Goal: Task Accomplishment & Management: Manage account settings

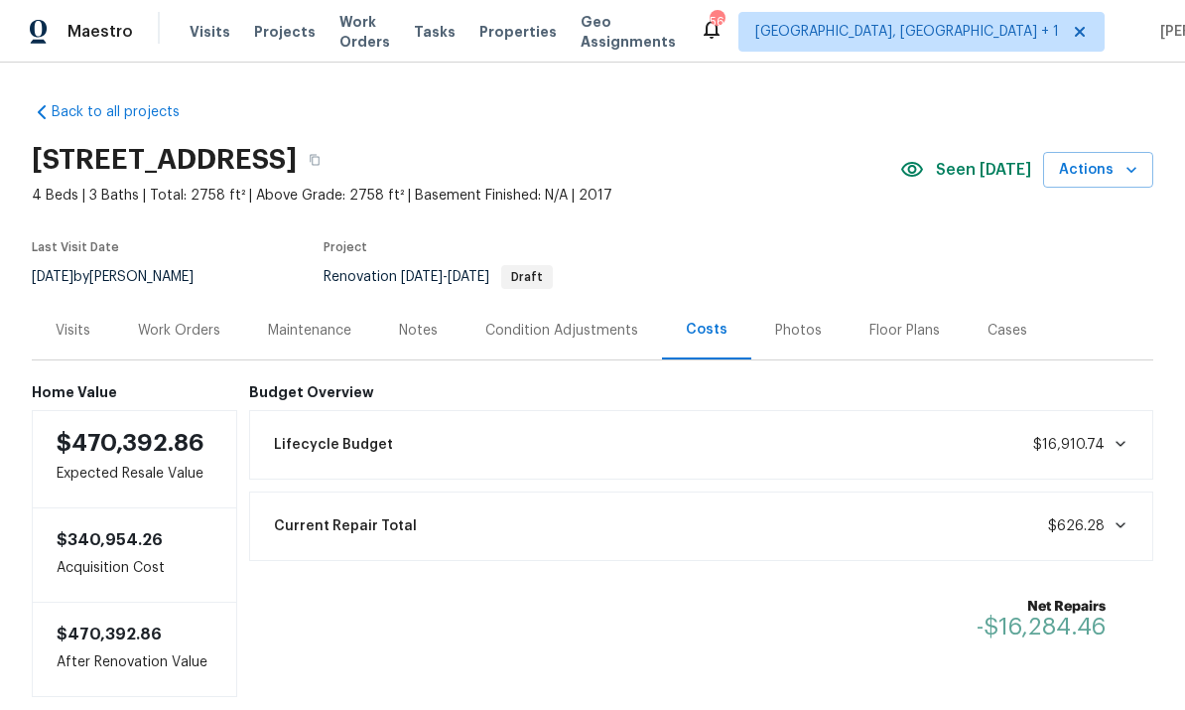
click at [171, 292] on div "Last Visit Date 7/16/2025 by Wayne Putnam Project Renovation 8/18/2025 - 8/18/2…" at bounding box center [368, 264] width 673 height 71
click at [172, 327] on div "Work Orders" at bounding box center [179, 331] width 82 height 20
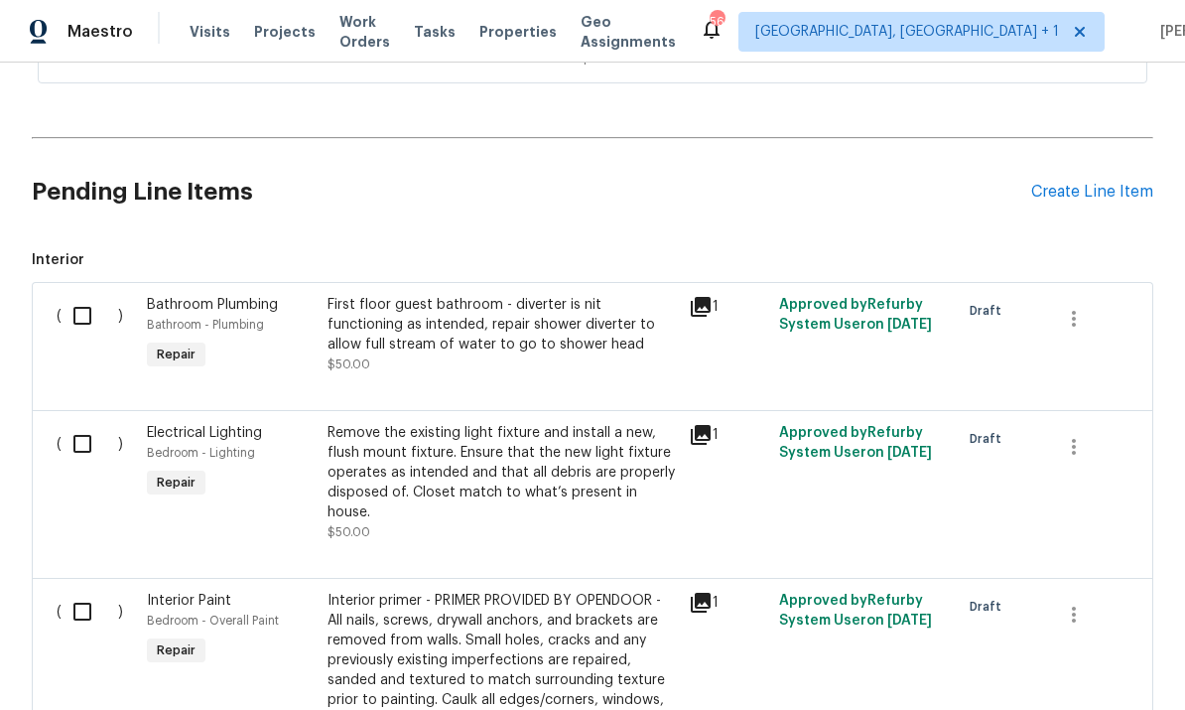
scroll to position [584, 0]
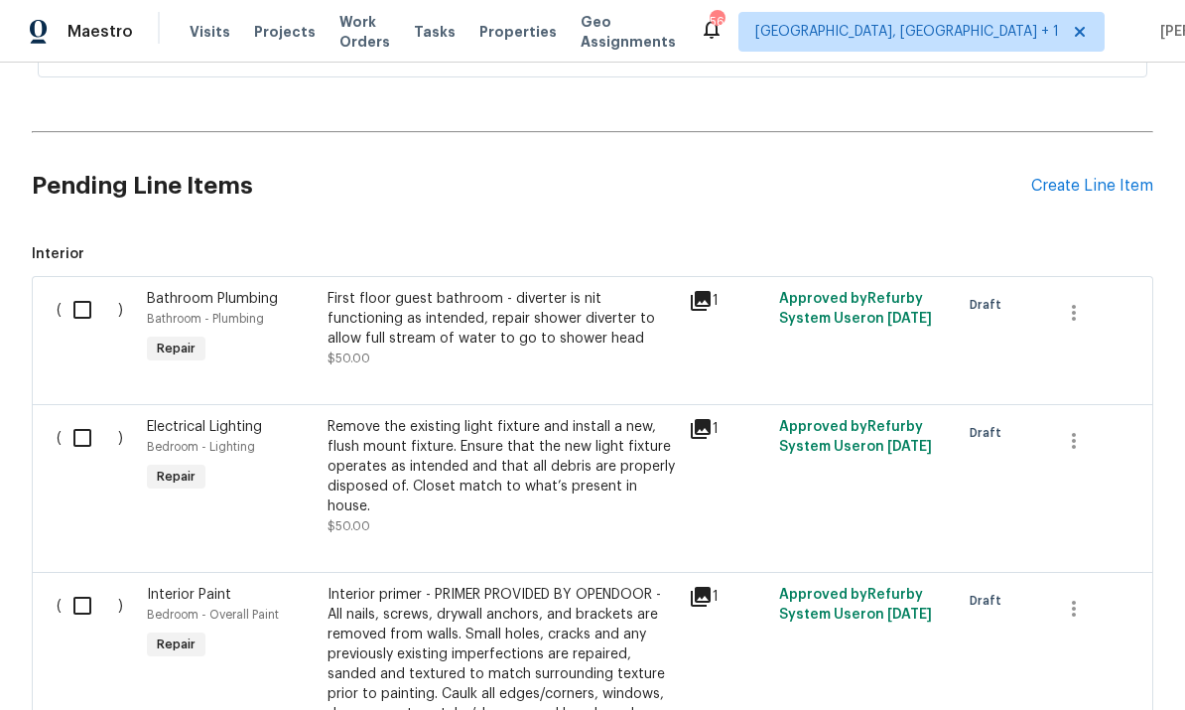
click at [89, 310] on input "checkbox" at bounding box center [90, 310] width 57 height 42
checkbox input "true"
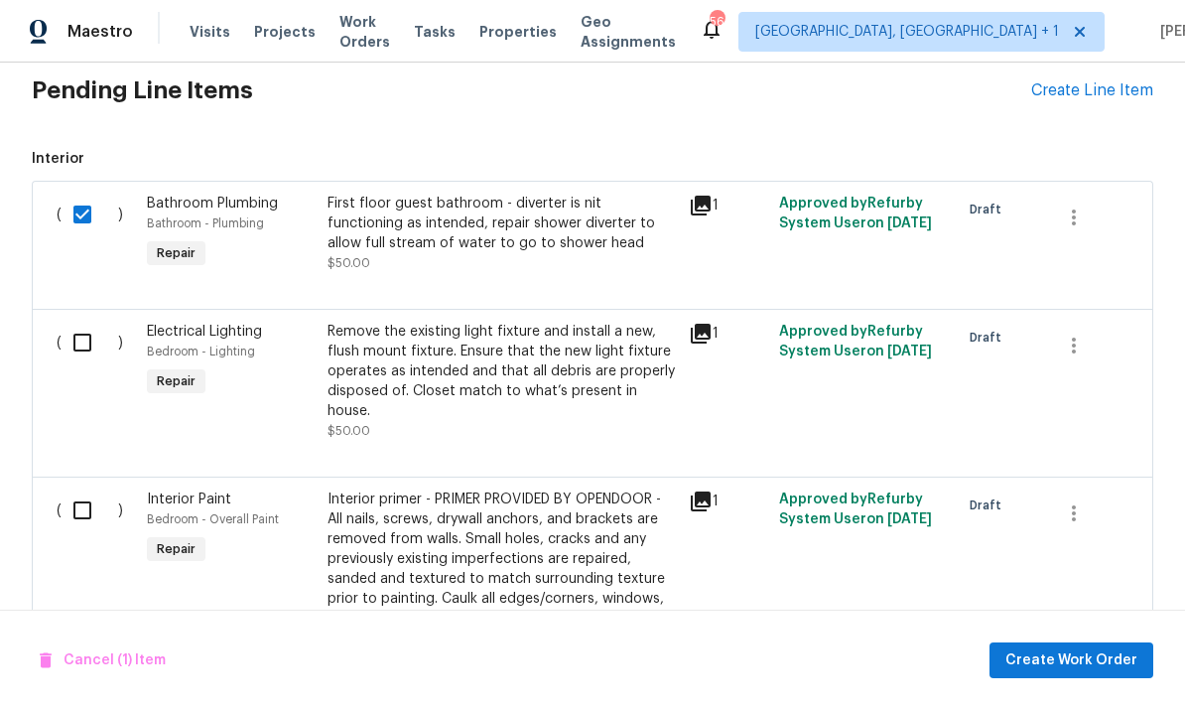
click at [88, 340] on input "checkbox" at bounding box center [90, 343] width 57 height 42
checkbox input "true"
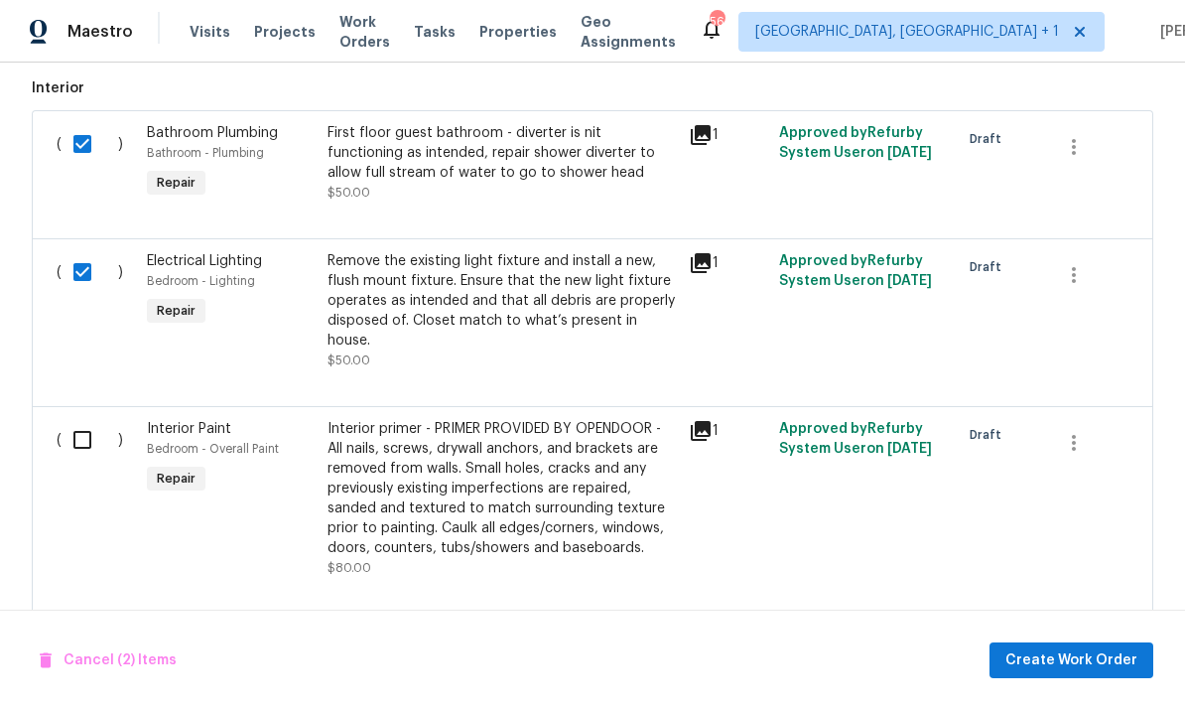
scroll to position [803, 0]
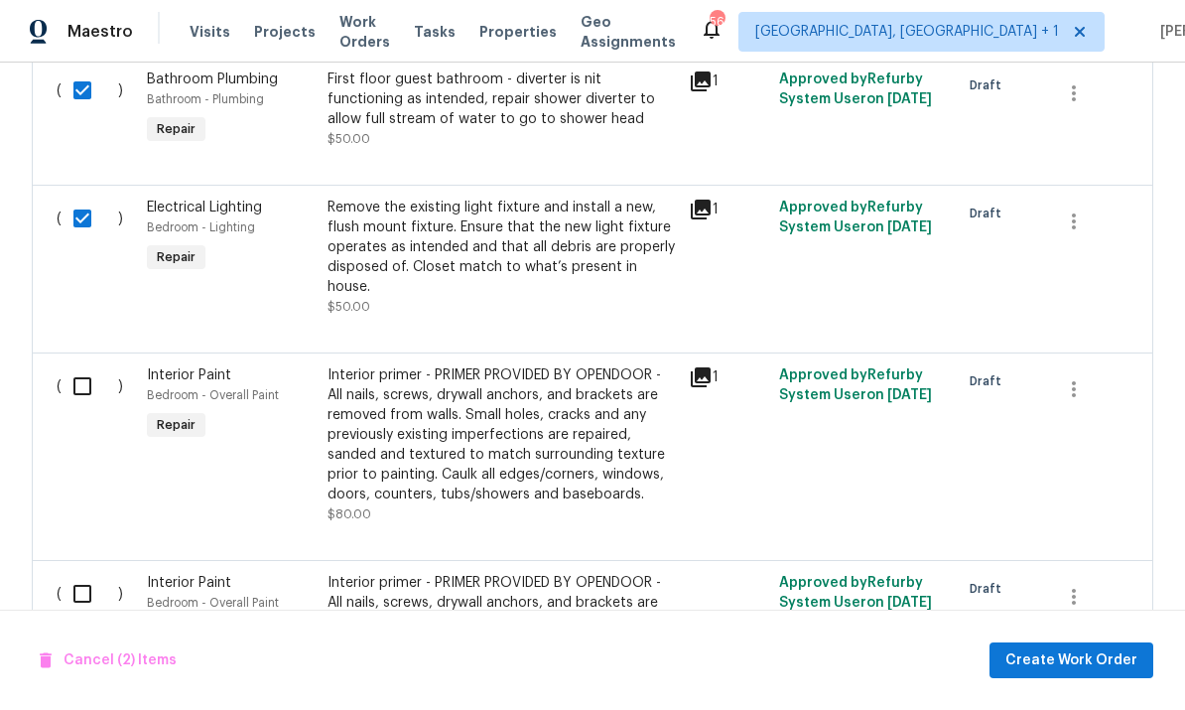
click at [85, 365] on input "checkbox" at bounding box center [90, 386] width 57 height 42
checkbox input "true"
click at [89, 586] on input "checkbox" at bounding box center [90, 594] width 57 height 42
checkbox input "true"
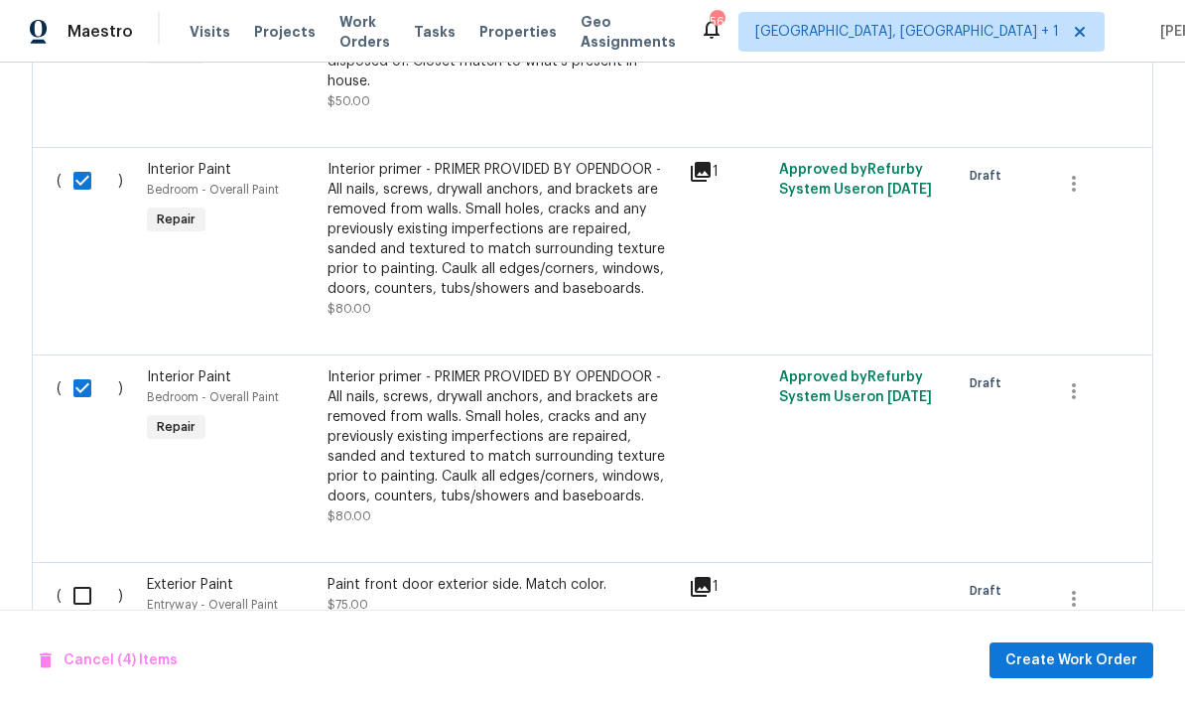
click at [89, 588] on input "checkbox" at bounding box center [90, 596] width 57 height 42
checkbox input "true"
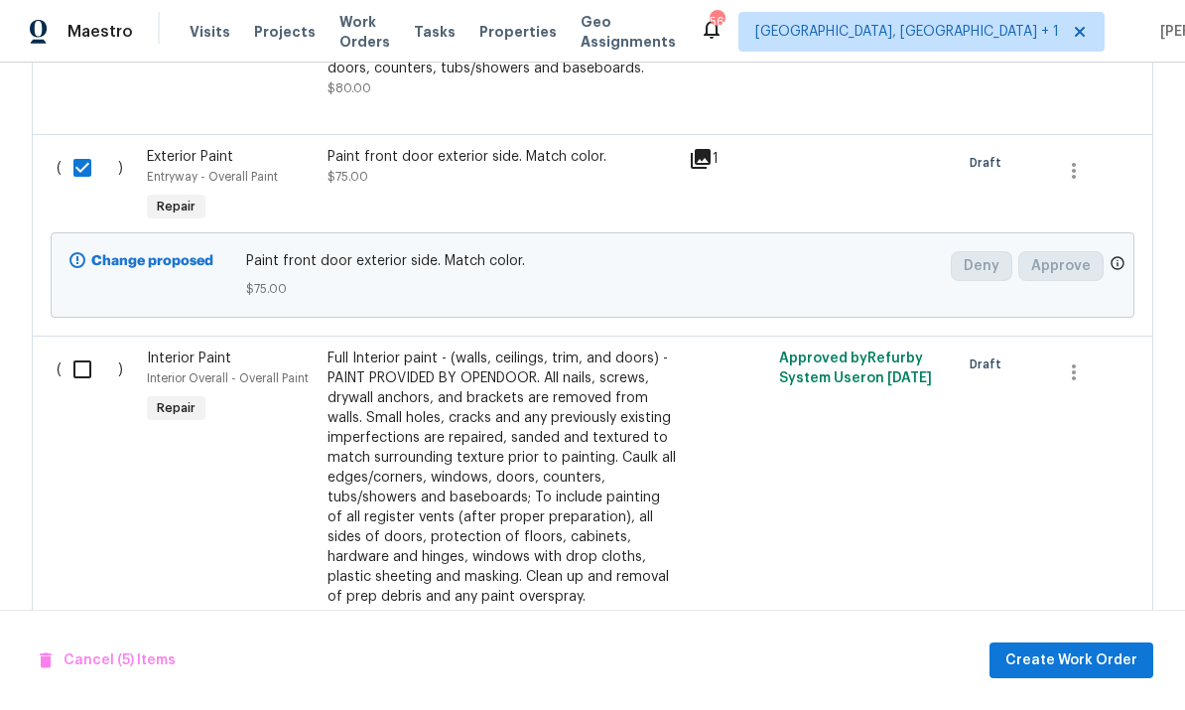
scroll to position [1436, 0]
click at [92, 350] on input "checkbox" at bounding box center [90, 370] width 57 height 42
checkbox input "true"
click at [1067, 638] on div "Cancel (6) Items Create Work Order" at bounding box center [592, 660] width 1185 height 101
click at [1057, 668] on span "Create Work Order" at bounding box center [1072, 660] width 132 height 25
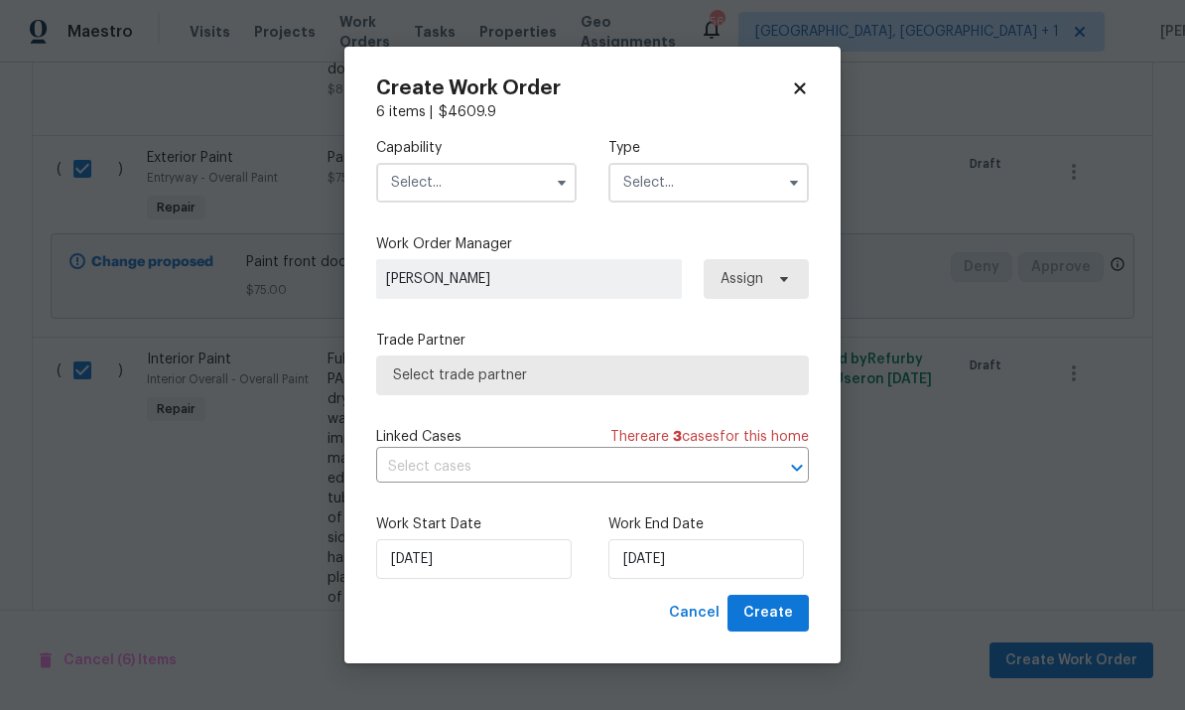
click at [538, 194] on input "text" at bounding box center [476, 183] width 201 height 40
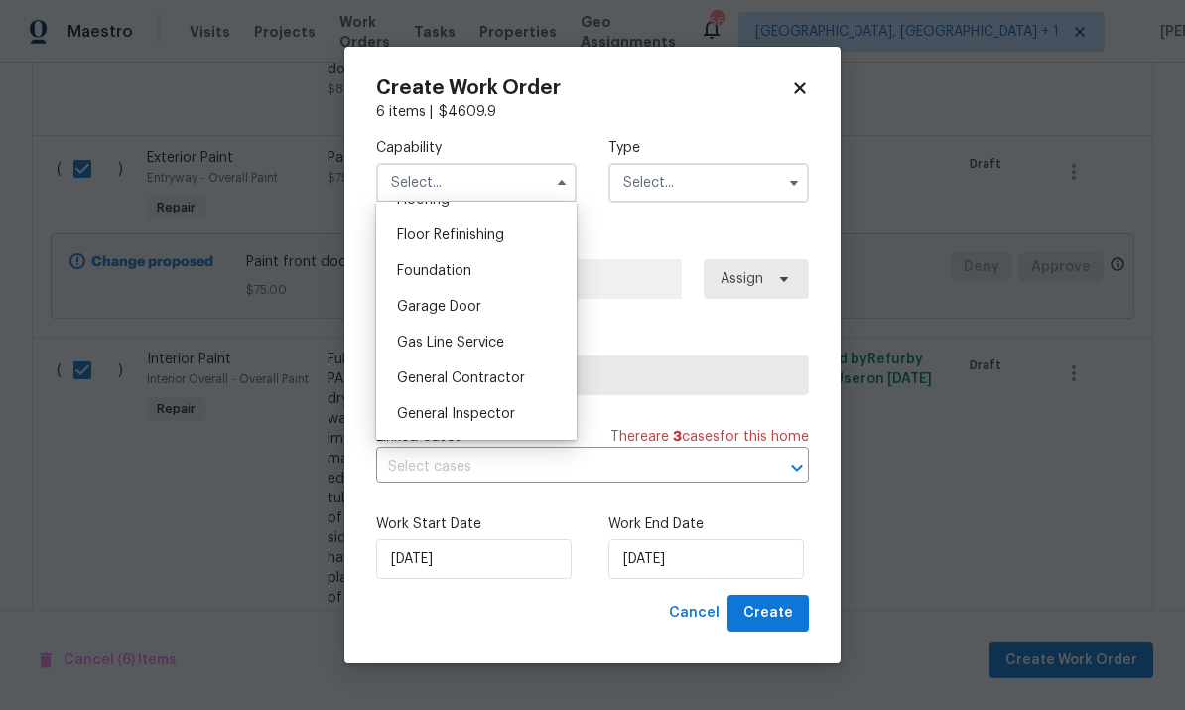
scroll to position [797, 0]
click at [514, 373] on span "General Contractor" at bounding box center [461, 376] width 128 height 14
type input "General Contractor"
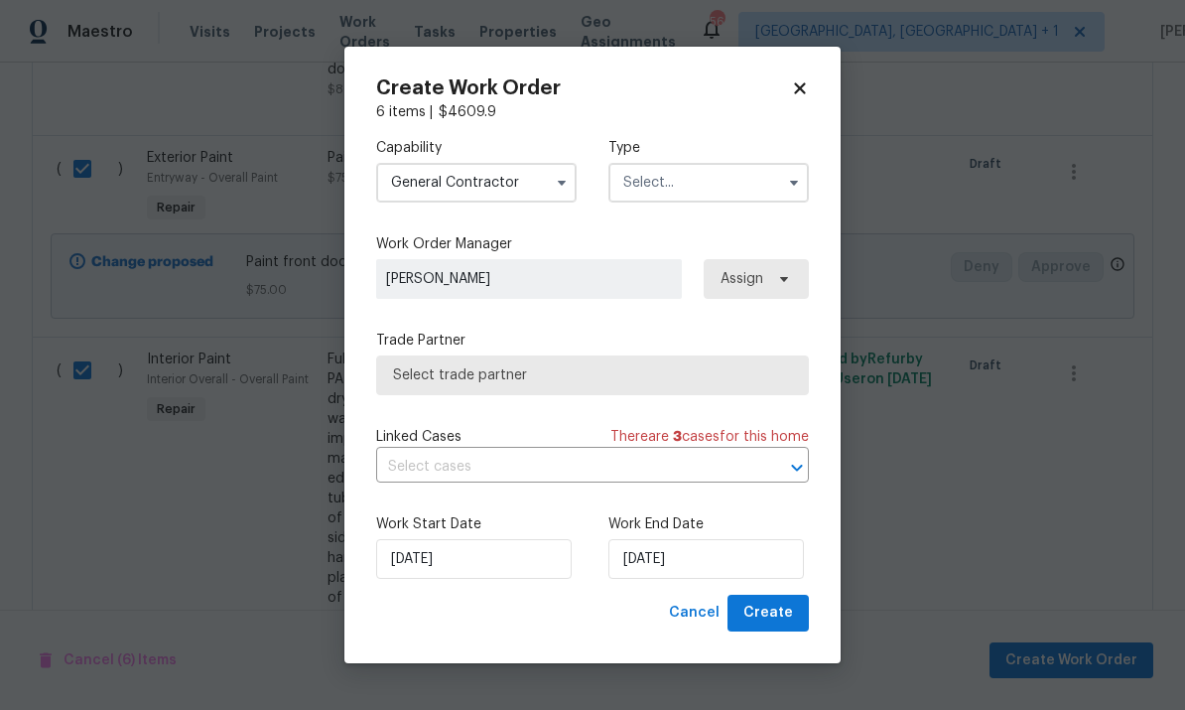
click at [774, 180] on input "text" at bounding box center [709, 183] width 201 height 40
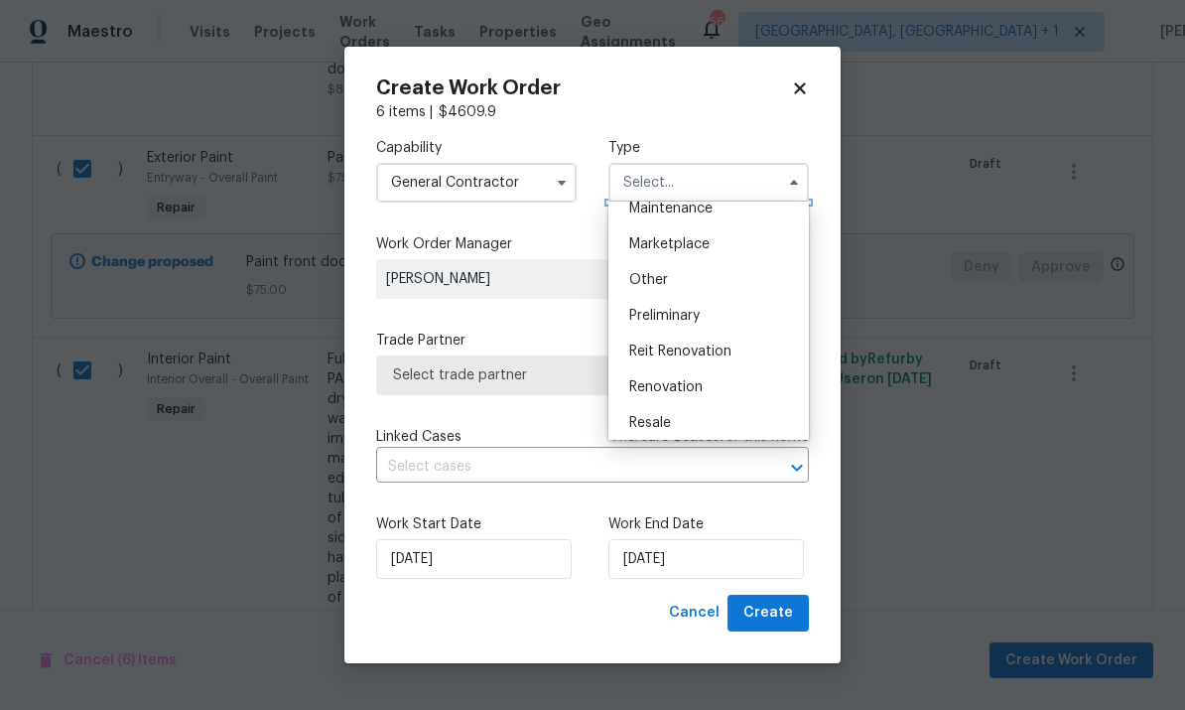
scroll to position [342, 0]
click at [713, 374] on div "Renovation" at bounding box center [709, 383] width 191 height 36
type input "Renovation"
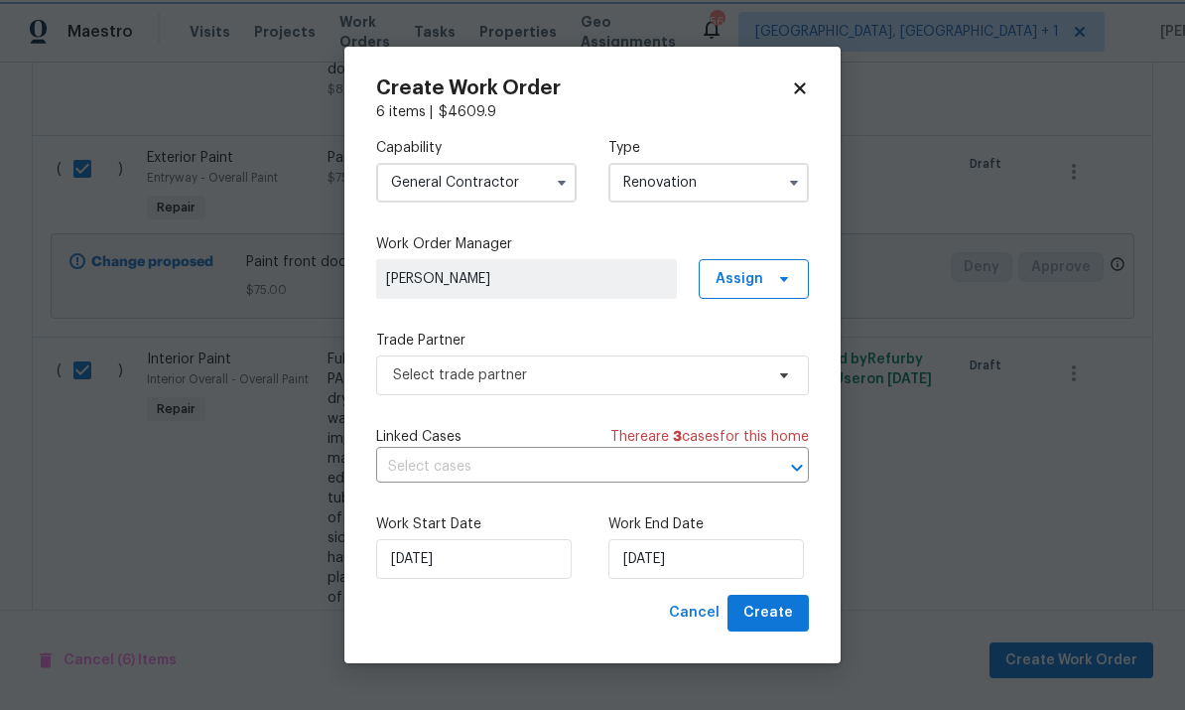
scroll to position [0, 0]
click at [780, 377] on icon at bounding box center [784, 375] width 16 height 16
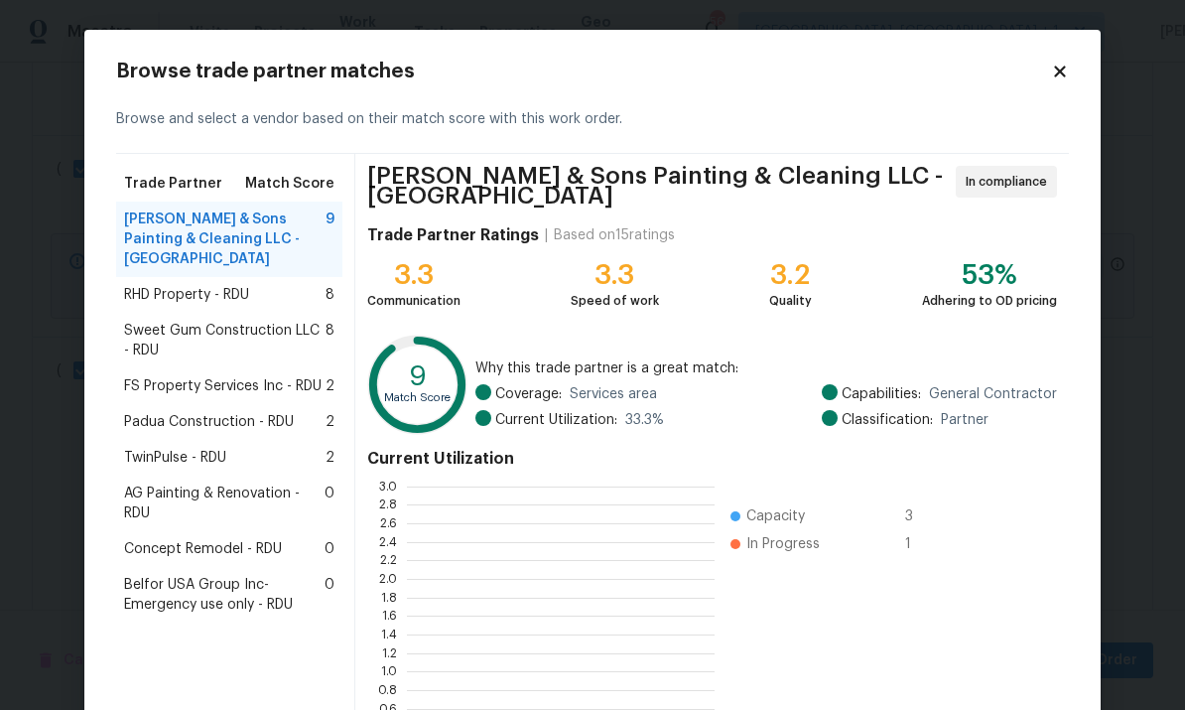
scroll to position [278, 308]
click at [267, 484] on span "AG Painting & Renovation - RDU" at bounding box center [224, 504] width 201 height 40
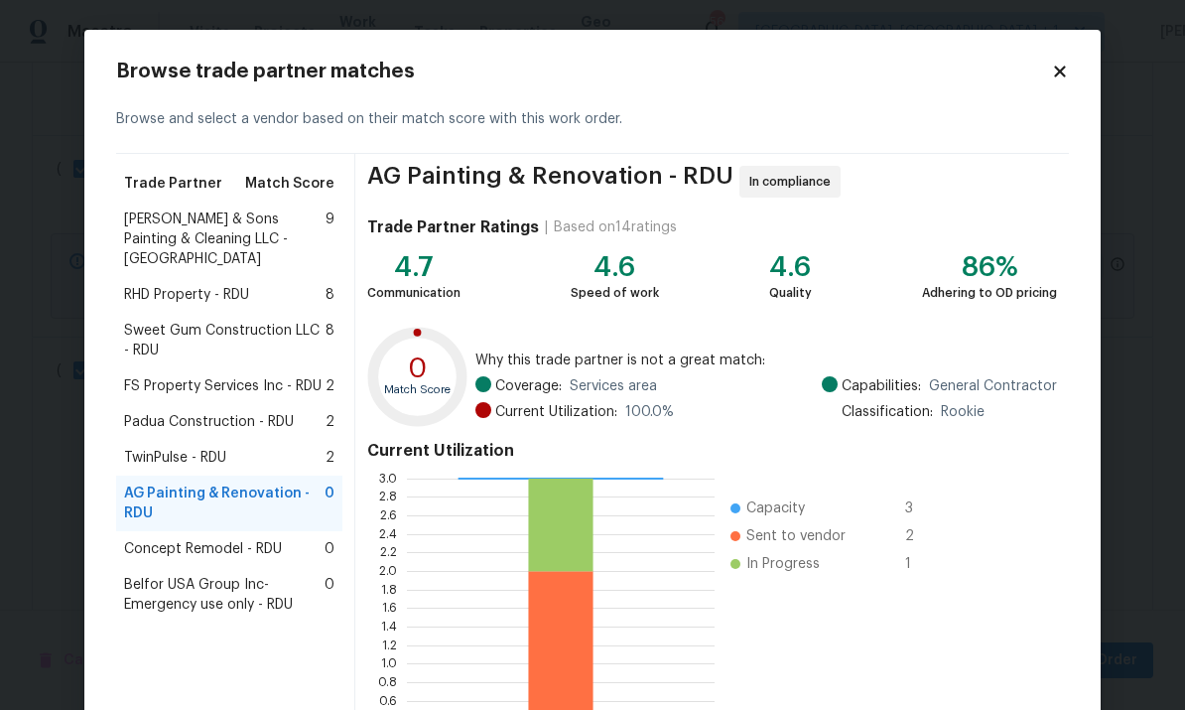
click at [275, 376] on span "FS Property Services Inc - RDU" at bounding box center [223, 386] width 198 height 20
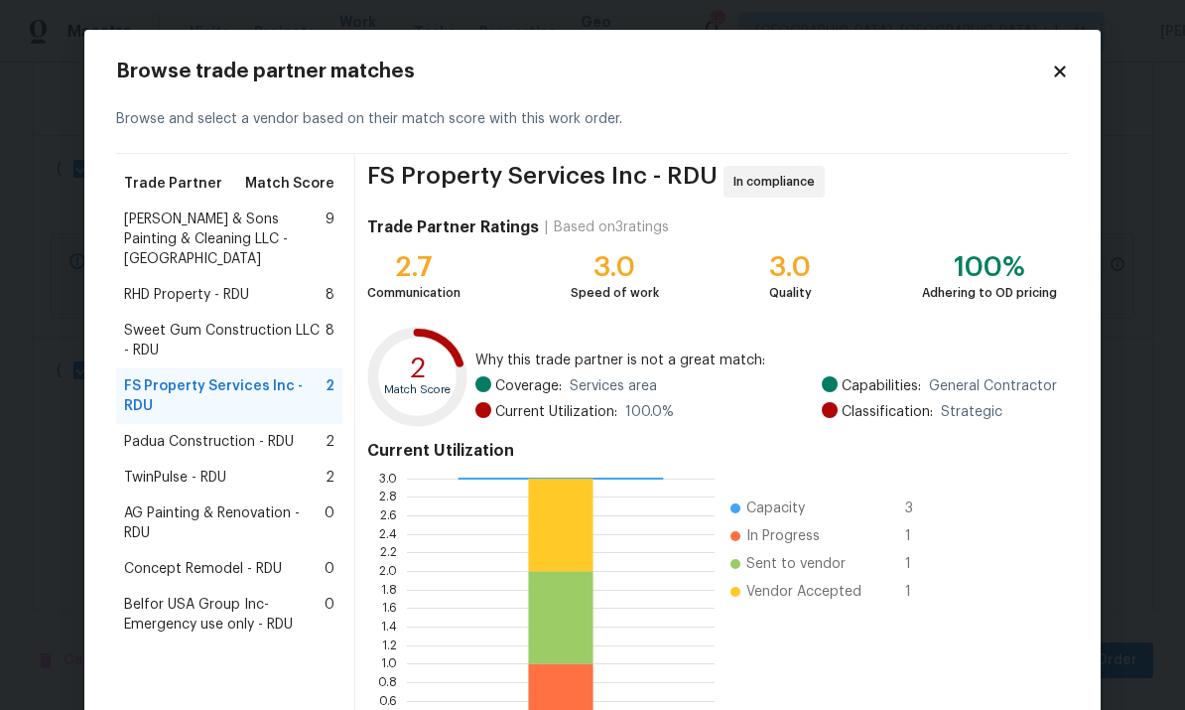
scroll to position [0, 0]
click at [266, 231] on span "Hodge & Sons Painting & Cleaning LLC - RDU" at bounding box center [225, 239] width 202 height 60
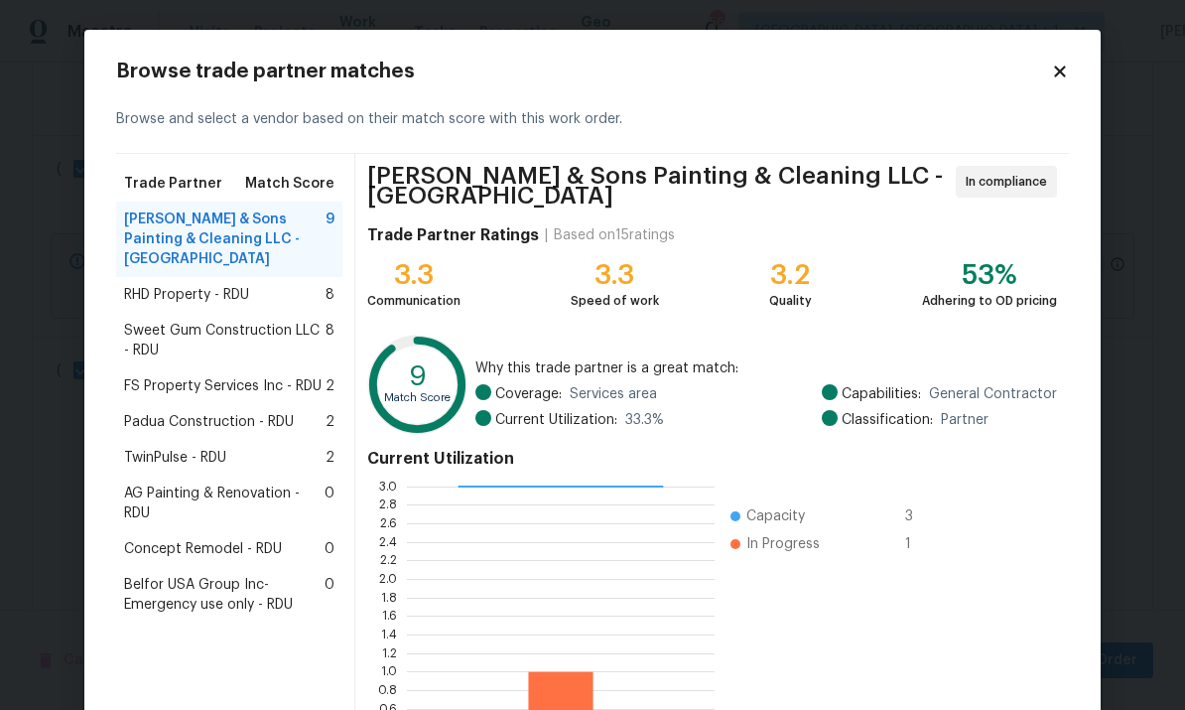
click at [260, 376] on span "FS Property Services Inc - RDU" at bounding box center [223, 386] width 198 height 20
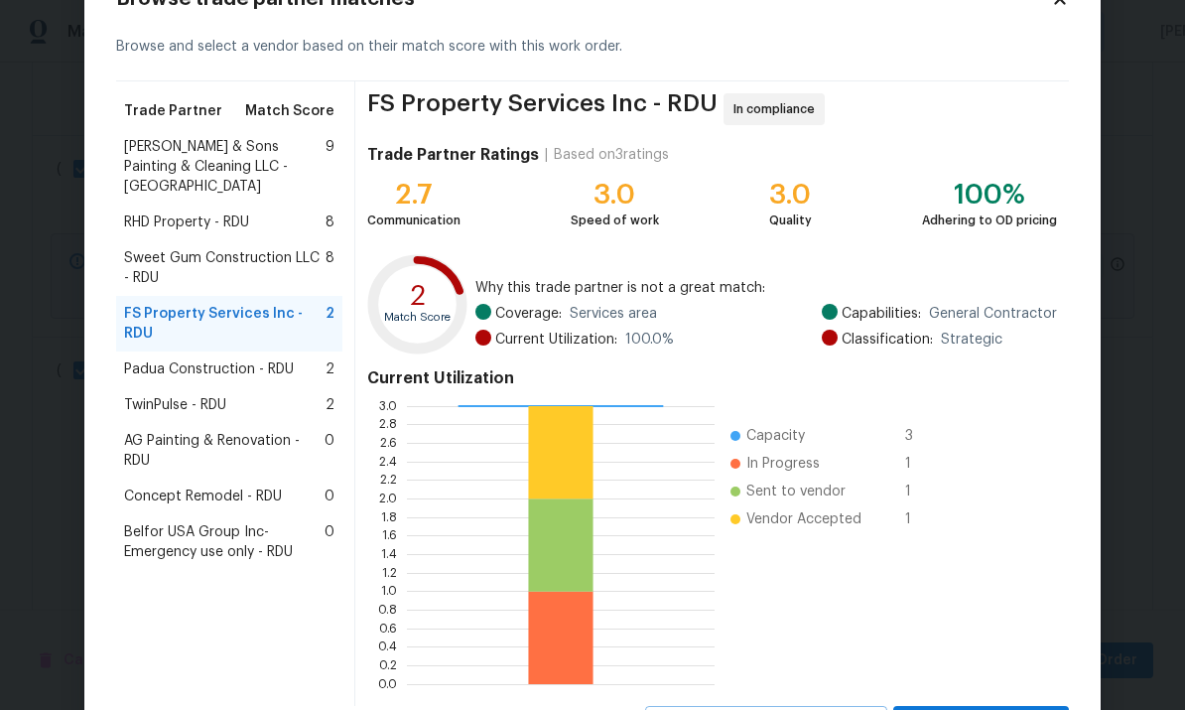
scroll to position [66, 0]
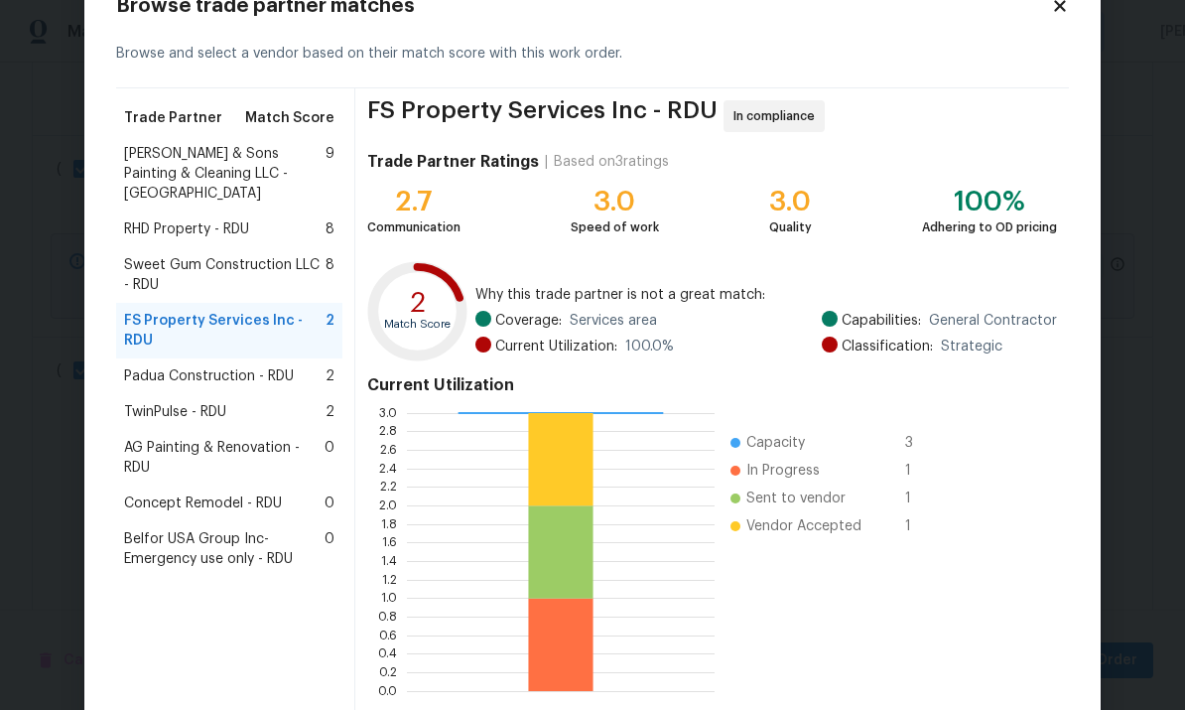
click at [284, 366] on span "Padua Construction - RDU" at bounding box center [209, 376] width 170 height 20
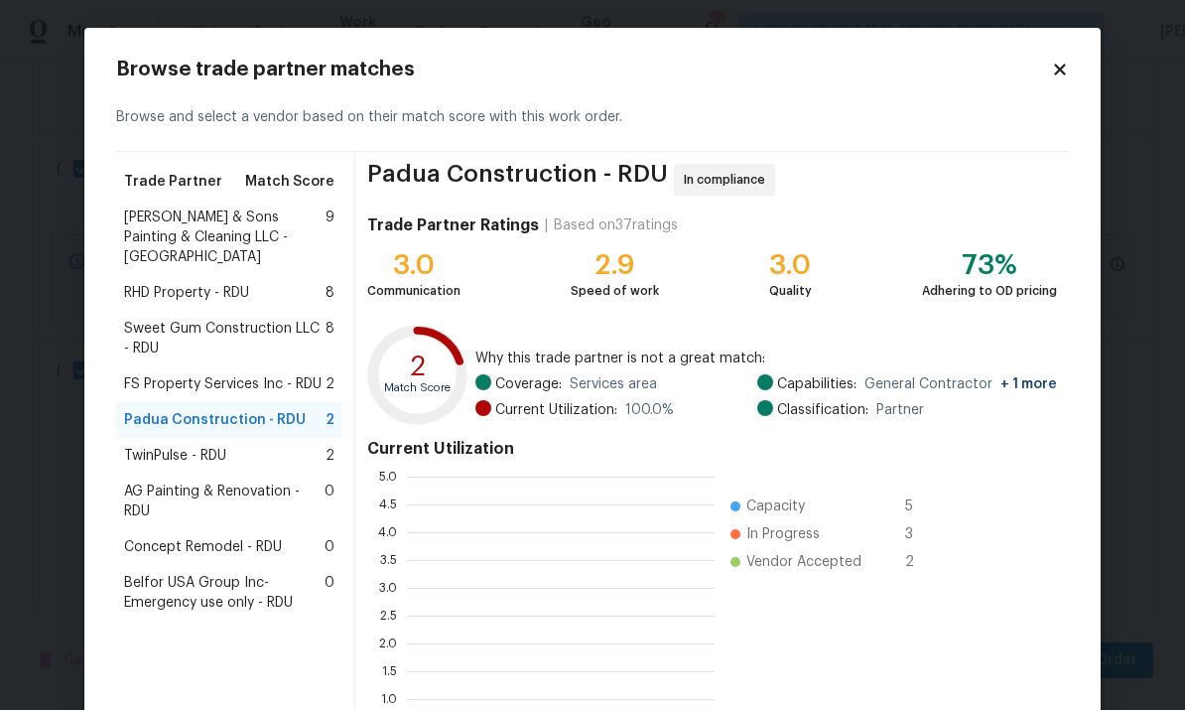
scroll to position [2, 2]
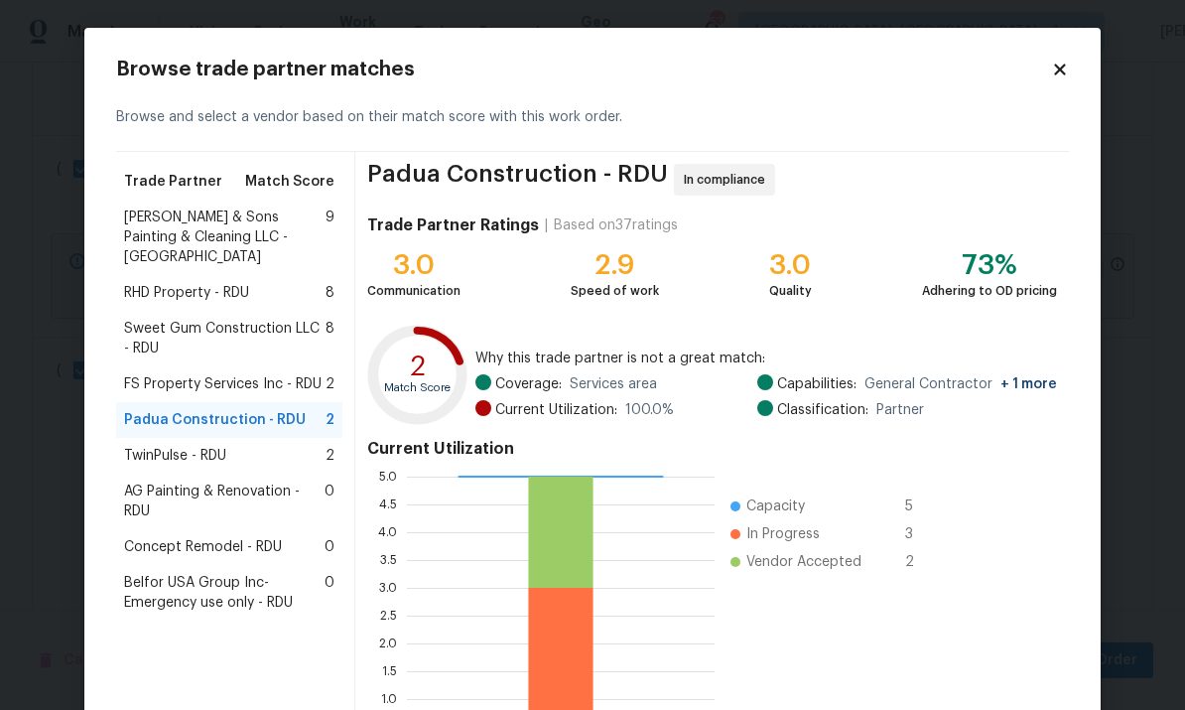
click at [265, 374] on span "FS Property Services Inc - RDU" at bounding box center [223, 384] width 198 height 20
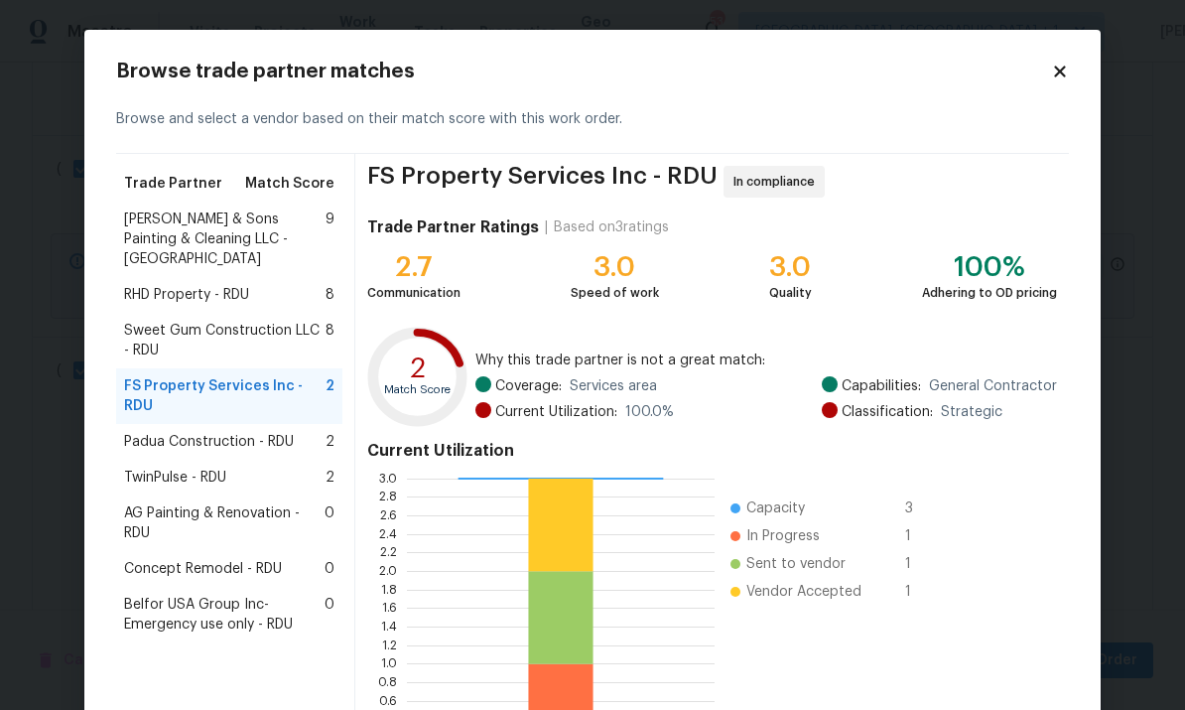
scroll to position [0, 0]
click at [300, 460] on div "TwinPulse - RDU 2" at bounding box center [229, 478] width 226 height 36
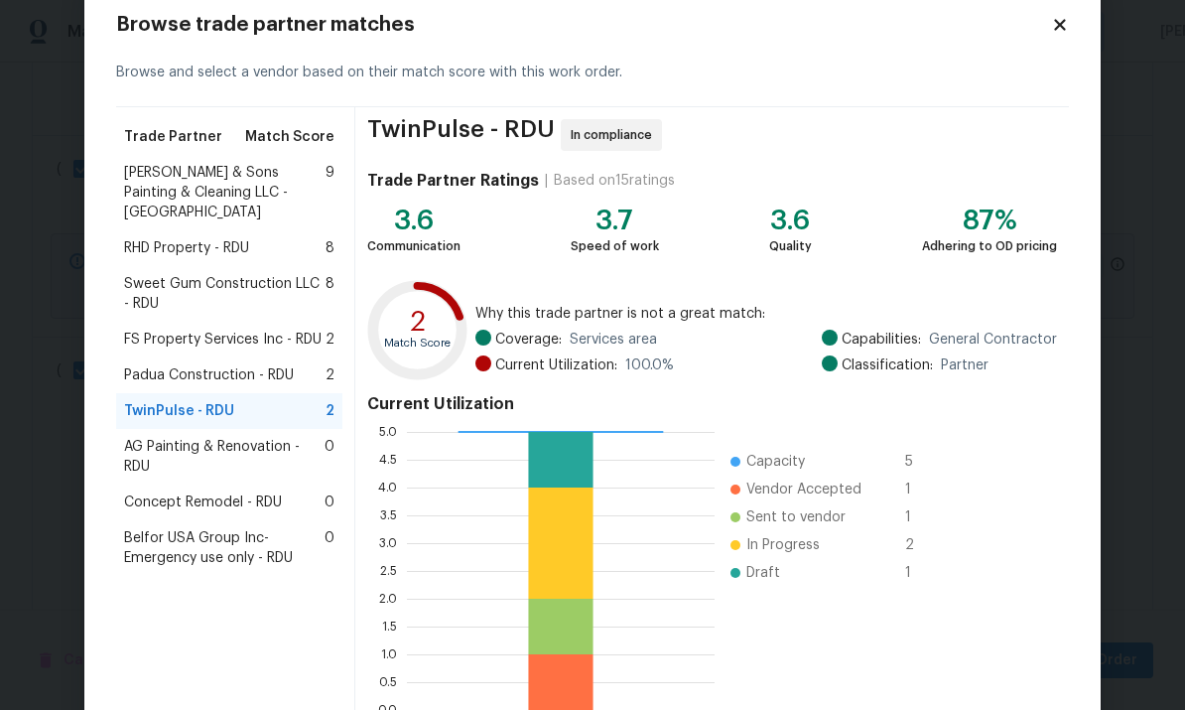
scroll to position [48, 0]
click at [242, 175] on span "Hodge & Sons Painting & Cleaning LLC - RDU" at bounding box center [225, 192] width 202 height 60
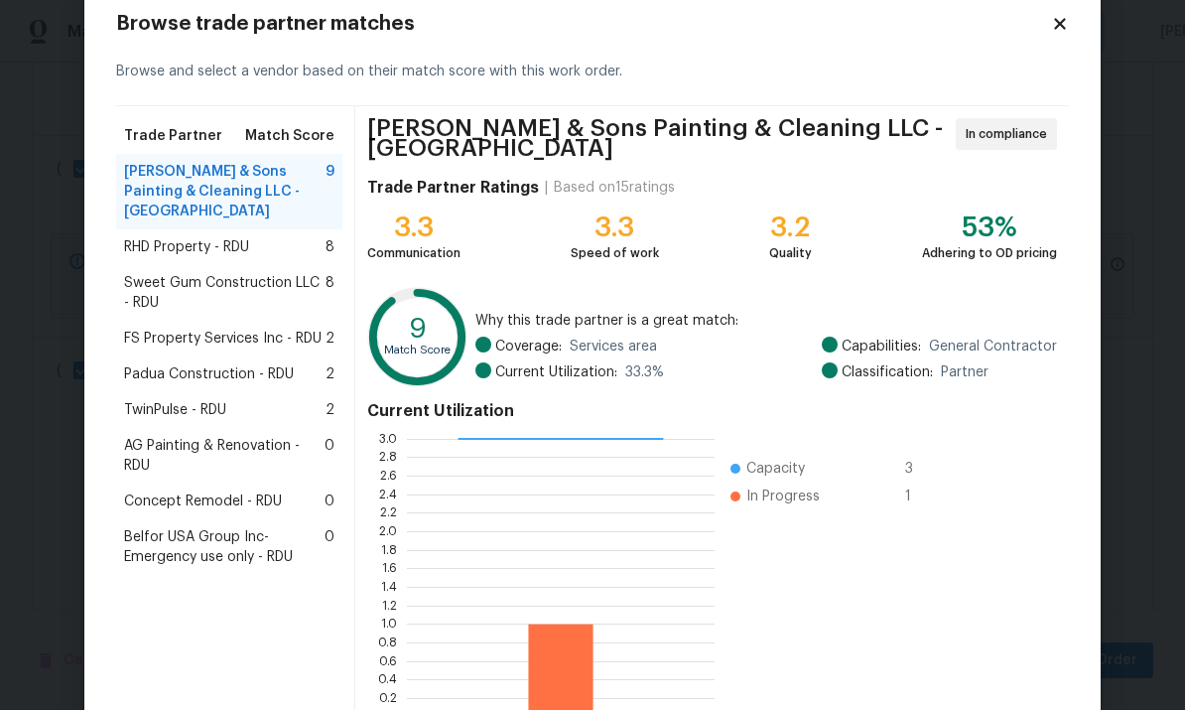
click at [260, 329] on span "FS Property Services Inc - RDU" at bounding box center [223, 339] width 198 height 20
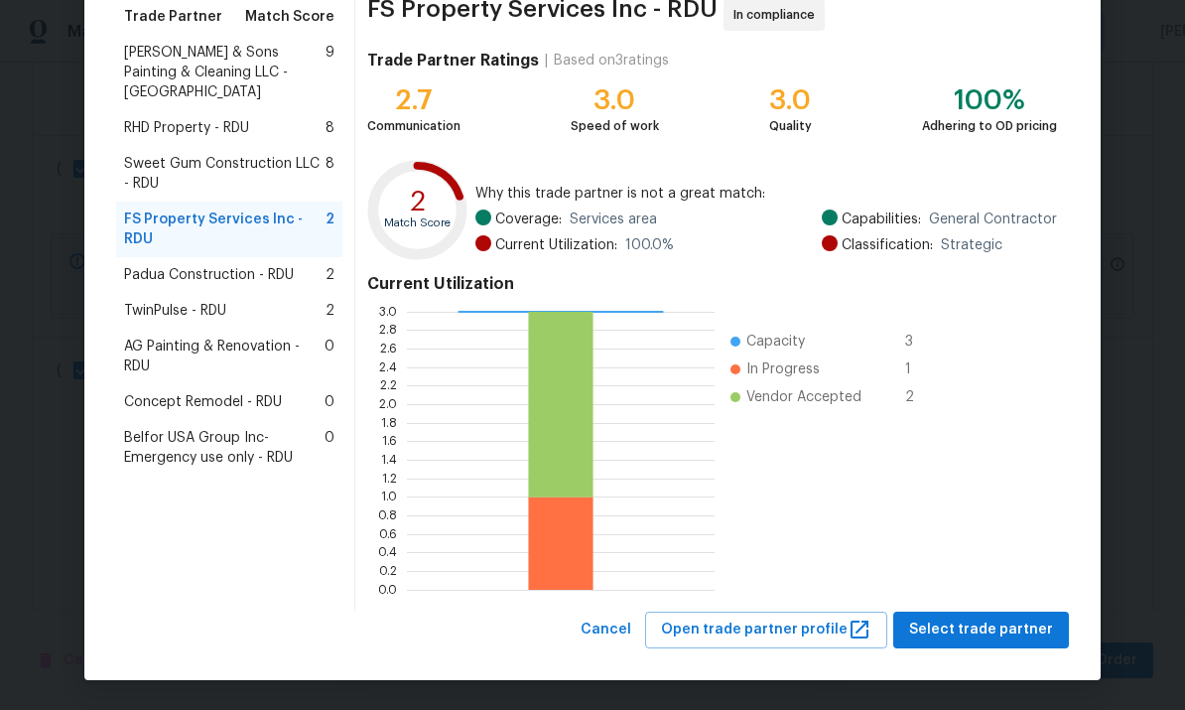
scroll to position [166, 0]
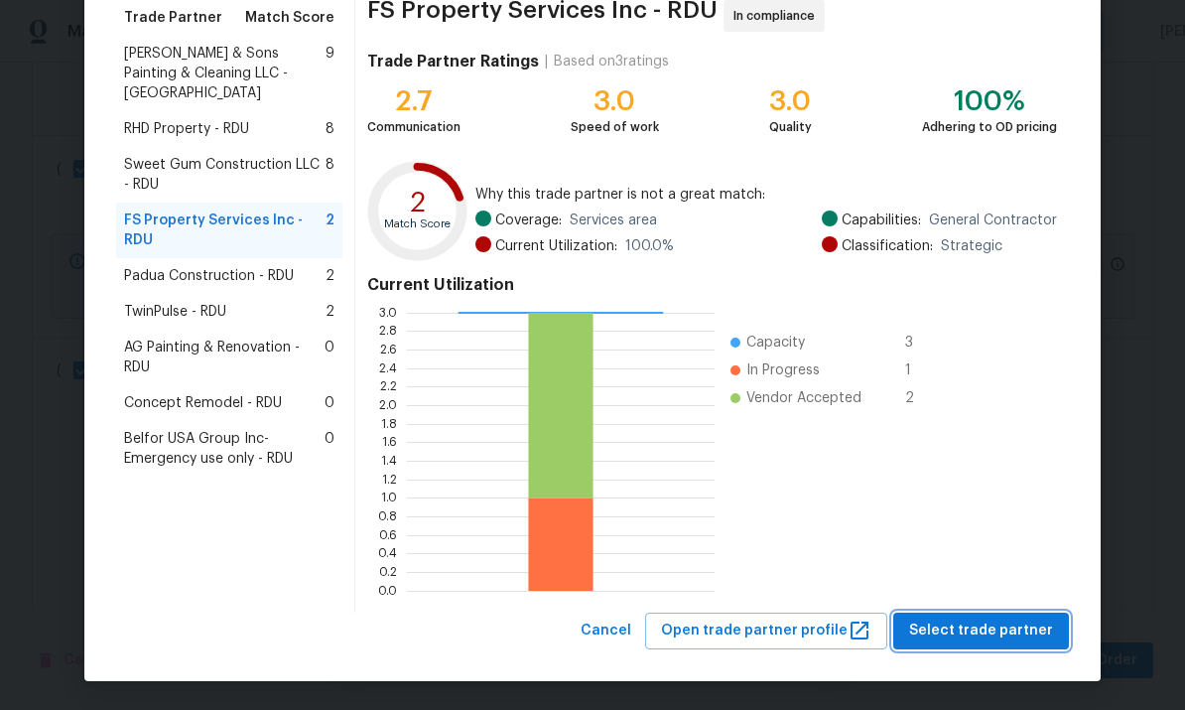
click at [986, 626] on span "Select trade partner" at bounding box center [981, 631] width 144 height 25
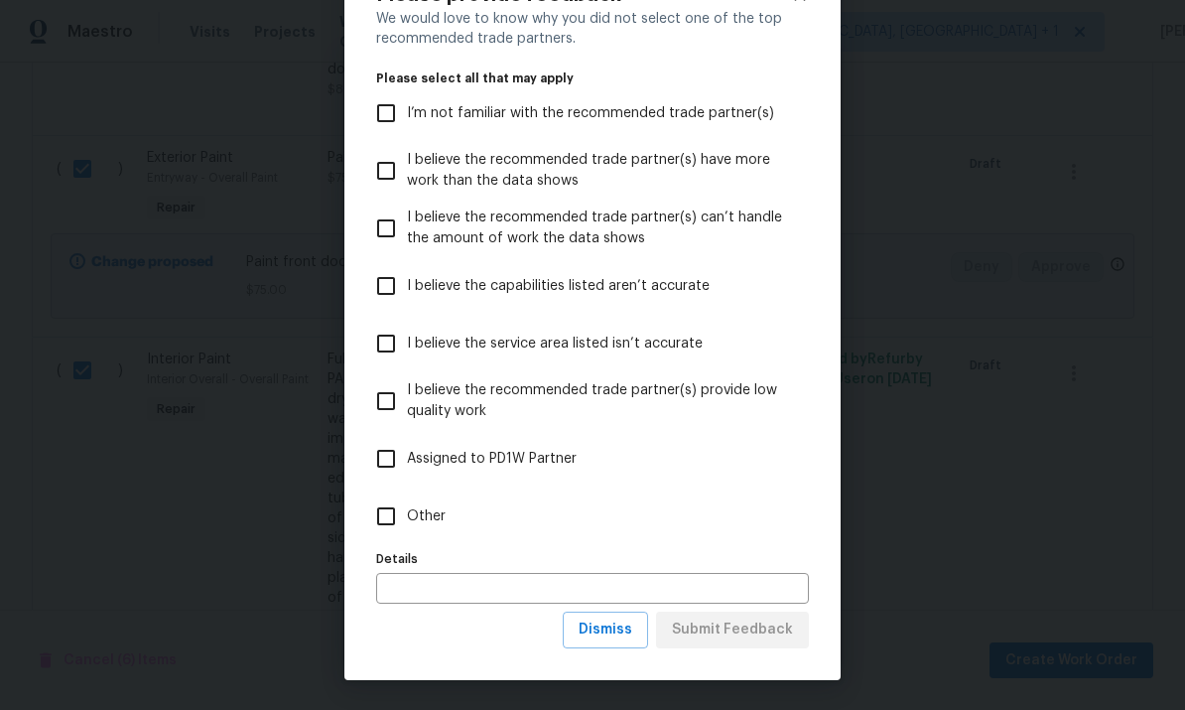
scroll to position [77, 0]
click at [645, 645] on button "Dismiss" at bounding box center [605, 630] width 85 height 37
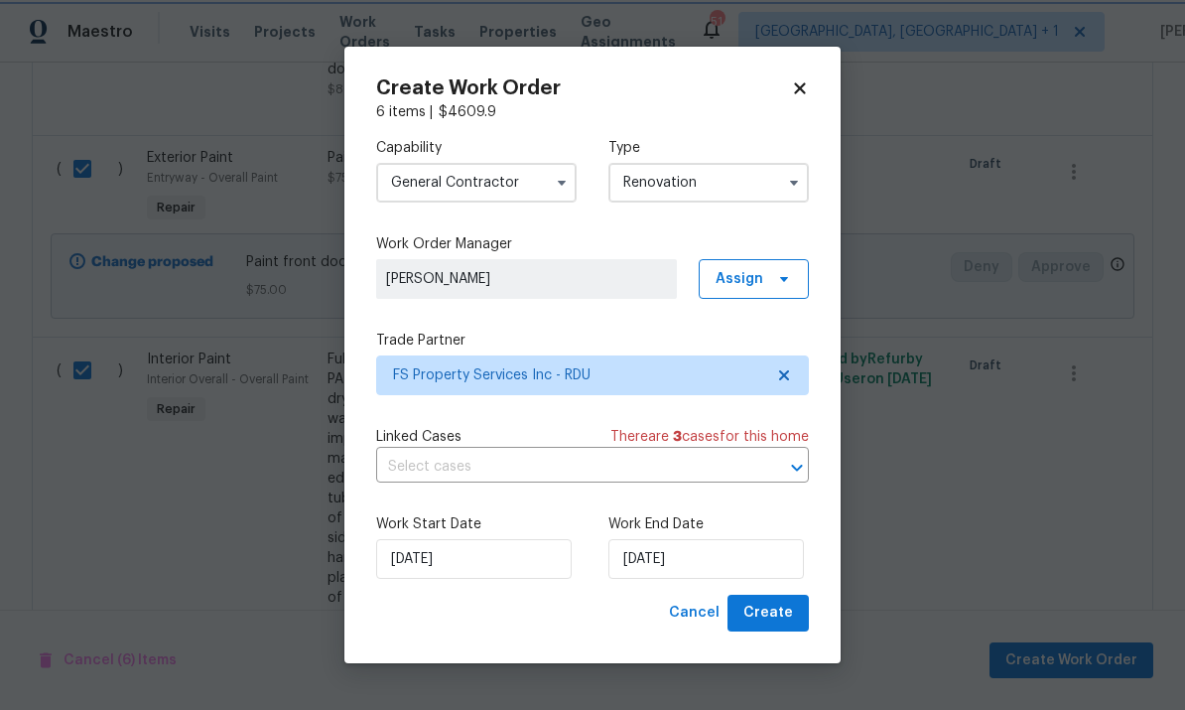
scroll to position [0, 0]
click at [755, 606] on span "Create" at bounding box center [769, 613] width 50 height 25
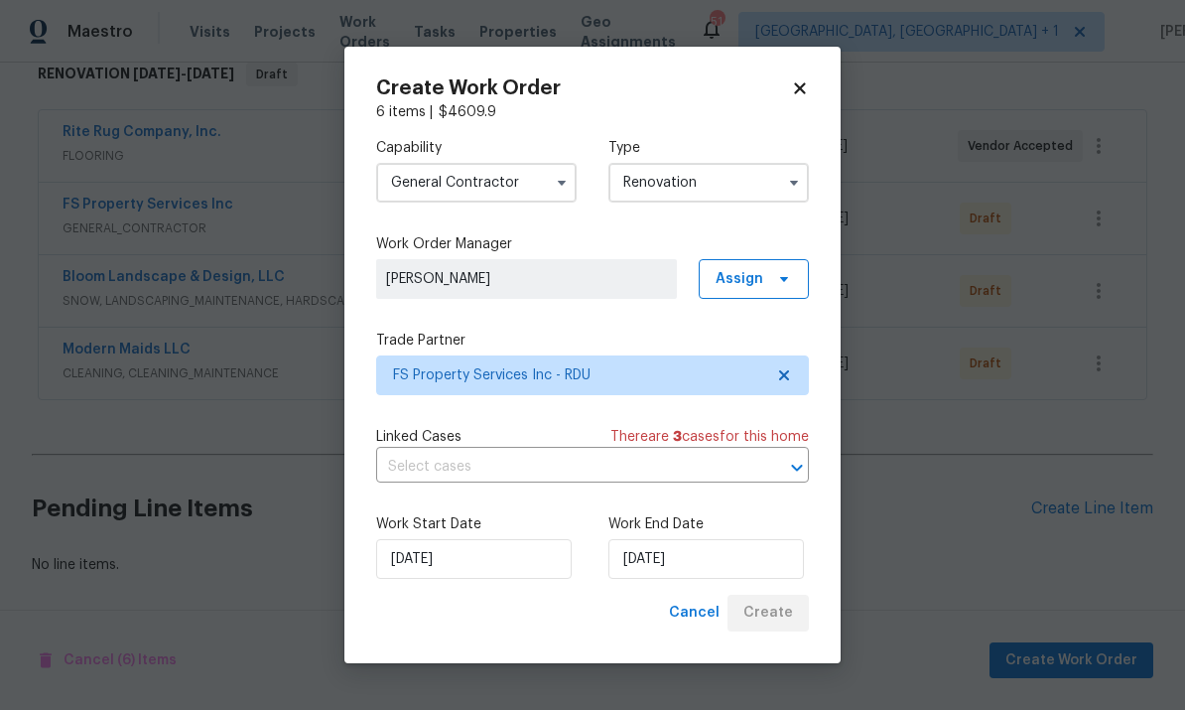
scroll to position [258, 0]
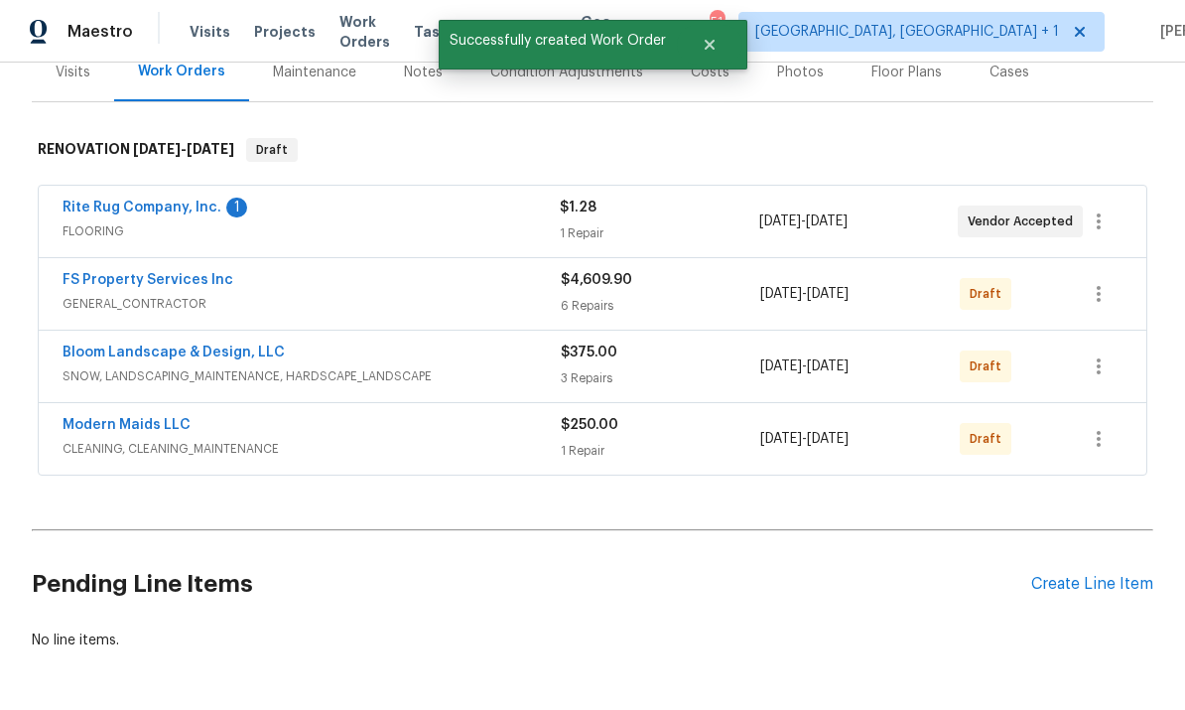
click at [151, 207] on link "Rite Rug Company, Inc." at bounding box center [142, 208] width 159 height 14
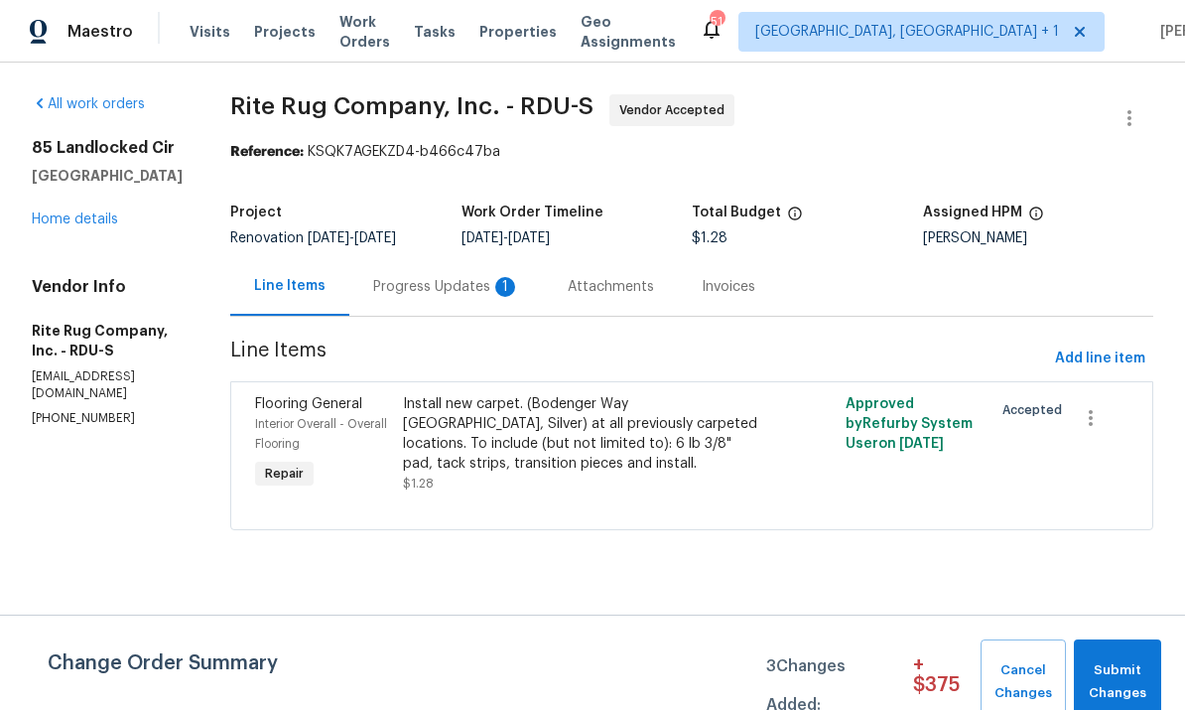
click at [454, 291] on div "Progress Updates 1" at bounding box center [446, 287] width 147 height 20
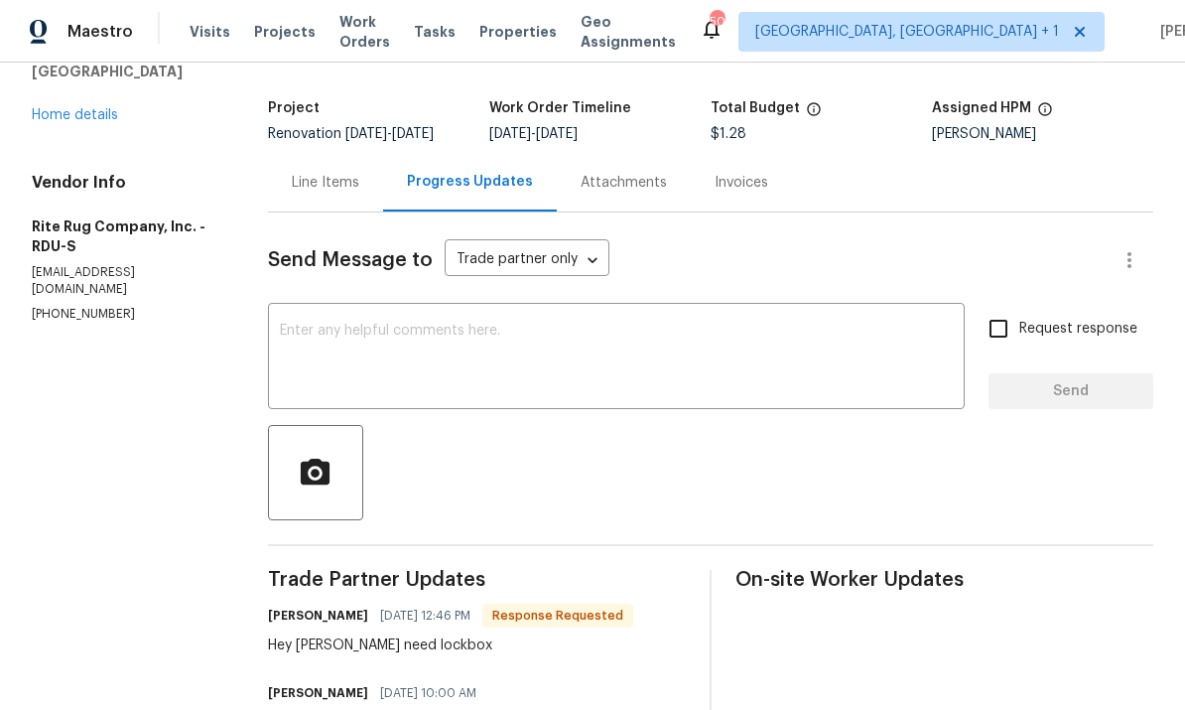
scroll to position [98, 0]
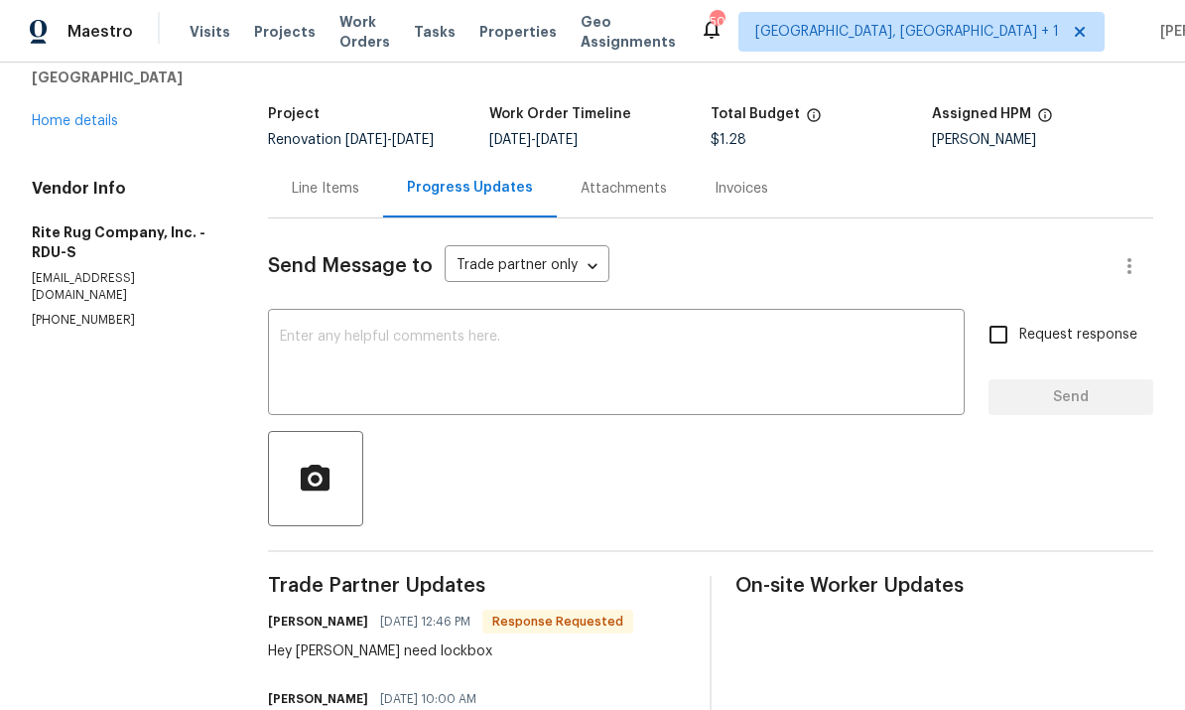
click at [353, 326] on div "x ​" at bounding box center [616, 364] width 697 height 101
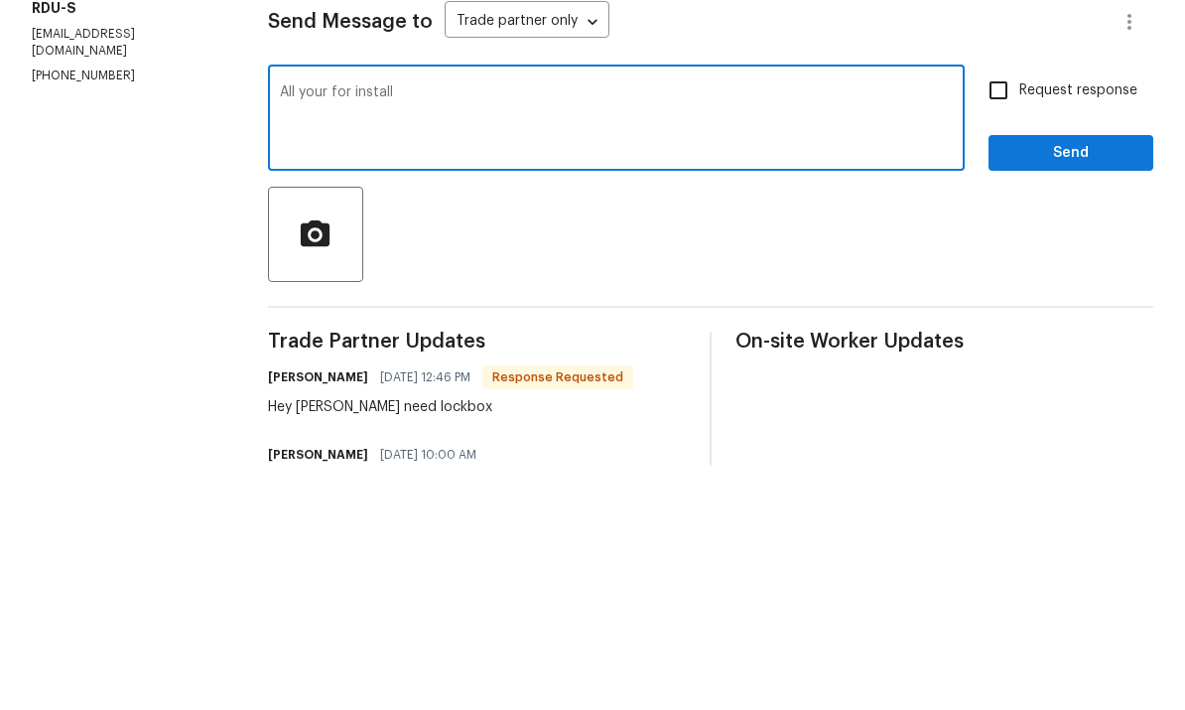
click at [334, 330] on textarea "All your for install" at bounding box center [616, 364] width 673 height 69
click at [426, 330] on textarea "All yours for install" at bounding box center [616, 364] width 673 height 69
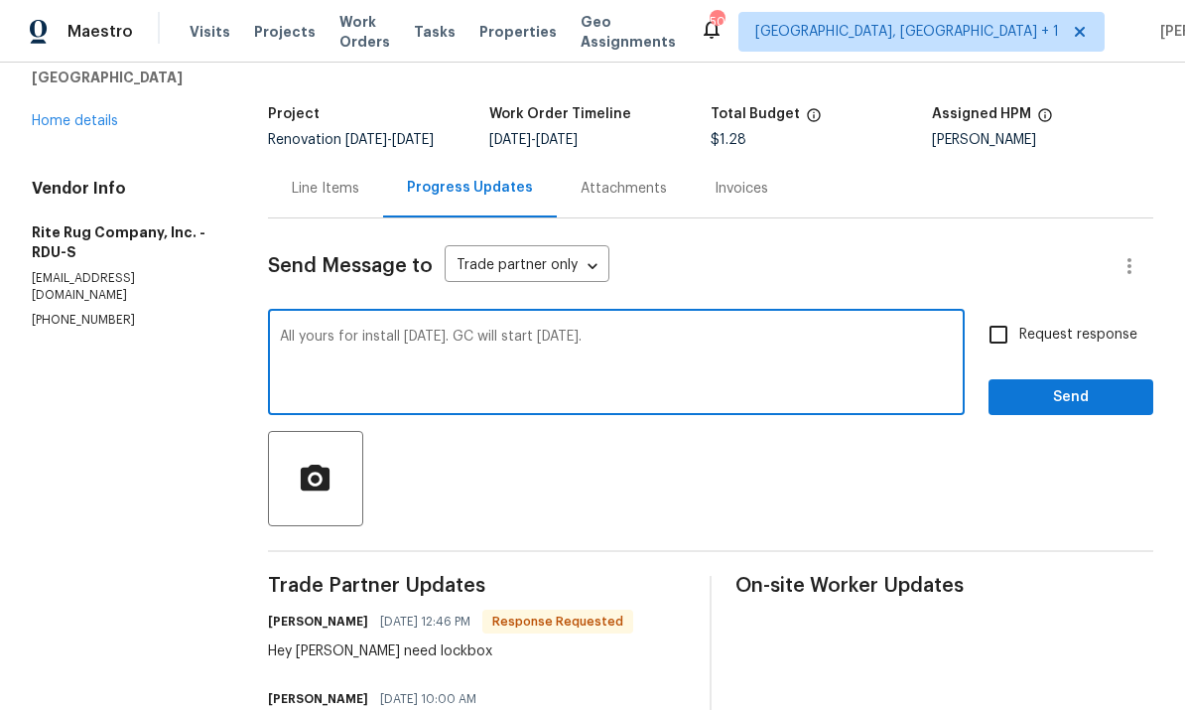
type textarea "All yours for install on Monday. GC will start Tuesday."
click at [999, 314] on input "Request response" at bounding box center [999, 335] width 42 height 42
checkbox input "true"
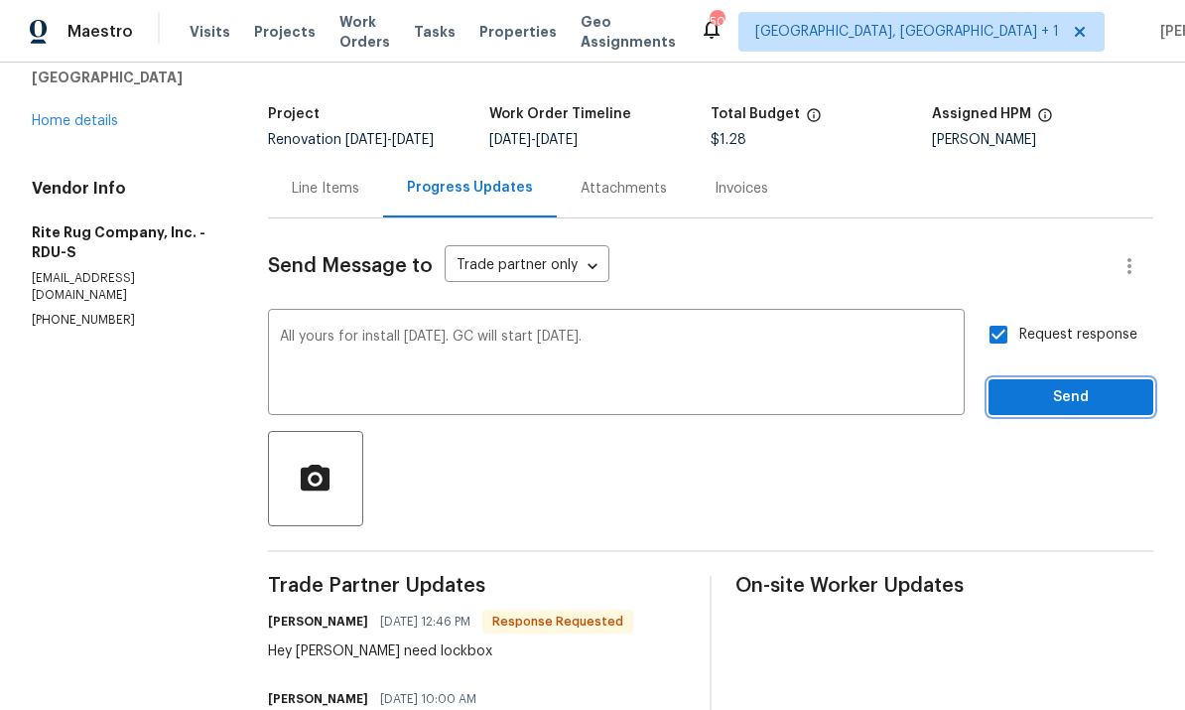
click at [1075, 385] on span "Send" at bounding box center [1071, 397] width 133 height 25
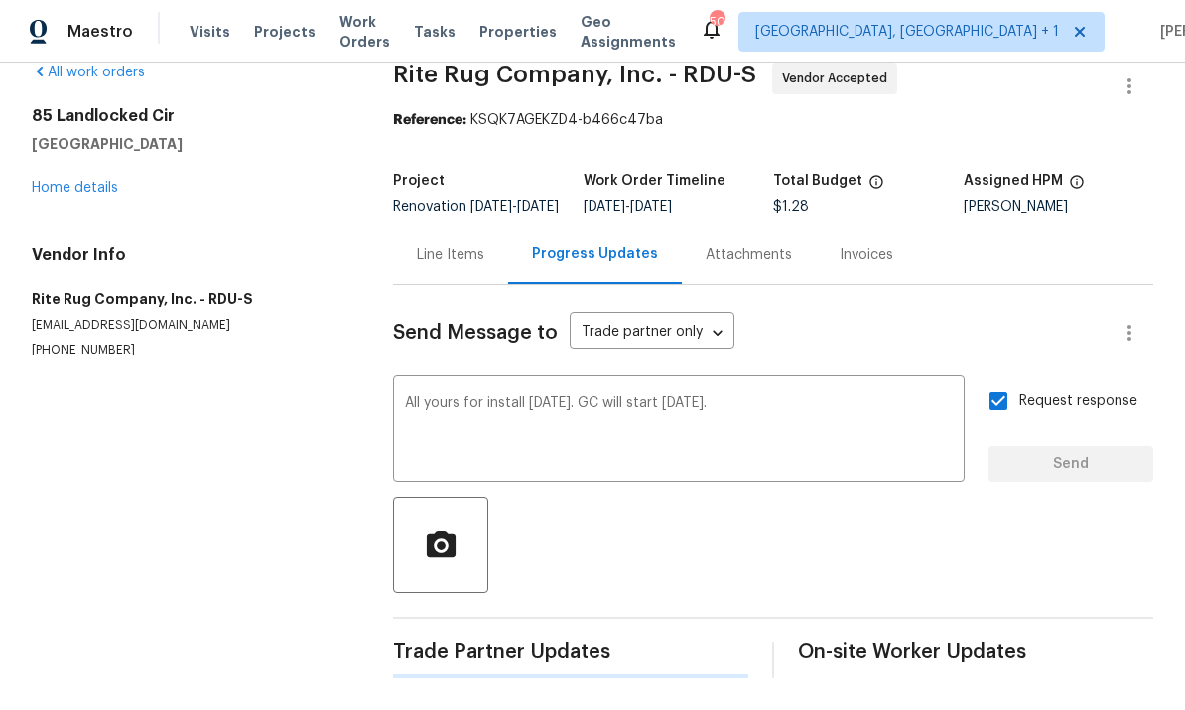
scroll to position [0, 0]
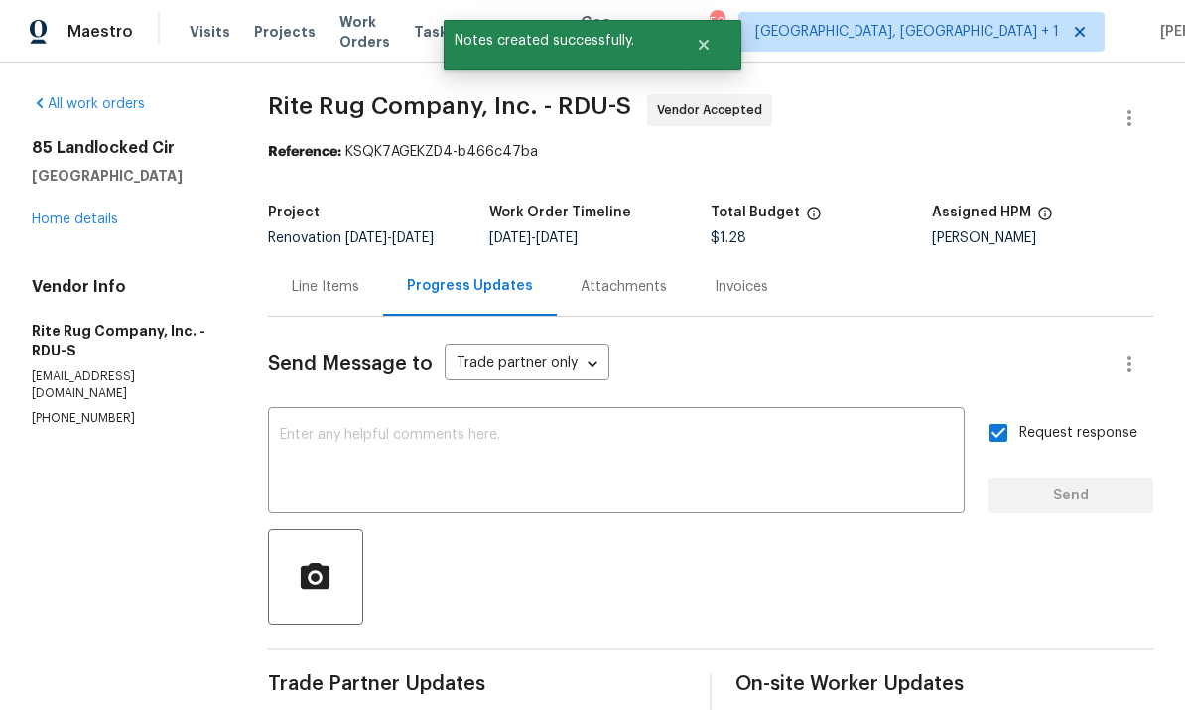
click at [84, 212] on link "Home details" at bounding box center [75, 219] width 86 height 14
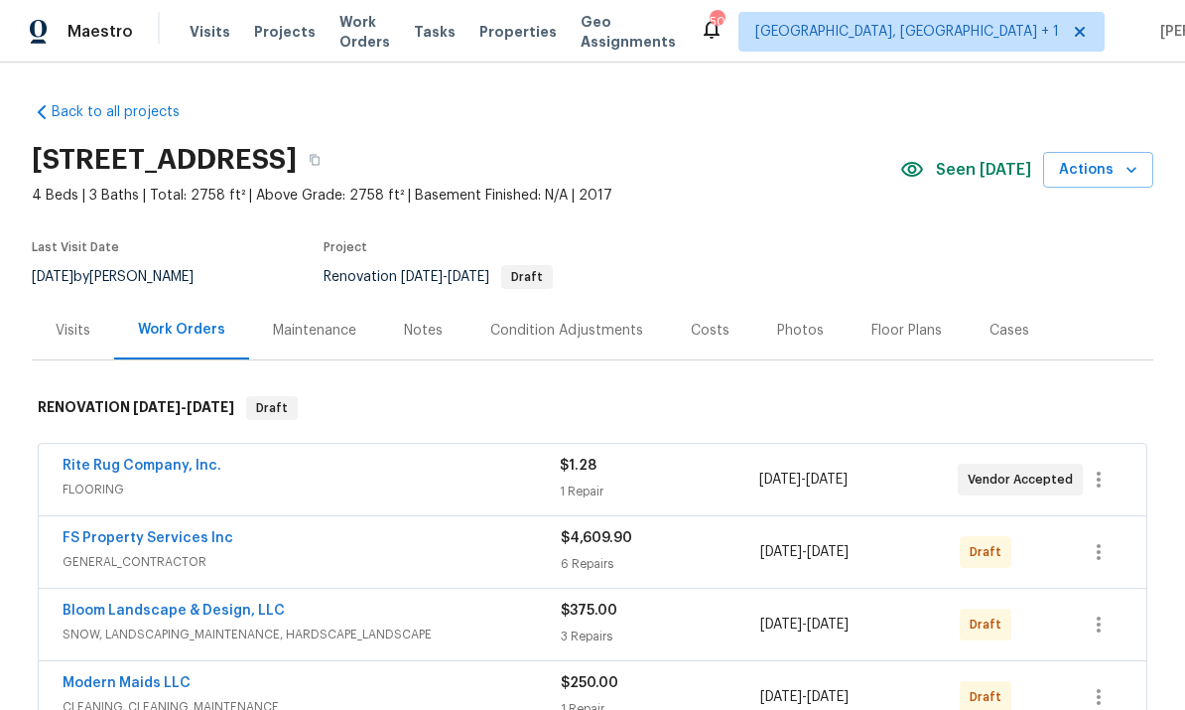
click at [170, 531] on link "FS Property Services Inc" at bounding box center [148, 538] width 171 height 14
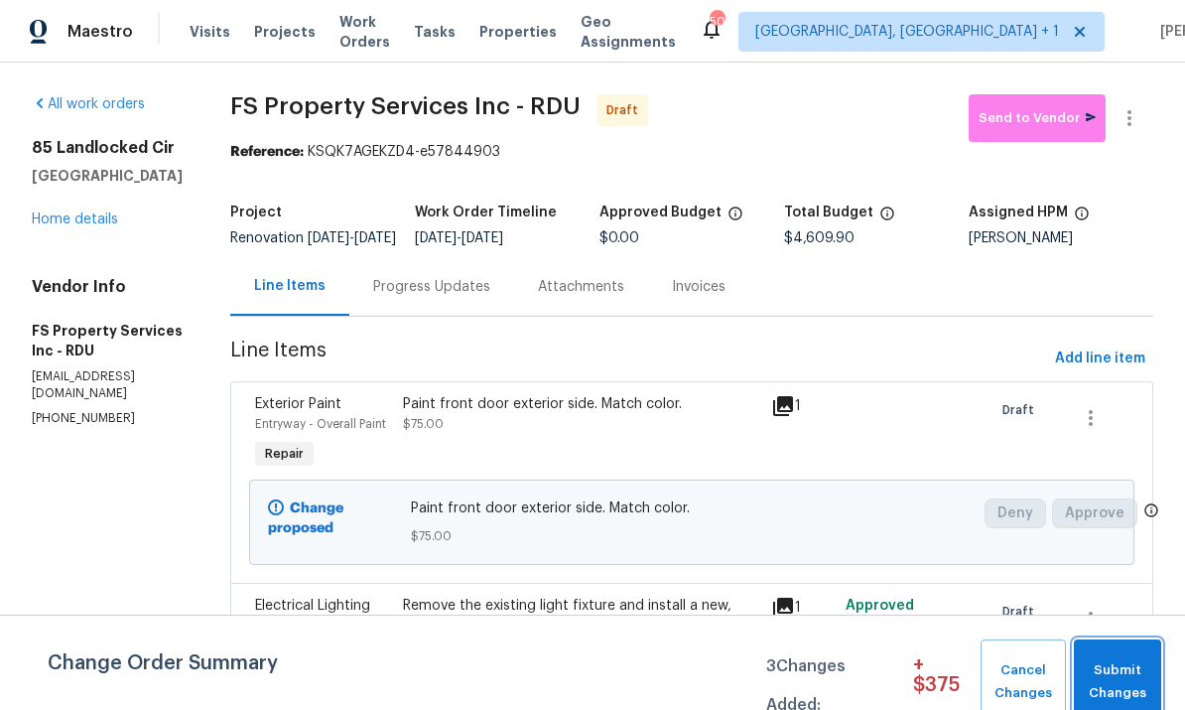
click at [1122, 672] on span "Submit Changes" at bounding box center [1118, 682] width 68 height 46
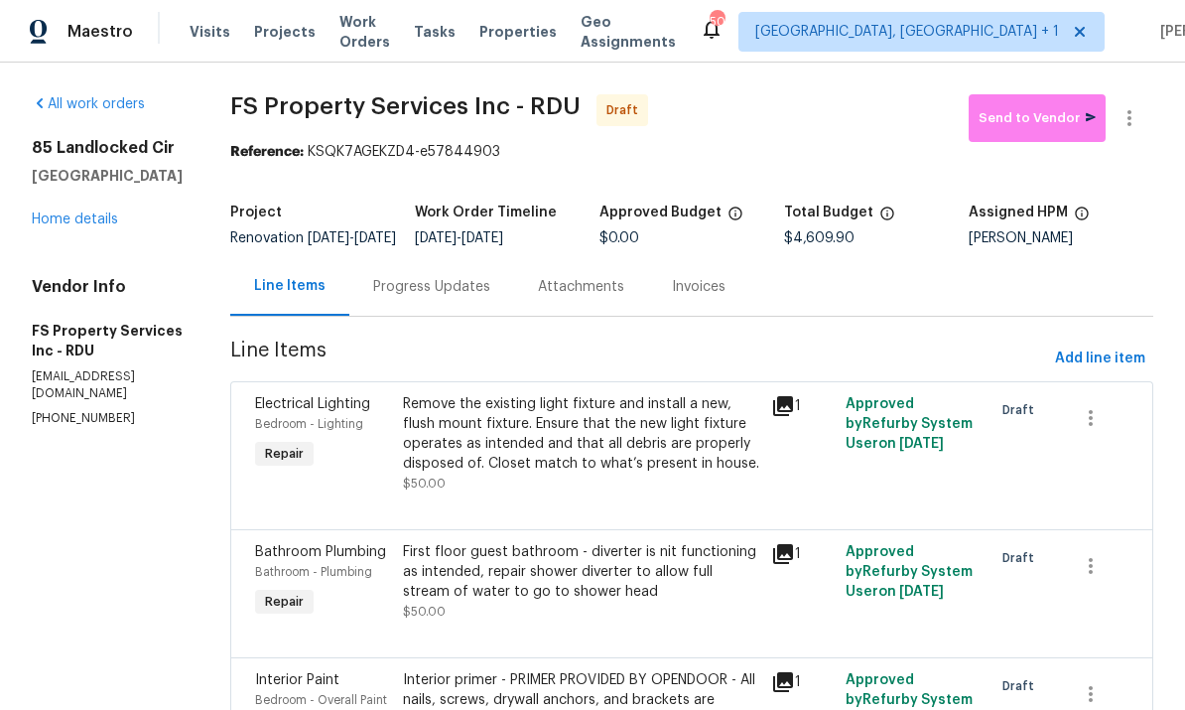
click at [91, 223] on link "Home details" at bounding box center [75, 219] width 86 height 14
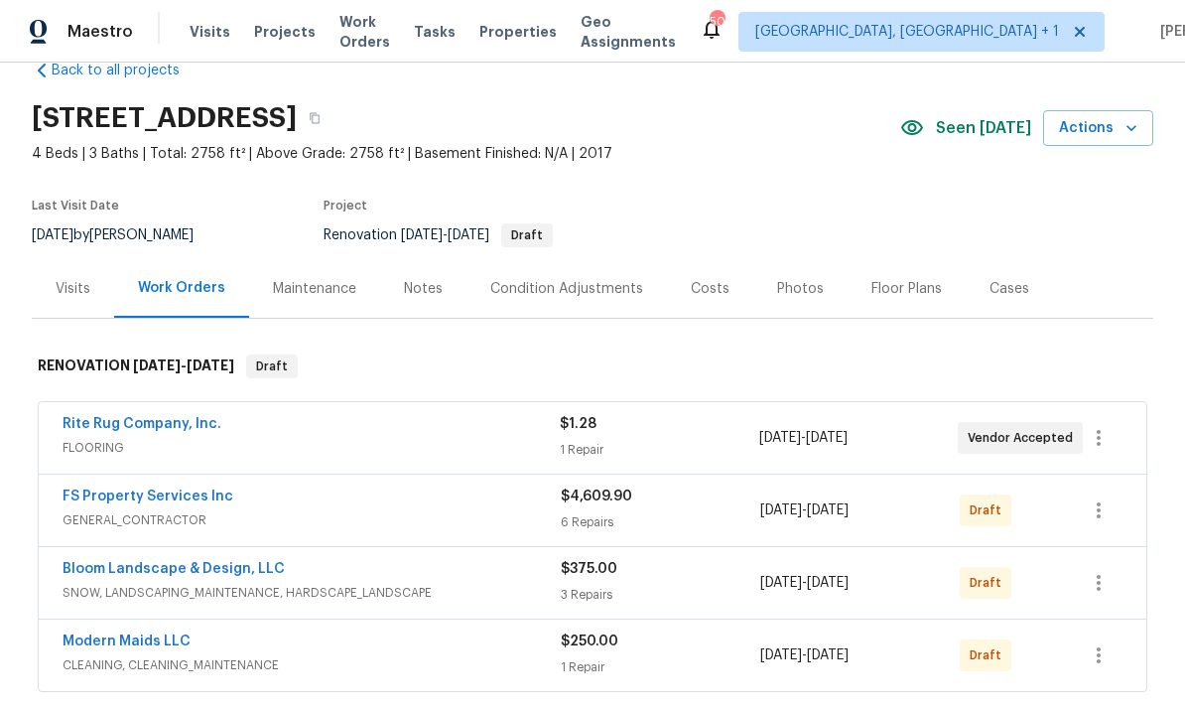
scroll to position [54, 0]
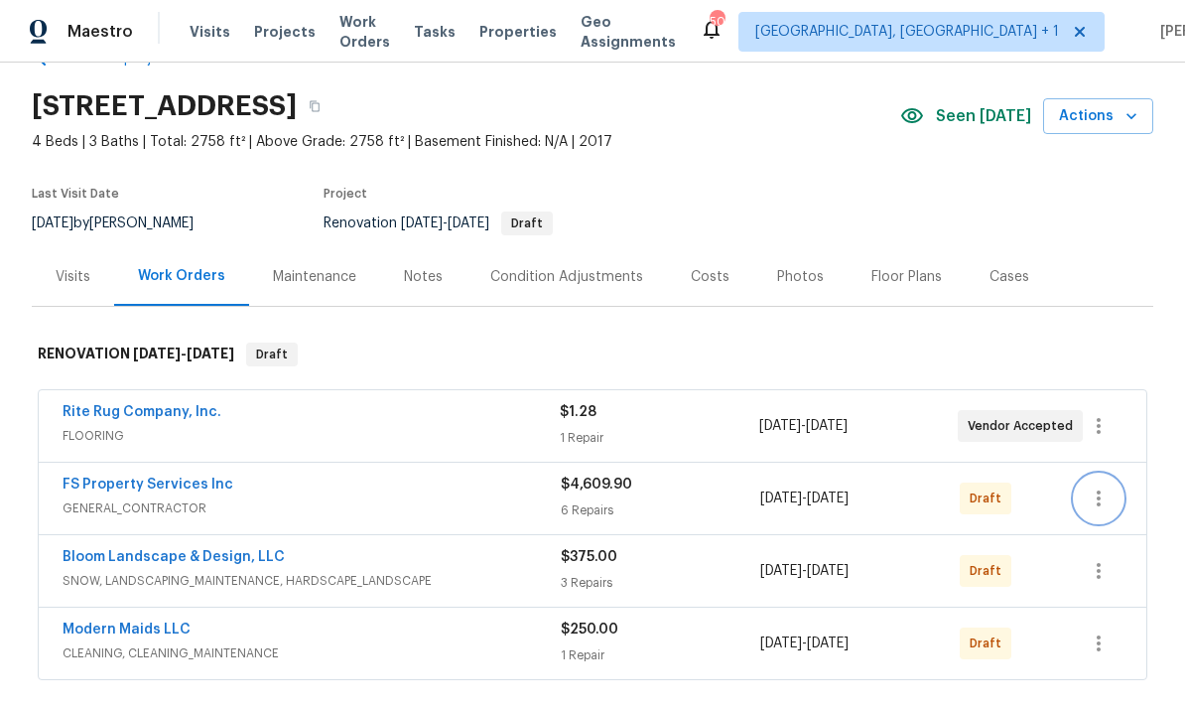
click at [1100, 502] on icon "button" at bounding box center [1099, 498] width 24 height 24
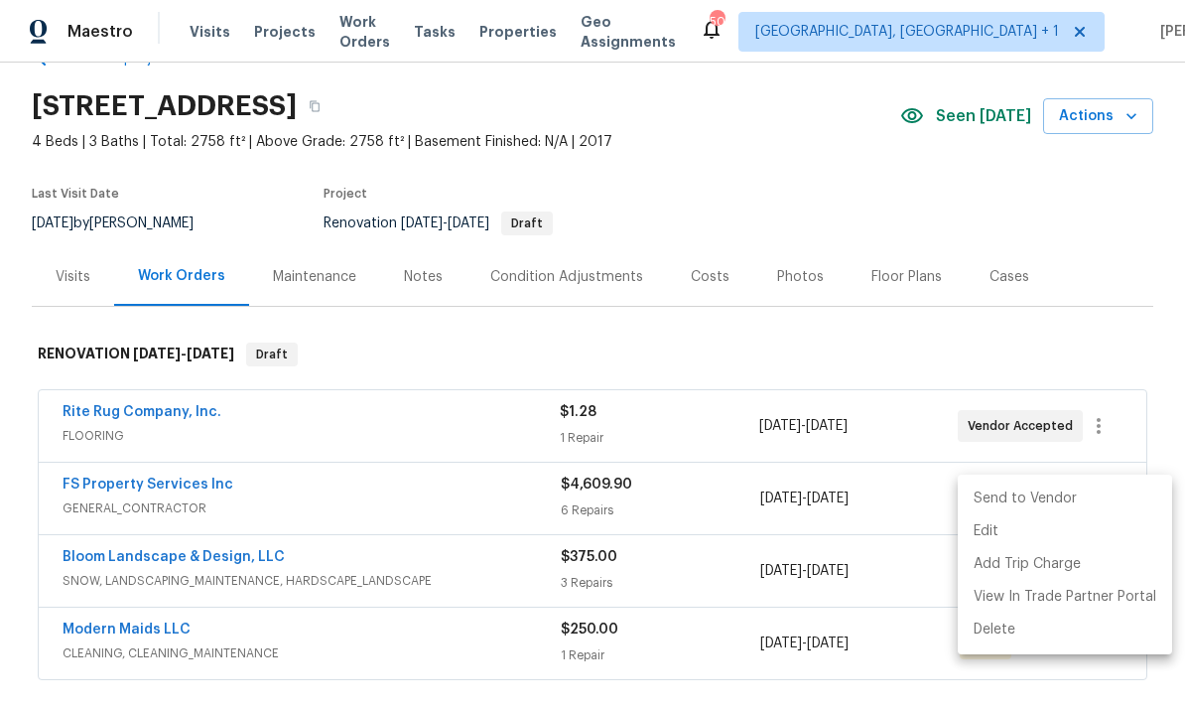
click at [893, 342] on div at bounding box center [592, 355] width 1185 height 710
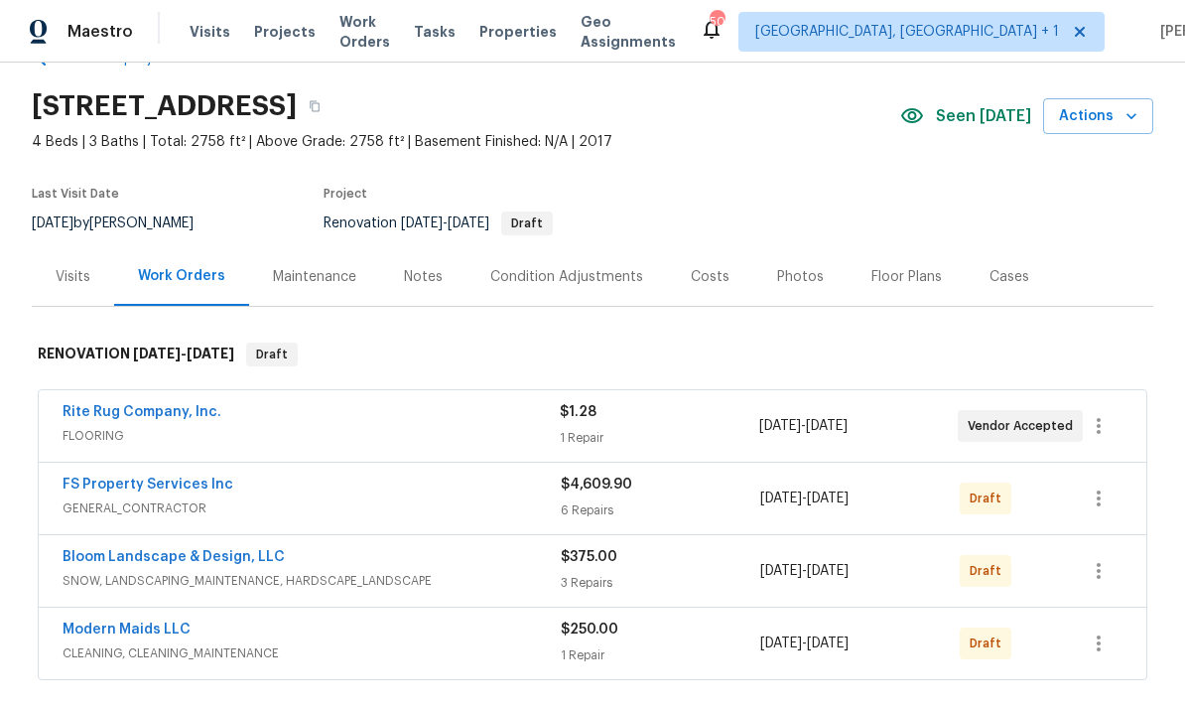
click at [196, 561] on link "Bloom Landscape & Design, LLC" at bounding box center [174, 557] width 222 height 14
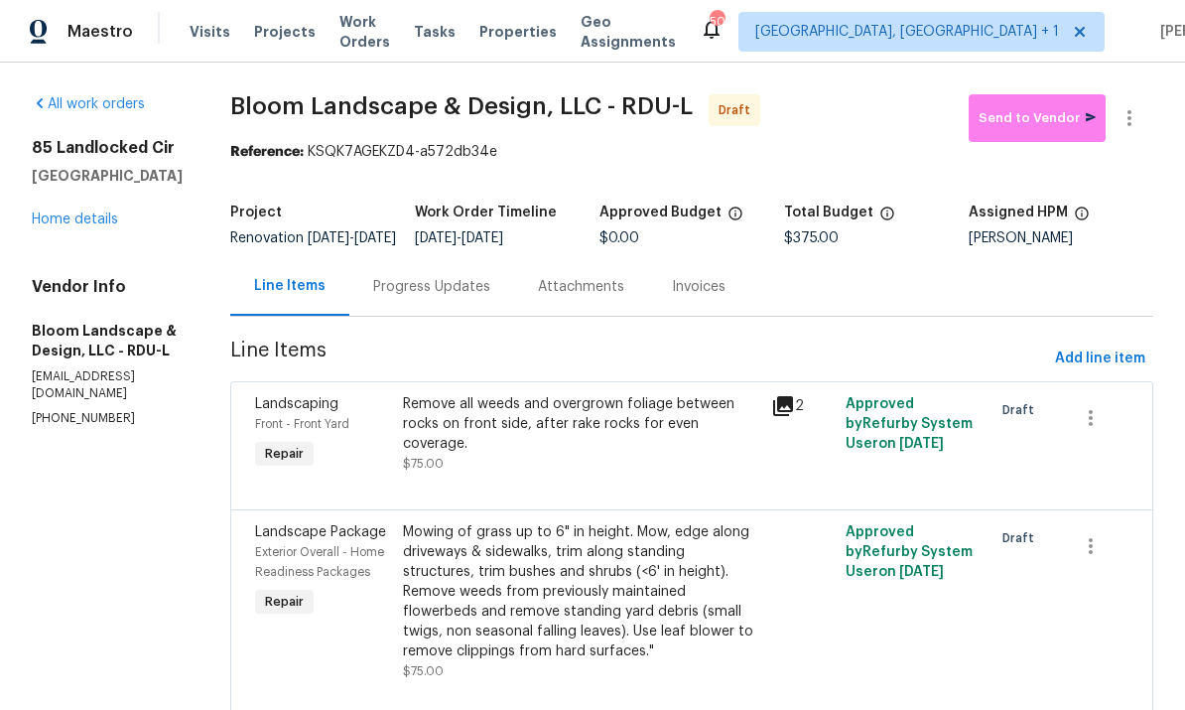
click at [89, 212] on link "Home details" at bounding box center [75, 219] width 86 height 14
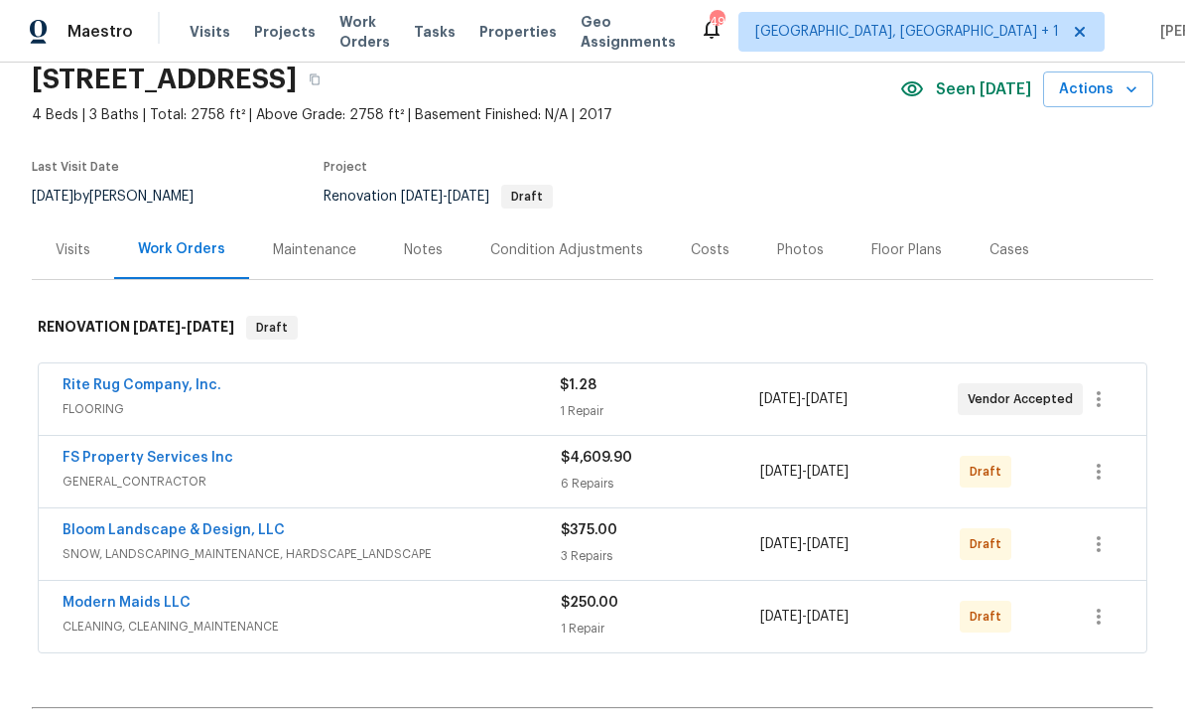
scroll to position [84, 0]
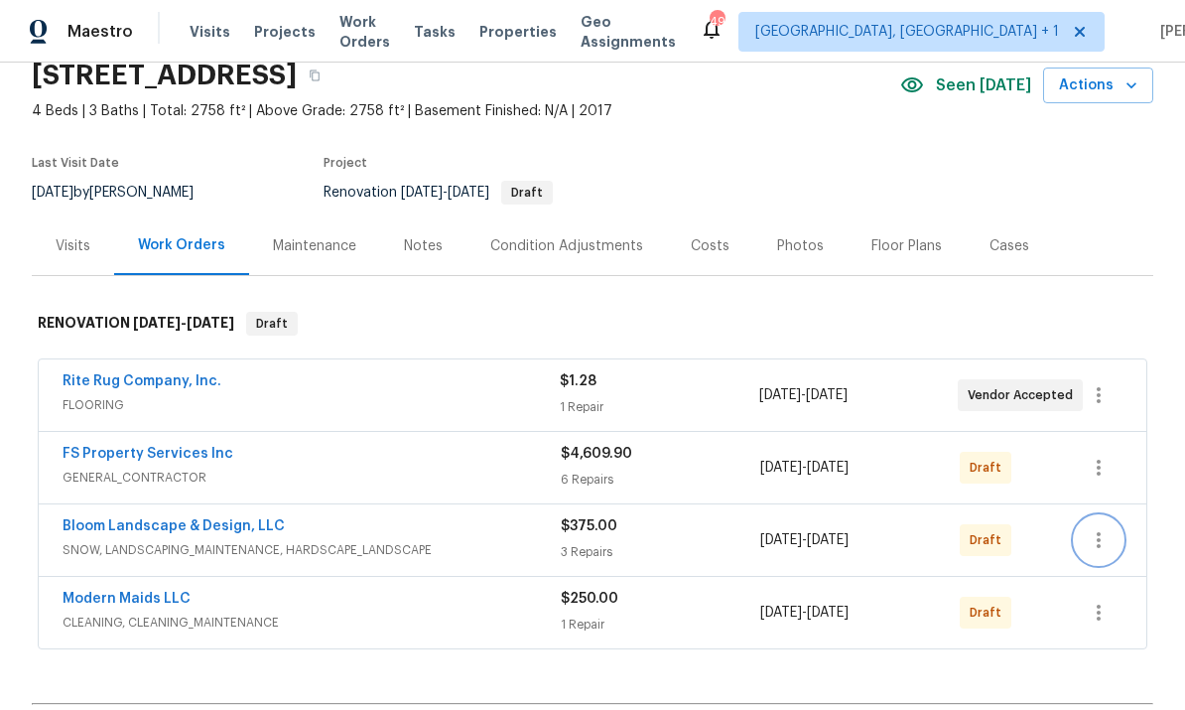
click at [1112, 536] on button "button" at bounding box center [1099, 540] width 48 height 48
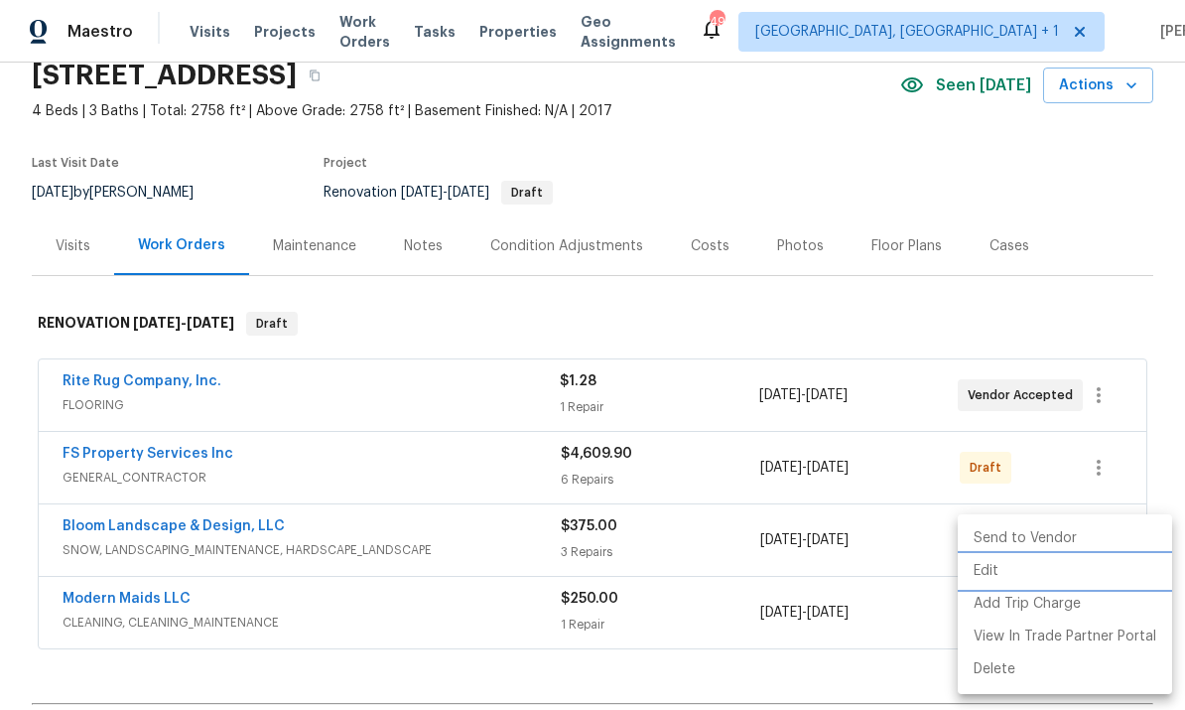
click at [990, 569] on li "Edit" at bounding box center [1065, 571] width 214 height 33
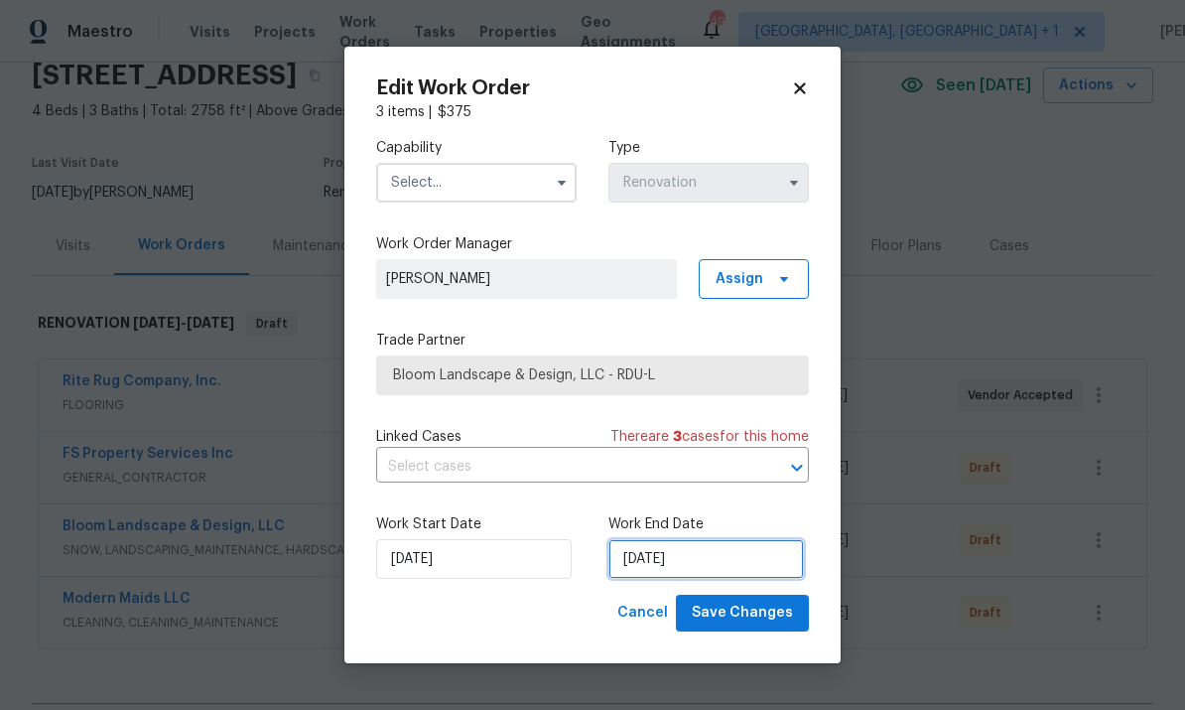
click at [731, 554] on input "[DATE]" at bounding box center [707, 559] width 196 height 40
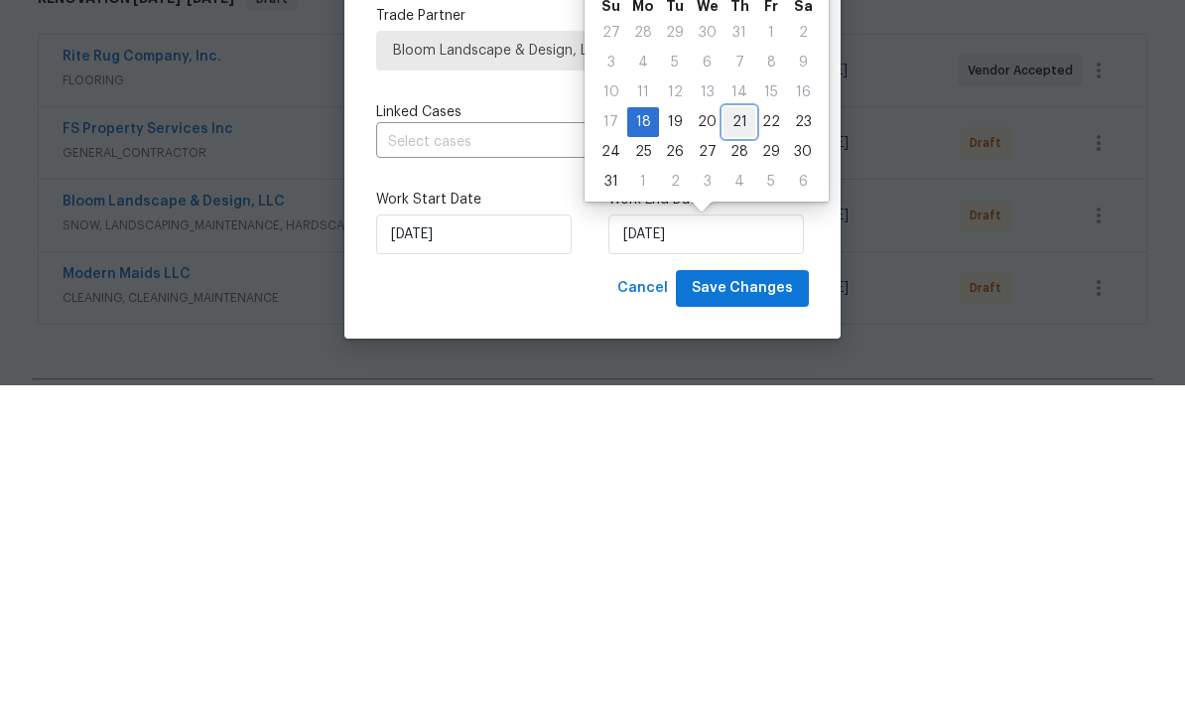
click at [736, 433] on div "21" at bounding box center [740, 447] width 32 height 28
type input "8/21/2025"
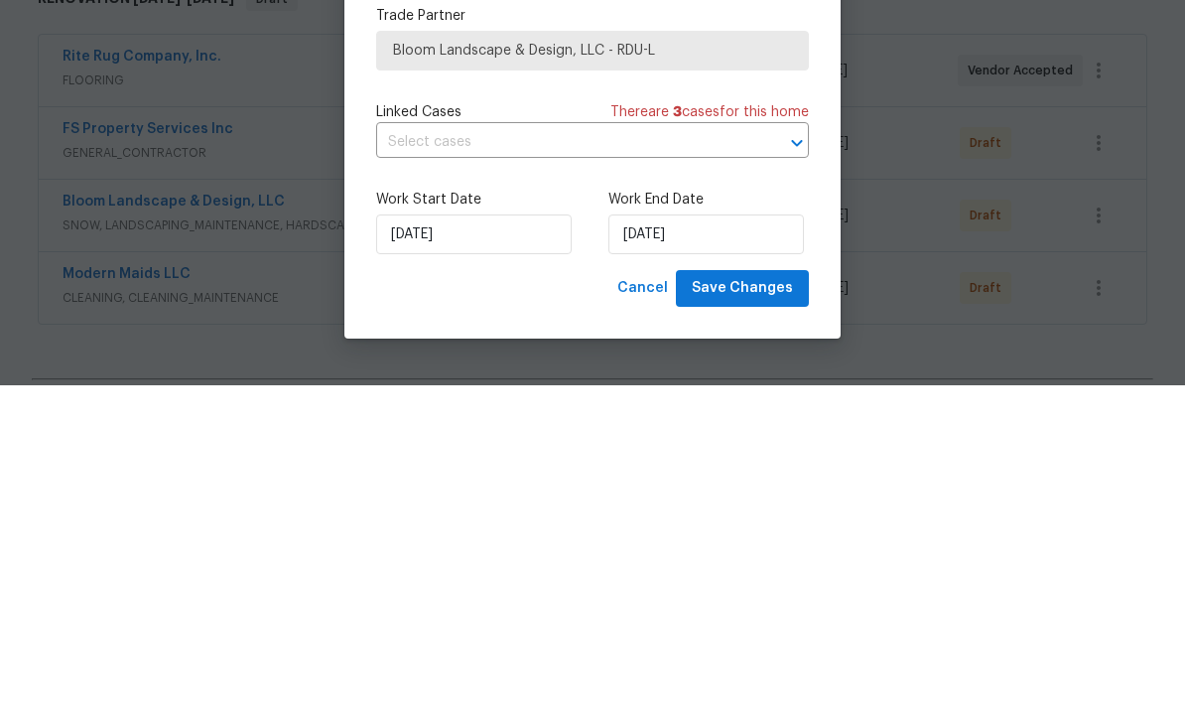
scroll to position [74, 0]
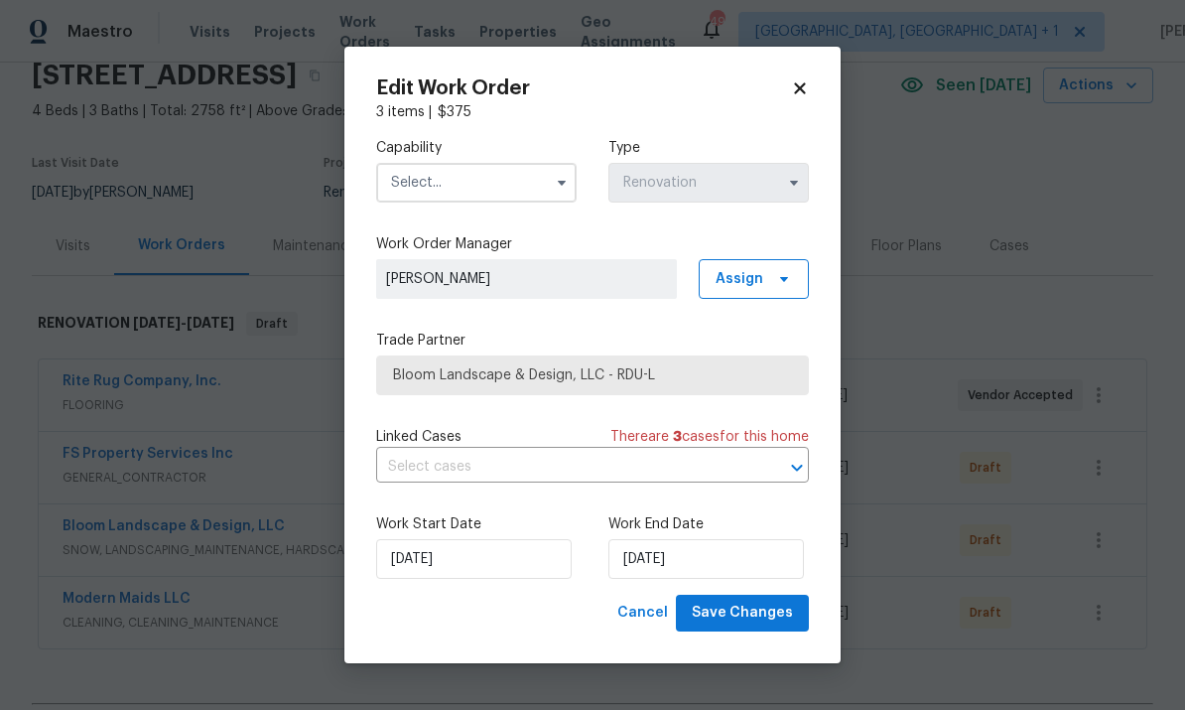
click at [540, 183] on input "text" at bounding box center [476, 183] width 201 height 40
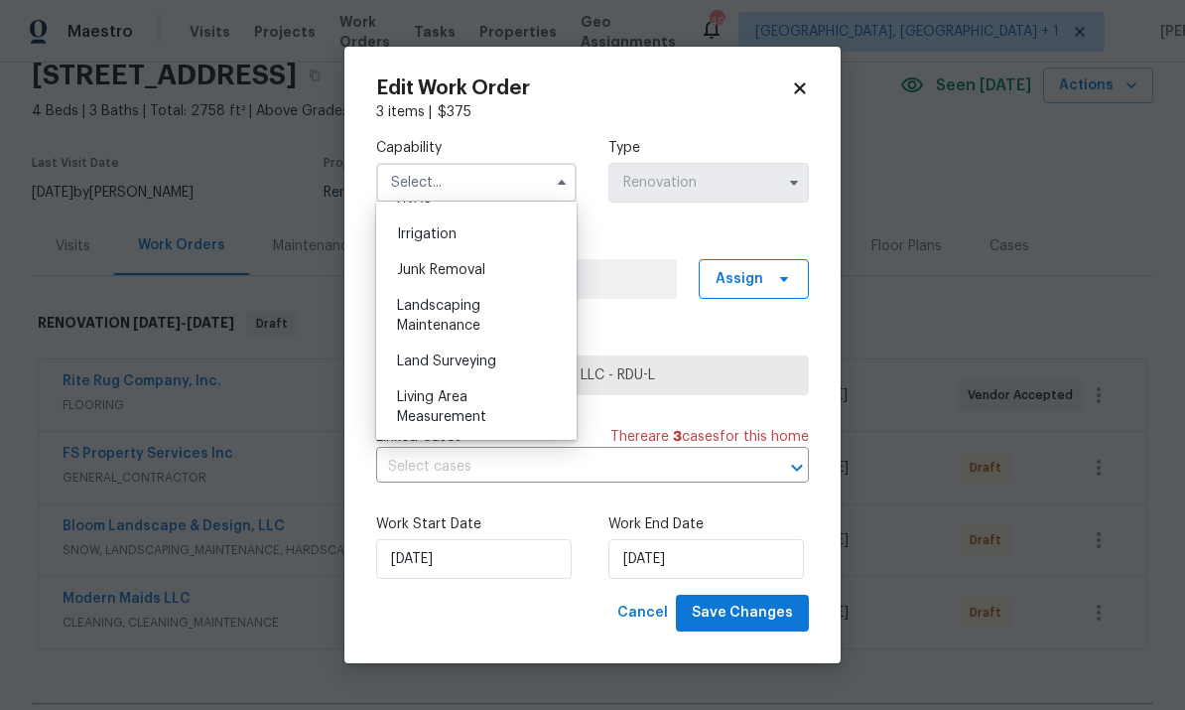
scroll to position [1235, 0]
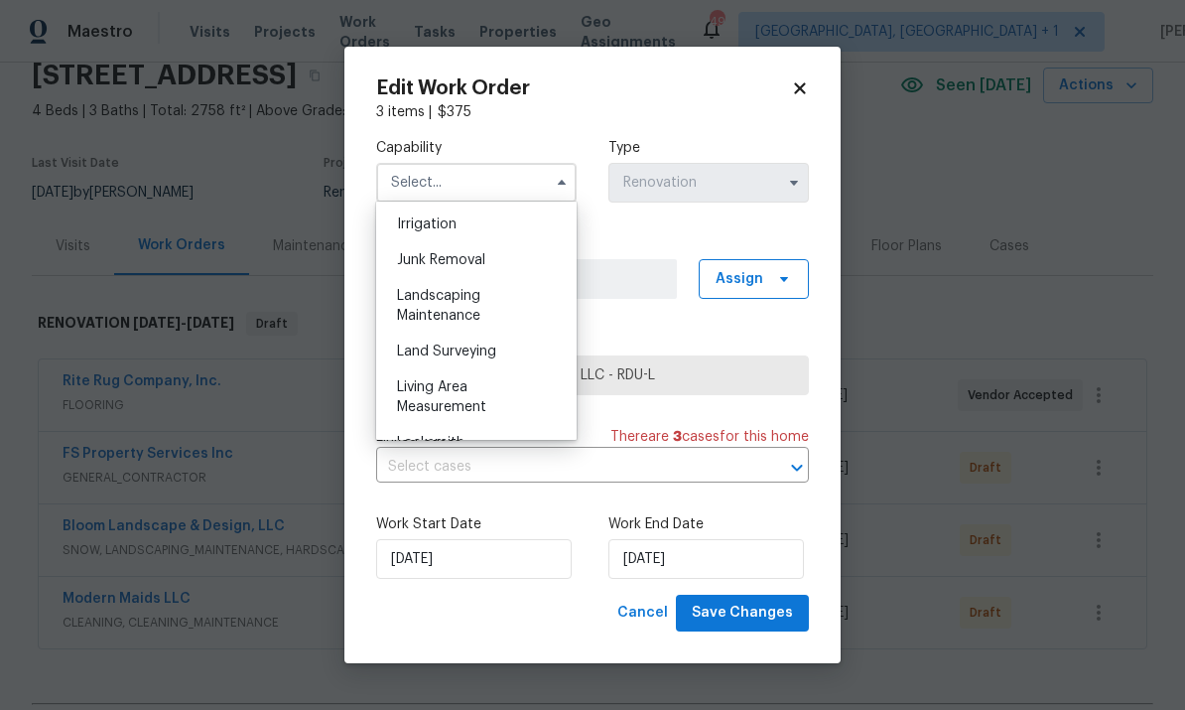
click at [473, 301] on span "Landscaping Maintenance" at bounding box center [438, 306] width 83 height 34
type input "Landscaping Maintenance"
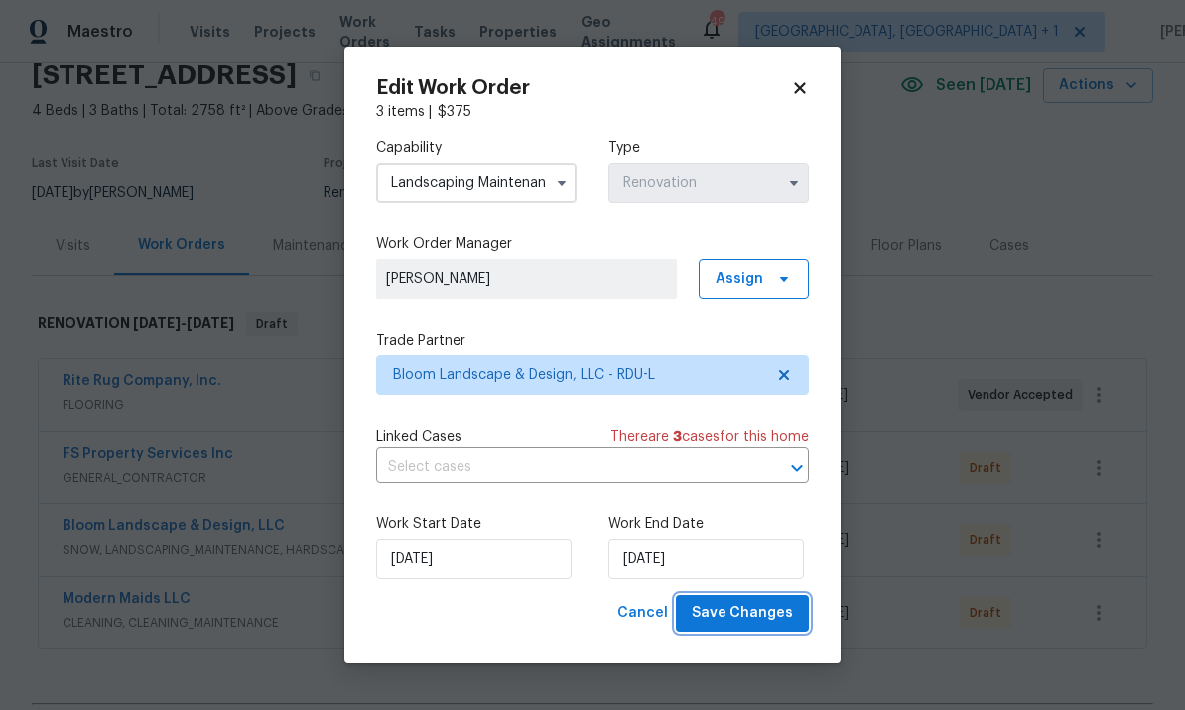
click at [739, 613] on span "Save Changes" at bounding box center [742, 613] width 101 height 25
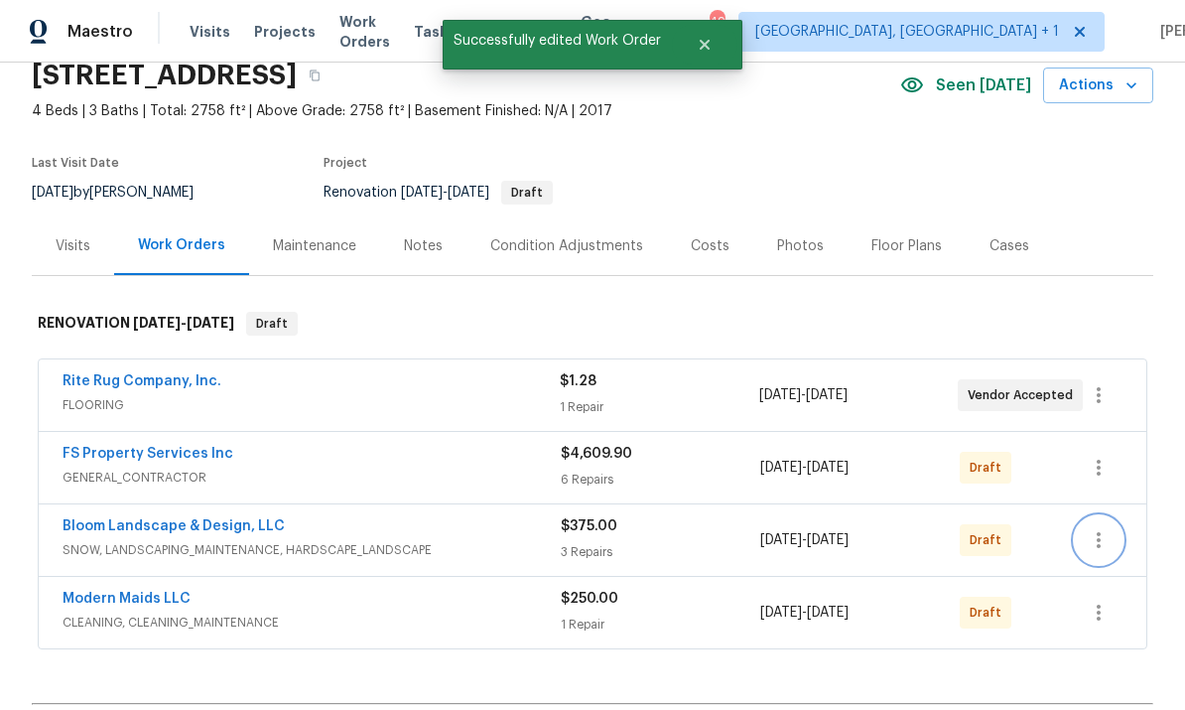
click at [1096, 528] on icon "button" at bounding box center [1099, 540] width 24 height 24
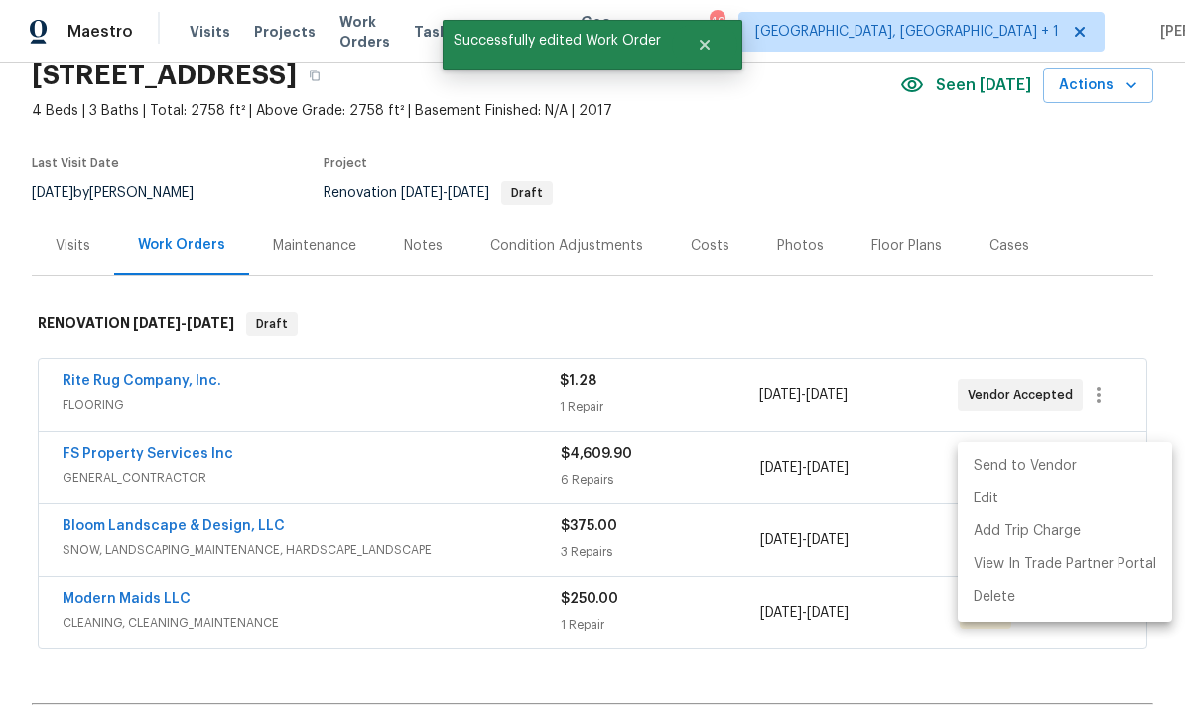
click at [1028, 468] on li "Send to Vendor" at bounding box center [1065, 466] width 214 height 33
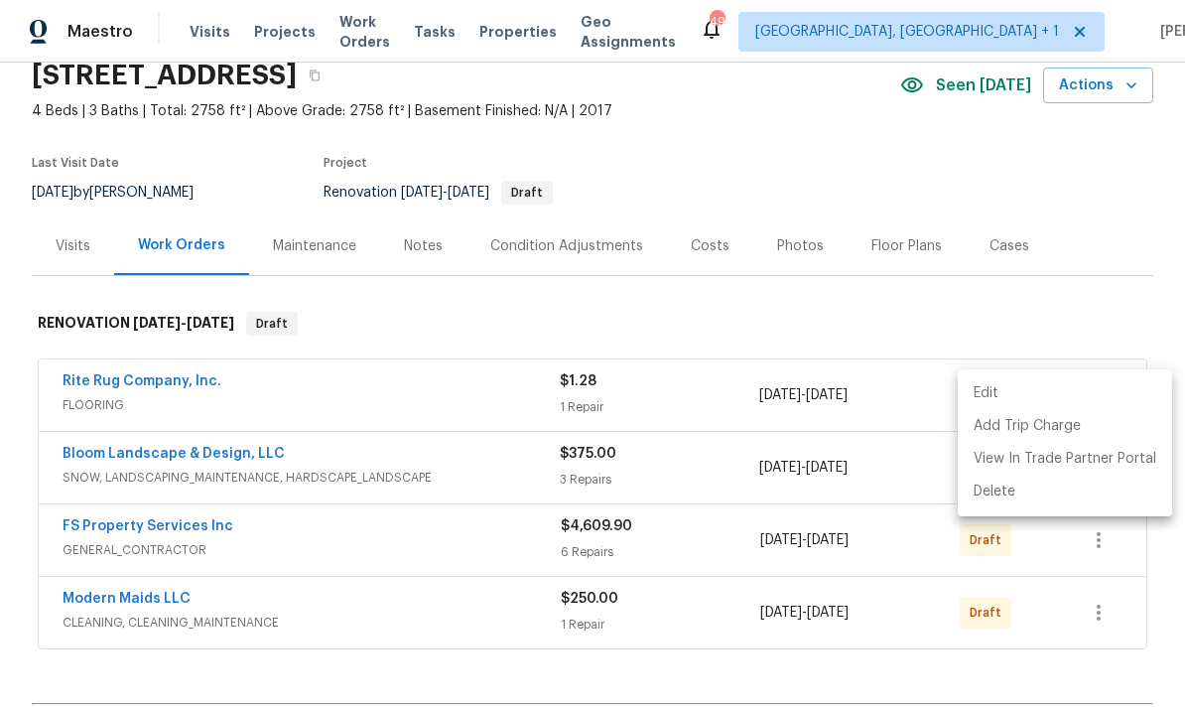
click at [925, 631] on div at bounding box center [592, 355] width 1185 height 710
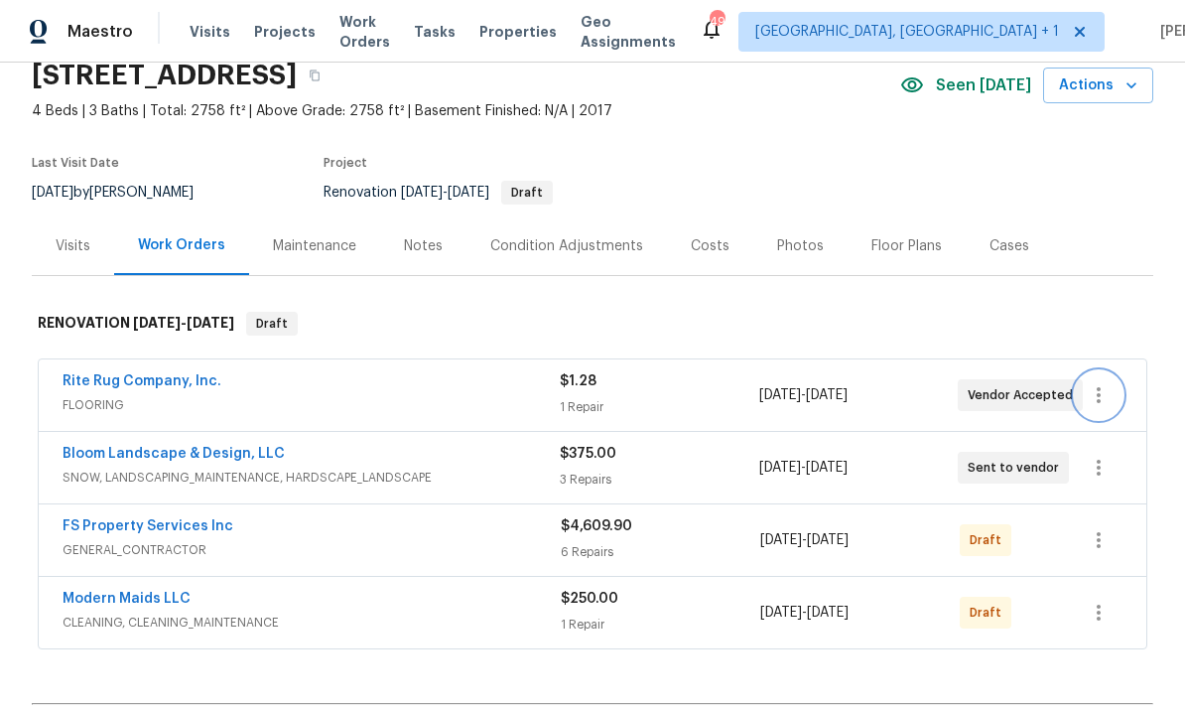
click at [1100, 387] on icon "button" at bounding box center [1099, 395] width 4 height 16
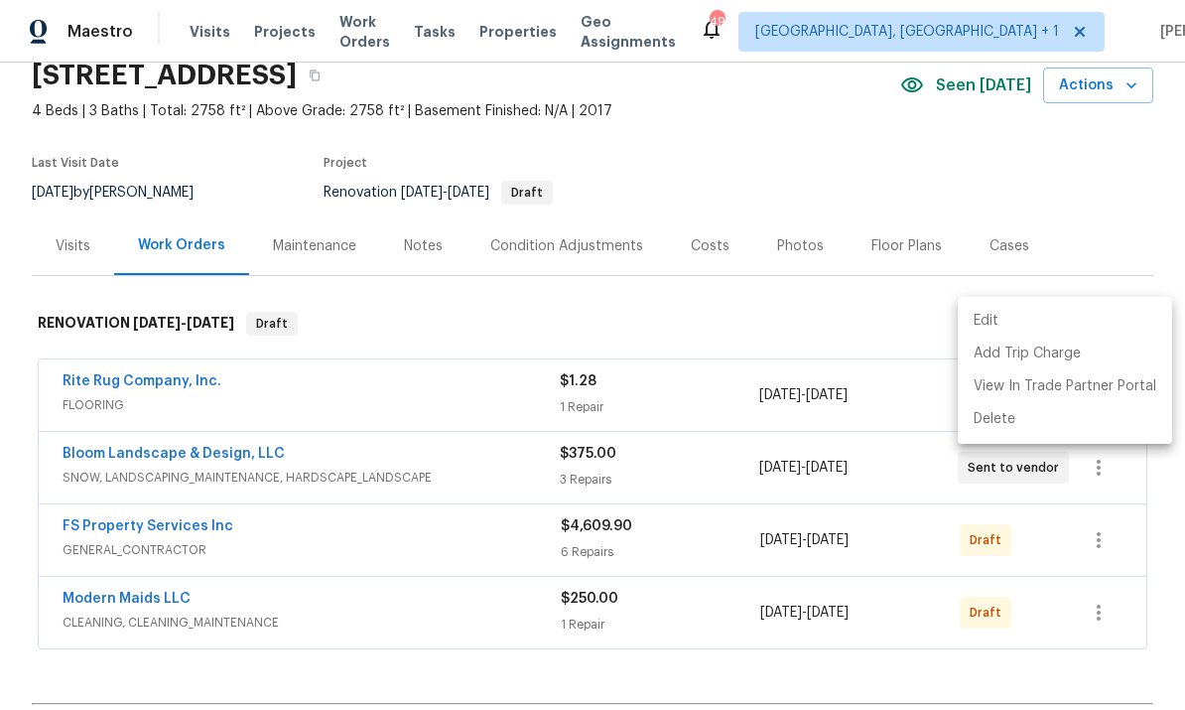
click at [992, 310] on li "Edit" at bounding box center [1065, 321] width 214 height 33
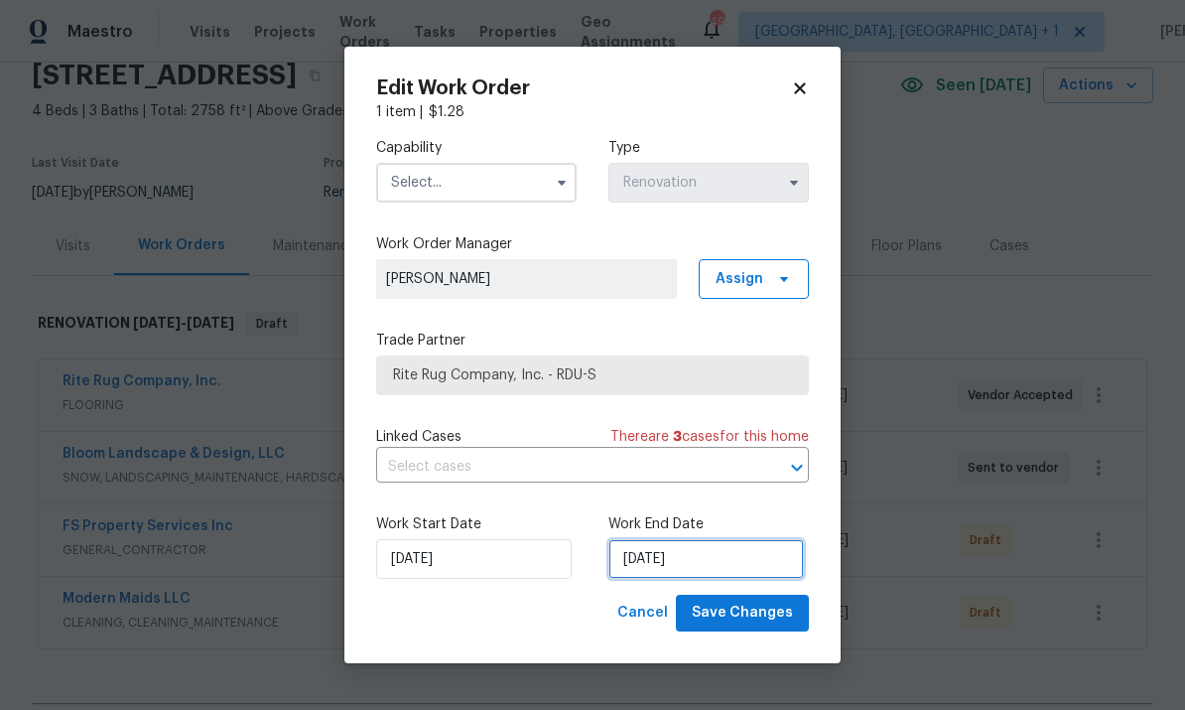
click at [721, 560] on input "[DATE]" at bounding box center [707, 559] width 196 height 40
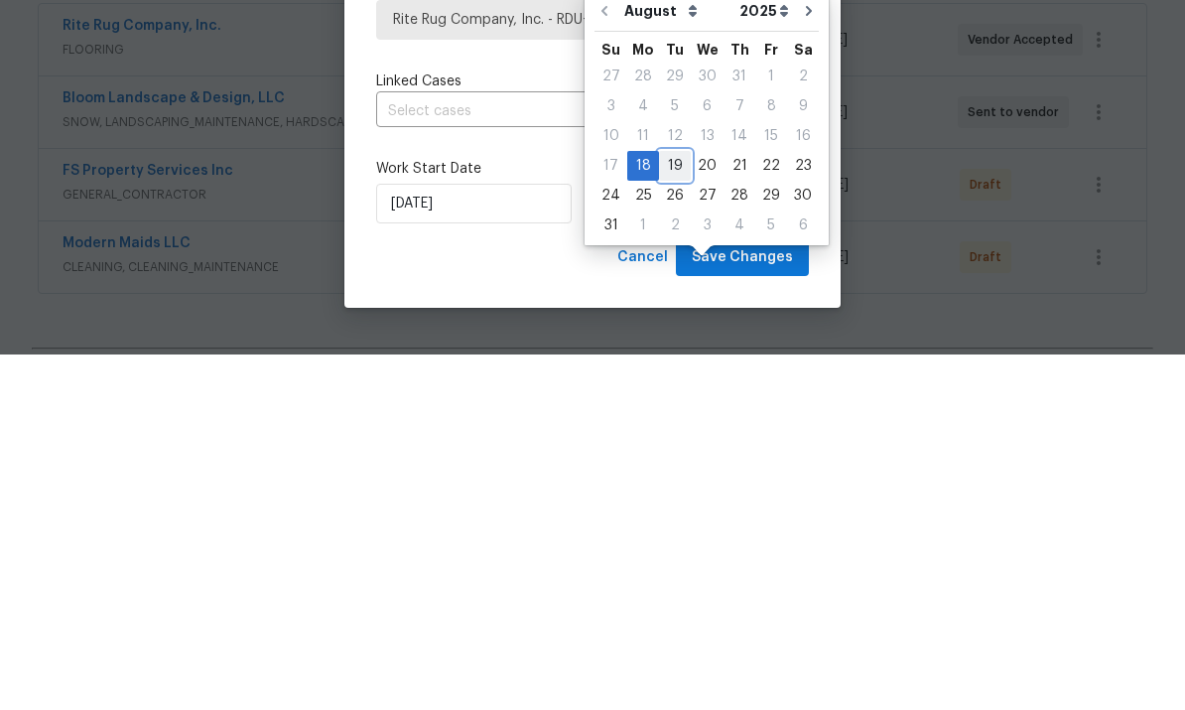
click at [669, 507] on div "19" at bounding box center [675, 521] width 32 height 28
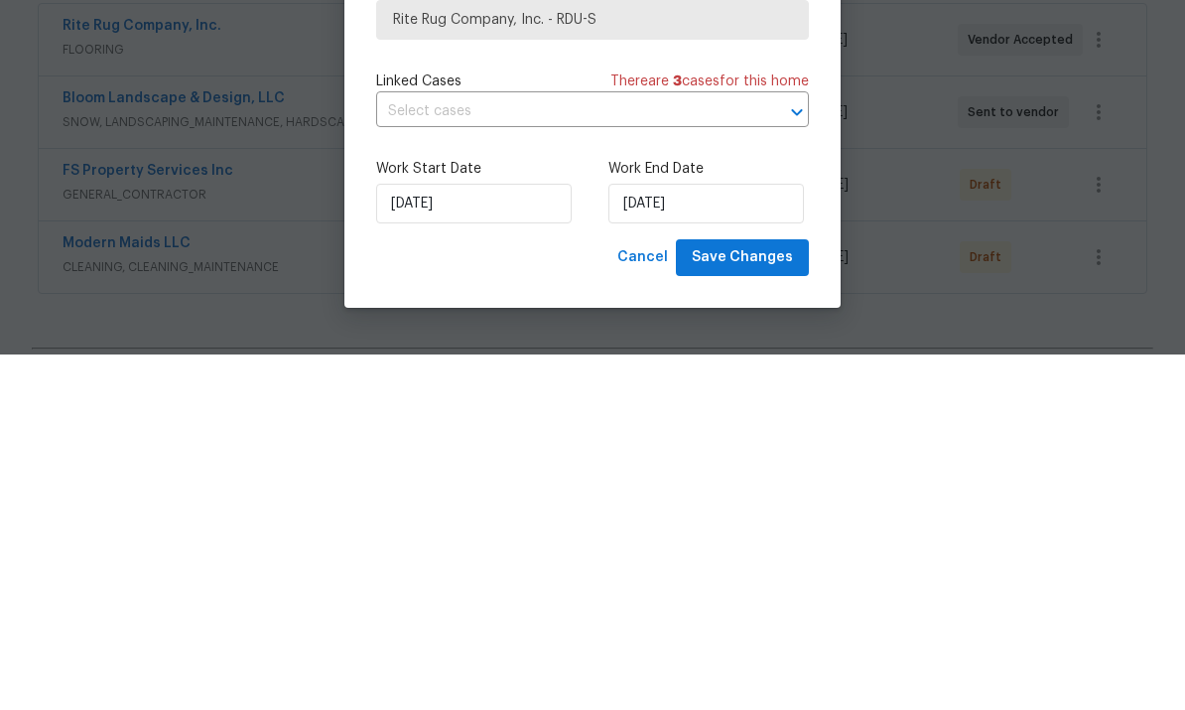
type input "8/19/2025"
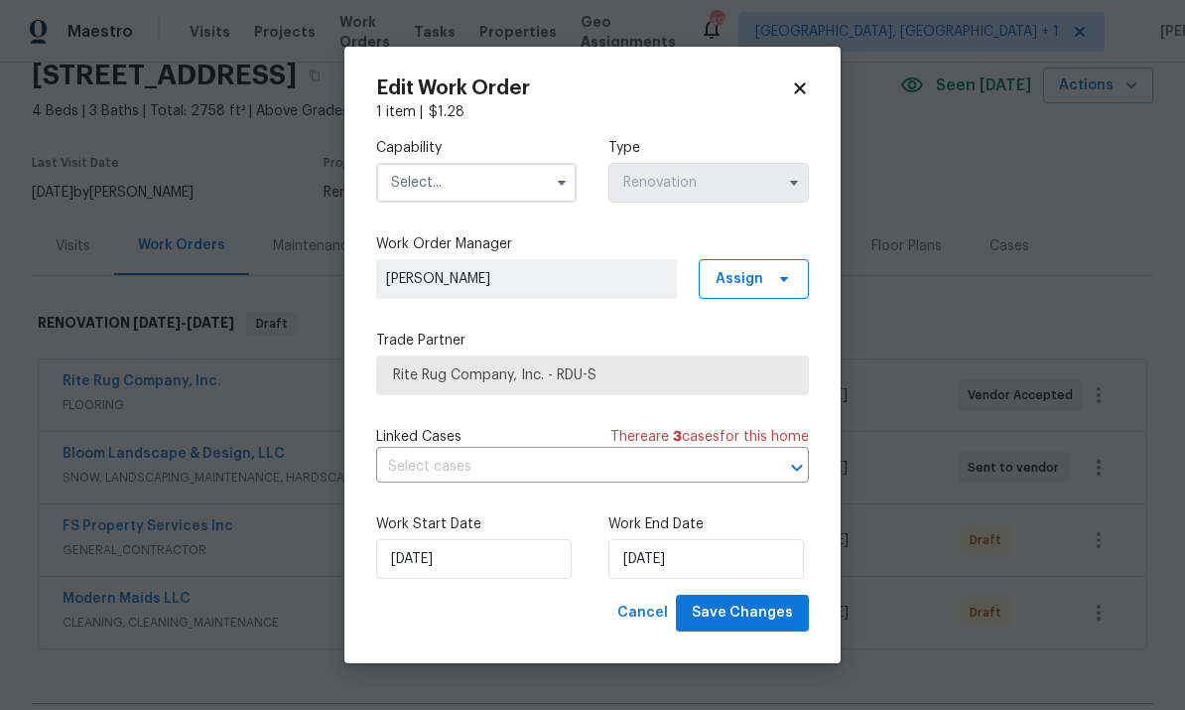
click at [562, 179] on icon "button" at bounding box center [562, 183] width 16 height 16
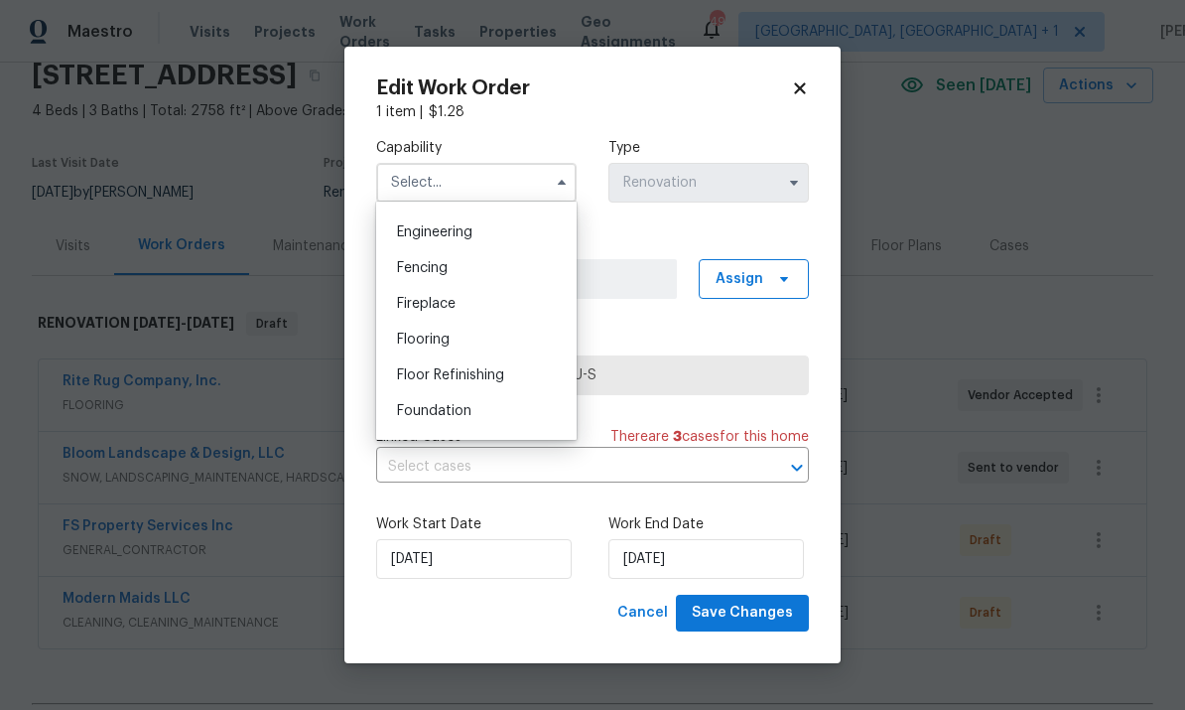
scroll to position [654, 0]
click at [477, 341] on div "Flooring" at bounding box center [476, 341] width 191 height 36
type input "Flooring"
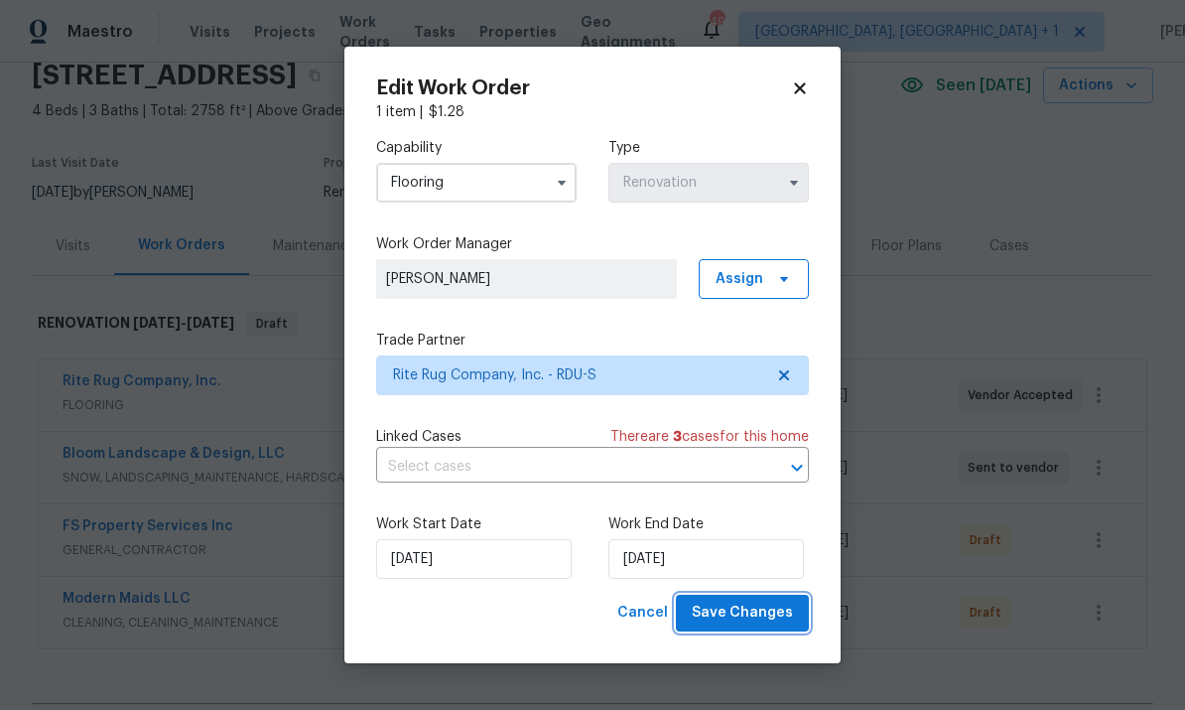
click at [762, 624] on span "Save Changes" at bounding box center [742, 613] width 101 height 25
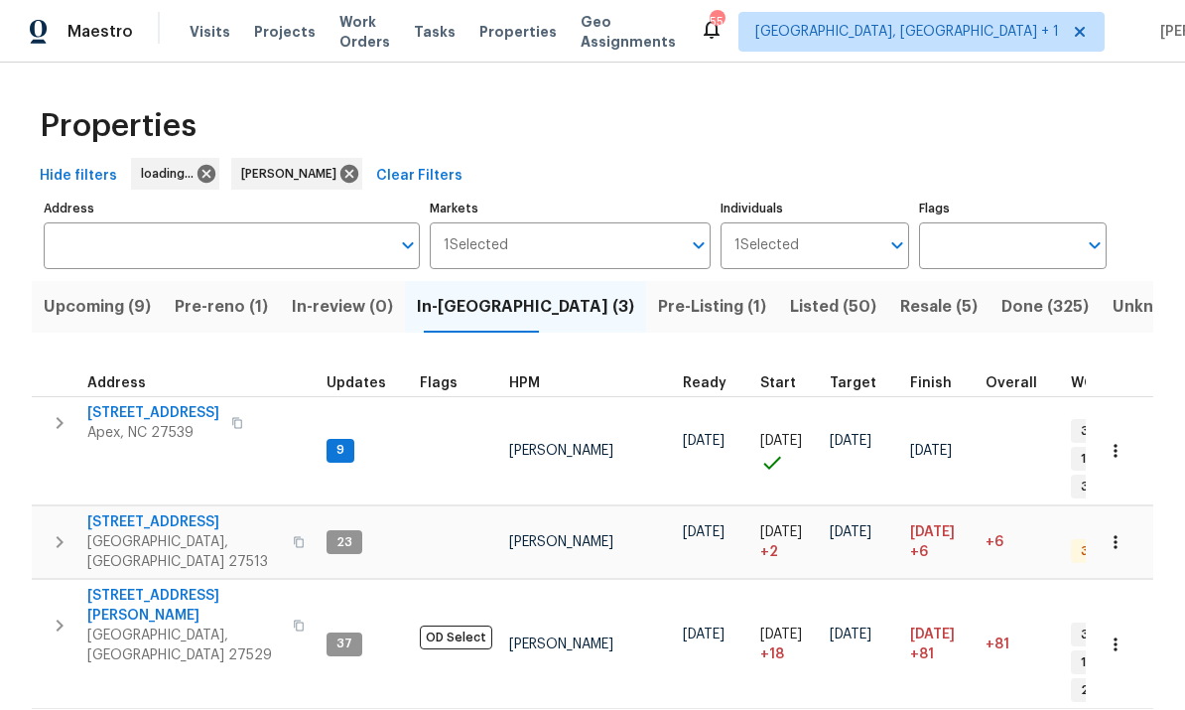
click at [104, 315] on span "Upcoming (9)" at bounding box center [97, 307] width 107 height 28
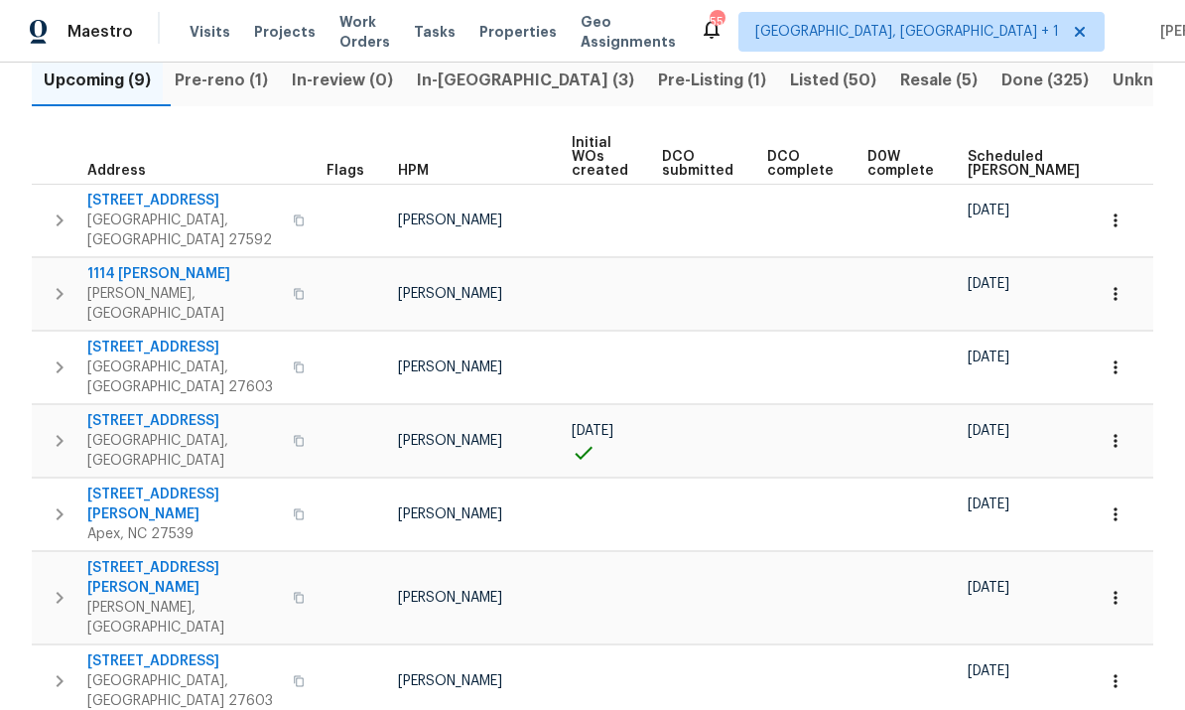
scroll to position [225, 0]
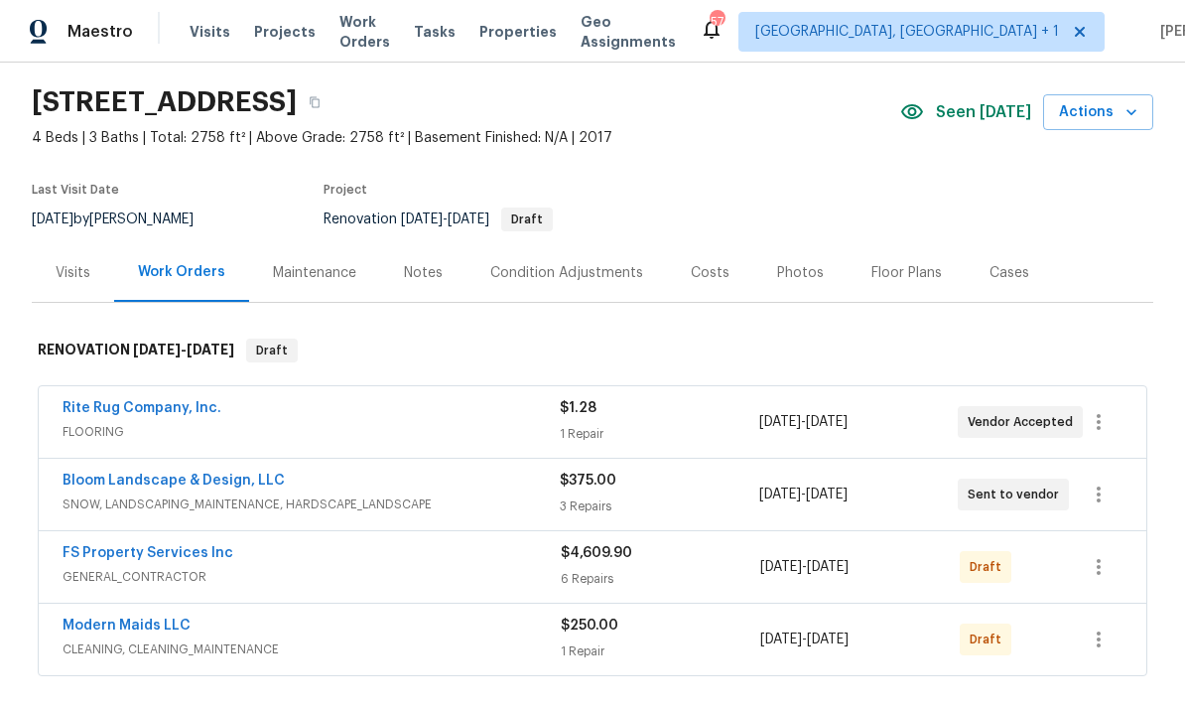
scroll to position [67, 0]
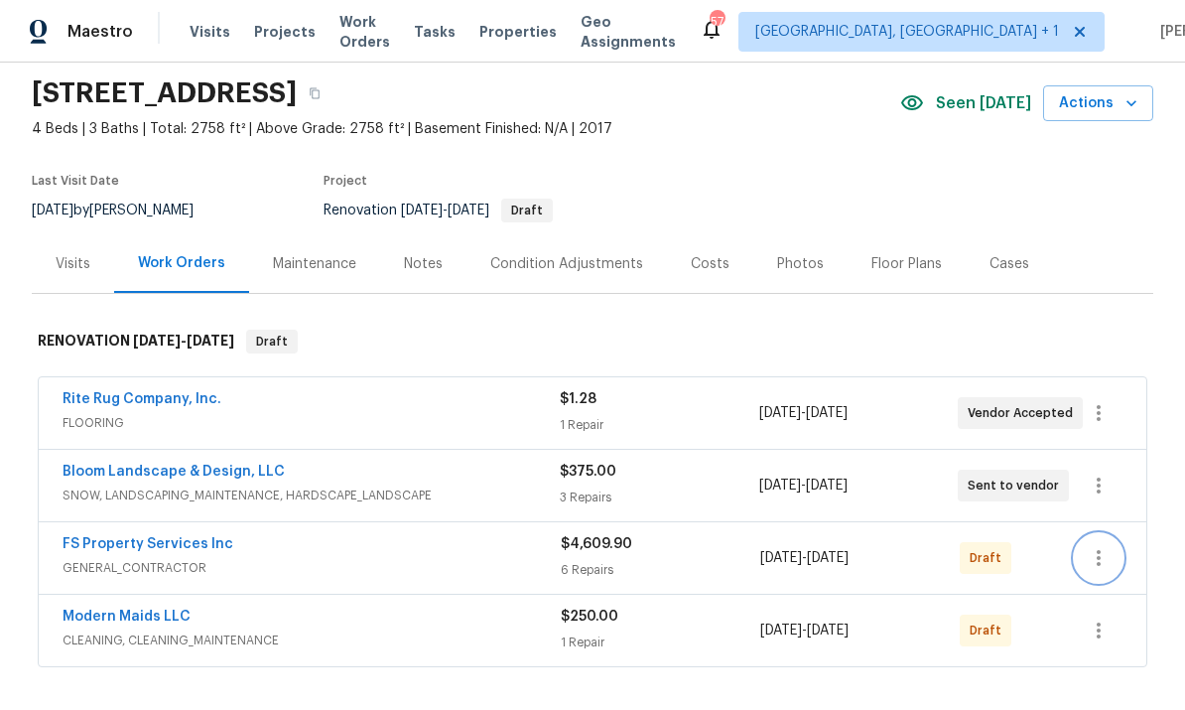
click at [1100, 558] on icon "button" at bounding box center [1099, 558] width 4 height 16
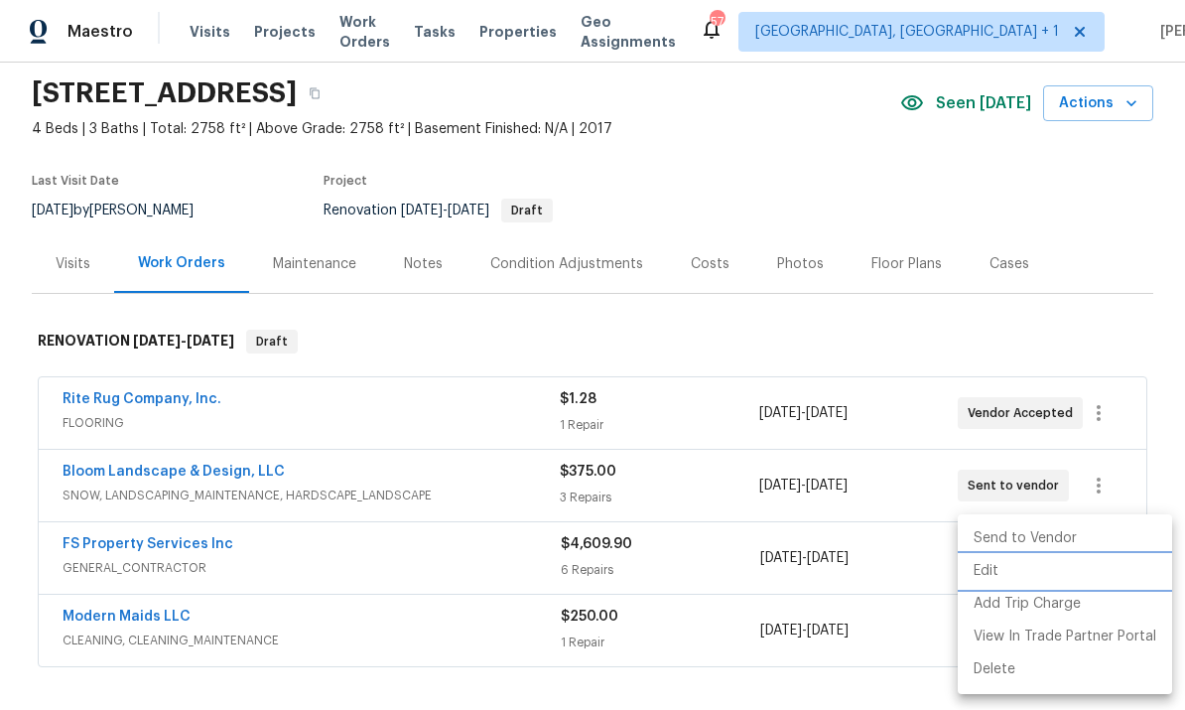
click at [984, 582] on li "Edit" at bounding box center [1065, 571] width 214 height 33
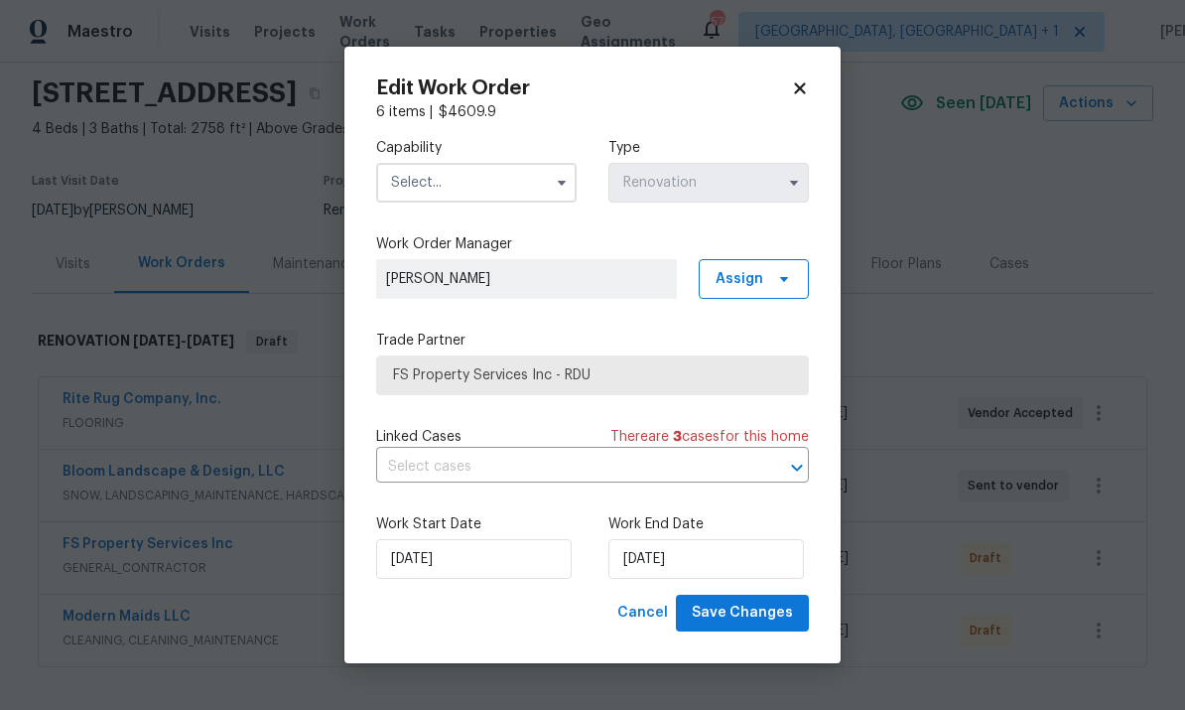
click at [560, 187] on icon "button" at bounding box center [562, 183] width 16 height 16
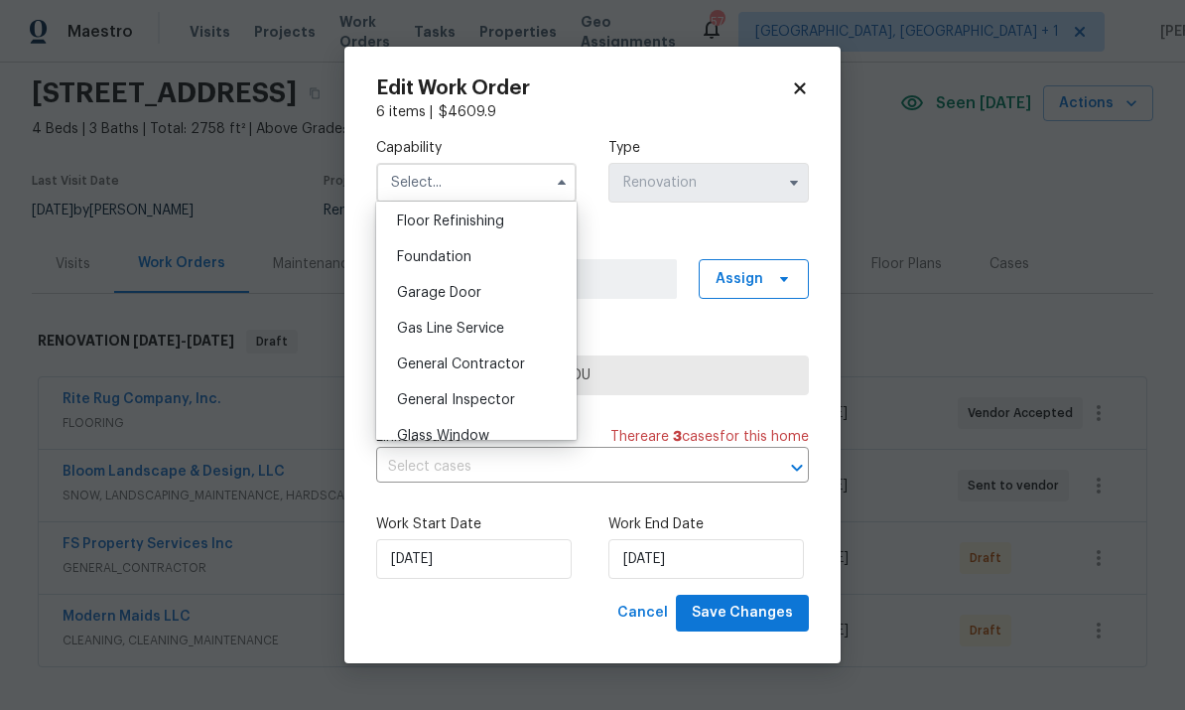
scroll to position [826, 0]
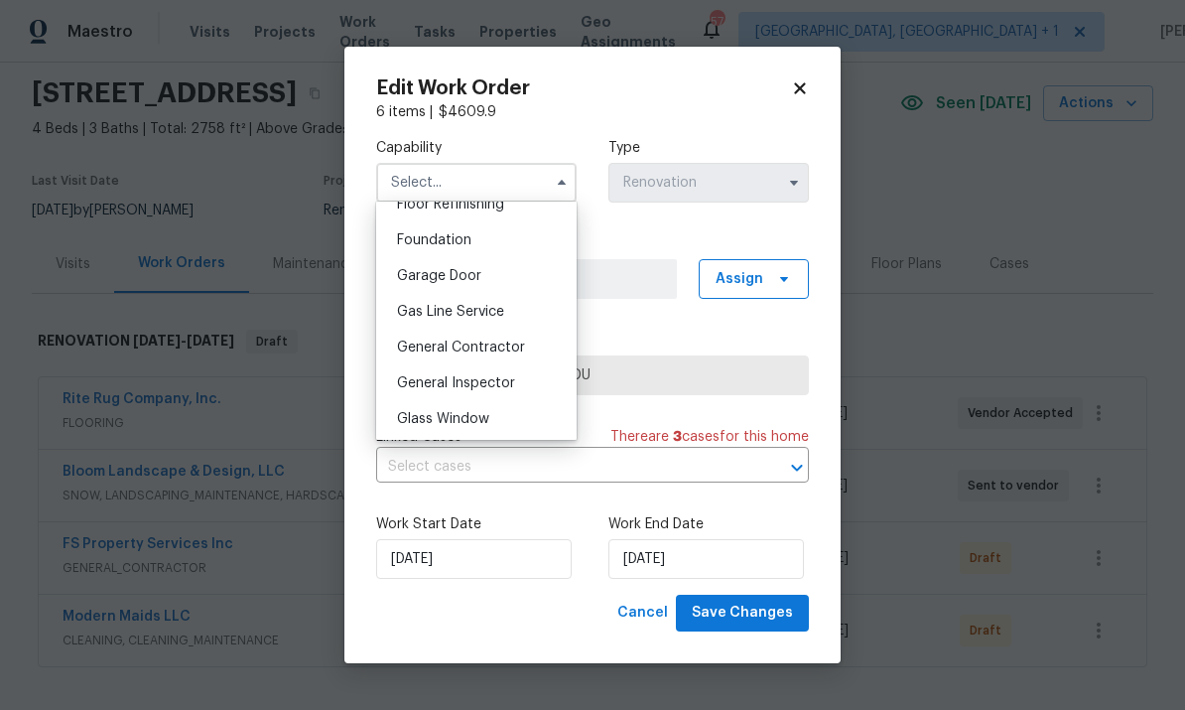
click at [514, 347] on span "General Contractor" at bounding box center [461, 348] width 128 height 14
type input "General Contractor"
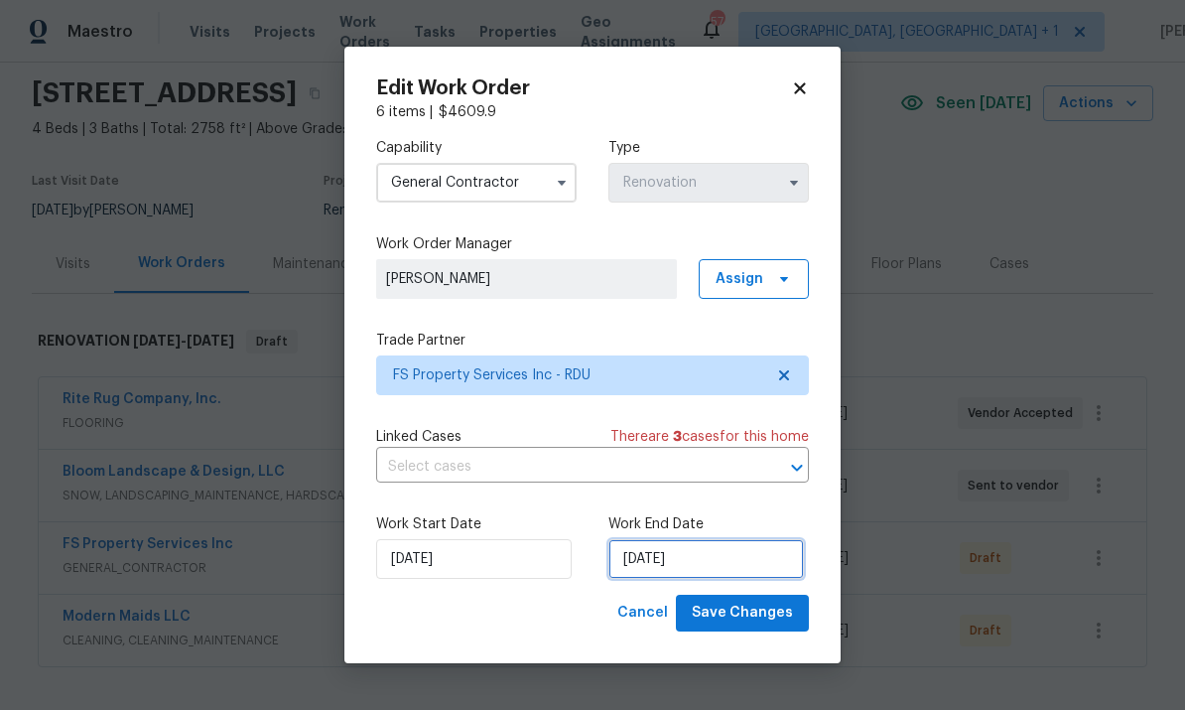
click at [717, 572] on input "[DATE]" at bounding box center [707, 559] width 196 height 40
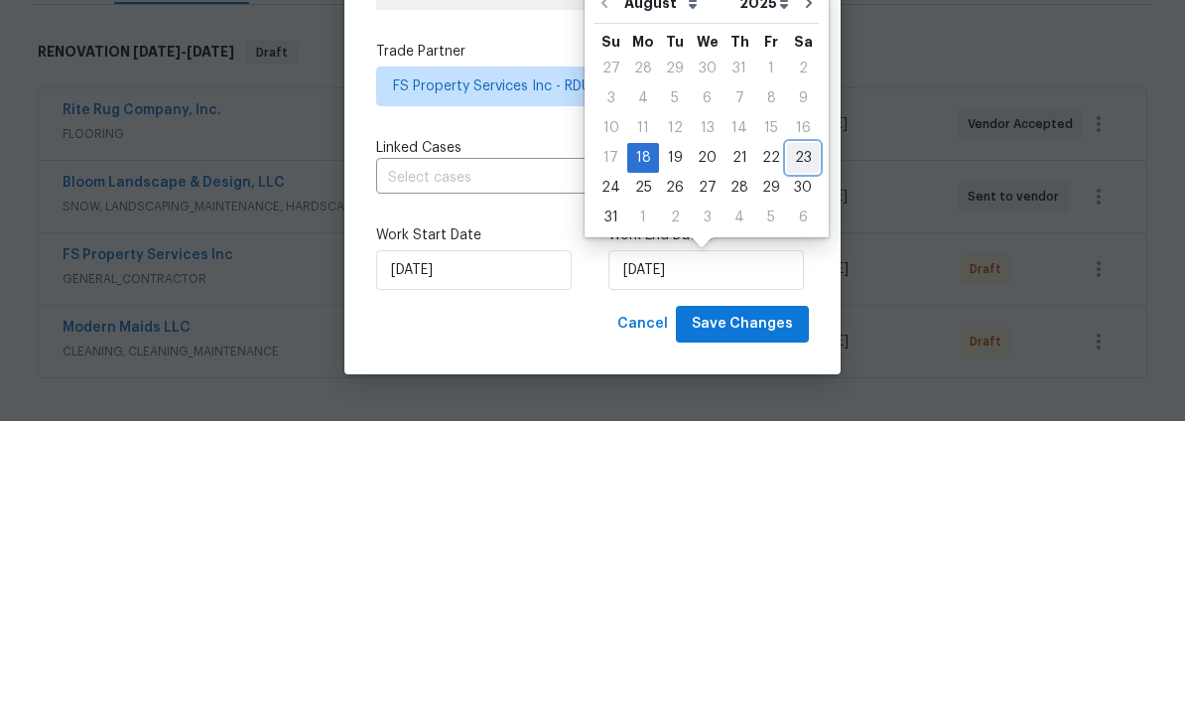
click at [802, 433] on div "23" at bounding box center [803, 447] width 32 height 28
type input "8/23/2025"
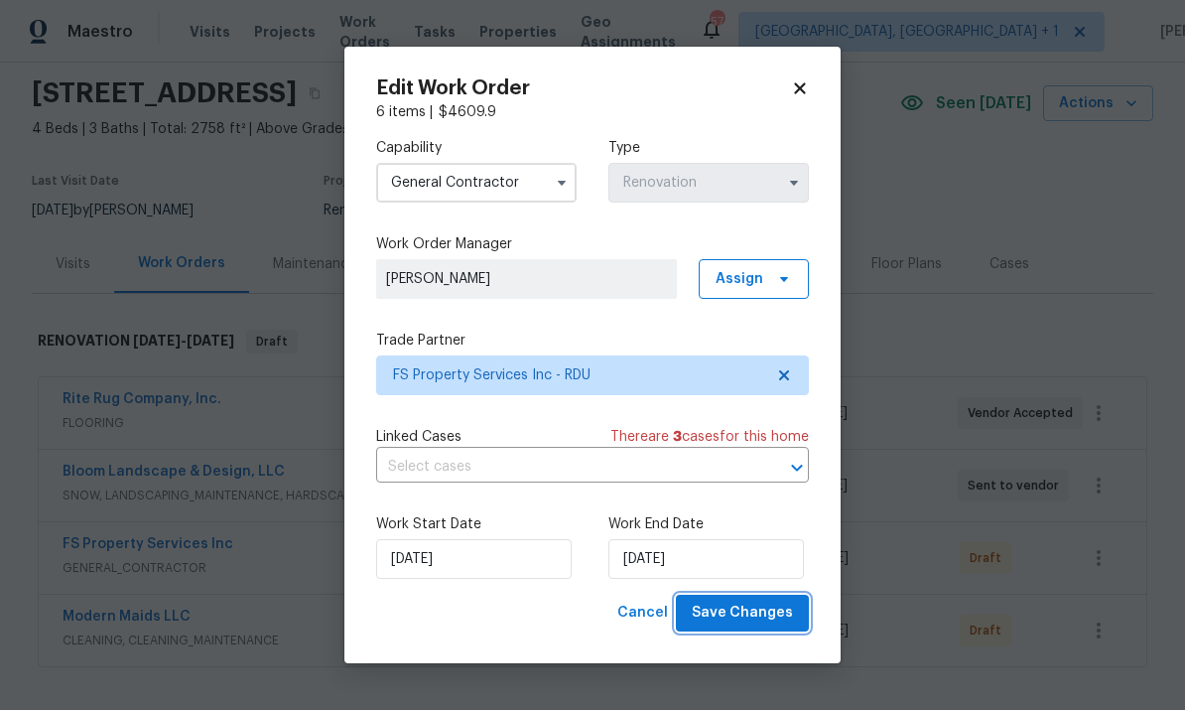
click at [740, 620] on span "Save Changes" at bounding box center [742, 613] width 101 height 25
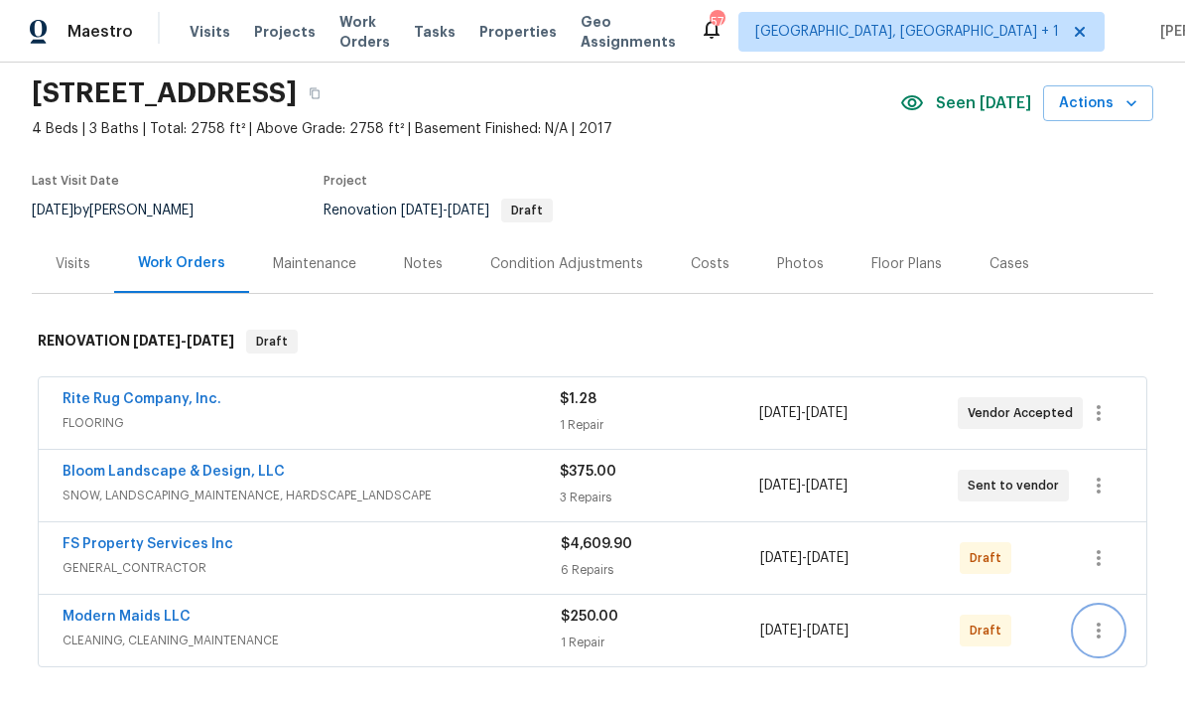
click at [1092, 619] on icon "button" at bounding box center [1099, 631] width 24 height 24
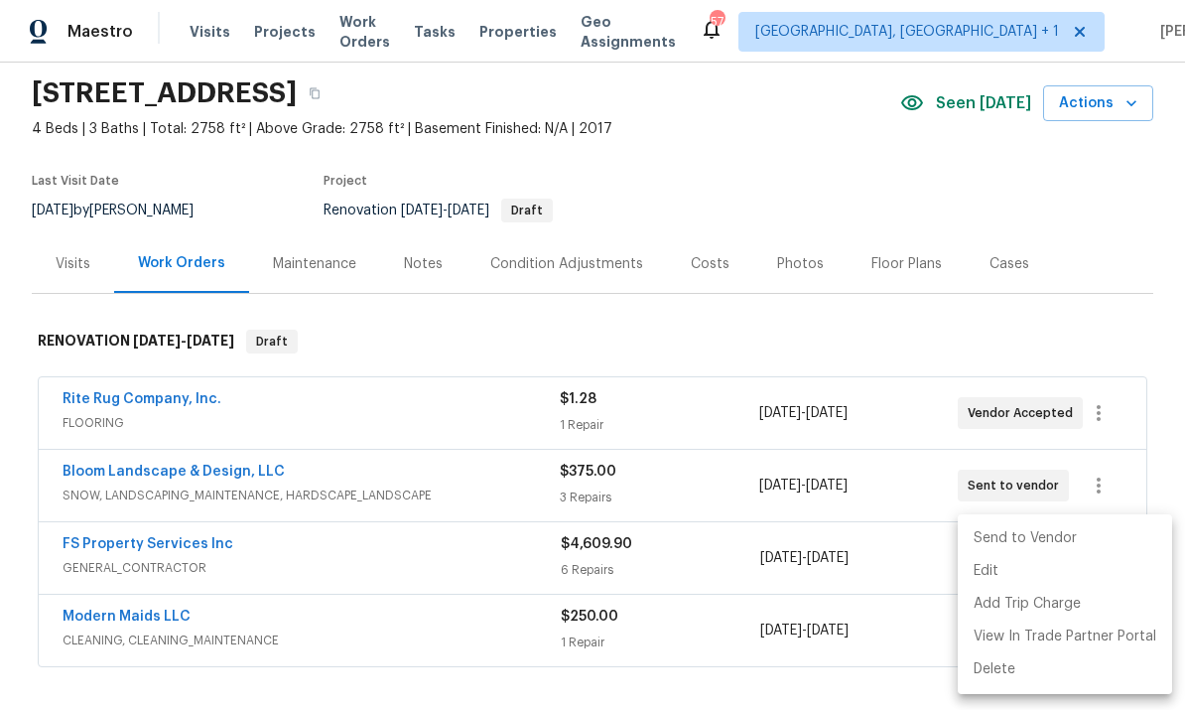
click at [856, 630] on div at bounding box center [592, 355] width 1185 height 710
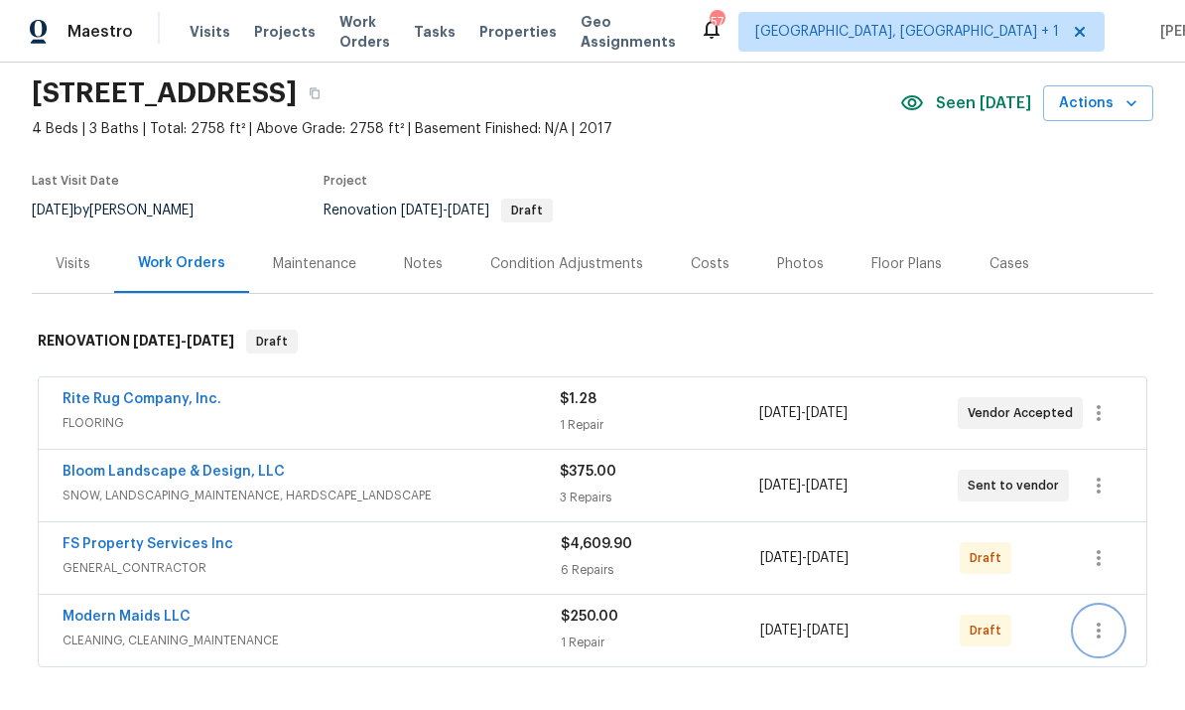
click at [1094, 619] on icon "button" at bounding box center [1099, 631] width 24 height 24
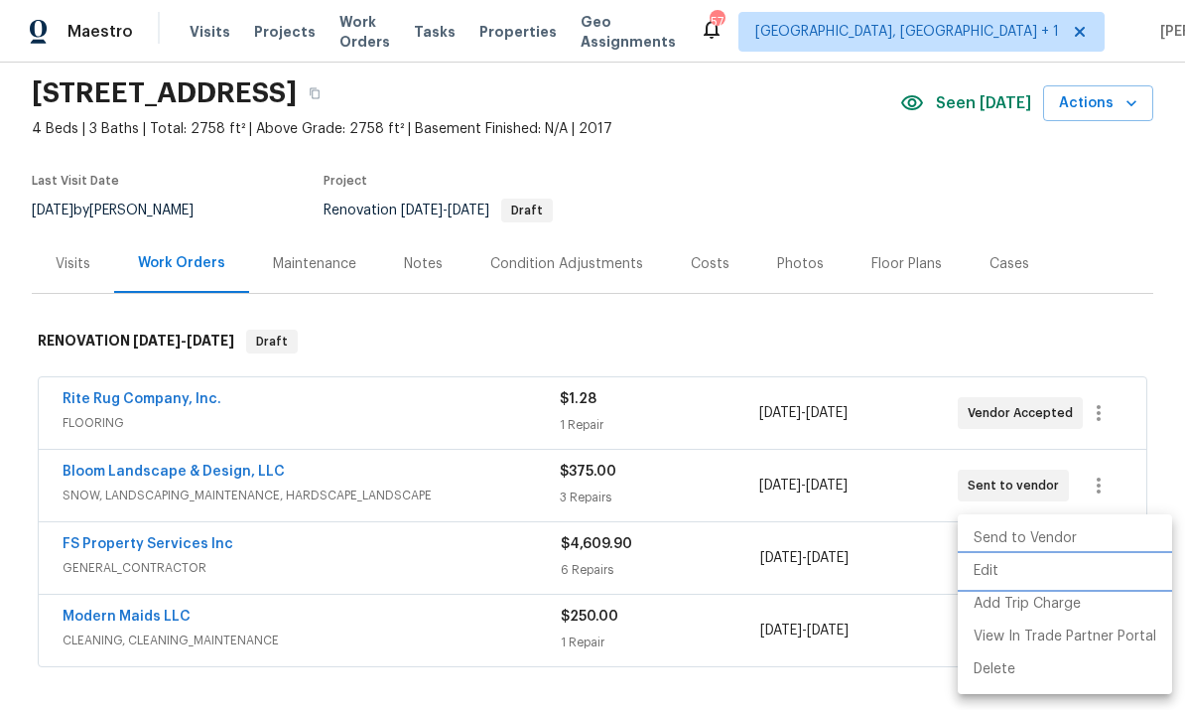
click at [991, 575] on li "Edit" at bounding box center [1065, 571] width 214 height 33
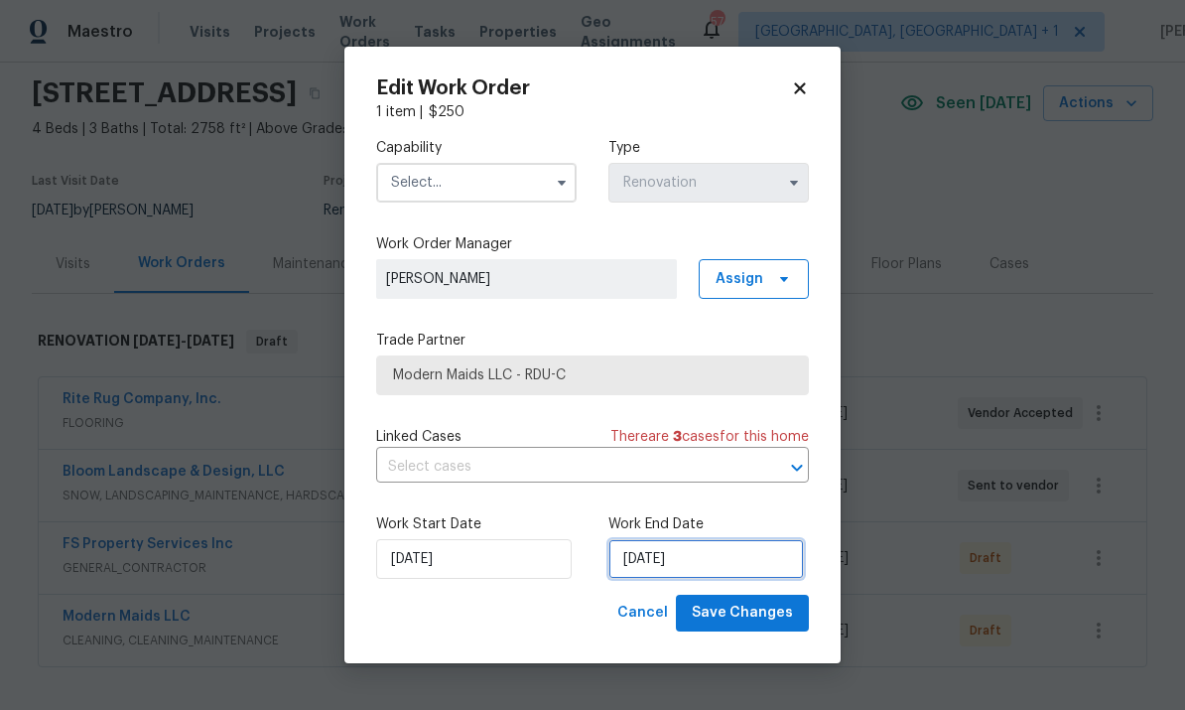
click at [729, 558] on input "[DATE]" at bounding box center [707, 559] width 196 height 40
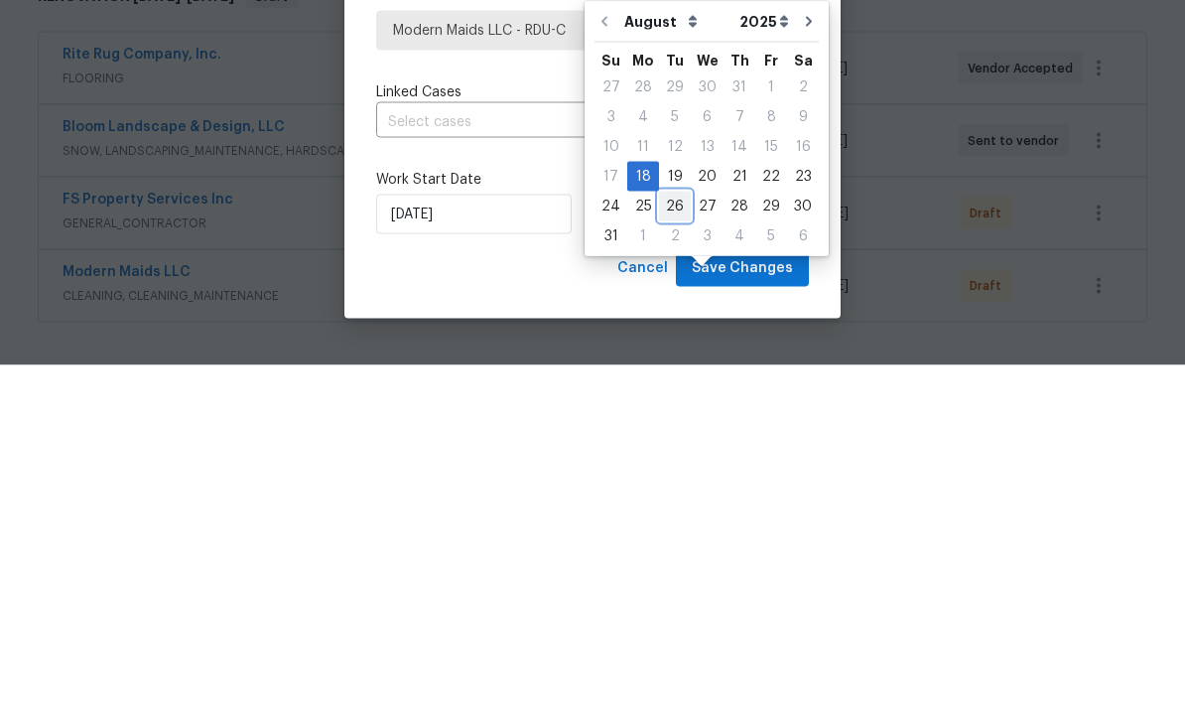
click at [679, 537] on div "26" at bounding box center [675, 551] width 32 height 28
type input "8/26/2025"
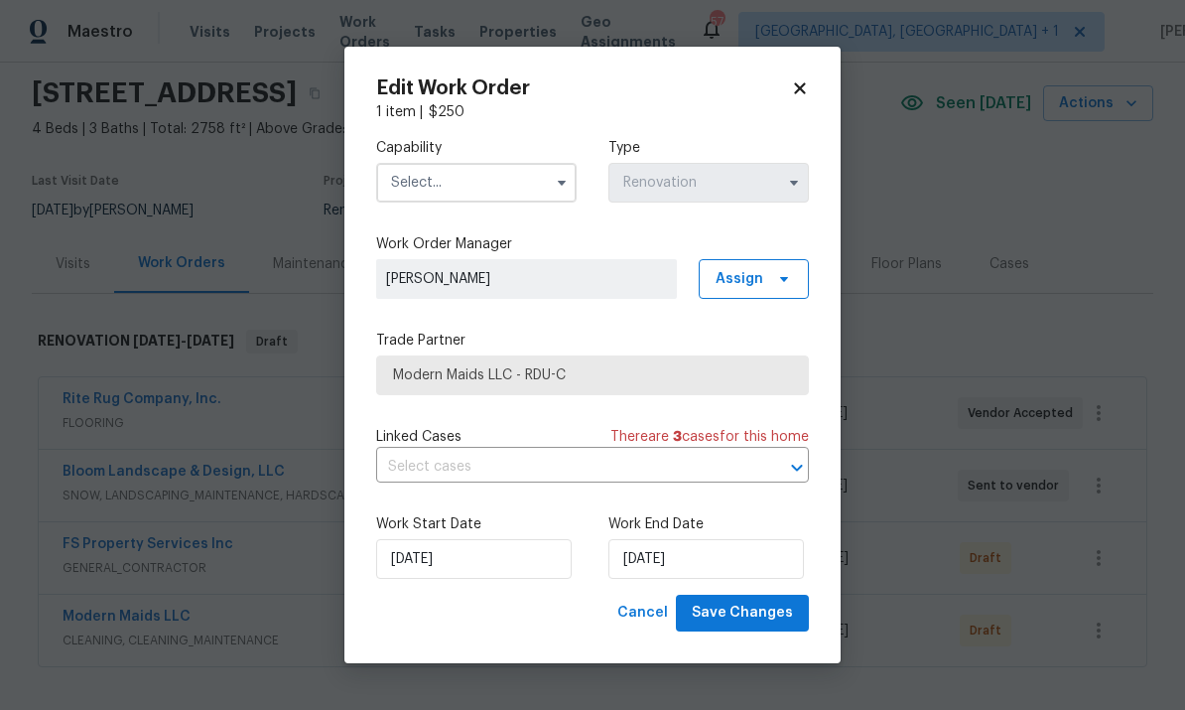
click at [564, 175] on icon "button" at bounding box center [562, 183] width 16 height 16
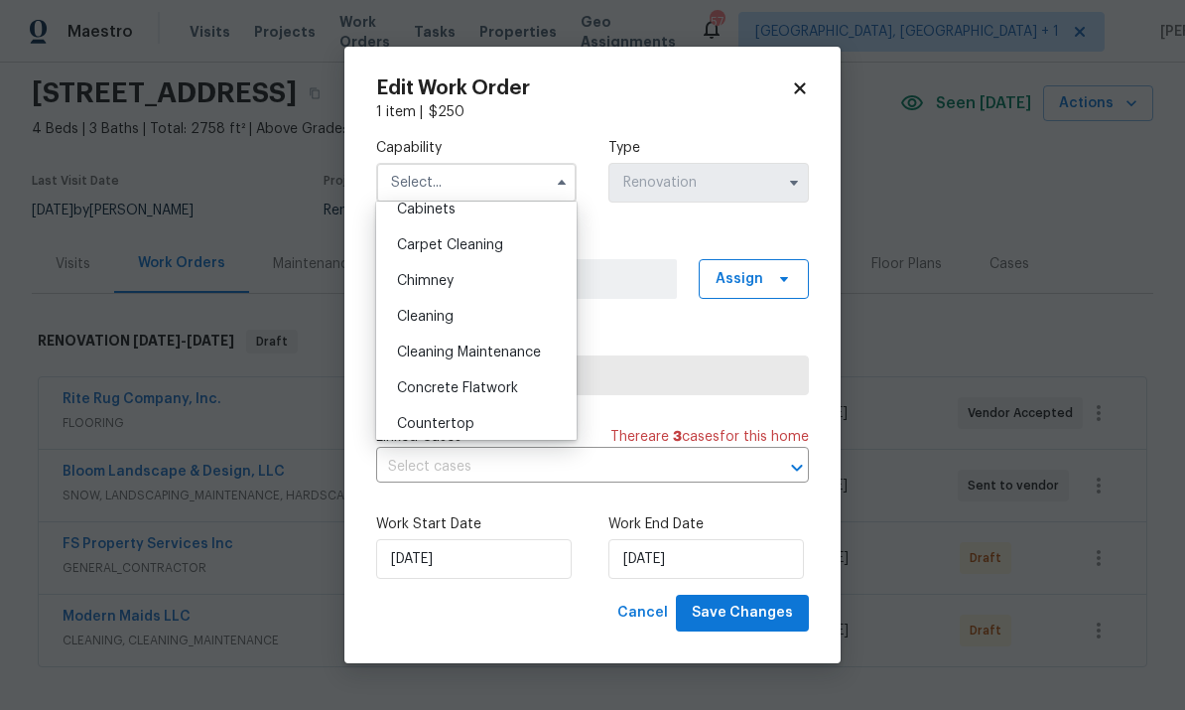
scroll to position [248, 0]
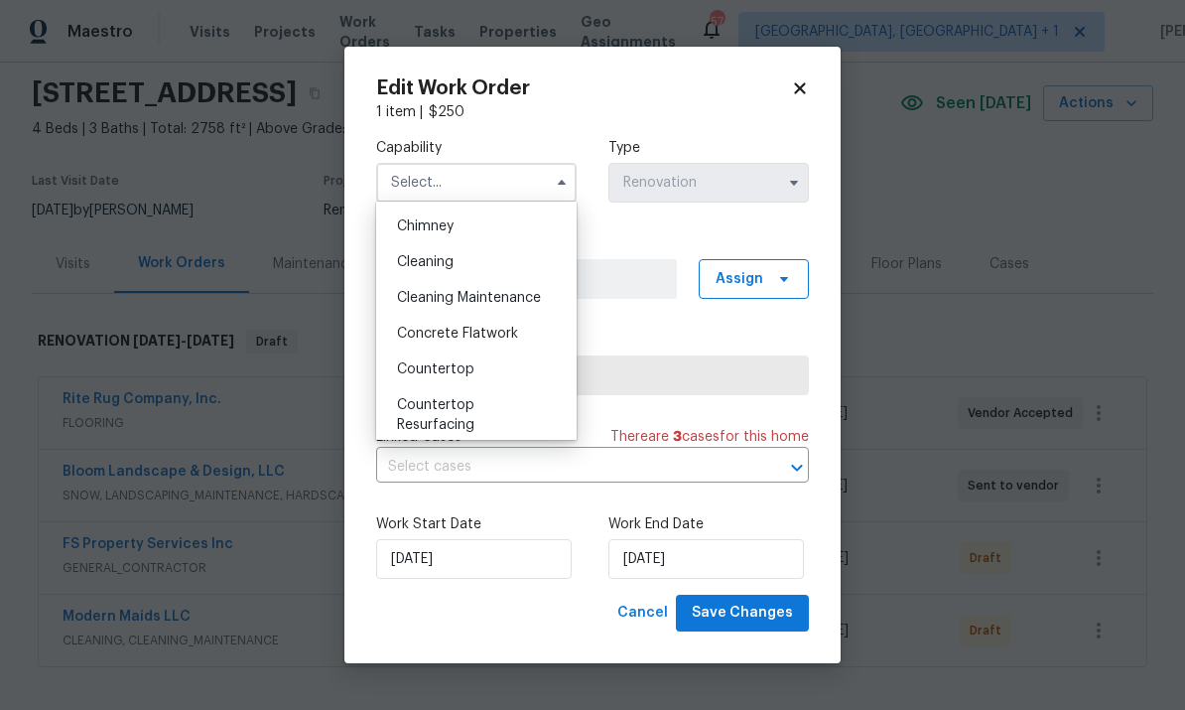
click at [464, 264] on div "Cleaning" at bounding box center [476, 262] width 191 height 36
type input "Cleaning"
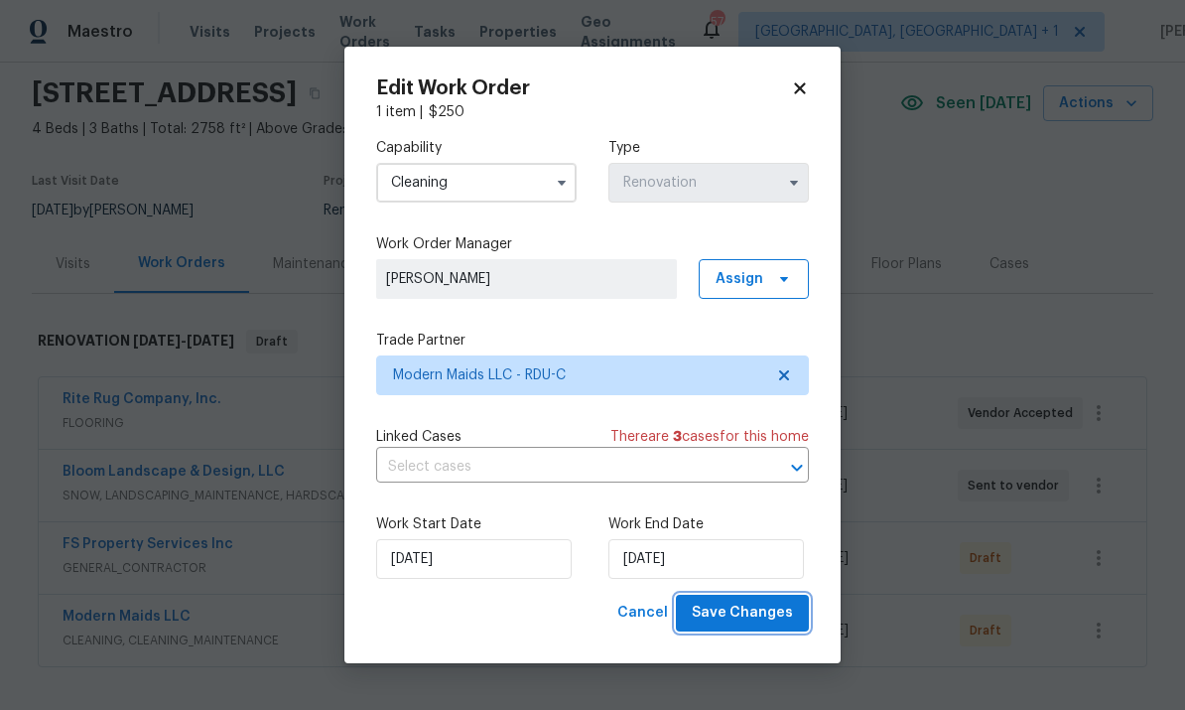
click at [764, 618] on span "Save Changes" at bounding box center [742, 613] width 101 height 25
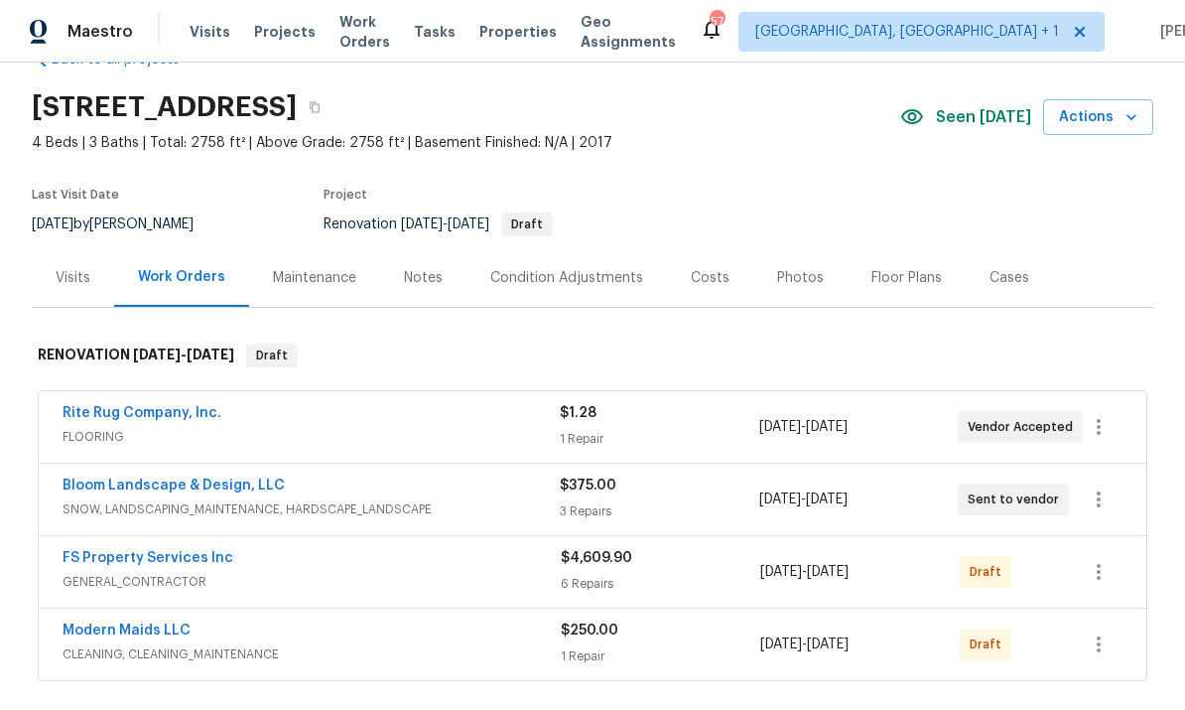
scroll to position [69, 0]
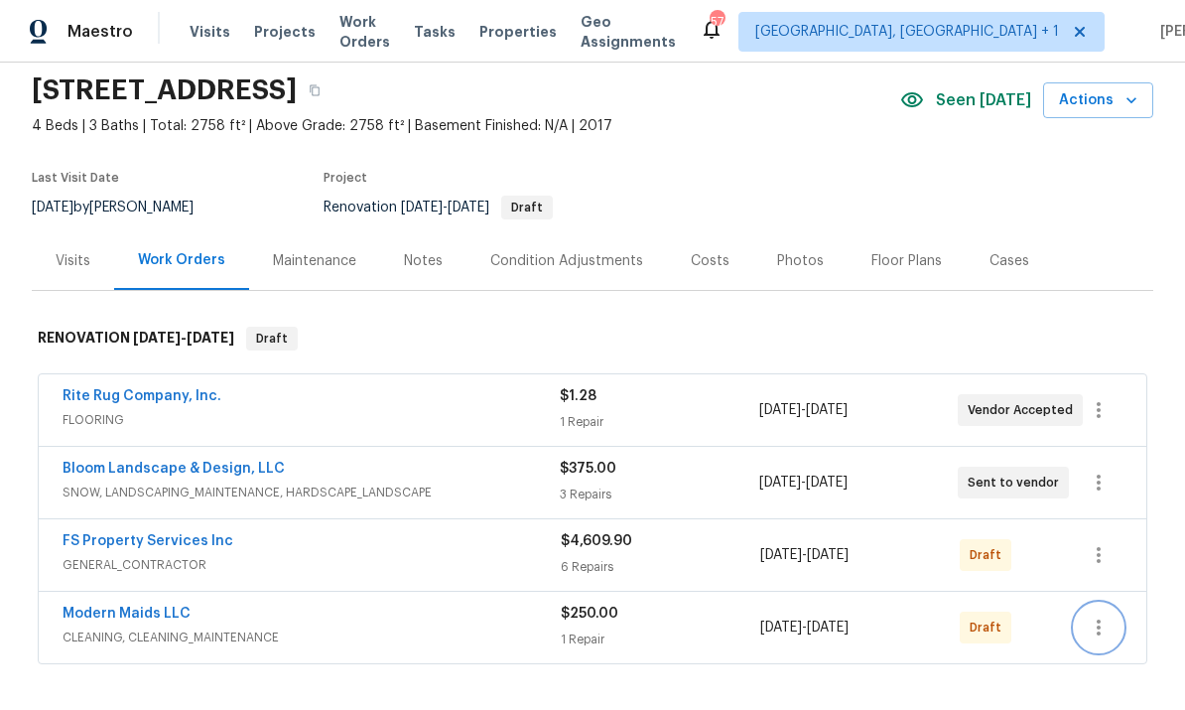
click at [1106, 622] on icon "button" at bounding box center [1099, 628] width 24 height 24
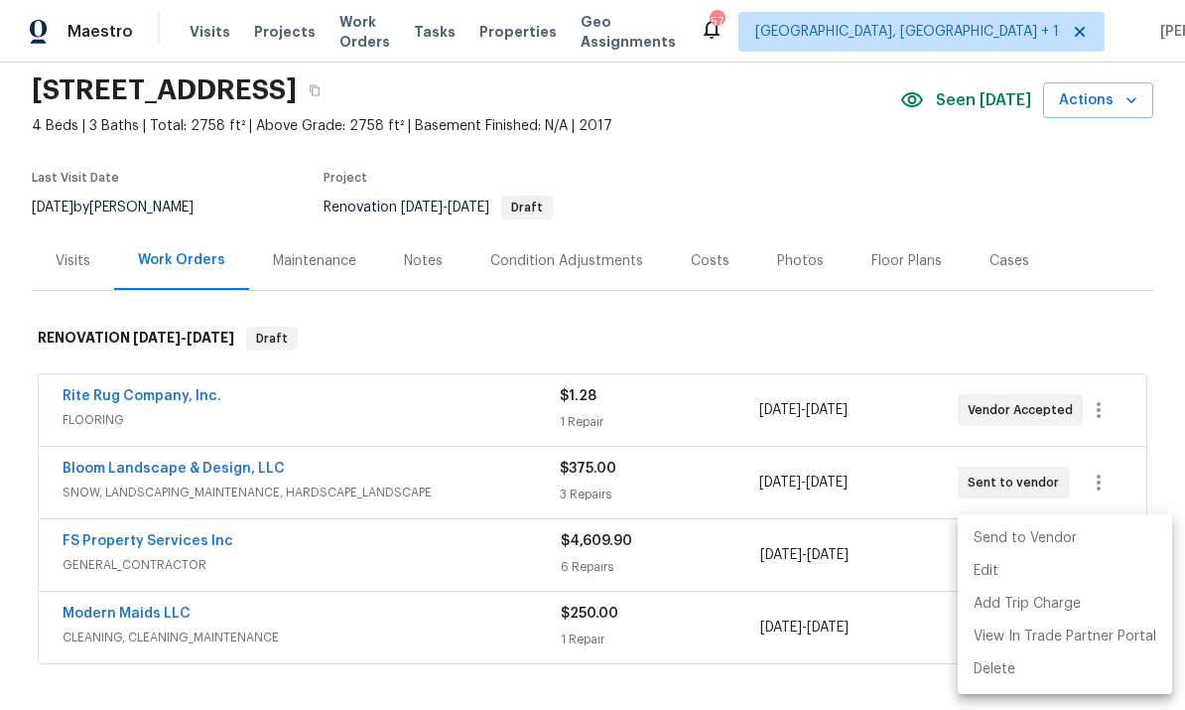
click at [1030, 531] on li "Send to Vendor" at bounding box center [1065, 538] width 214 height 33
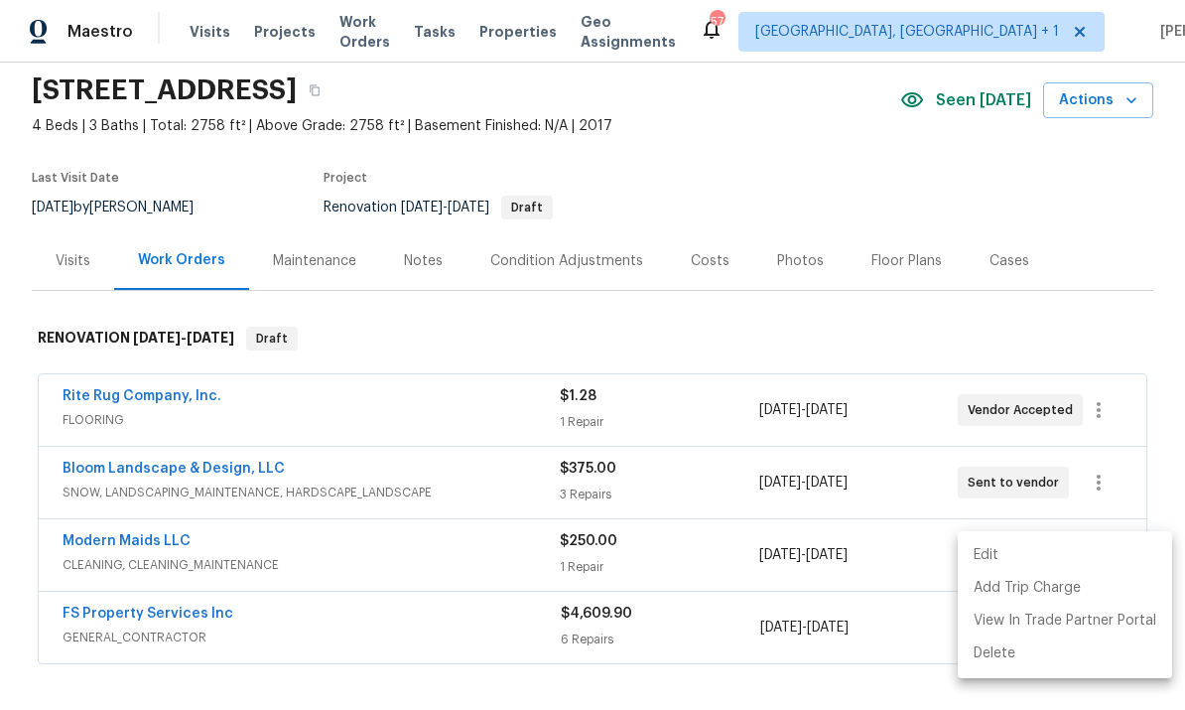
click at [895, 682] on div at bounding box center [592, 355] width 1185 height 710
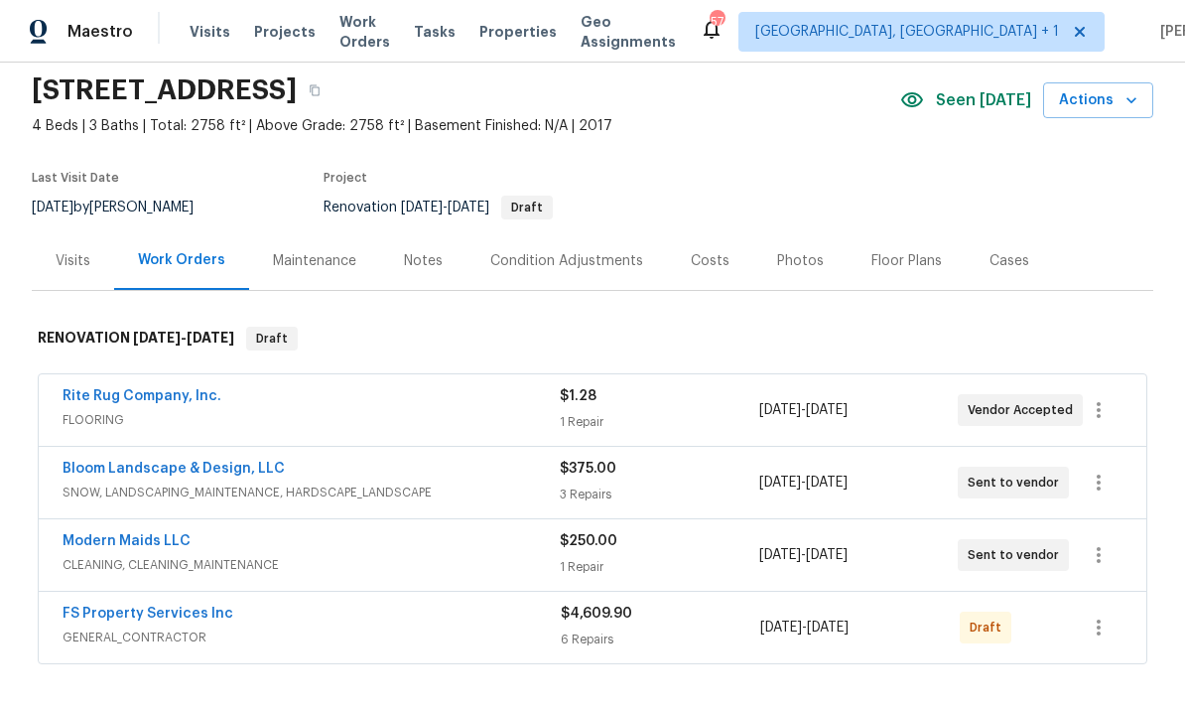
click at [134, 543] on link "Modern Maids LLC" at bounding box center [127, 541] width 128 height 14
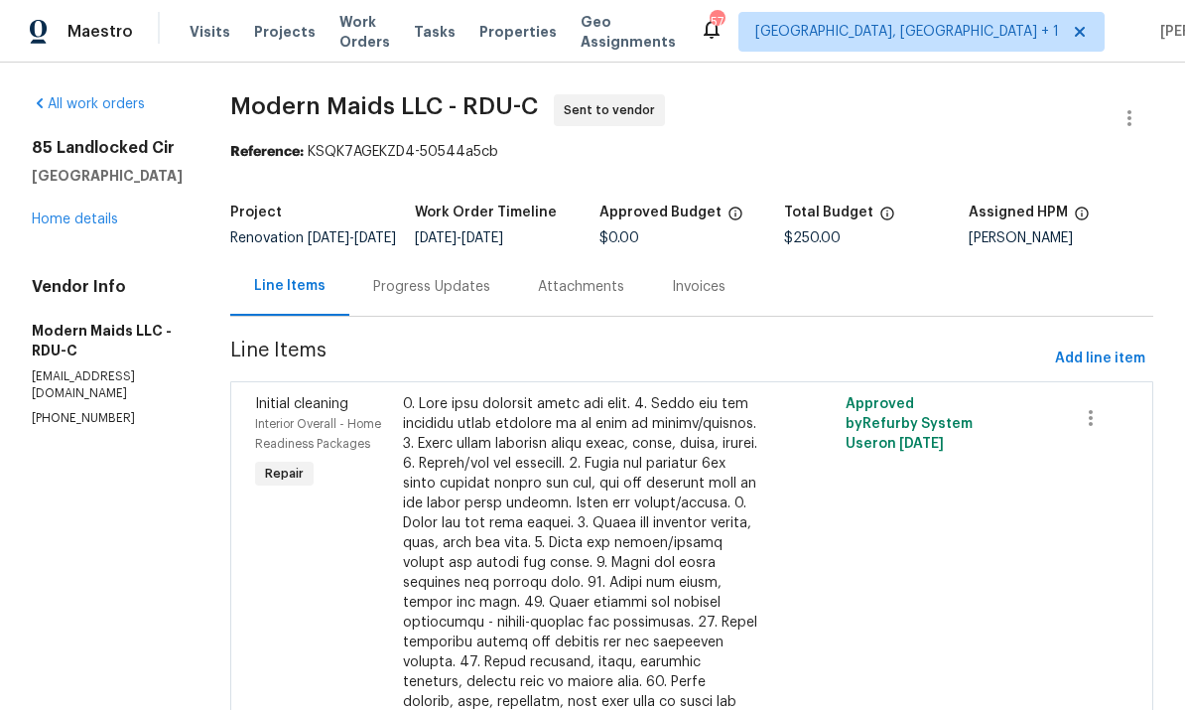
click at [432, 297] on div "Progress Updates" at bounding box center [431, 287] width 117 height 20
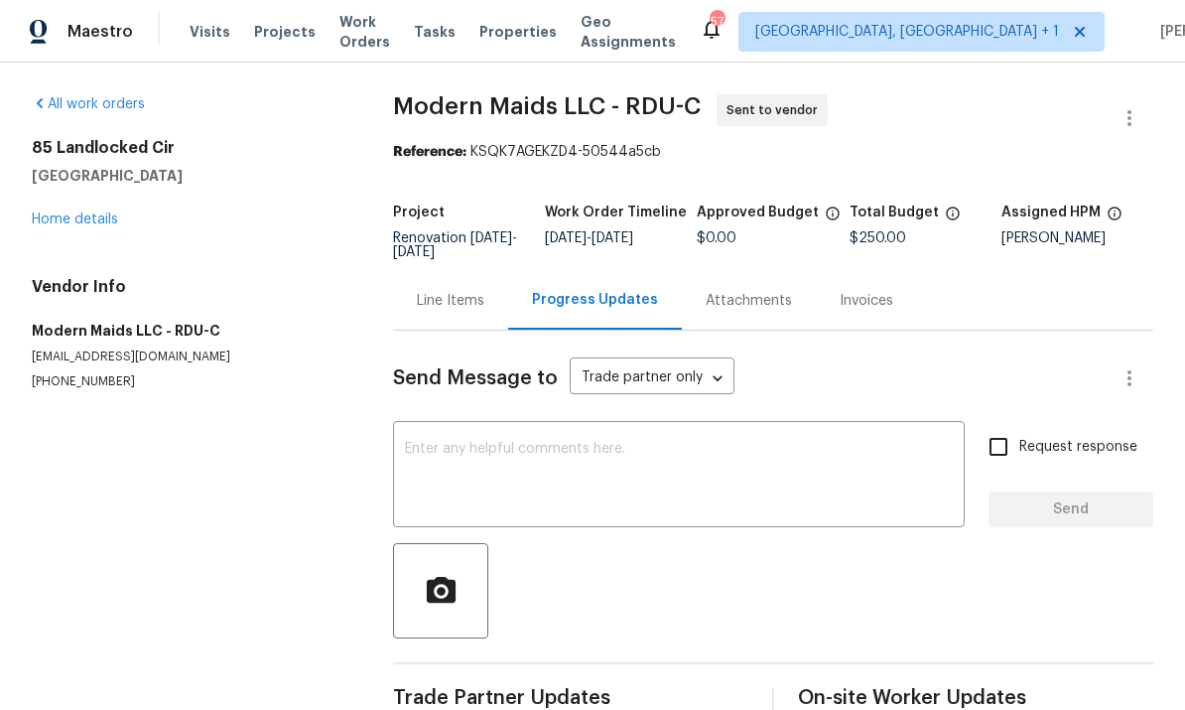
click at [471, 449] on textarea at bounding box center [679, 476] width 548 height 69
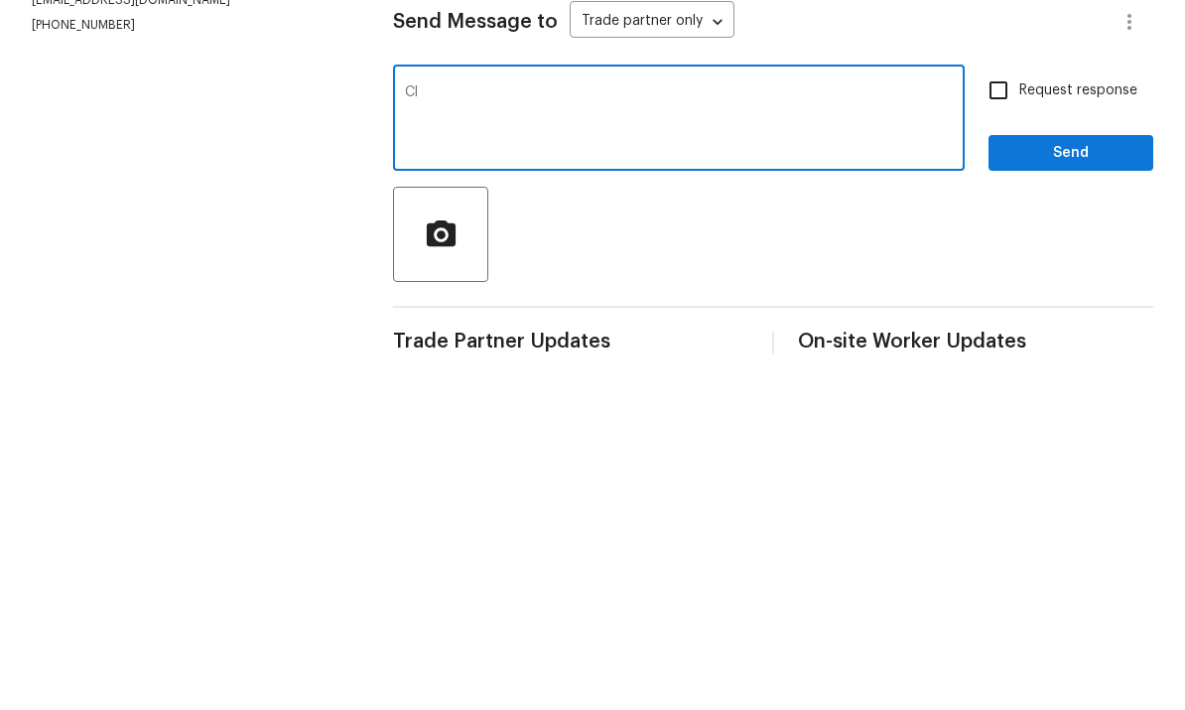
type textarea "C"
type textarea "Please clean Monday the 25th."
click at [1015, 426] on input "Request response" at bounding box center [999, 447] width 42 height 42
checkbox input "true"
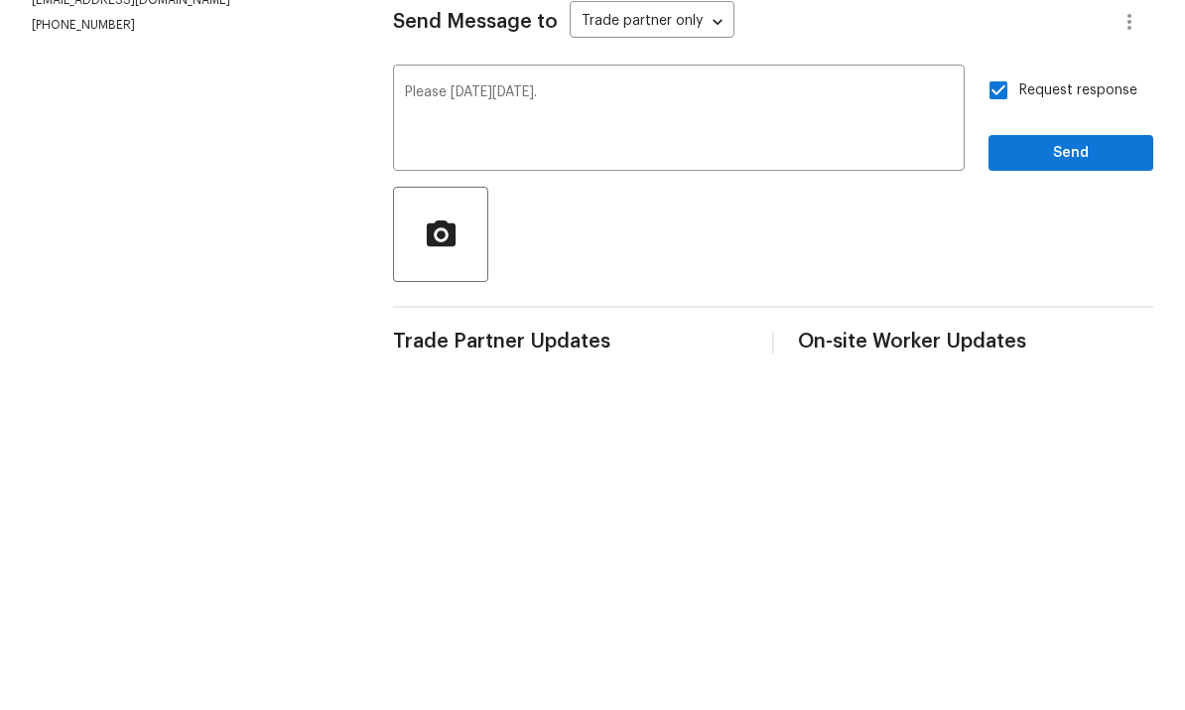
scroll to position [43, 0]
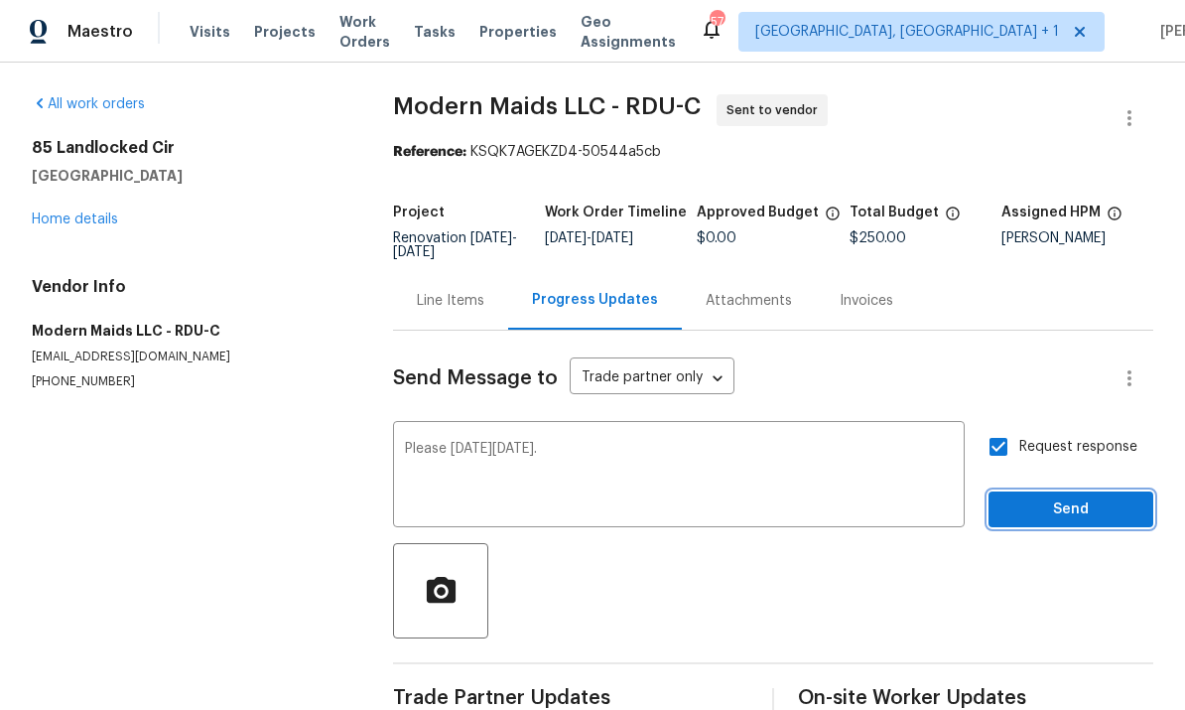
click at [1070, 497] on span "Send" at bounding box center [1071, 509] width 133 height 25
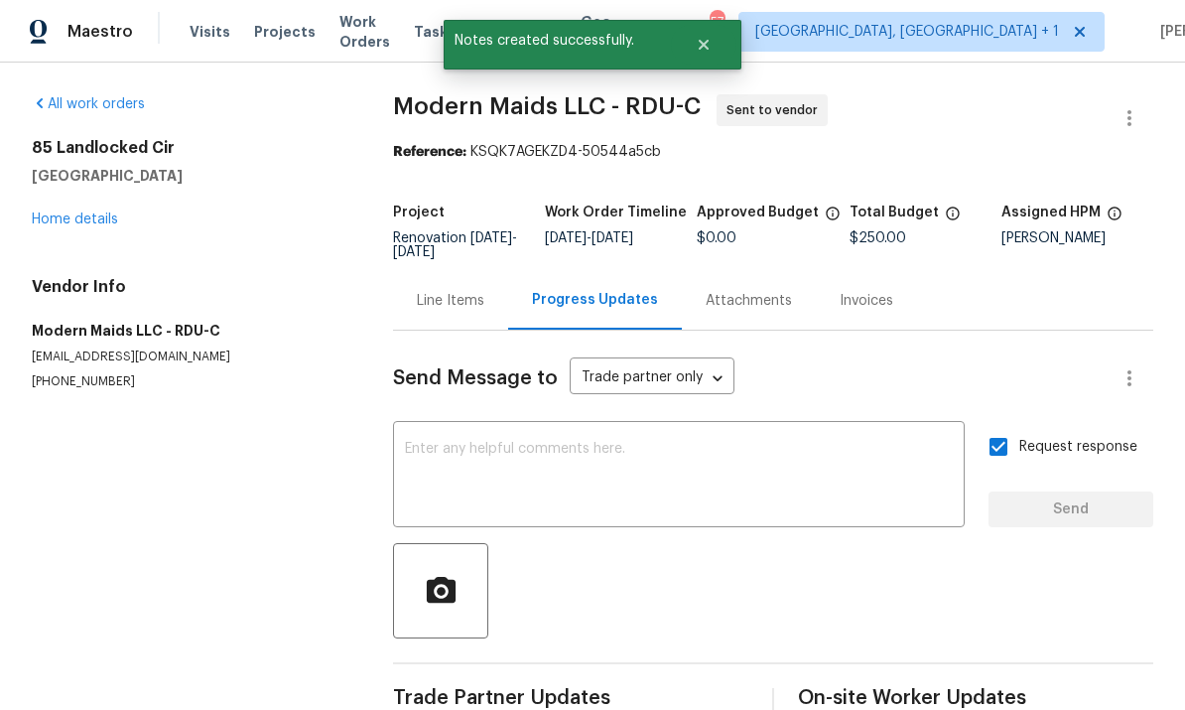
click at [104, 212] on link "Home details" at bounding box center [75, 219] width 86 height 14
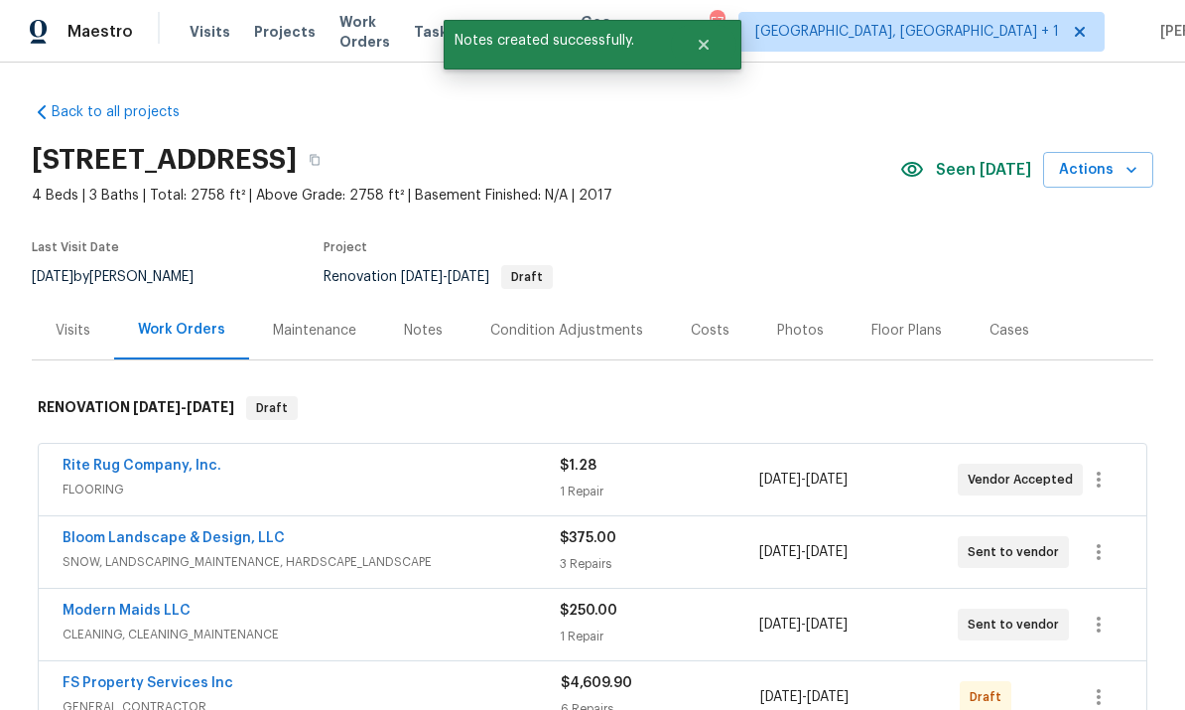
click at [173, 676] on link "FS Property Services Inc" at bounding box center [148, 683] width 171 height 14
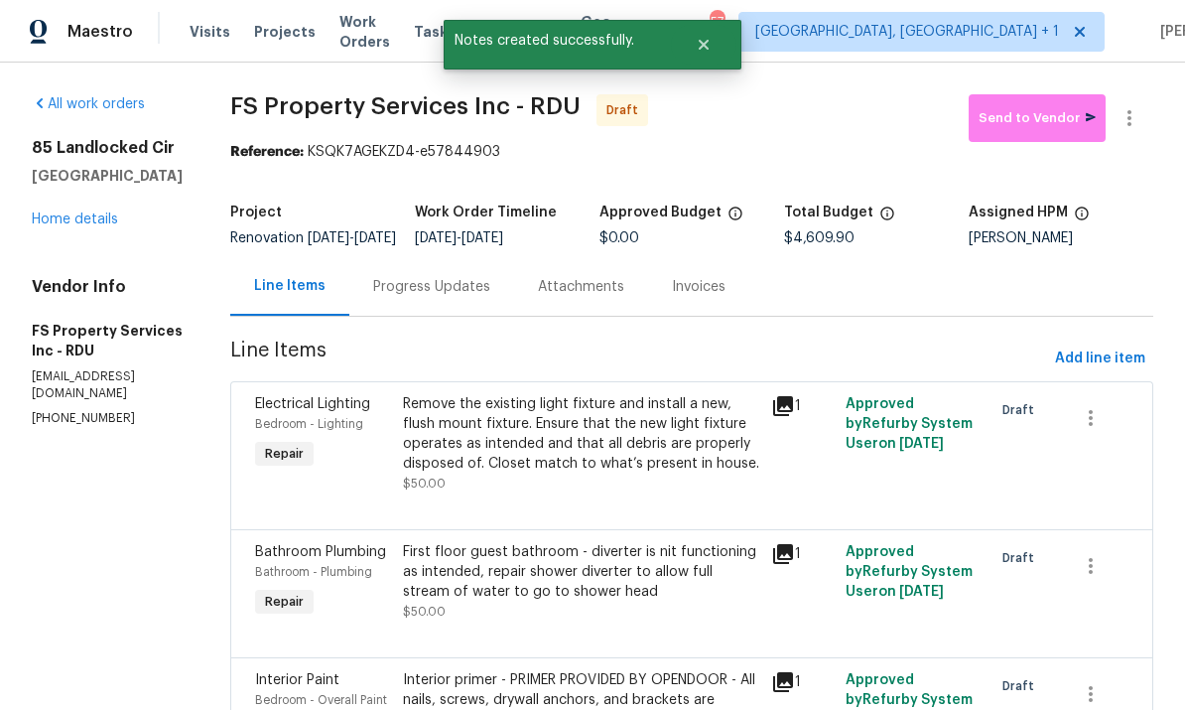
click at [454, 297] on div "Progress Updates" at bounding box center [431, 287] width 117 height 20
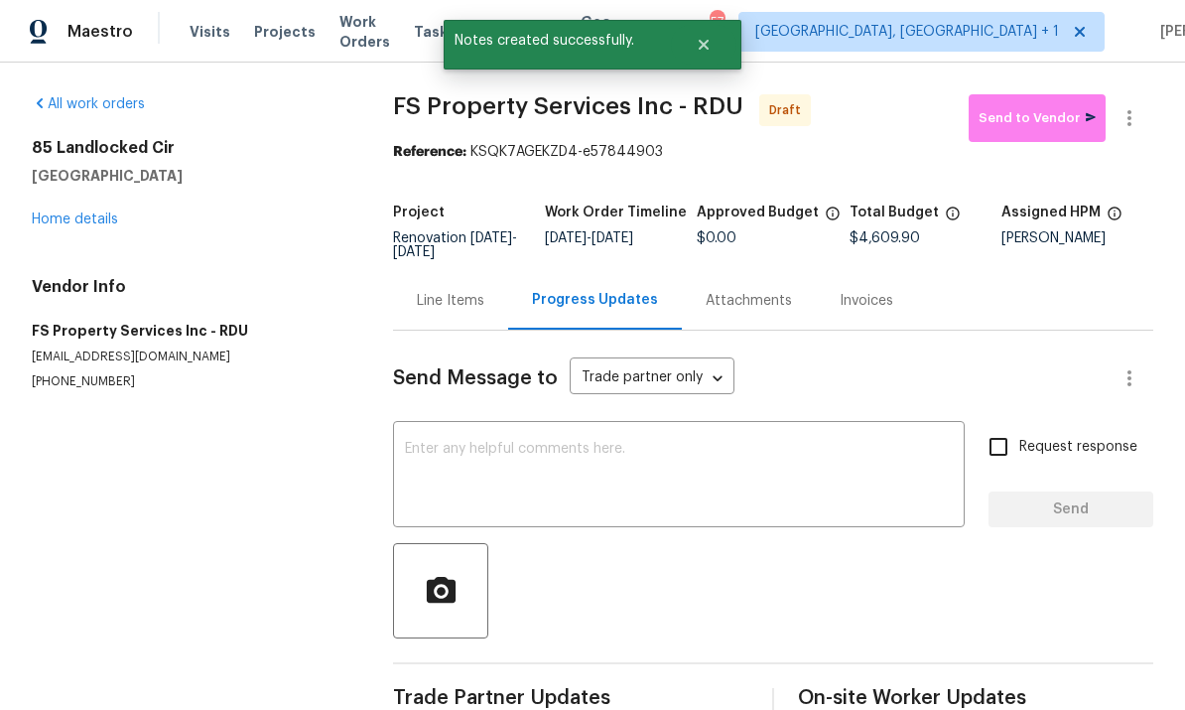
click at [491, 453] on textarea at bounding box center [679, 476] width 548 height 69
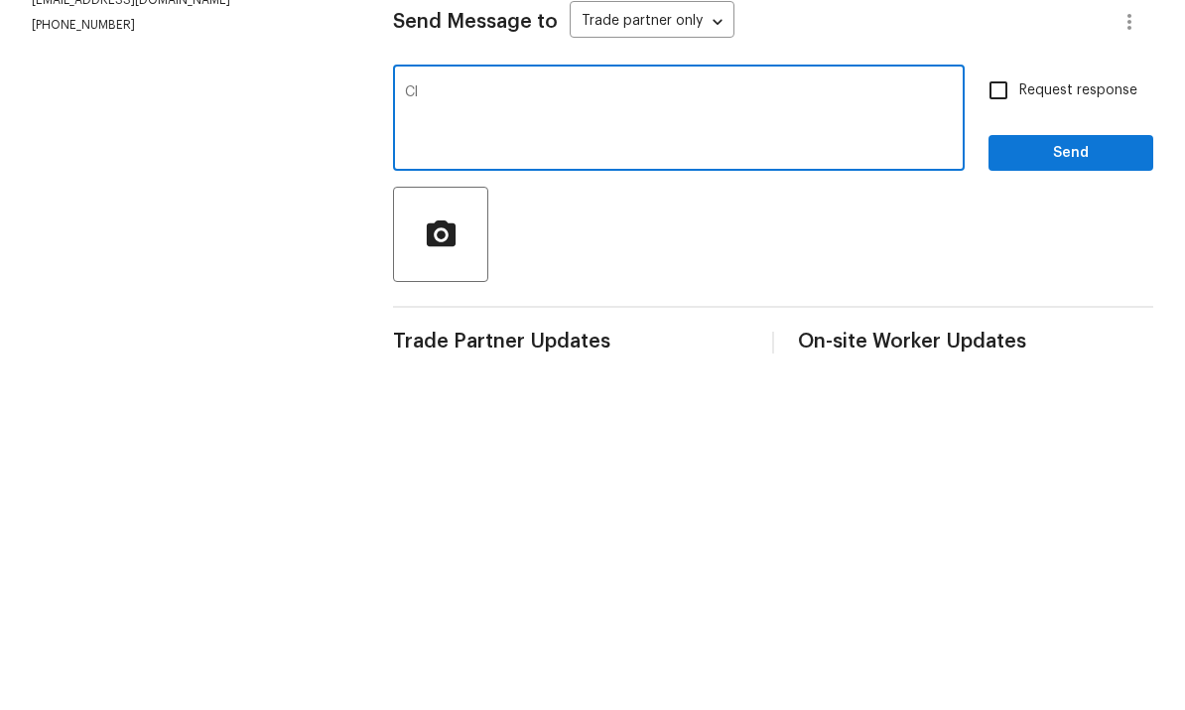
type textarea "C"
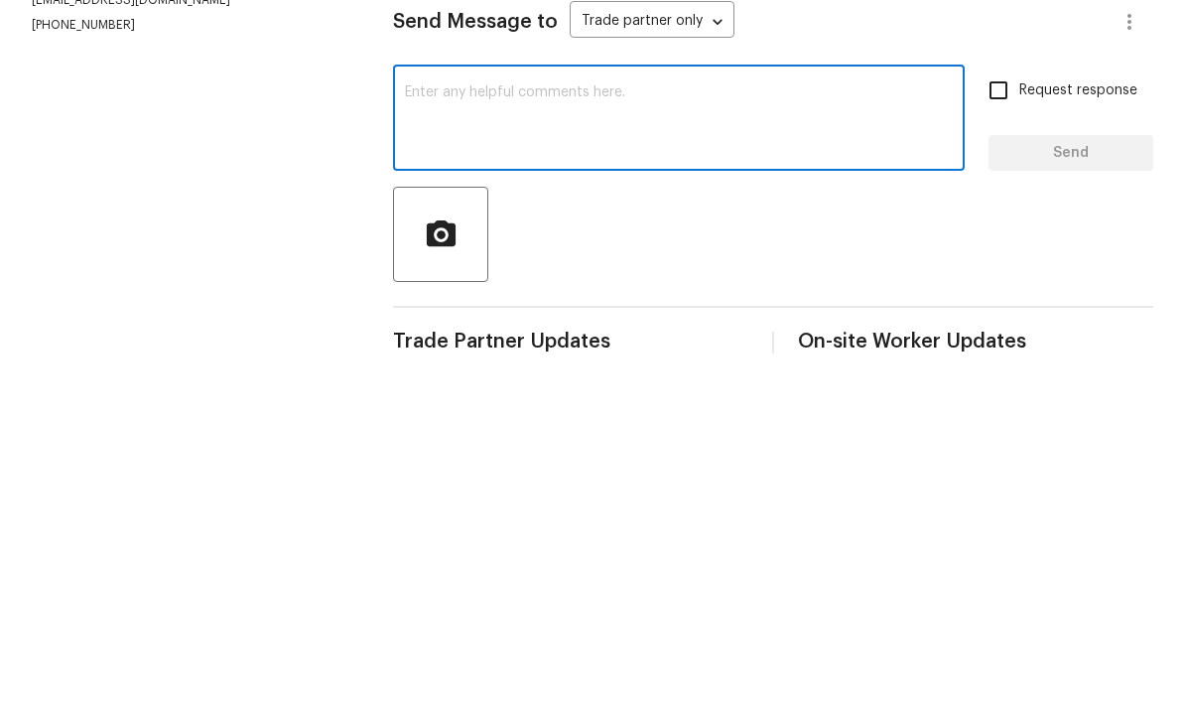
scroll to position [43, 0]
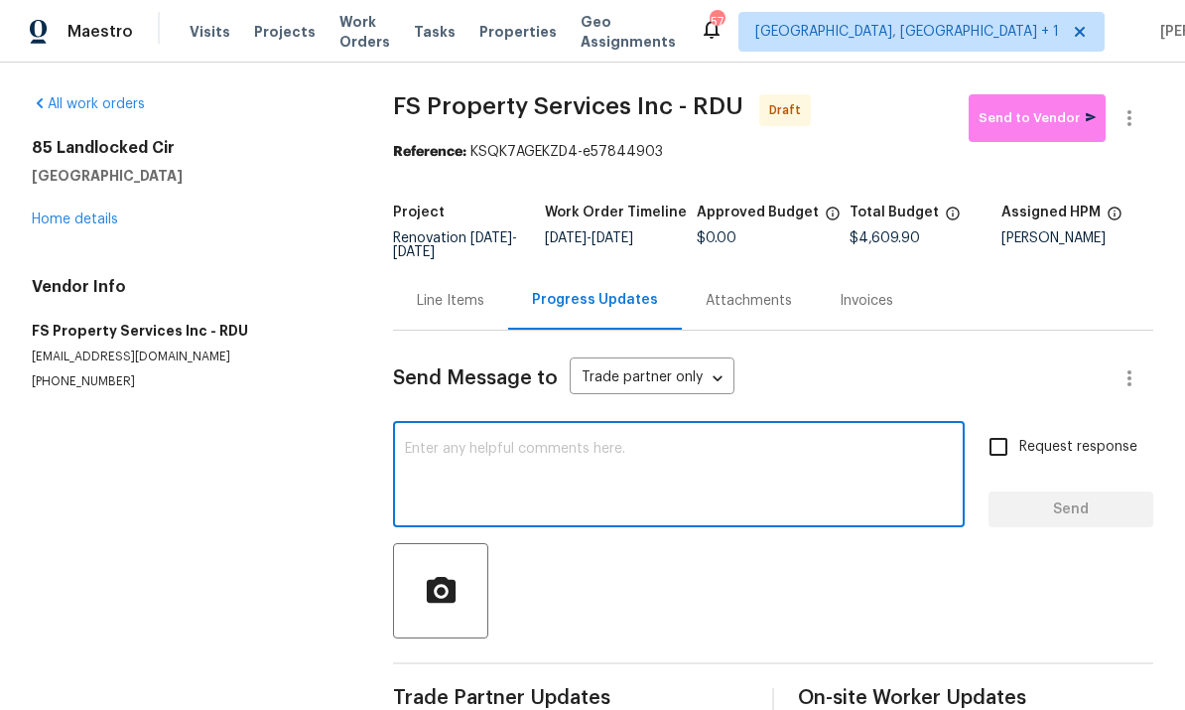
click at [494, 442] on textarea at bounding box center [679, 476] width 548 height 69
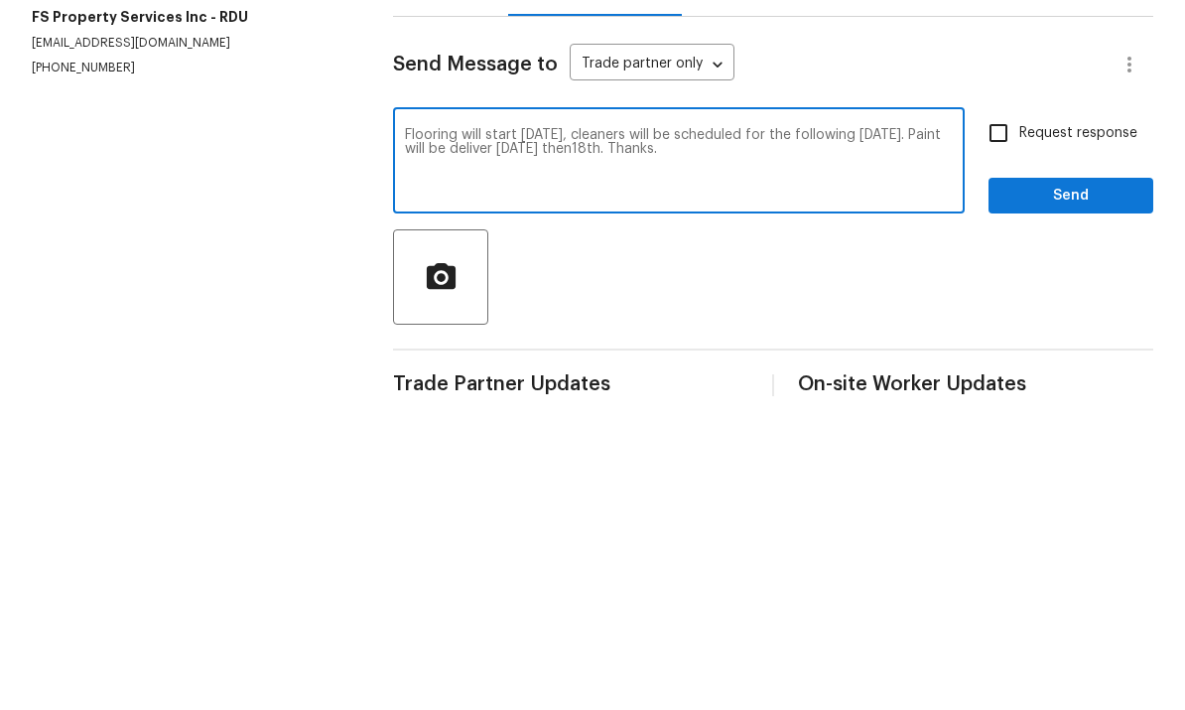
click at [681, 442] on textarea "Flooring will start Monday, cleaners will be scheduled for the following Monday…" at bounding box center [679, 476] width 548 height 69
type textarea "Flooring will start Monday, cleaners will be scheduled for the following Monday…"
click at [1006, 426] on input "Request response" at bounding box center [999, 447] width 42 height 42
checkbox input "true"
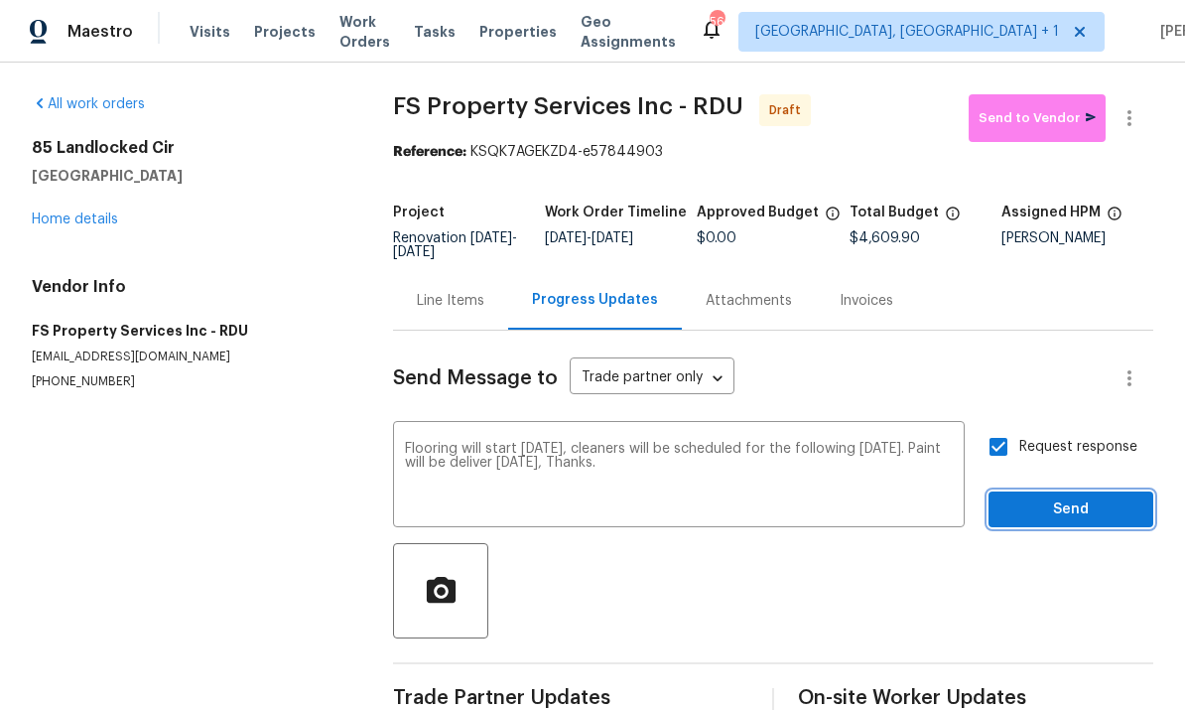
click at [1093, 497] on span "Send" at bounding box center [1071, 509] width 133 height 25
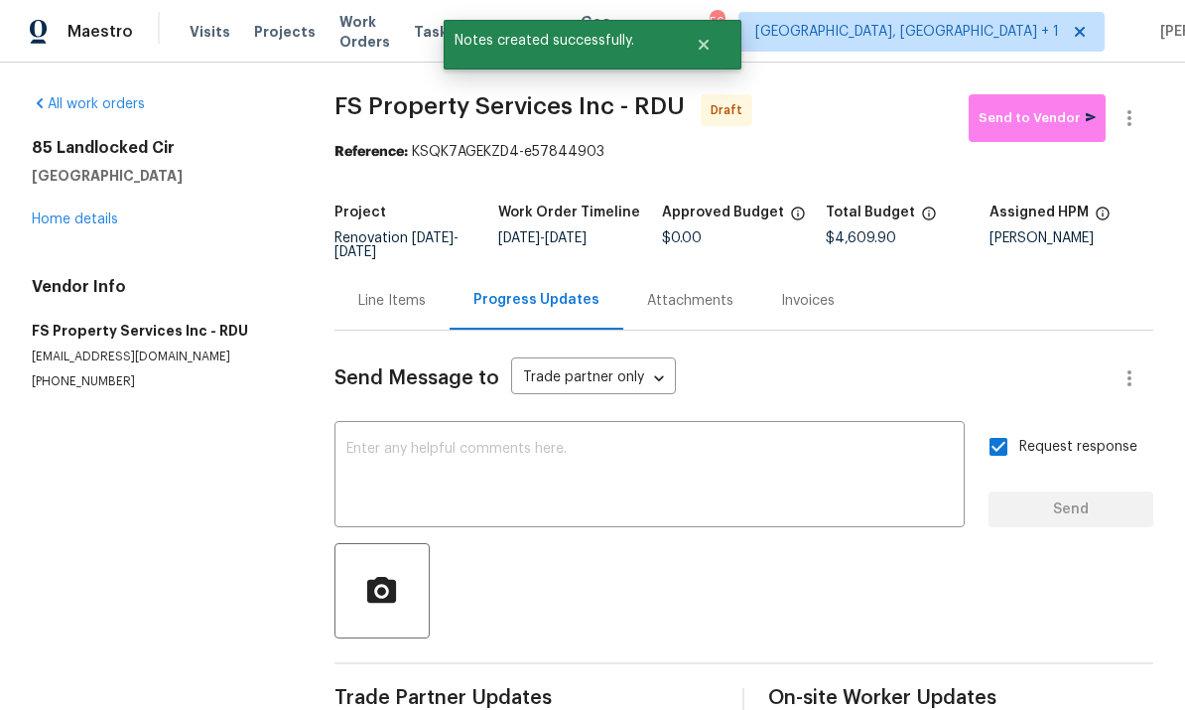
click at [91, 212] on link "Home details" at bounding box center [75, 219] width 86 height 14
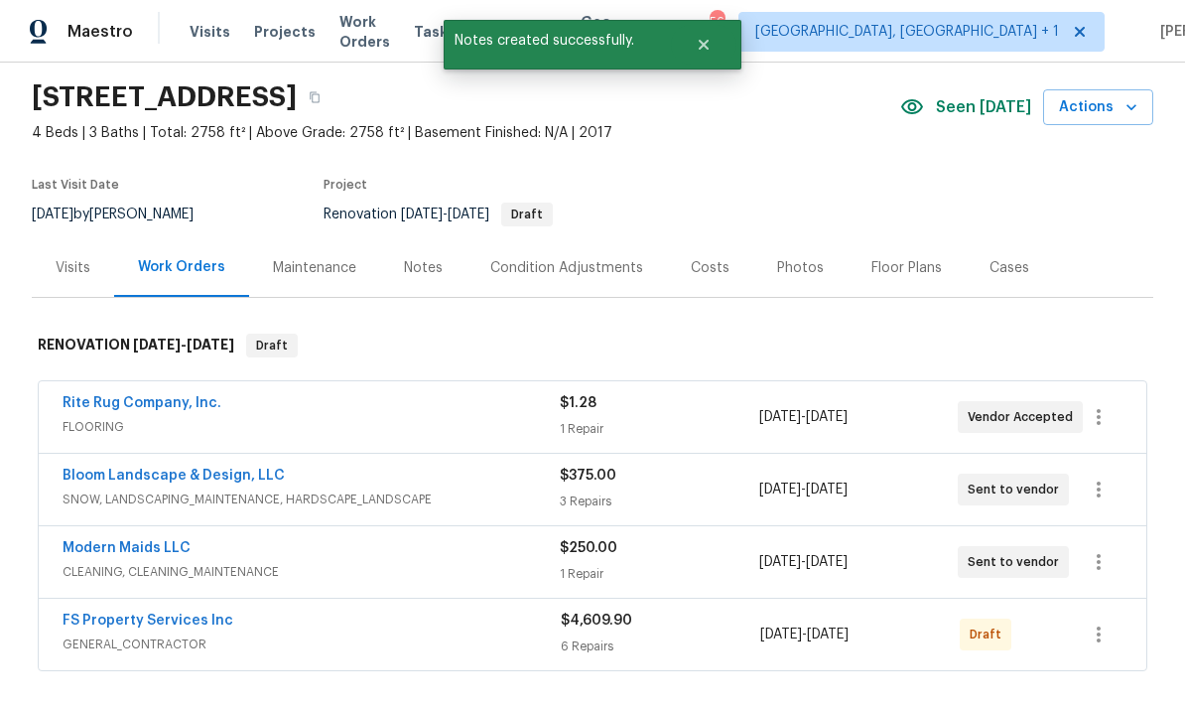
scroll to position [64, 0]
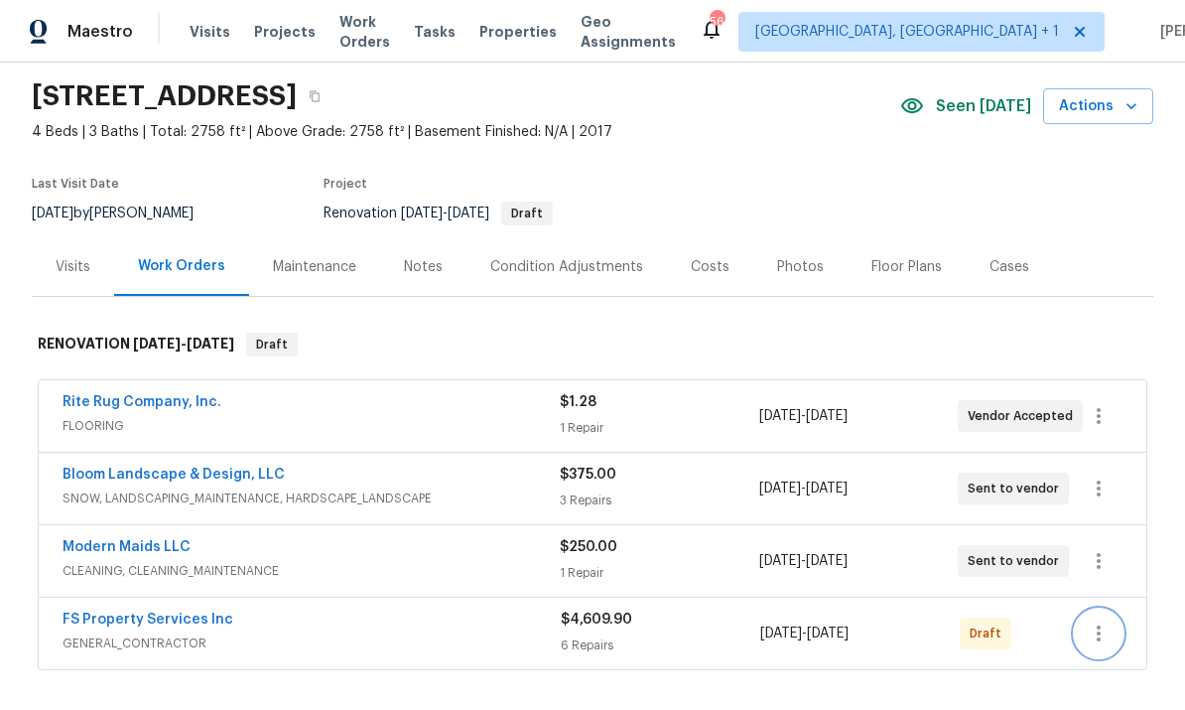
click at [1105, 610] on button "button" at bounding box center [1099, 634] width 48 height 48
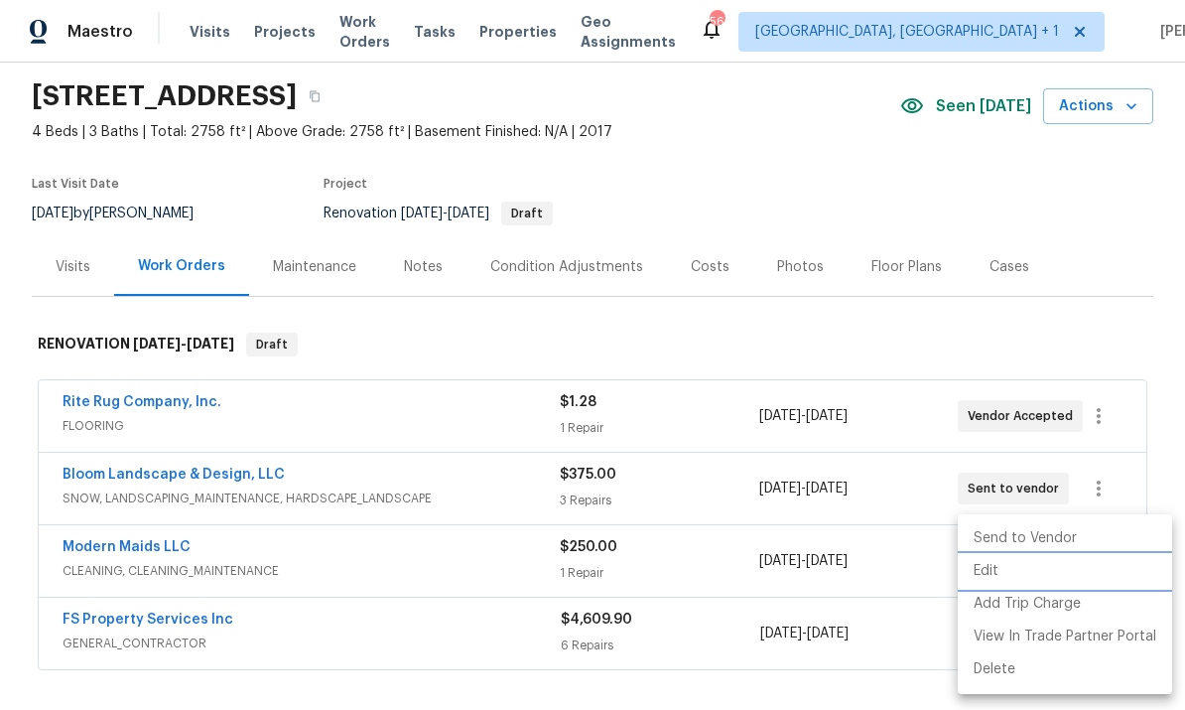
click at [996, 567] on li "Edit" at bounding box center [1065, 571] width 214 height 33
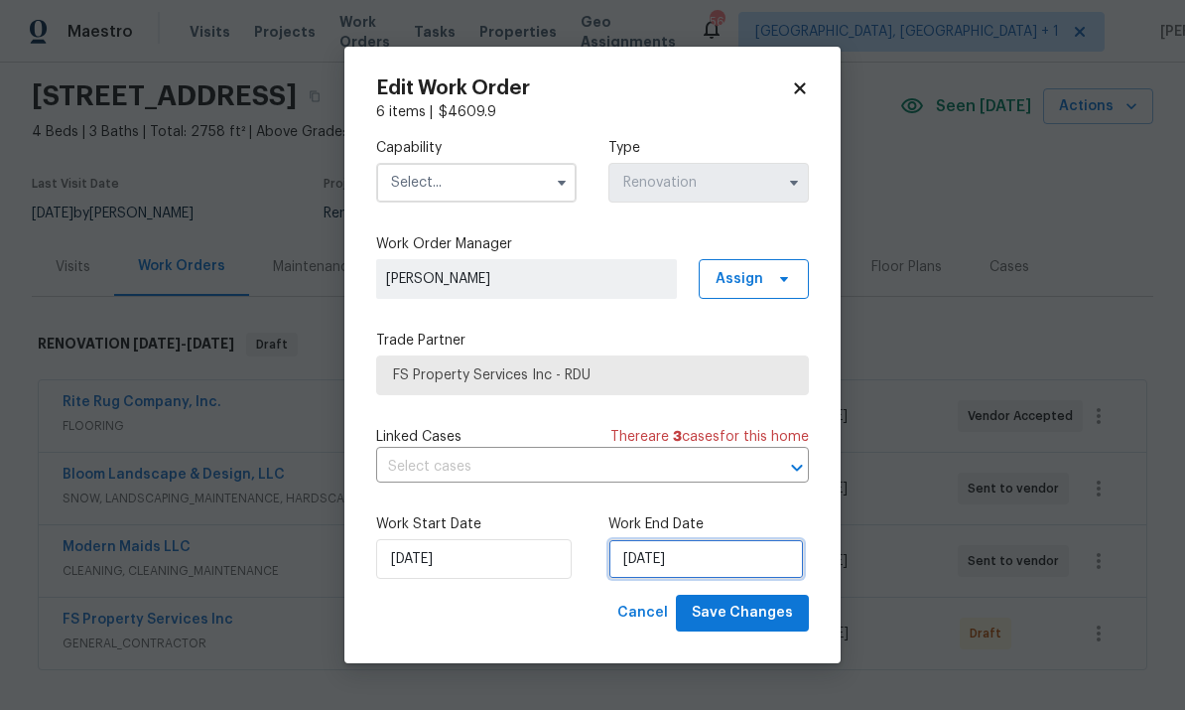
click at [724, 550] on input "8/23/2025" at bounding box center [707, 559] width 196 height 40
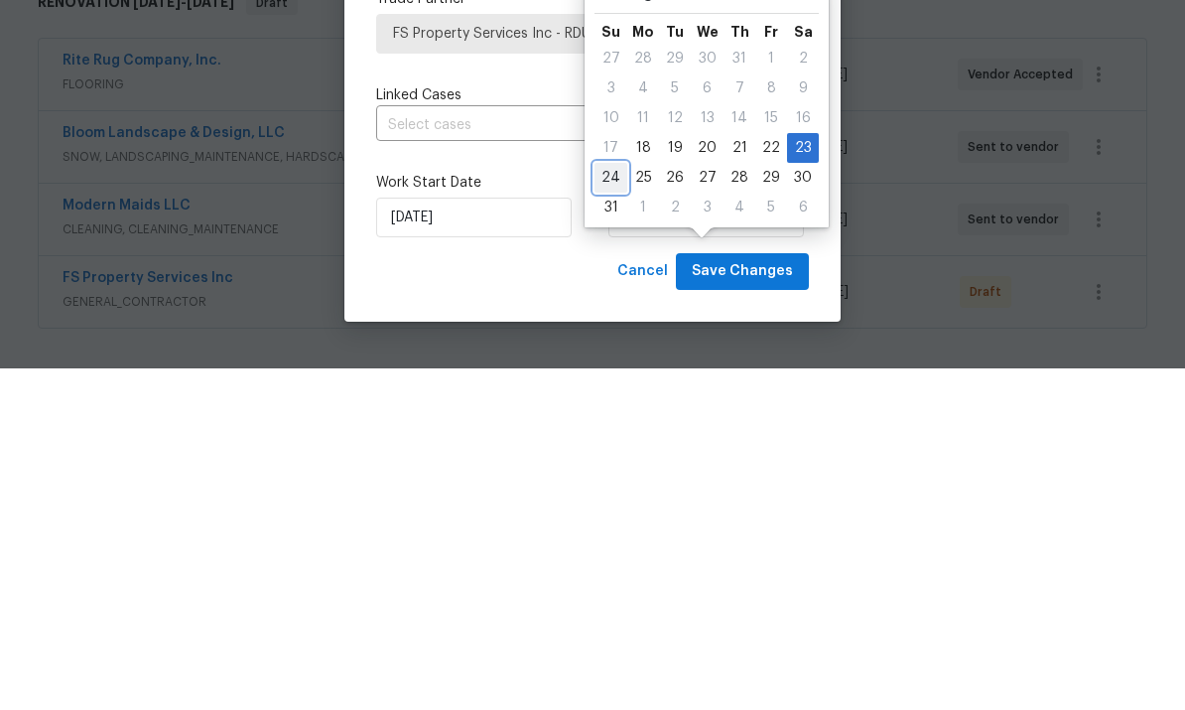
click at [621, 505] on div "24" at bounding box center [611, 519] width 33 height 28
type input "8/24/2025"
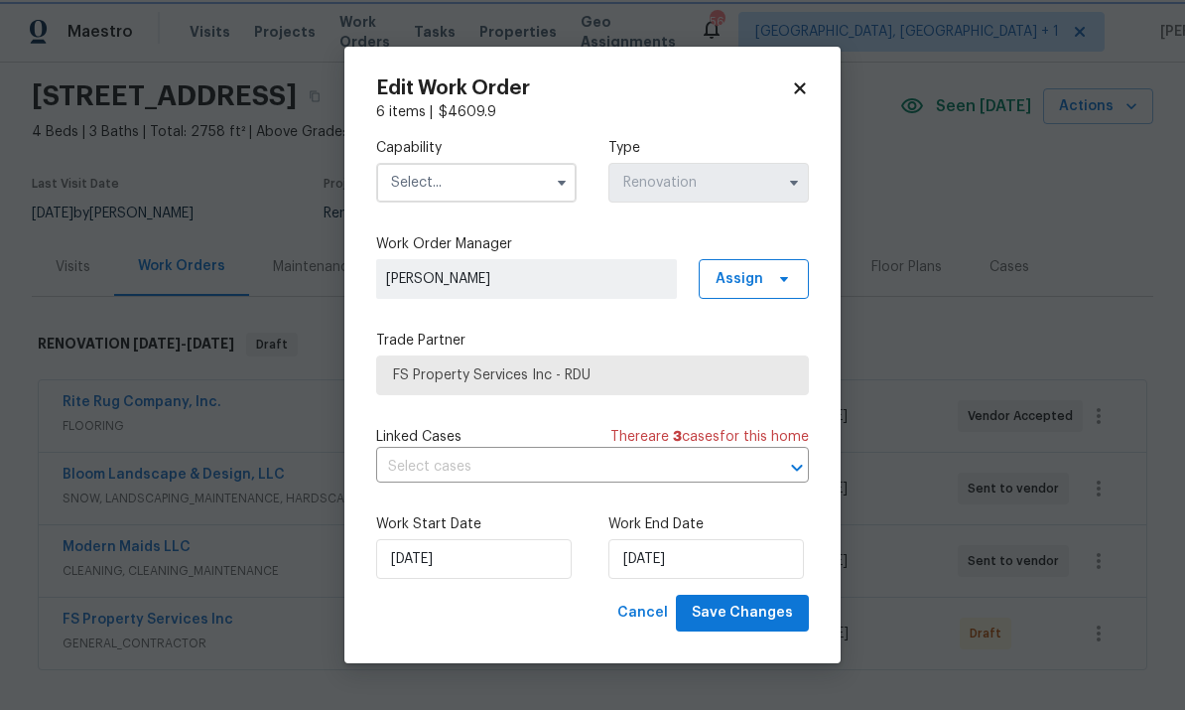
click at [553, 175] on button "button" at bounding box center [562, 183] width 24 height 24
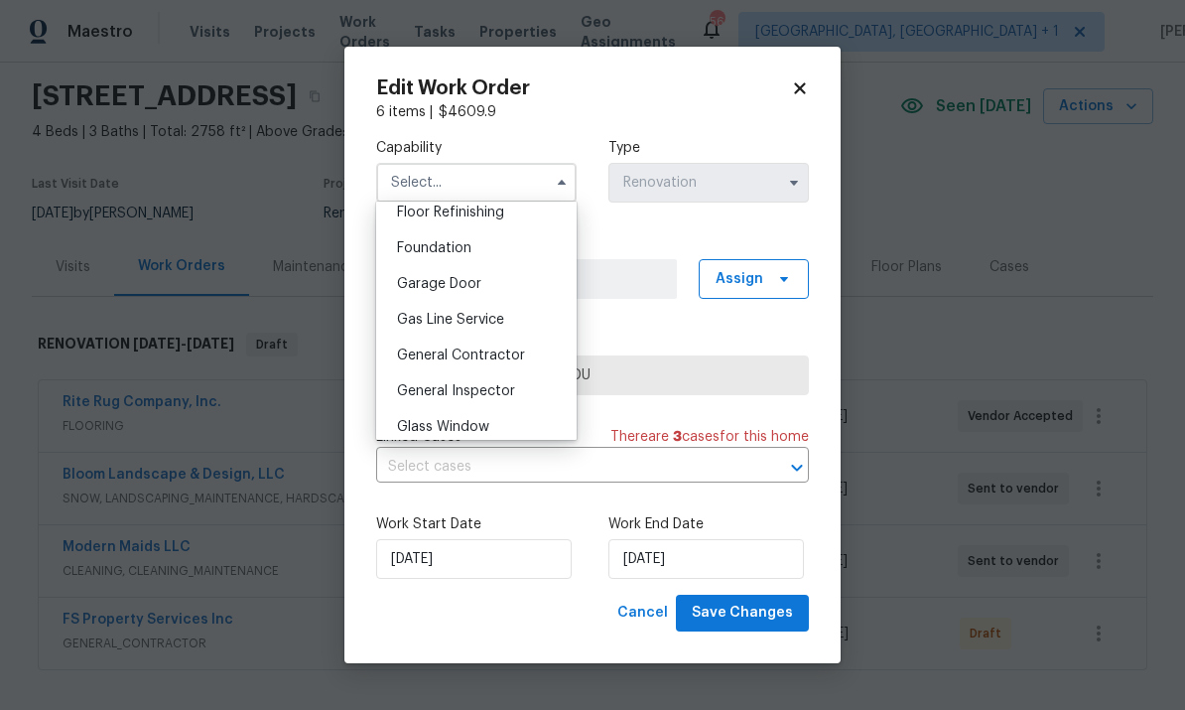
scroll to position [824, 0]
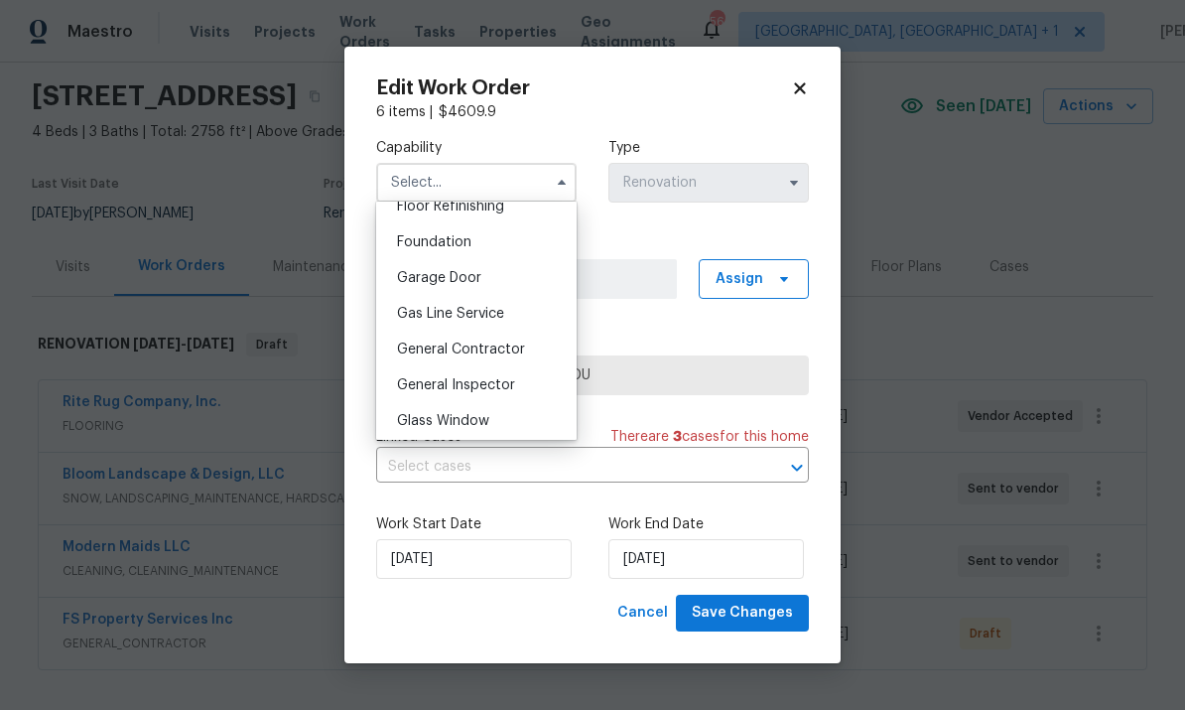
click at [516, 348] on span "General Contractor" at bounding box center [461, 350] width 128 height 14
type input "General Contractor"
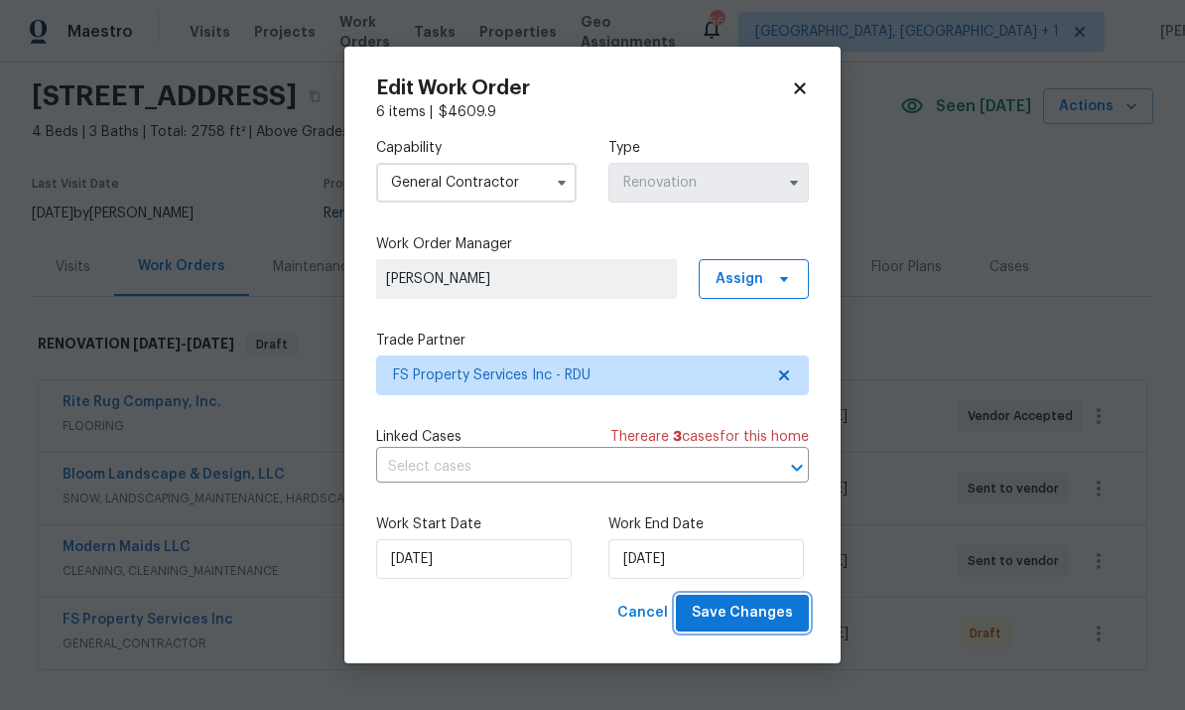
click at [758, 608] on span "Save Changes" at bounding box center [742, 613] width 101 height 25
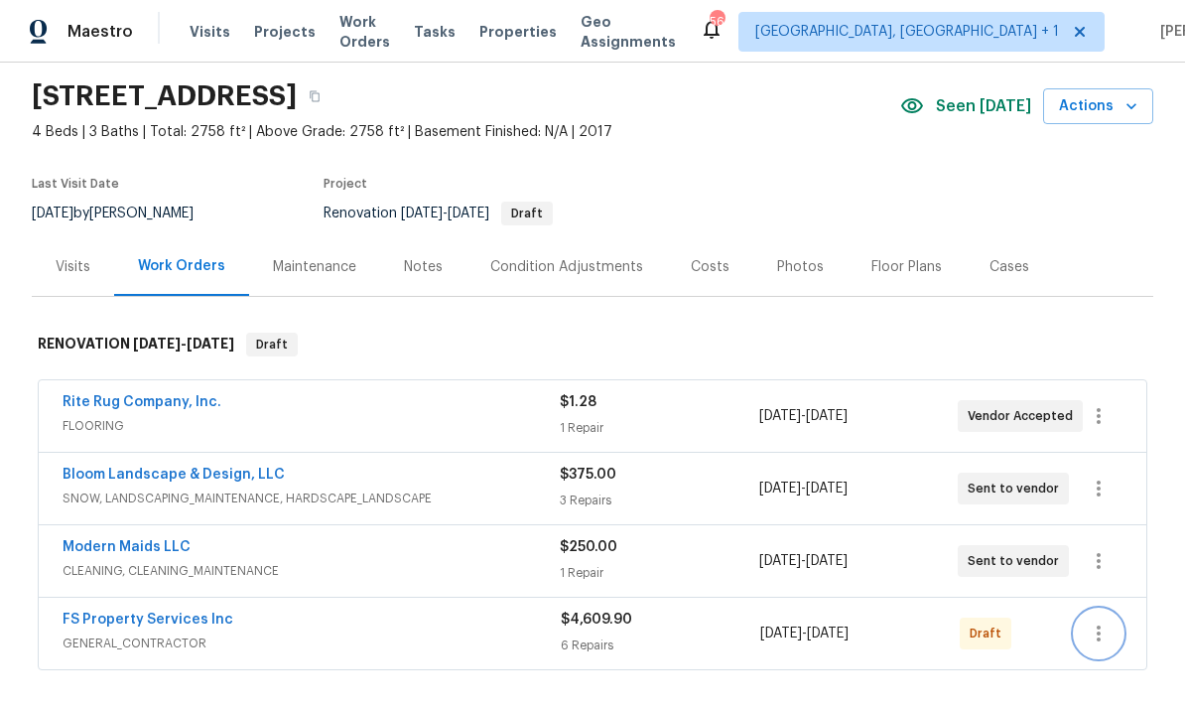
click at [1105, 622] on icon "button" at bounding box center [1099, 634] width 24 height 24
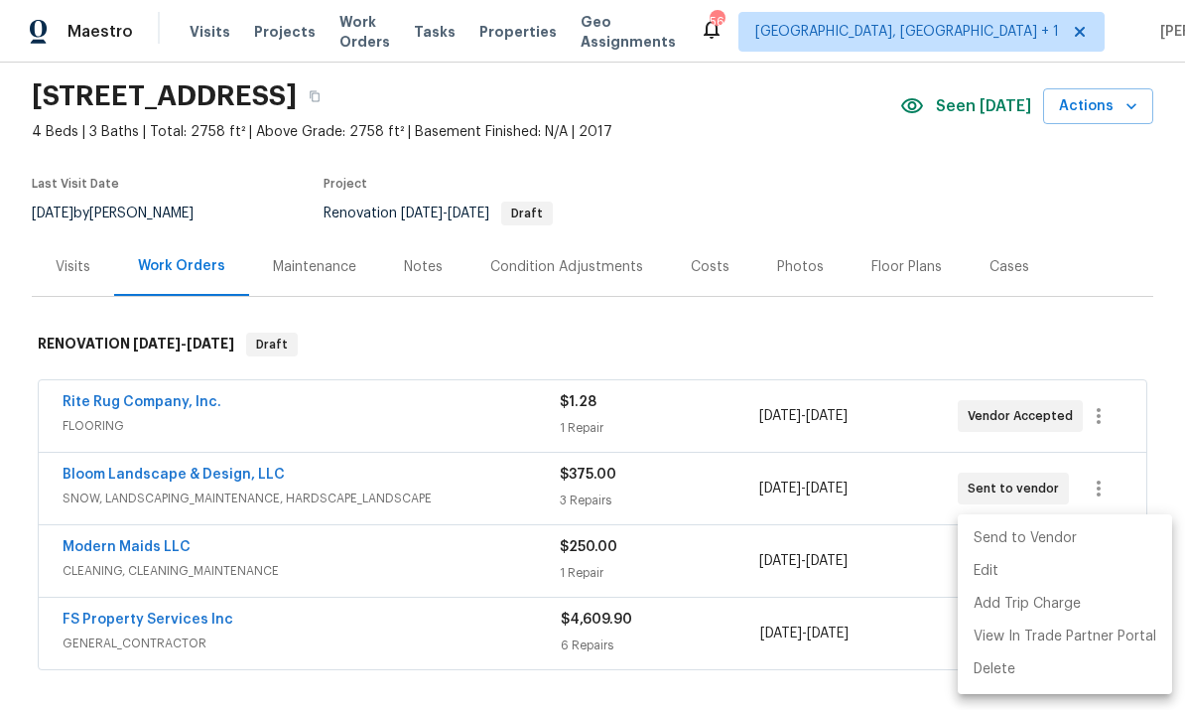
click at [1060, 526] on li "Send to Vendor" at bounding box center [1065, 538] width 214 height 33
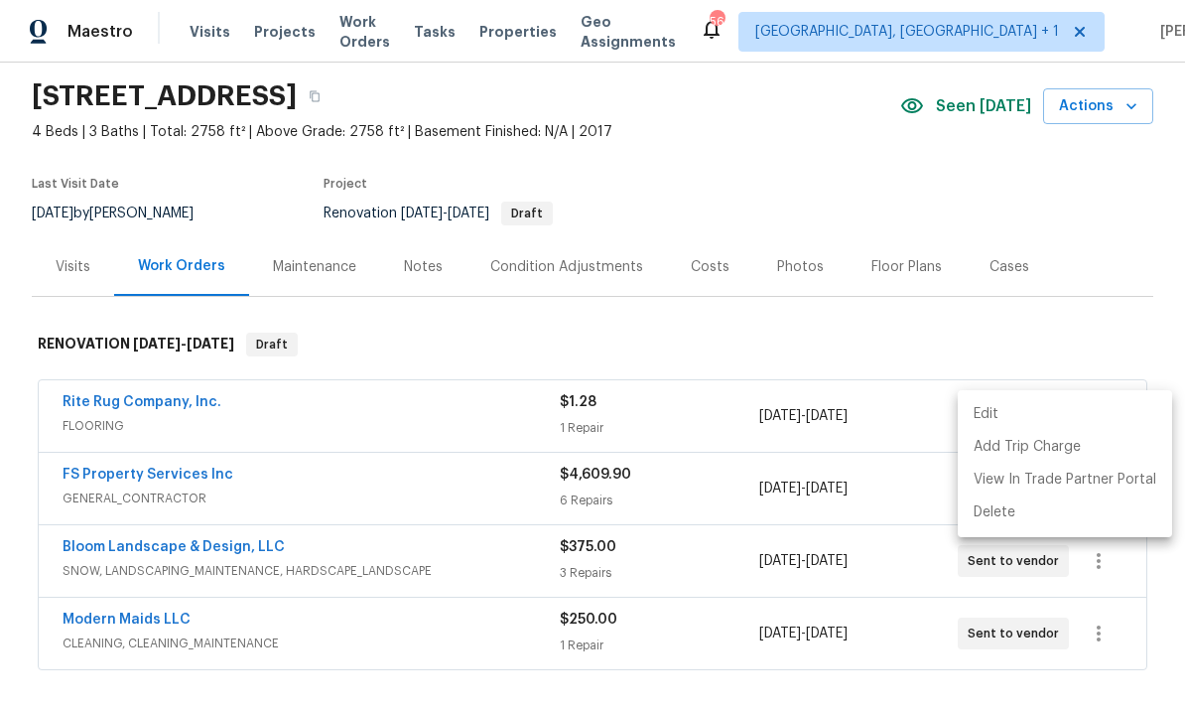
click at [795, 622] on div at bounding box center [592, 355] width 1185 height 710
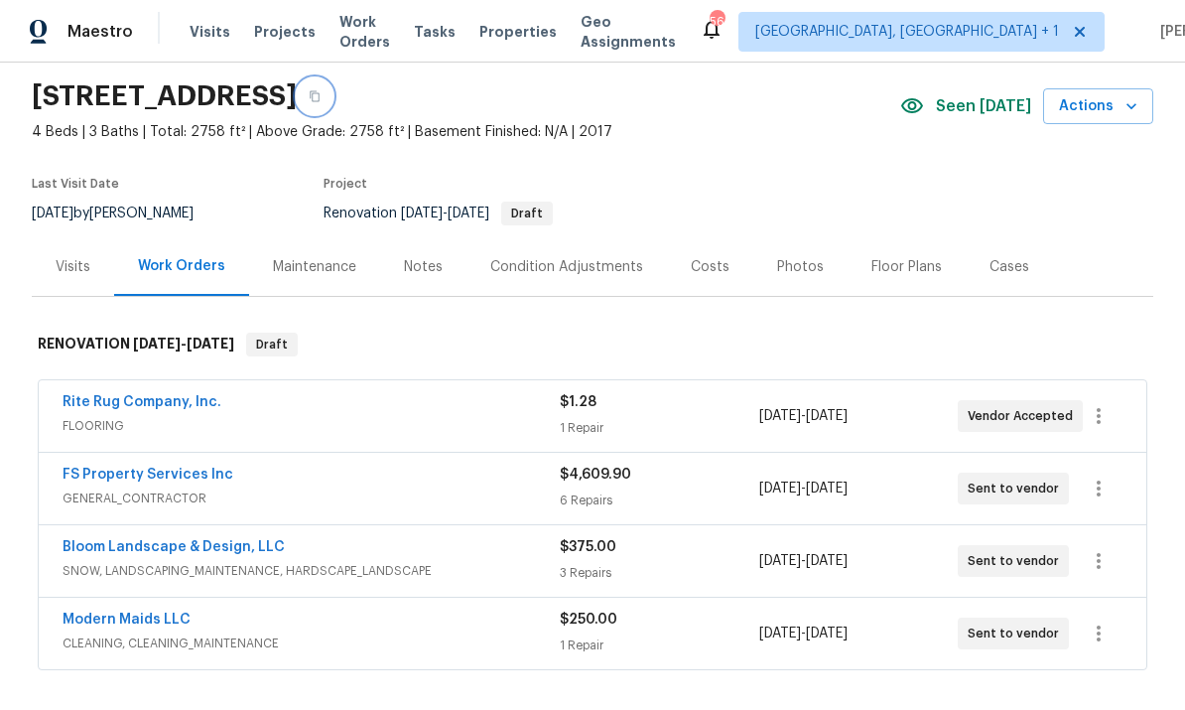
click at [321, 90] on icon "button" at bounding box center [315, 96] width 12 height 12
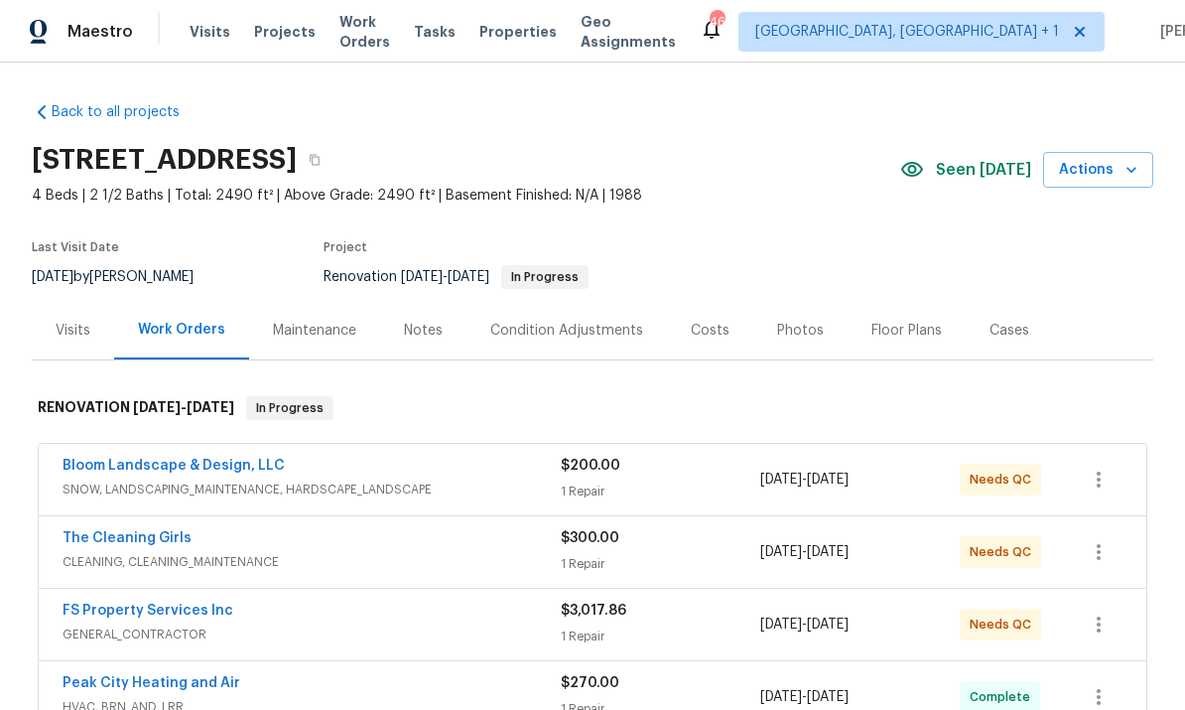
click at [219, 465] on link "Bloom Landscape & Design, LLC" at bounding box center [174, 466] width 222 height 14
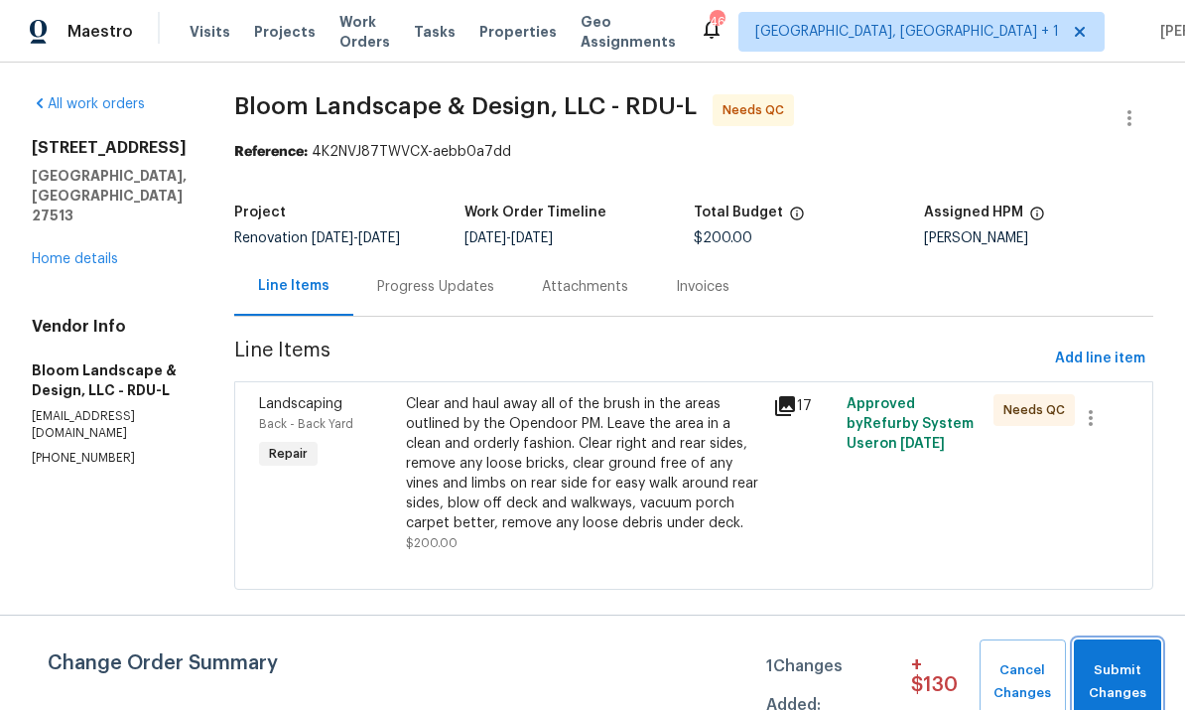
click at [1123, 673] on span "Submit Changes" at bounding box center [1118, 682] width 68 height 46
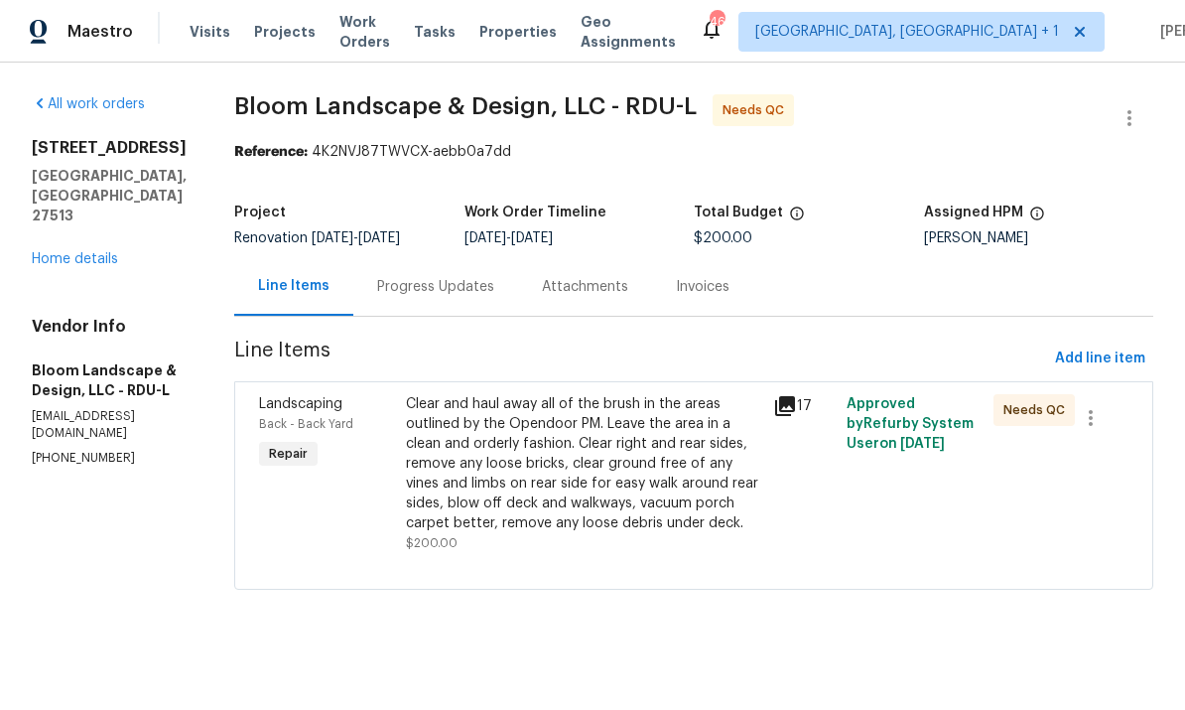
click at [671, 531] on div "Clear and haul away all of the brush in the areas outlined by the Opendoor PM. …" at bounding box center [583, 463] width 355 height 139
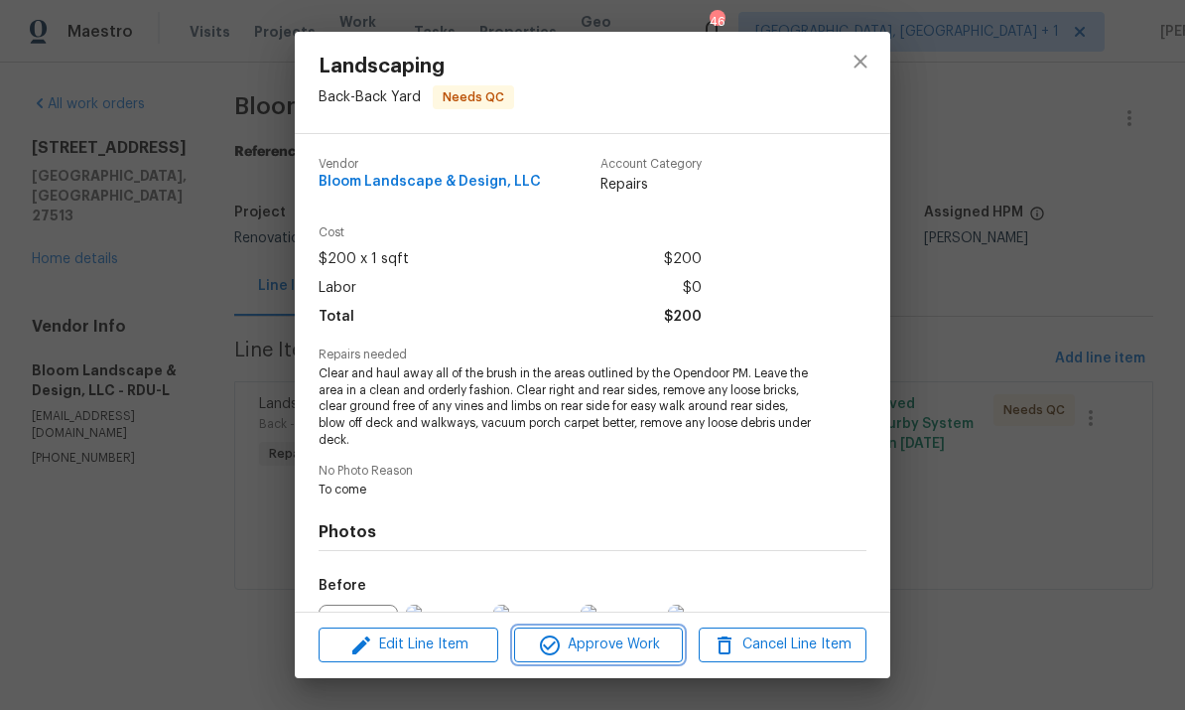
click at [612, 642] on span "Approve Work" at bounding box center [598, 644] width 156 height 25
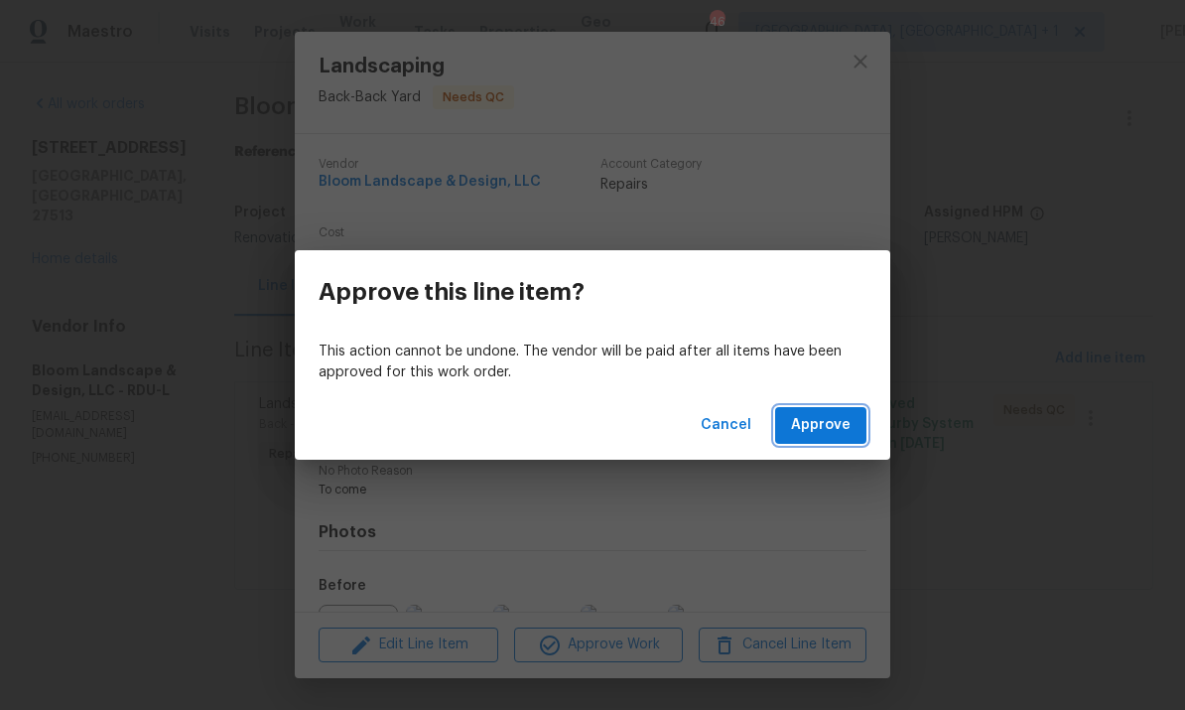
click at [827, 432] on span "Approve" at bounding box center [821, 425] width 60 height 25
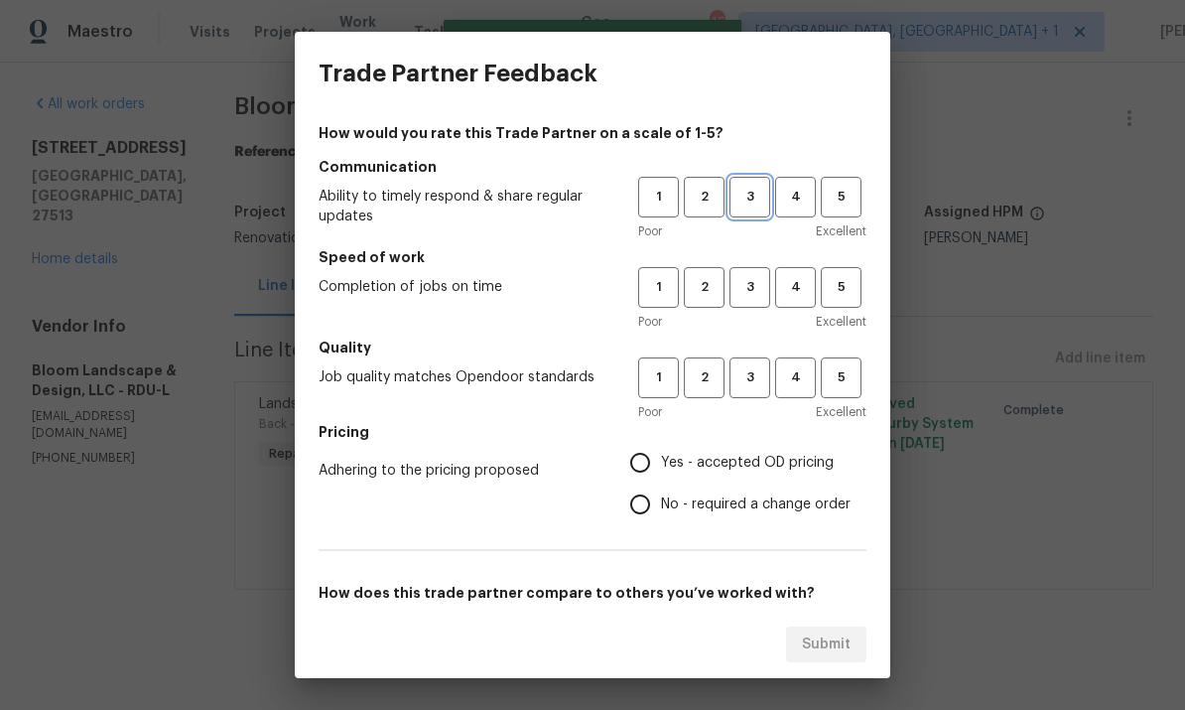
click at [759, 198] on span "3" at bounding box center [750, 197] width 37 height 23
click at [745, 284] on span "3" at bounding box center [750, 287] width 37 height 23
click at [758, 383] on span "3" at bounding box center [750, 377] width 37 height 23
click at [650, 507] on input "No - required a change order" at bounding box center [641, 505] width 42 height 42
radio input "true"
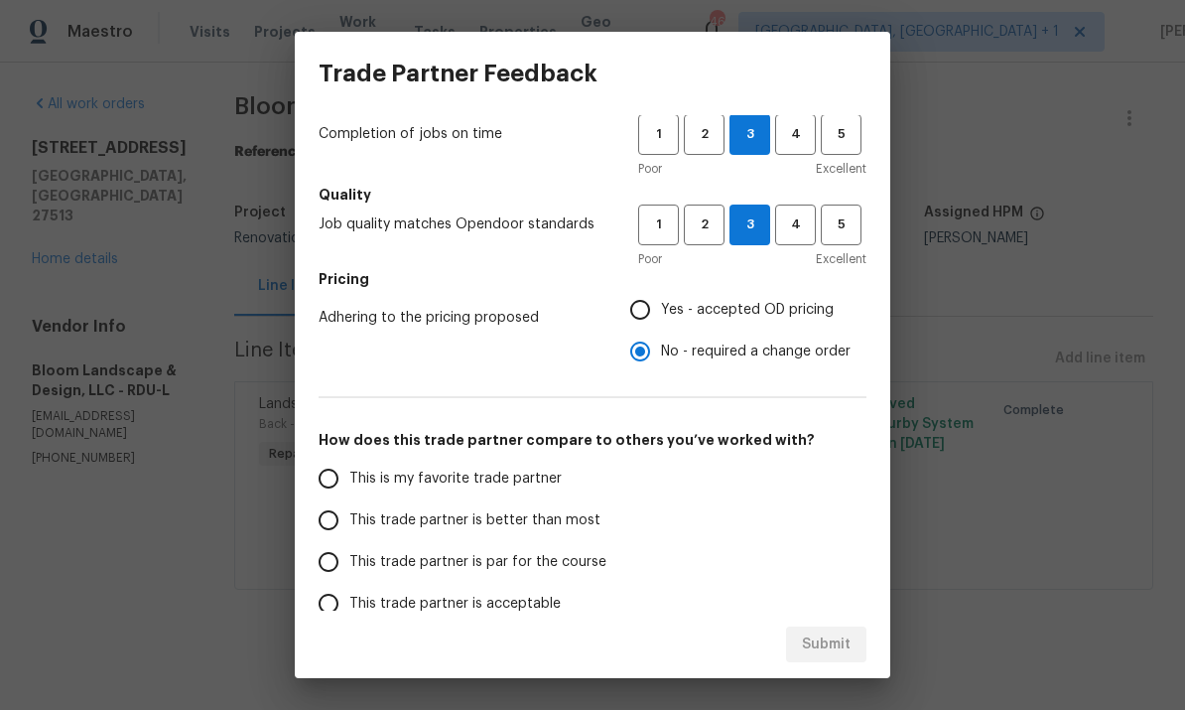
scroll to position [167, 0]
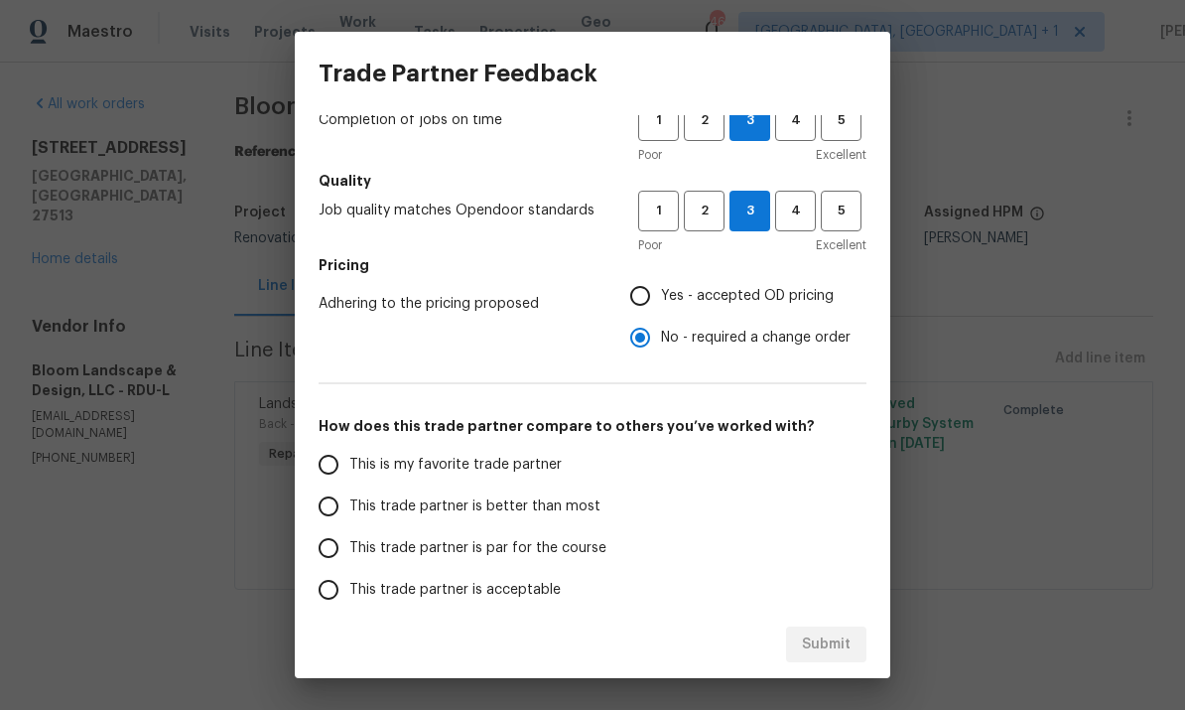
click at [650, 294] on input "Yes - accepted OD pricing" at bounding box center [641, 296] width 42 height 42
radio input "true"
click at [345, 543] on input "This trade partner is par for the course" at bounding box center [329, 548] width 42 height 42
click at [857, 632] on button "Submit" at bounding box center [826, 644] width 80 height 37
radio input "true"
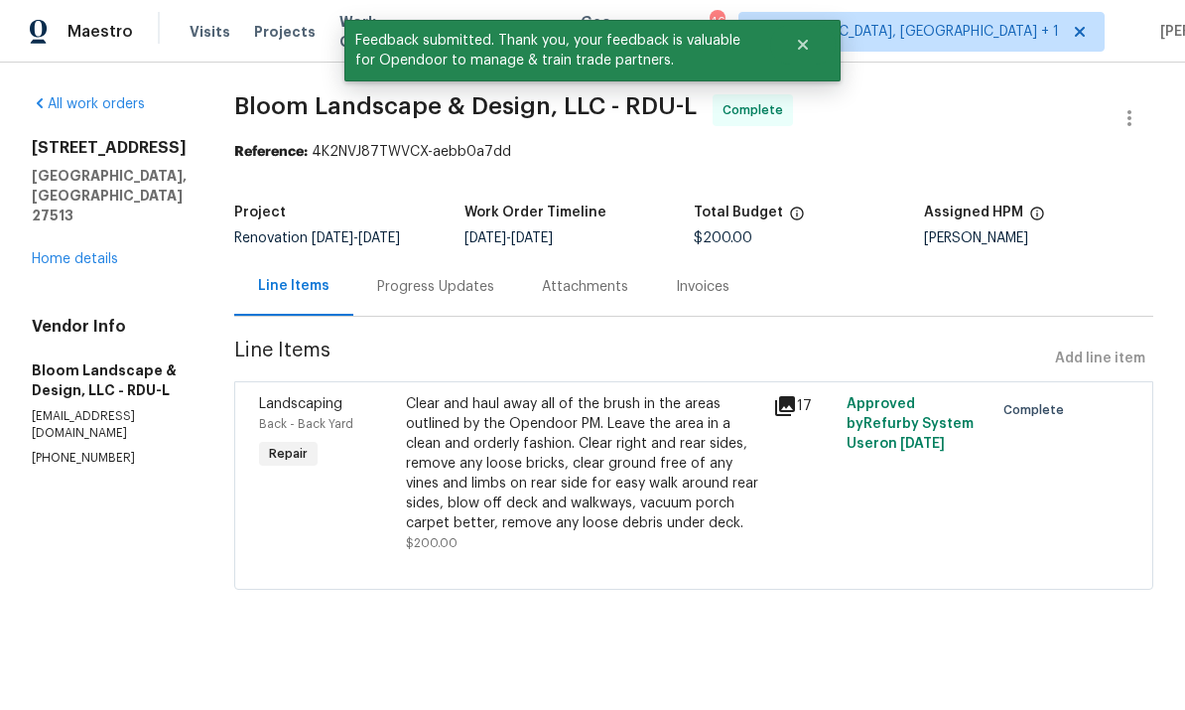
click at [99, 252] on link "Home details" at bounding box center [75, 259] width 86 height 14
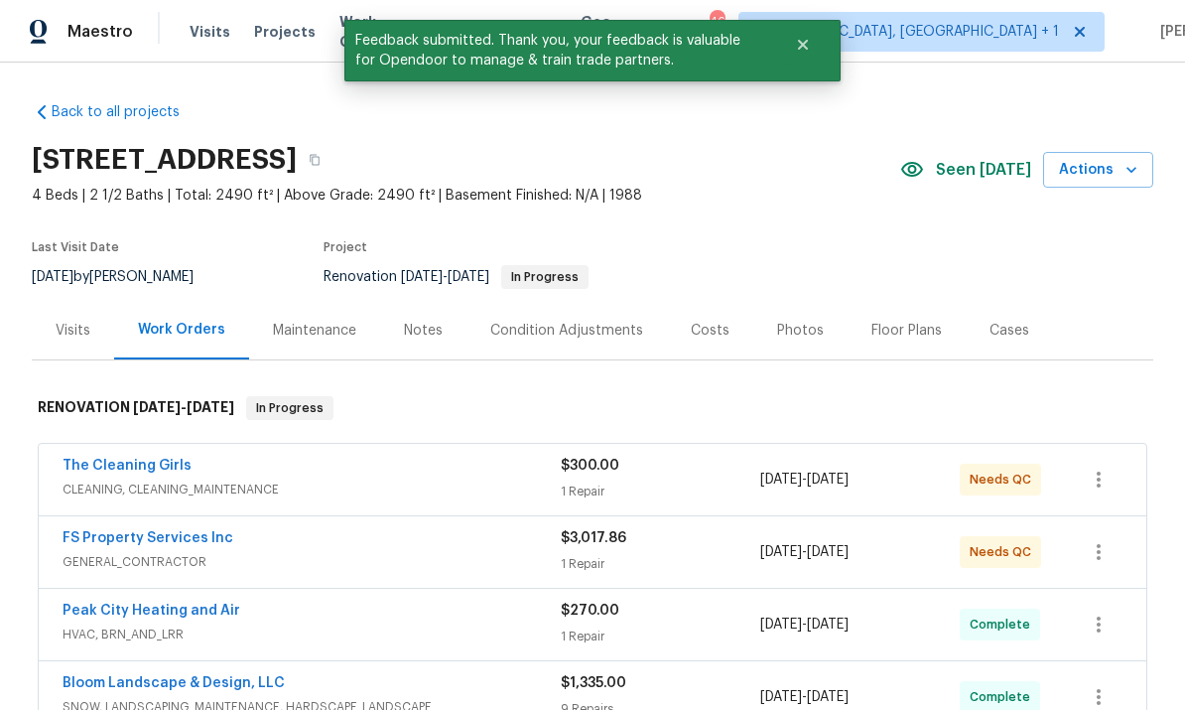
click at [185, 544] on link "FS Property Services Inc" at bounding box center [148, 538] width 171 height 14
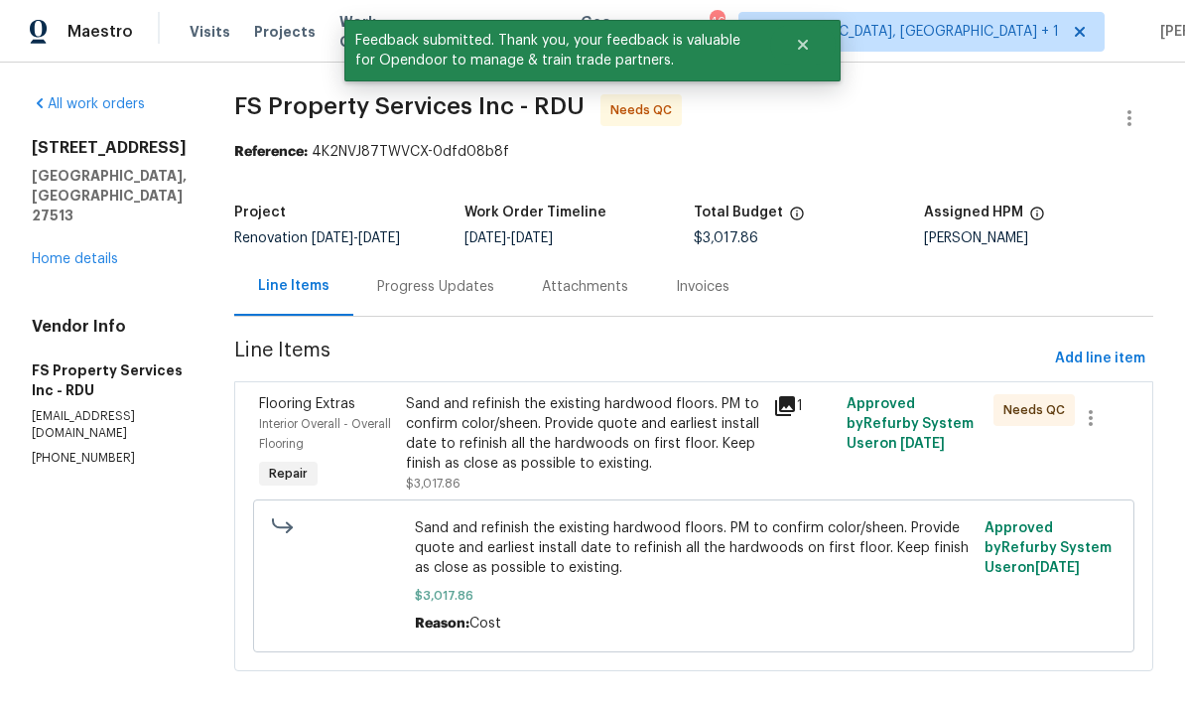
click at [614, 441] on div "Sand and refinish the existing hardwood floors. PM to confirm color/sheen. Prov…" at bounding box center [583, 433] width 355 height 79
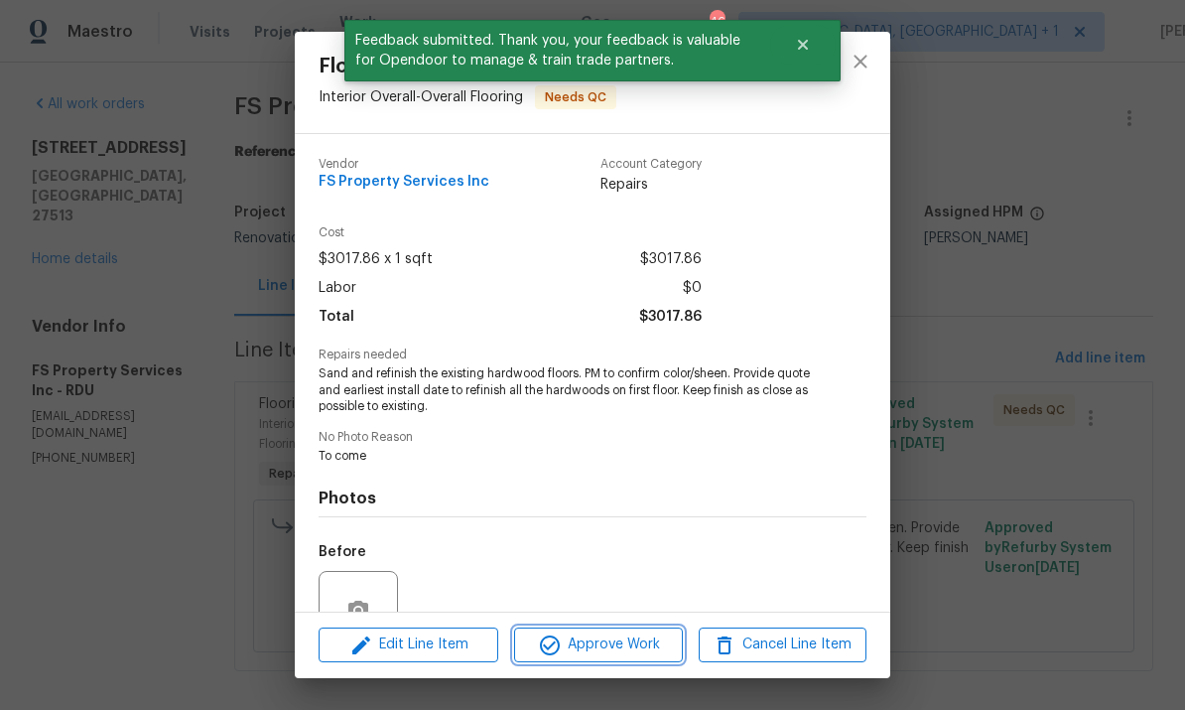
click at [617, 649] on span "Approve Work" at bounding box center [598, 644] width 156 height 25
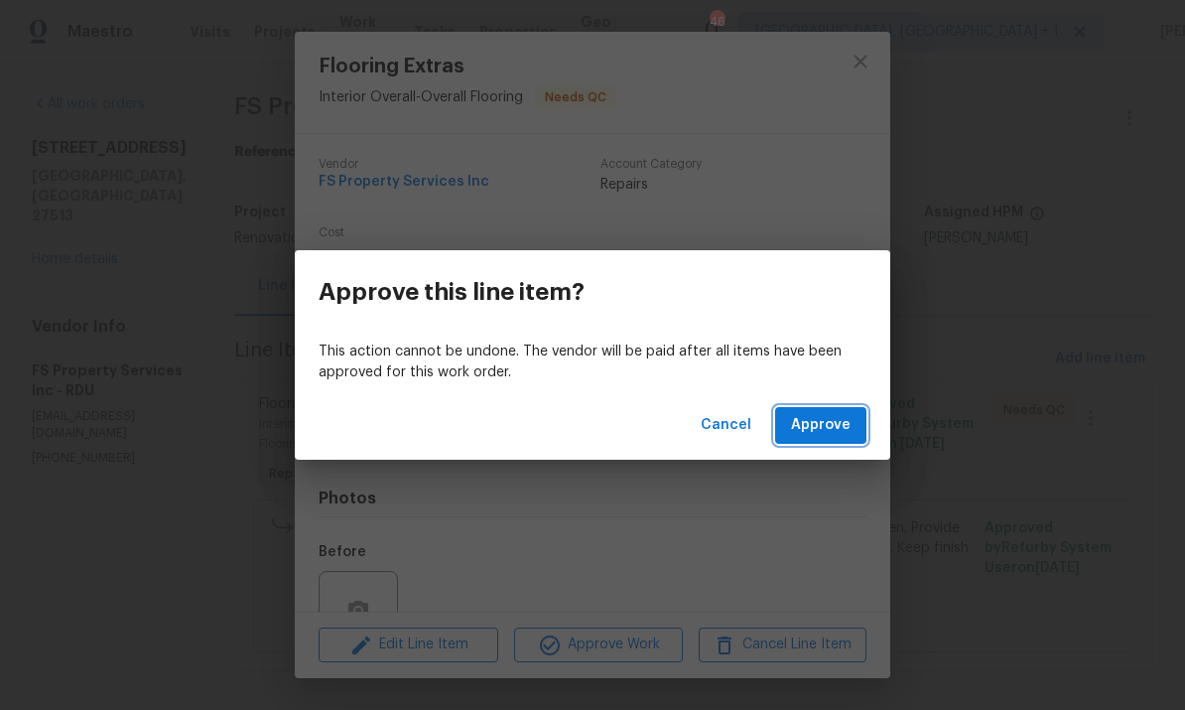
click at [812, 430] on span "Approve" at bounding box center [821, 425] width 60 height 25
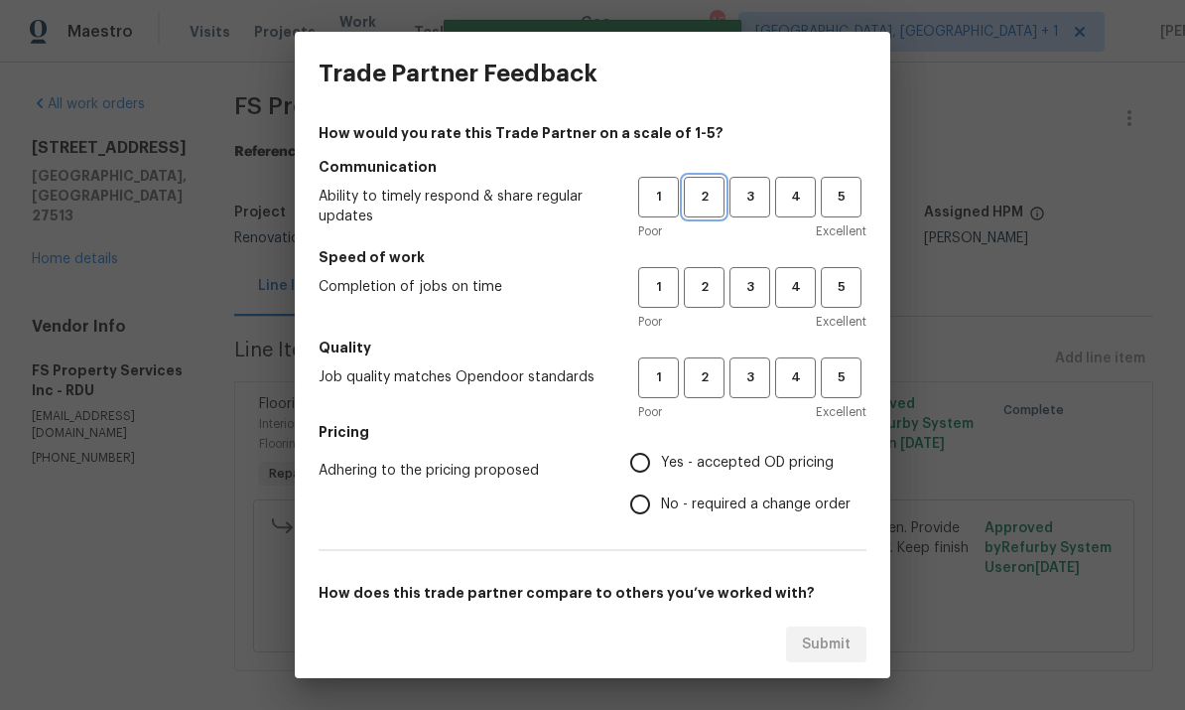
click at [711, 196] on span "2" at bounding box center [704, 197] width 37 height 23
click at [757, 284] on span "3" at bounding box center [750, 287] width 37 height 23
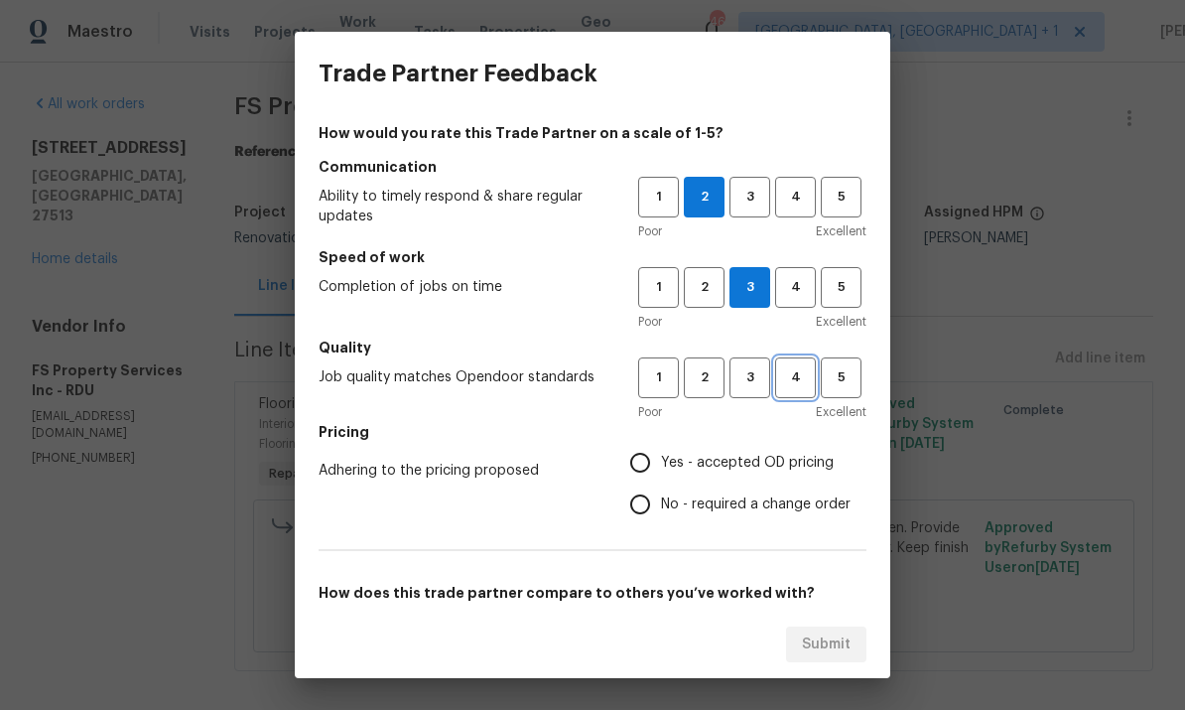
click at [796, 384] on span "4" at bounding box center [795, 377] width 37 height 23
click at [652, 453] on input "Yes - accepted OD pricing" at bounding box center [641, 463] width 42 height 42
radio input "true"
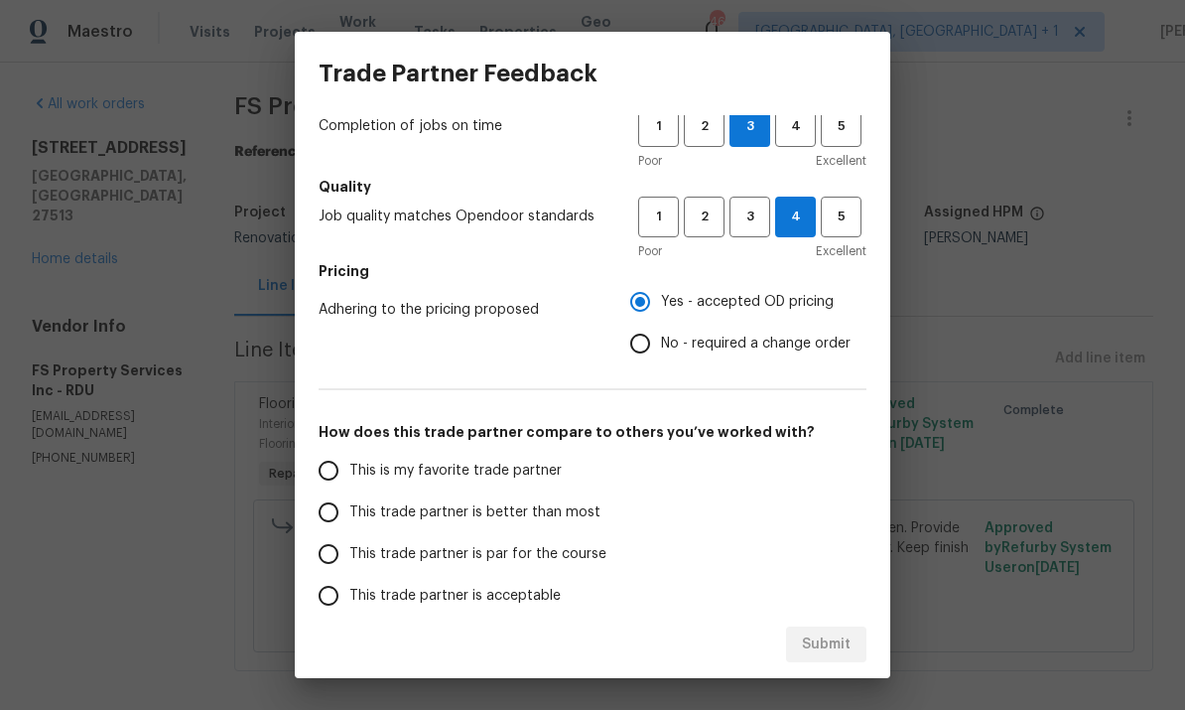
scroll to position [168, 0]
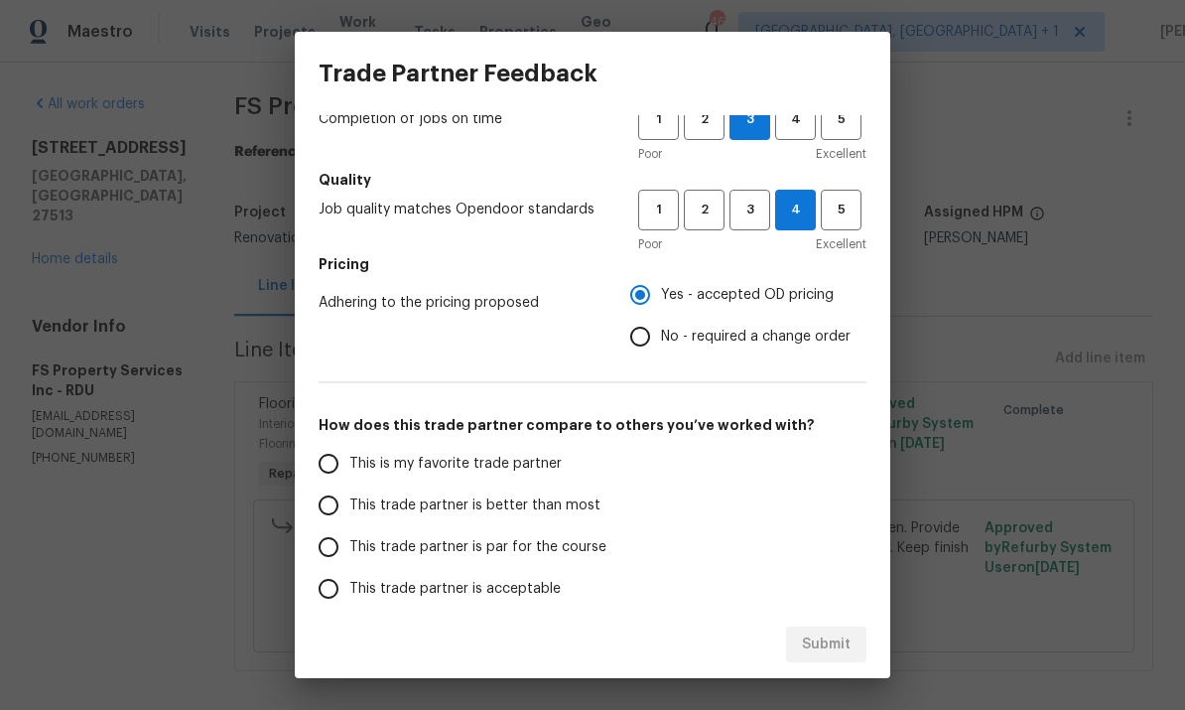
click at [345, 549] on input "This trade partner is par for the course" at bounding box center [329, 547] width 42 height 42
click at [830, 631] on button "Submit" at bounding box center [826, 644] width 80 height 37
radio input "true"
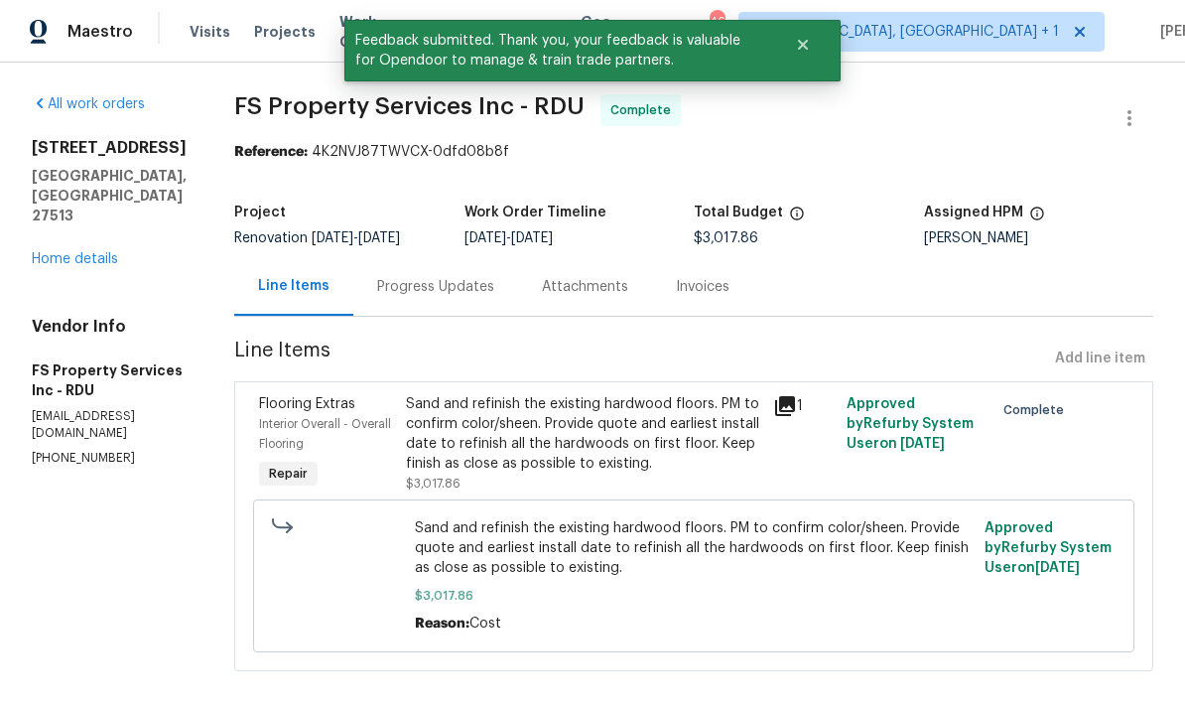
click at [115, 252] on link "Home details" at bounding box center [75, 259] width 86 height 14
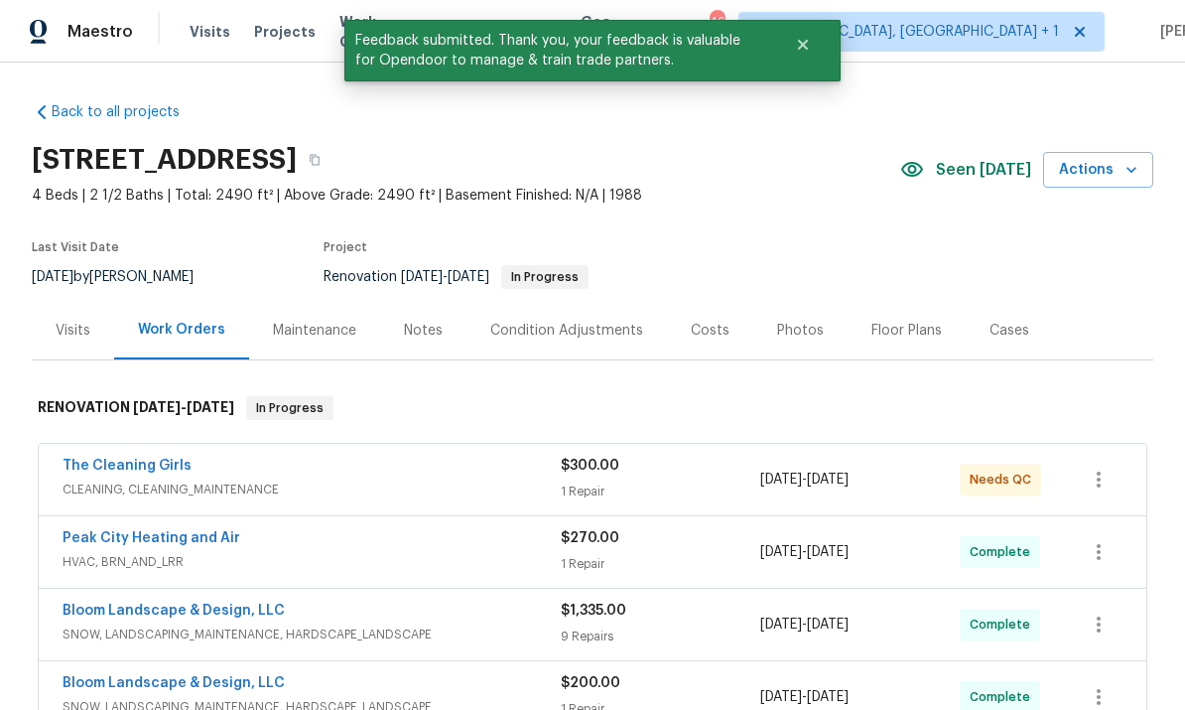
click at [161, 472] on link "The Cleaning Girls" at bounding box center [127, 466] width 129 height 14
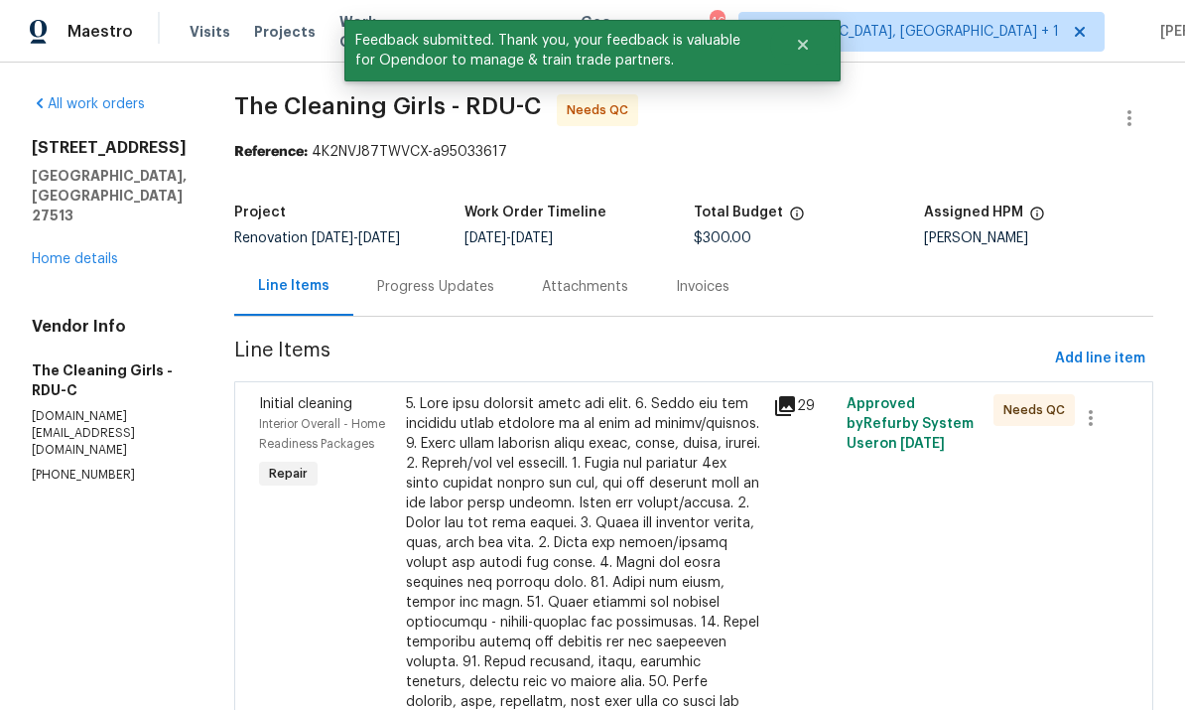
click at [455, 290] on div "Progress Updates" at bounding box center [435, 287] width 117 height 20
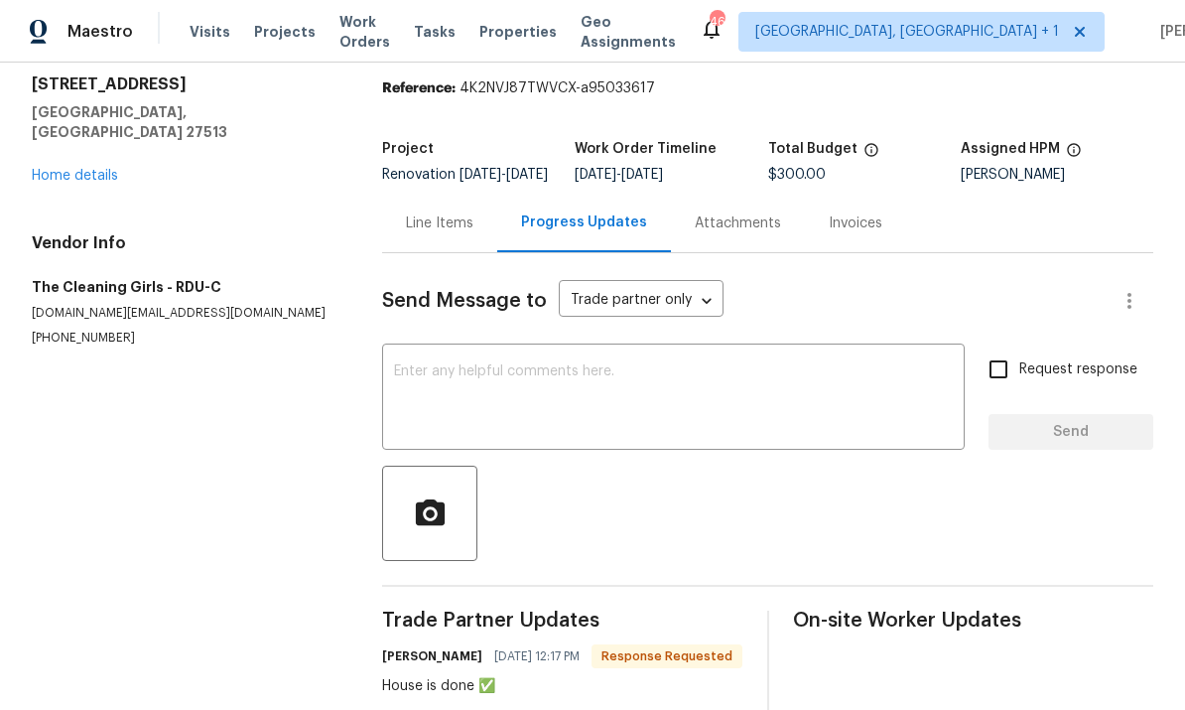
scroll to position [51, 0]
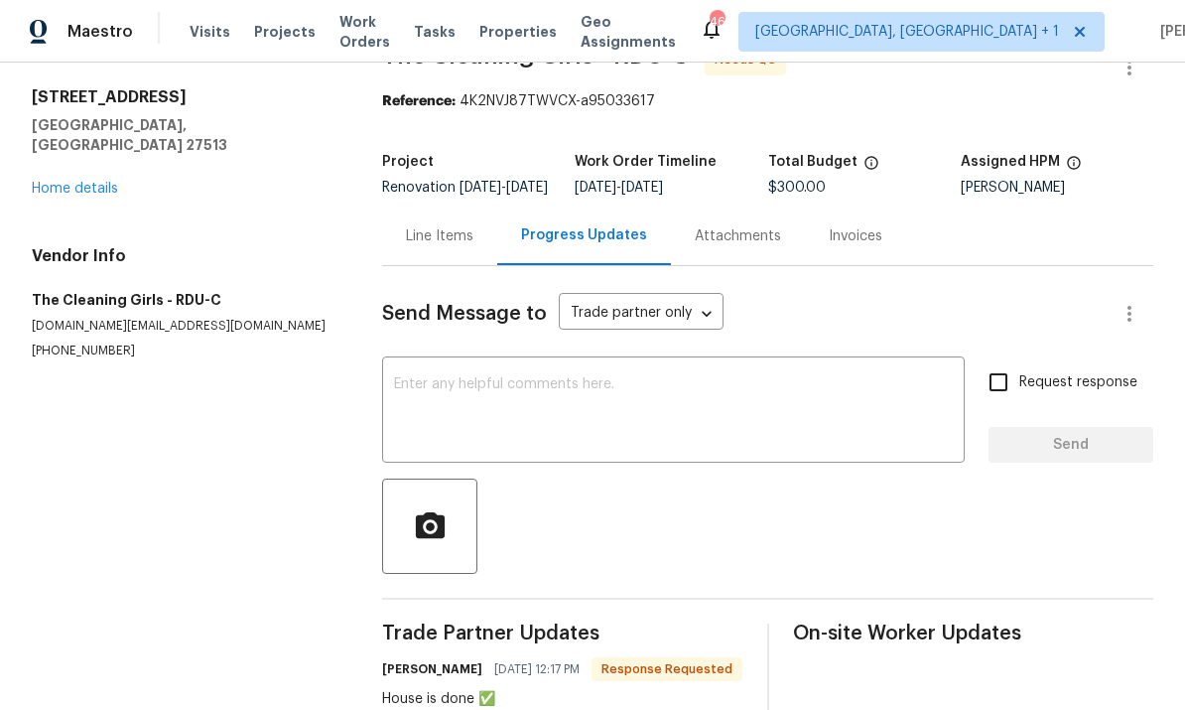
click at [464, 402] on textarea at bounding box center [673, 411] width 559 height 69
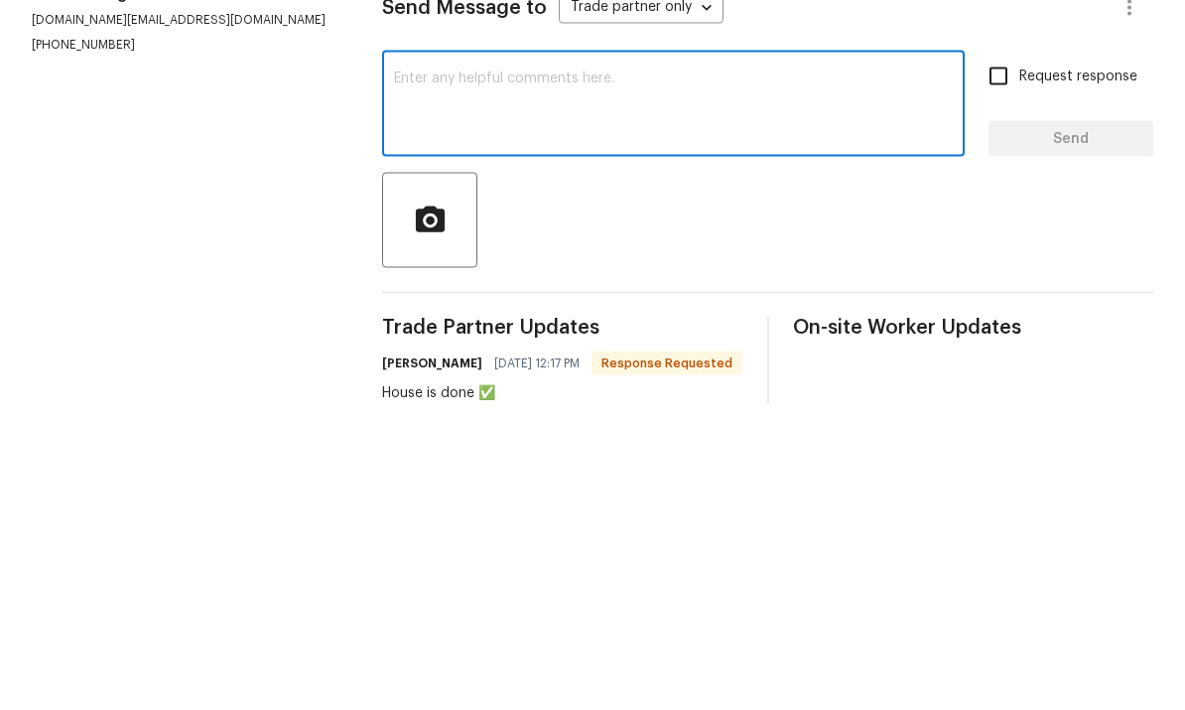
scroll to position [74, 0]
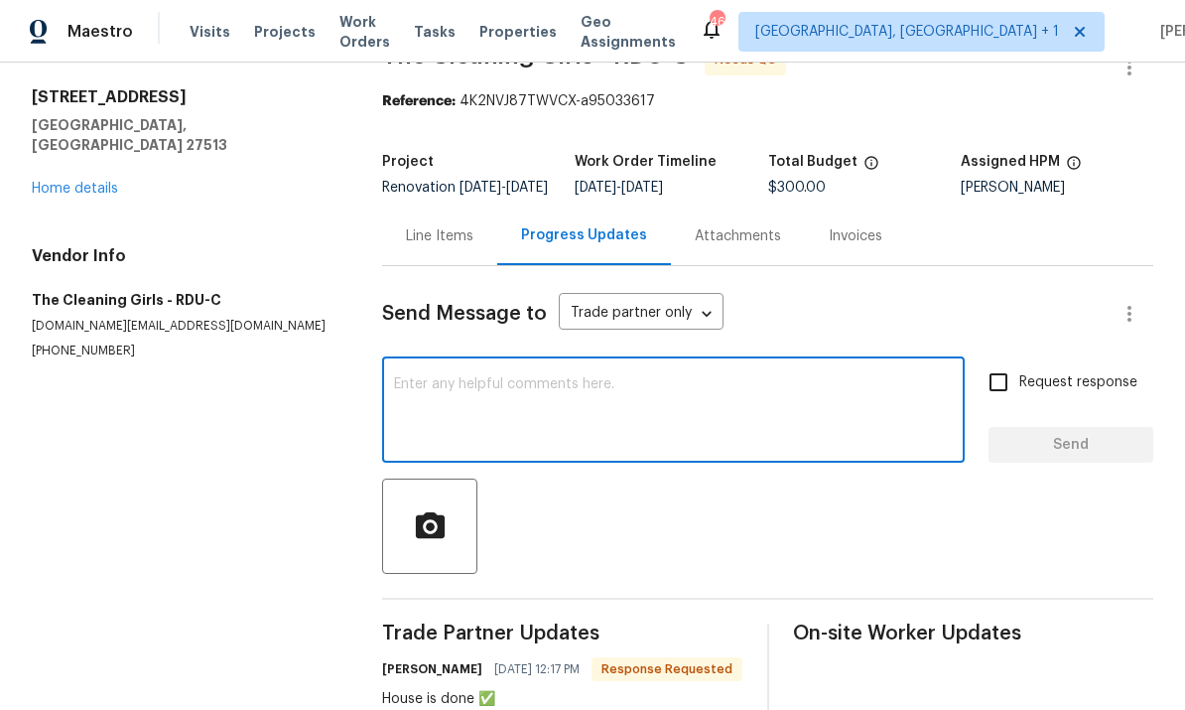
click at [87, 182] on link "Home details" at bounding box center [75, 189] width 86 height 14
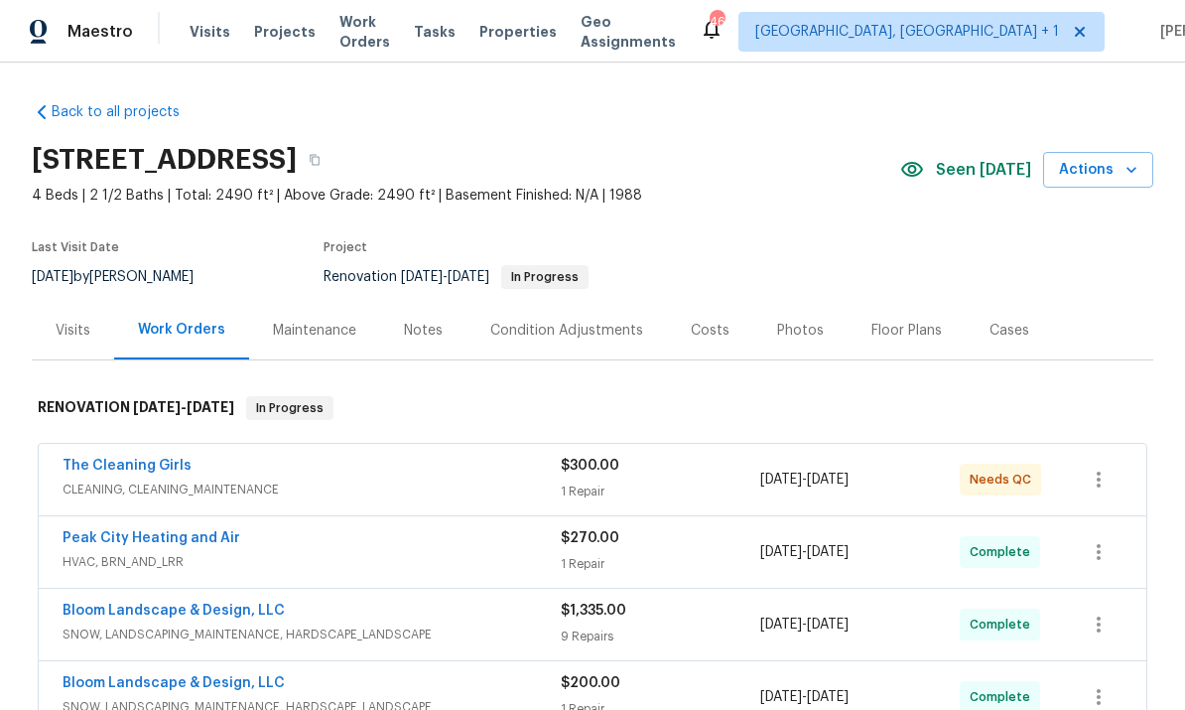
click at [156, 459] on link "The Cleaning Girls" at bounding box center [127, 466] width 129 height 14
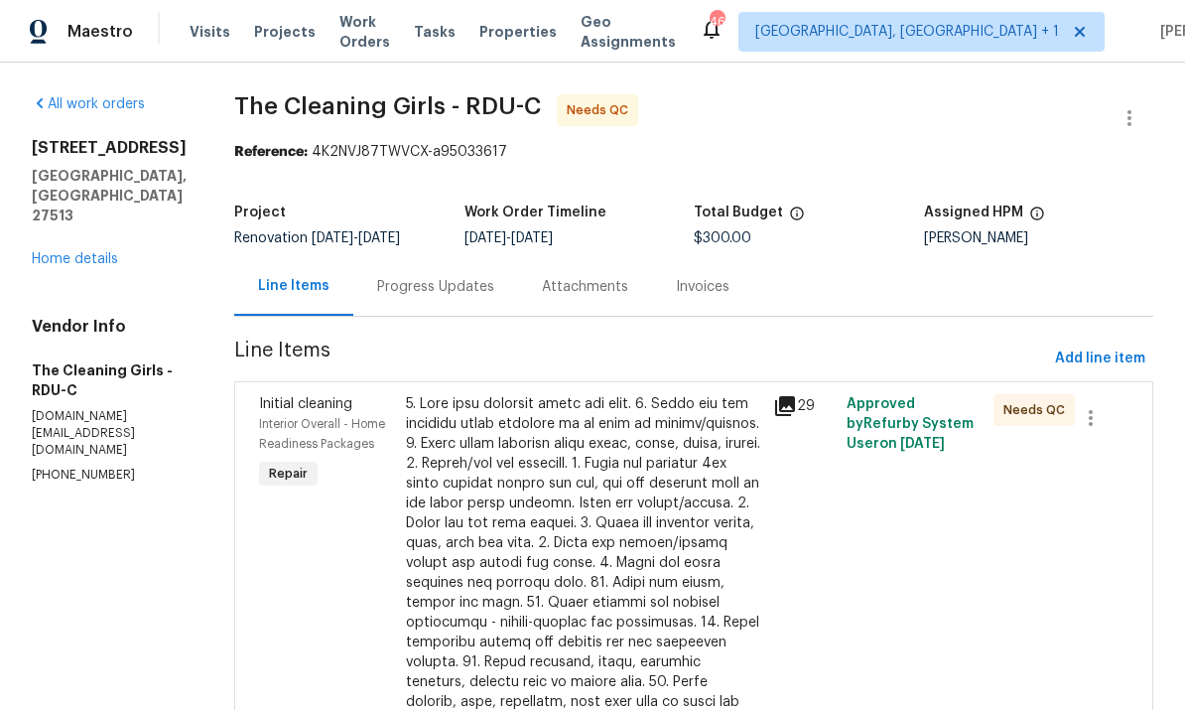
click at [595, 493] on div at bounding box center [583, 662] width 355 height 536
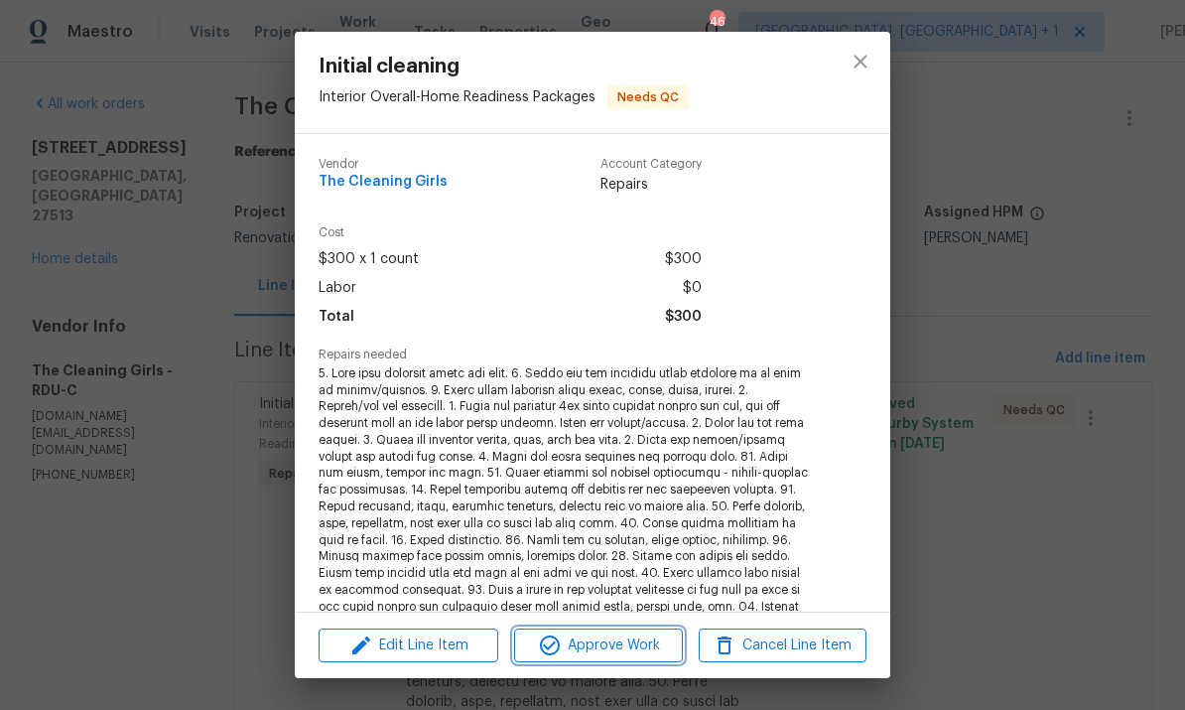
click at [628, 648] on span "Approve Work" at bounding box center [598, 645] width 156 height 25
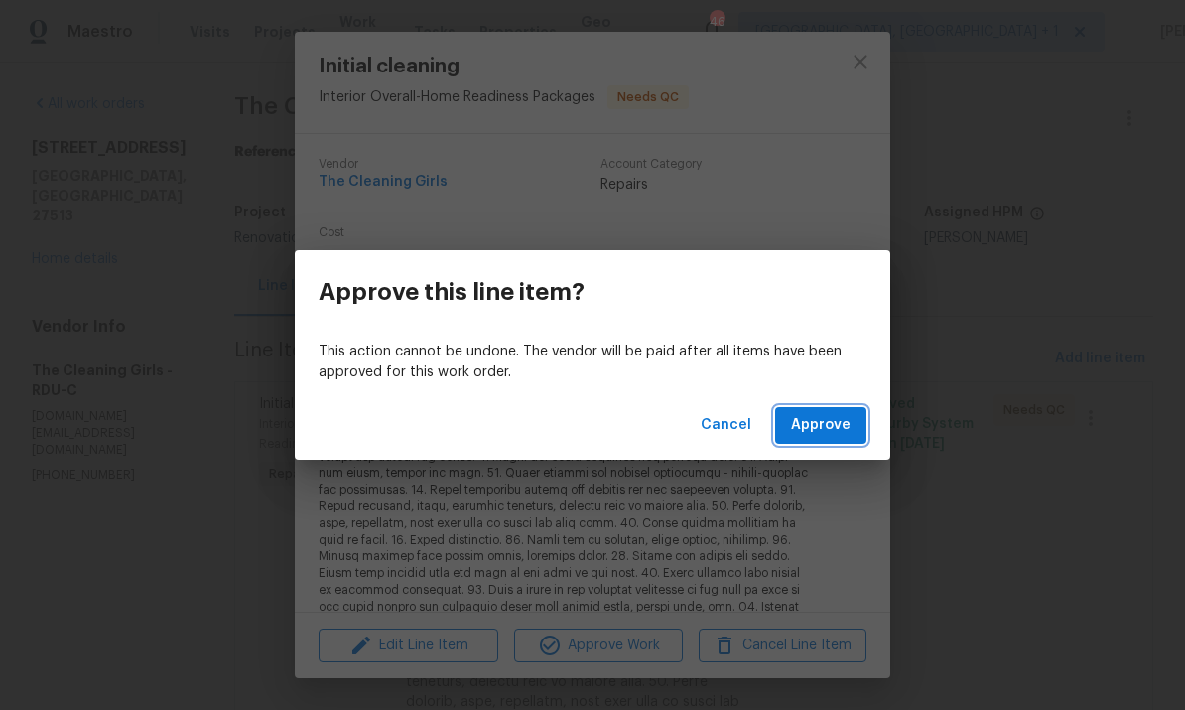
click at [835, 427] on span "Approve" at bounding box center [821, 425] width 60 height 25
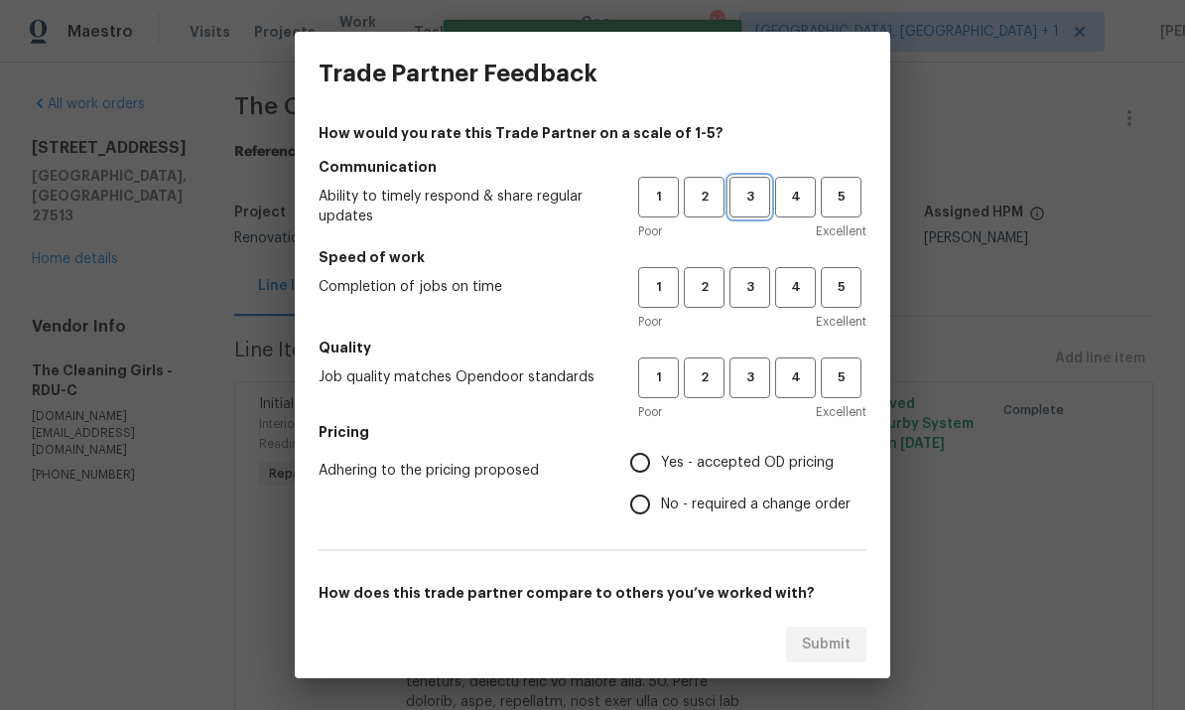
click at [765, 202] on span "3" at bounding box center [750, 197] width 37 height 23
click at [758, 289] on span "3" at bounding box center [750, 287] width 37 height 23
click at [757, 379] on span "3" at bounding box center [750, 377] width 37 height 23
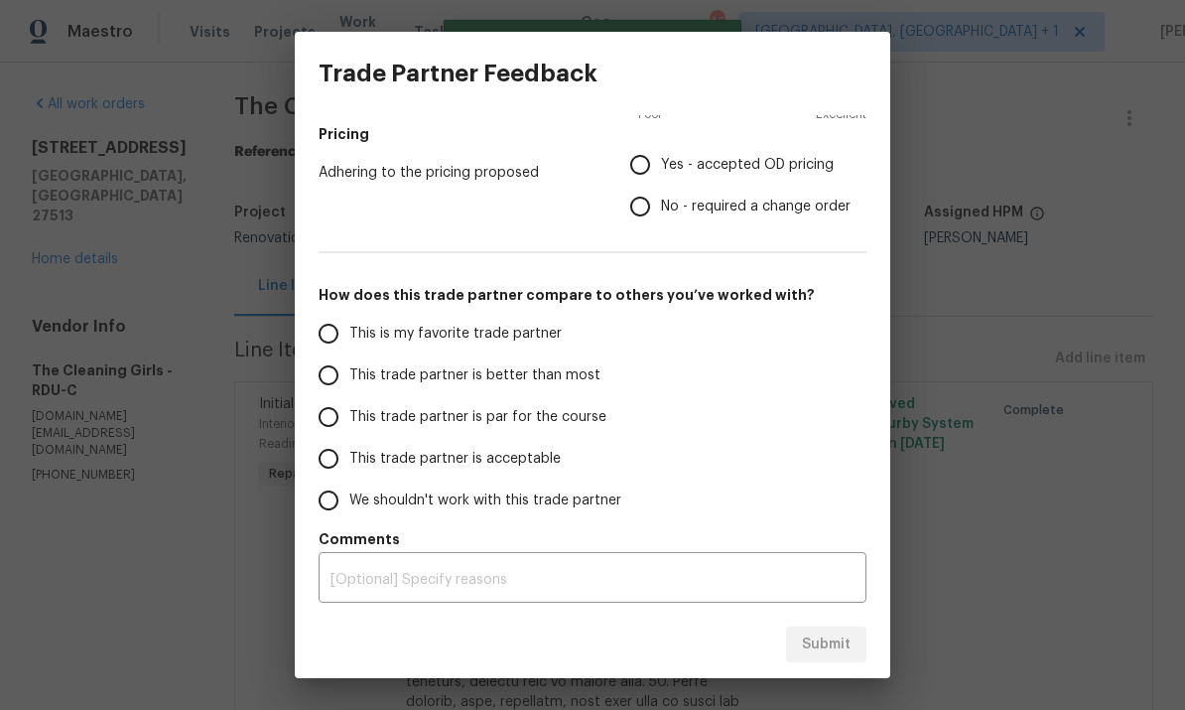
scroll to position [298, 0]
click at [333, 431] on input "This trade partner is par for the course" at bounding box center [329, 417] width 42 height 42
radio input "true"
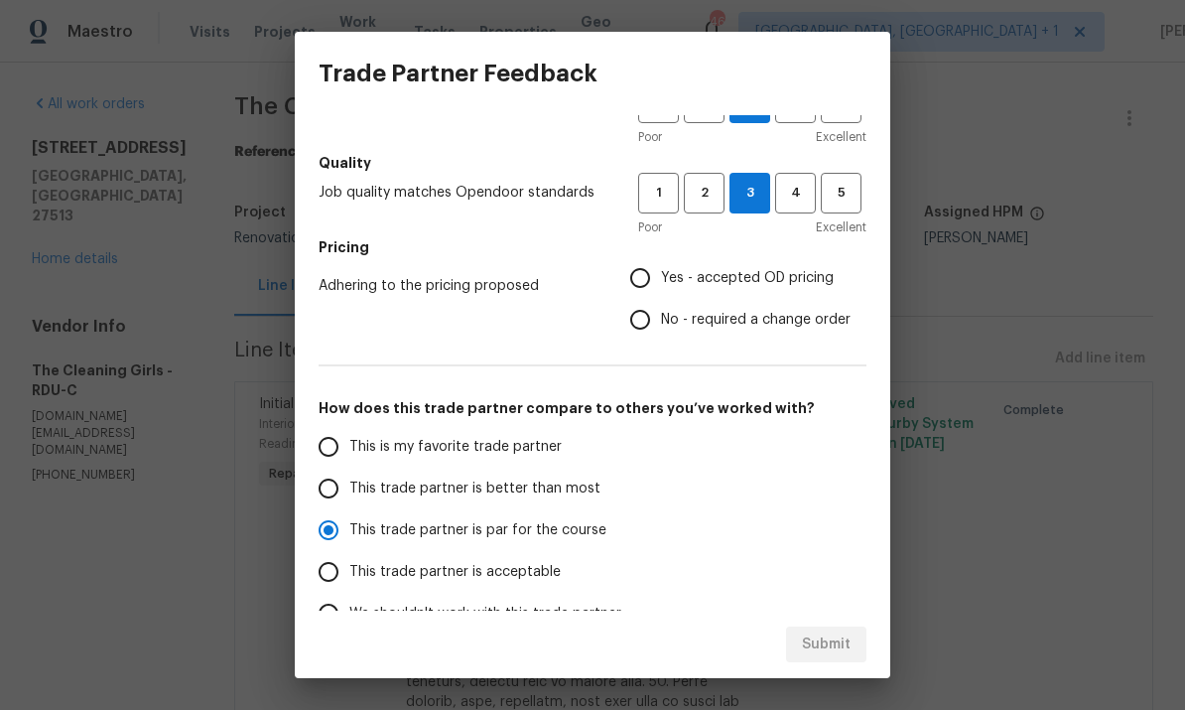
scroll to position [183, 0]
click at [657, 284] on input "Yes - accepted OD pricing" at bounding box center [641, 280] width 42 height 42
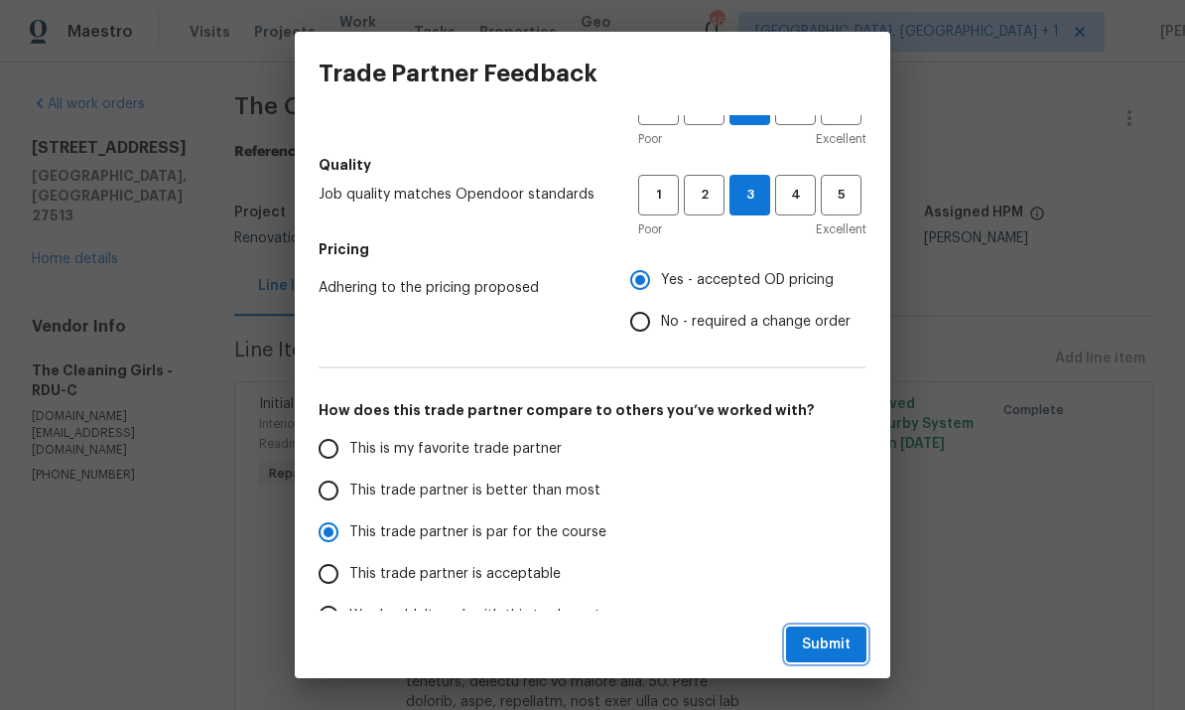
click at [820, 635] on span "Submit" at bounding box center [826, 644] width 49 height 25
radio input "false"
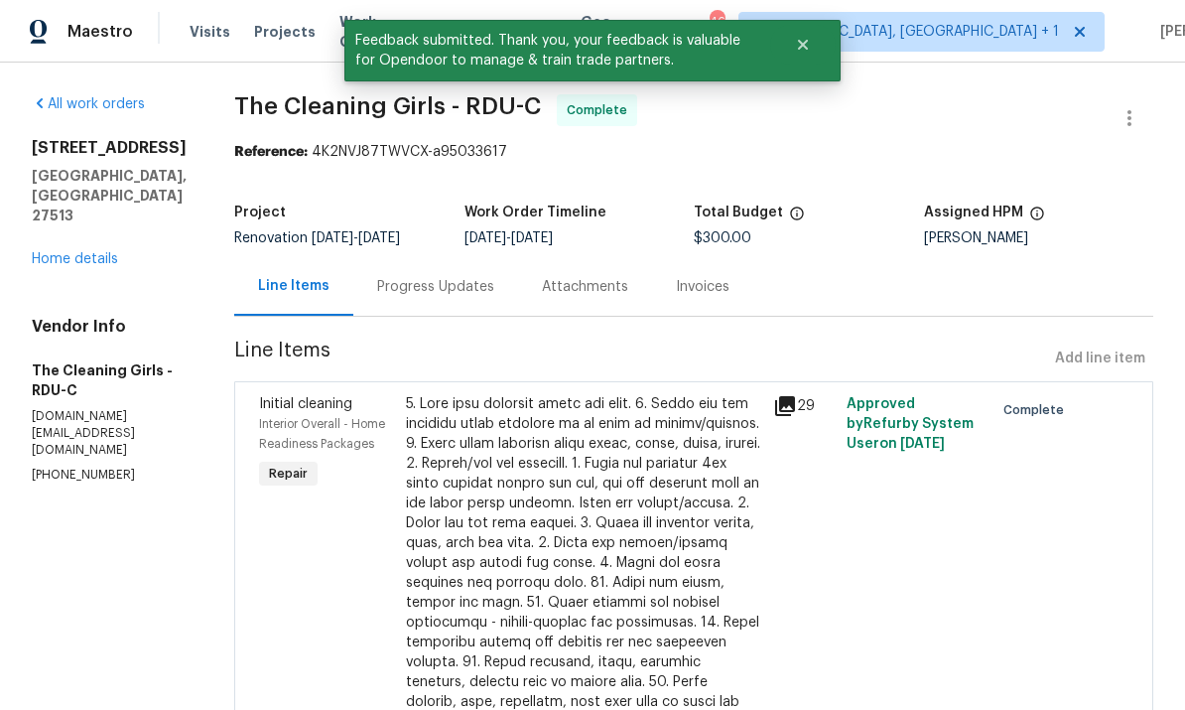
click at [92, 252] on link "Home details" at bounding box center [75, 259] width 86 height 14
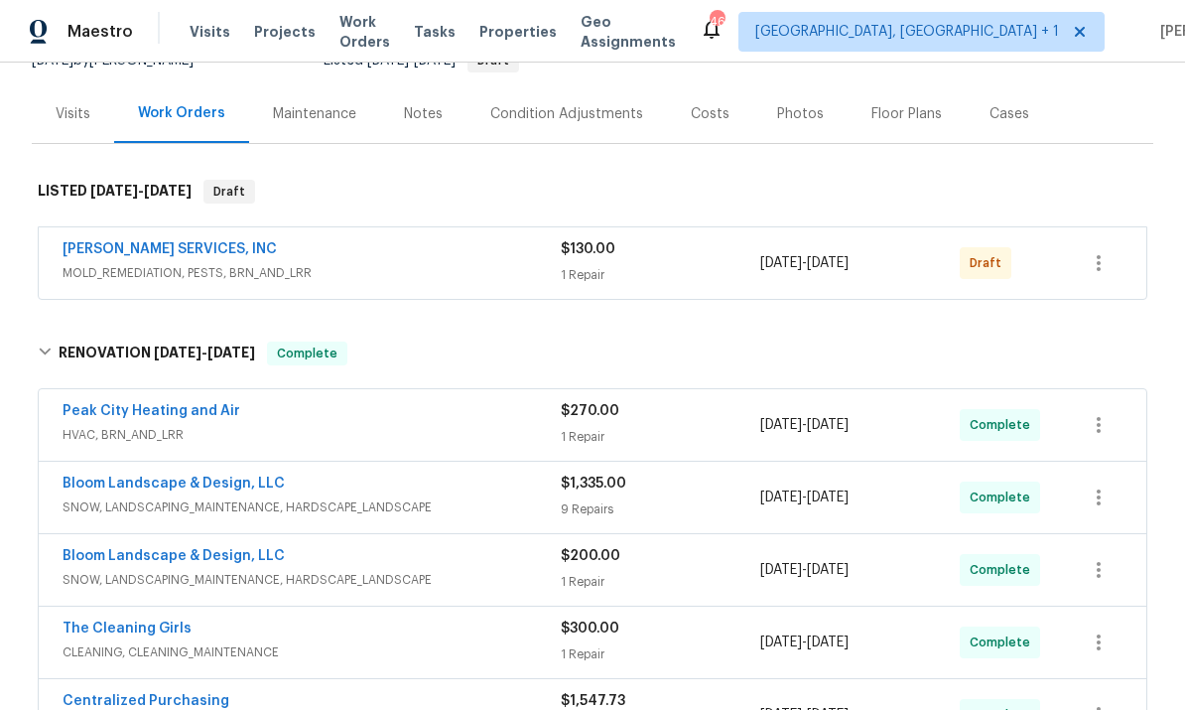
scroll to position [23, 0]
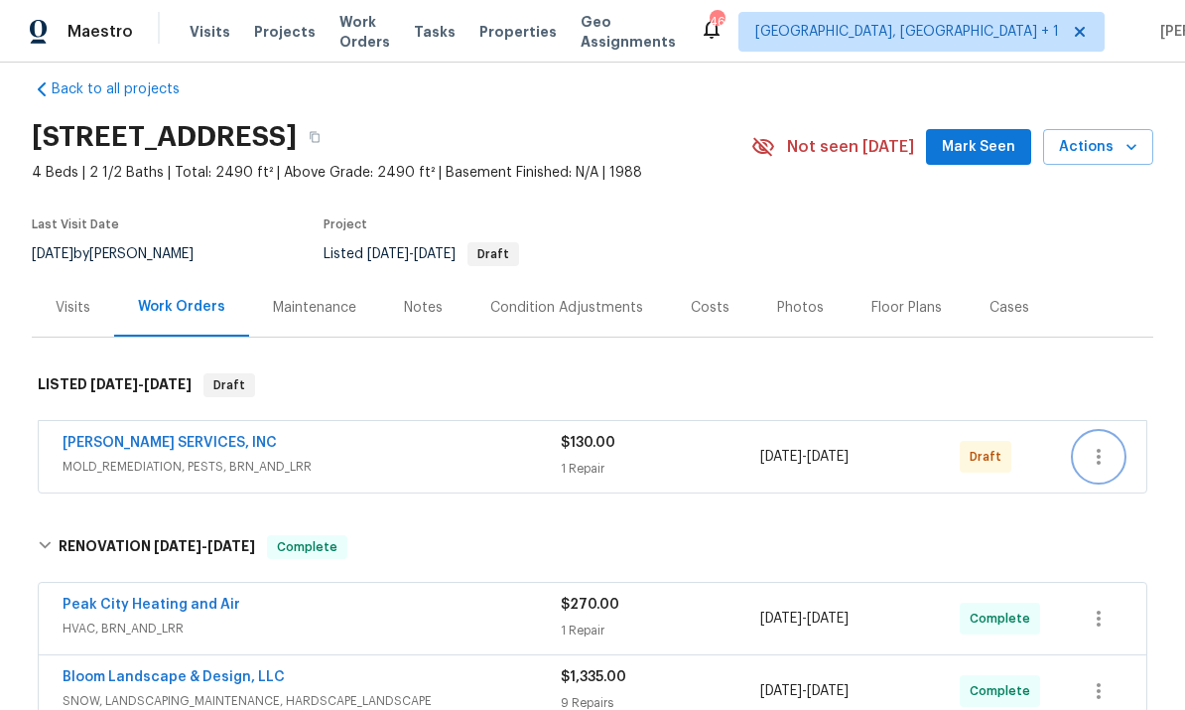
click at [1103, 451] on icon "button" at bounding box center [1099, 457] width 24 height 24
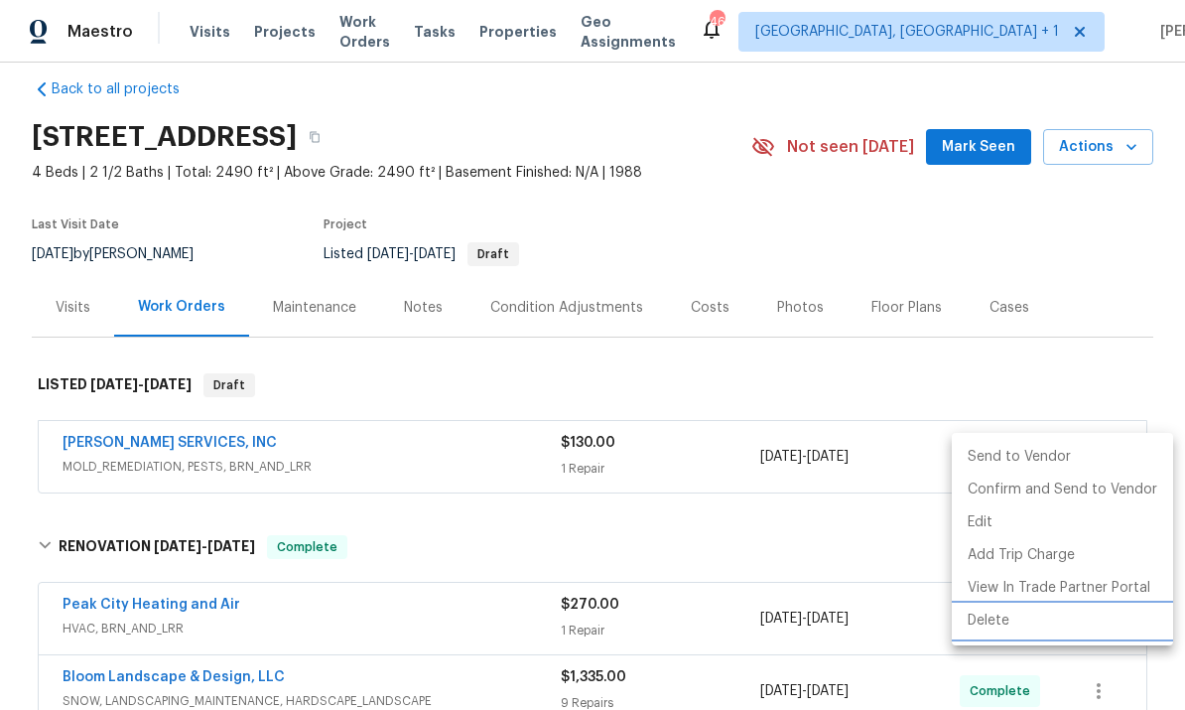
click at [986, 619] on li "Delete" at bounding box center [1062, 621] width 221 height 33
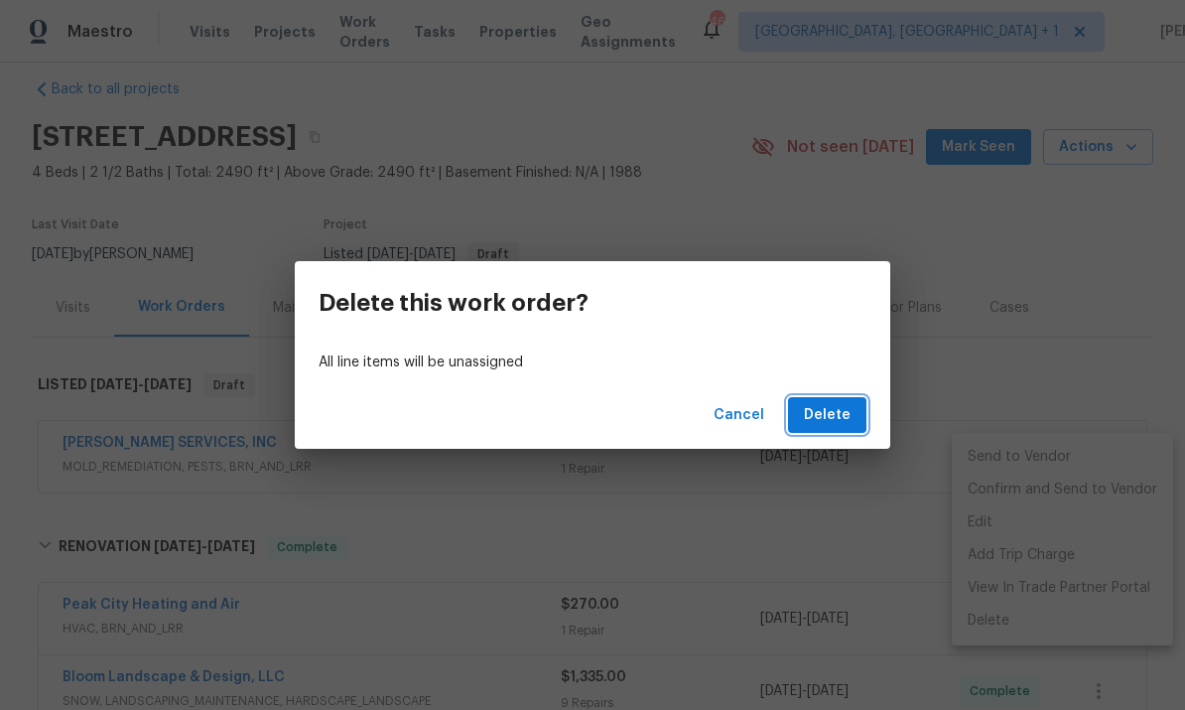
click at [841, 410] on span "Delete" at bounding box center [827, 415] width 47 height 25
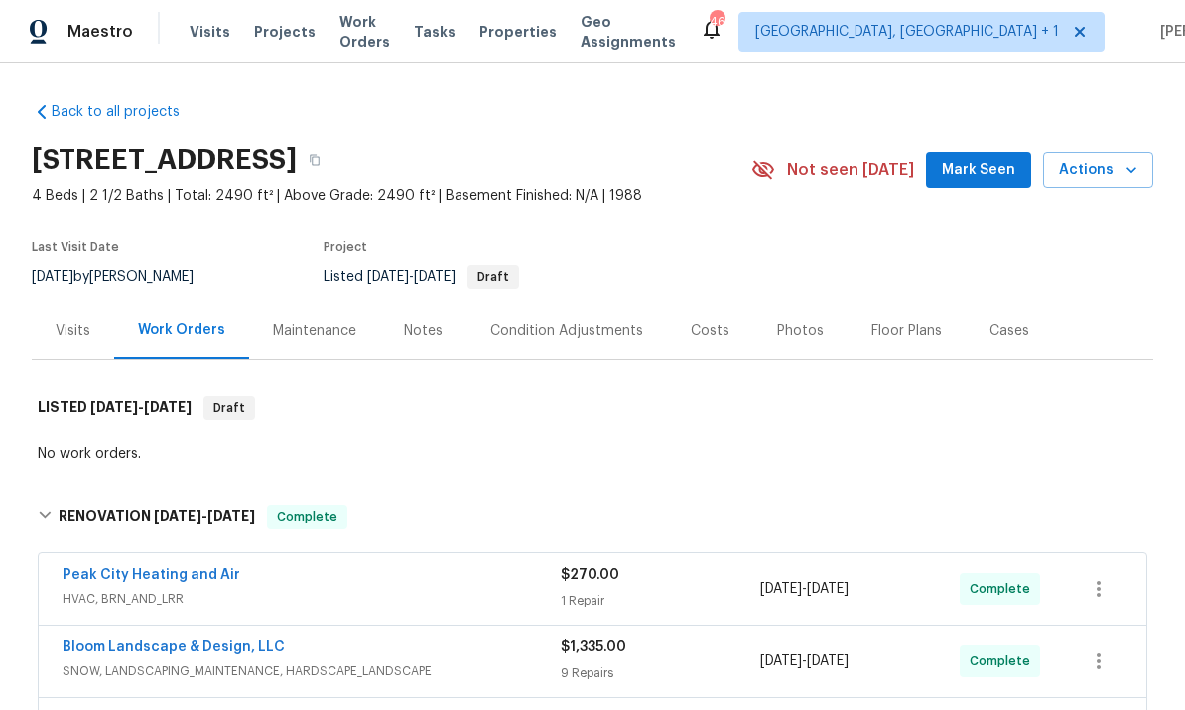
scroll to position [0, 0]
click at [982, 181] on span "Mark Seen" at bounding box center [978, 170] width 73 height 25
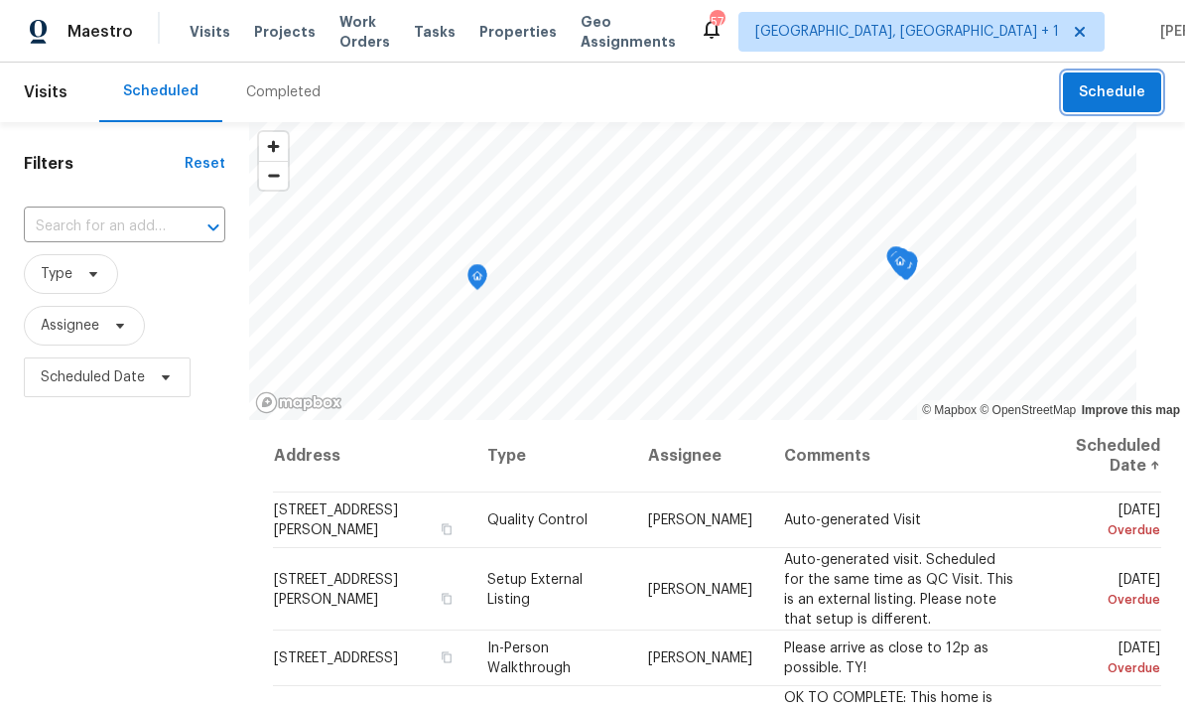
click at [1126, 90] on span "Schedule" at bounding box center [1112, 92] width 67 height 25
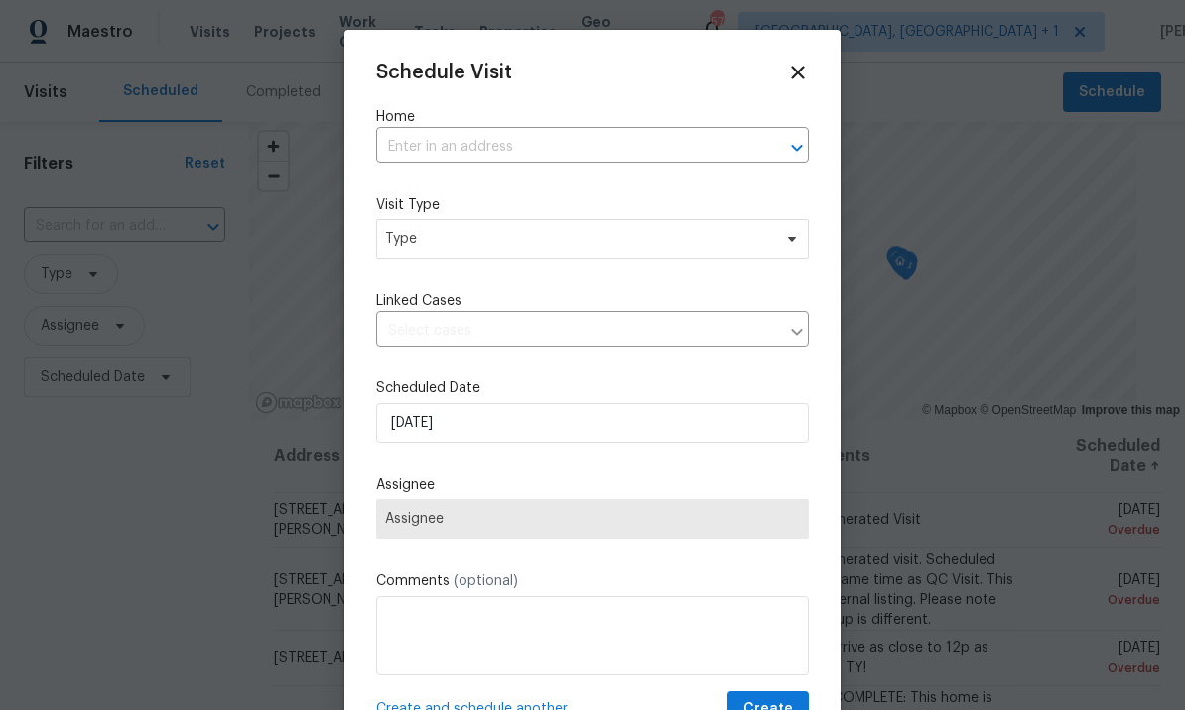
click at [457, 144] on input "text" at bounding box center [564, 147] width 377 height 31
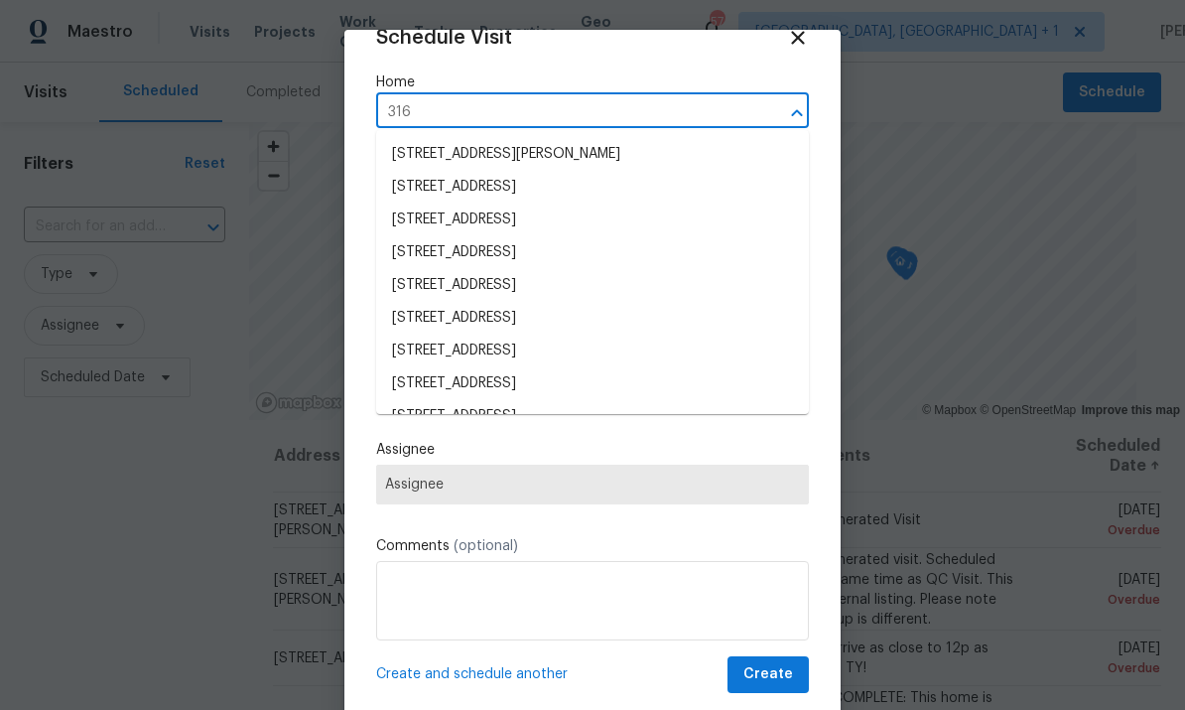
scroll to position [38, 0]
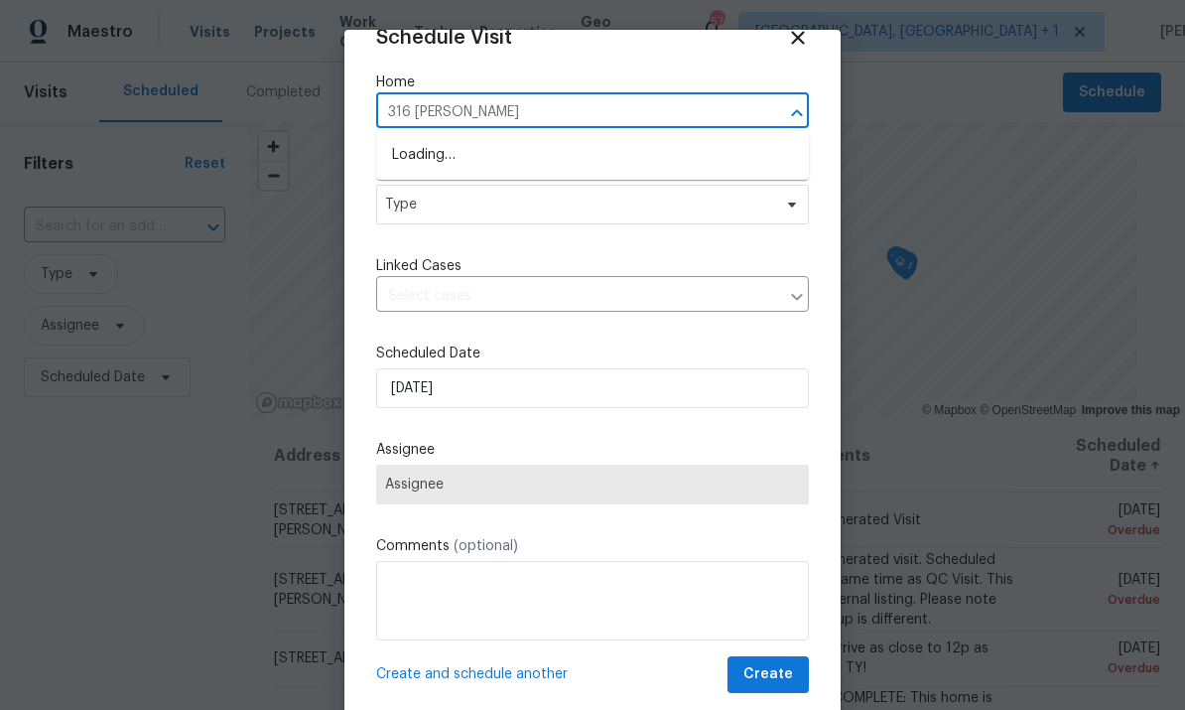
type input "316 [PERSON_NAME]"
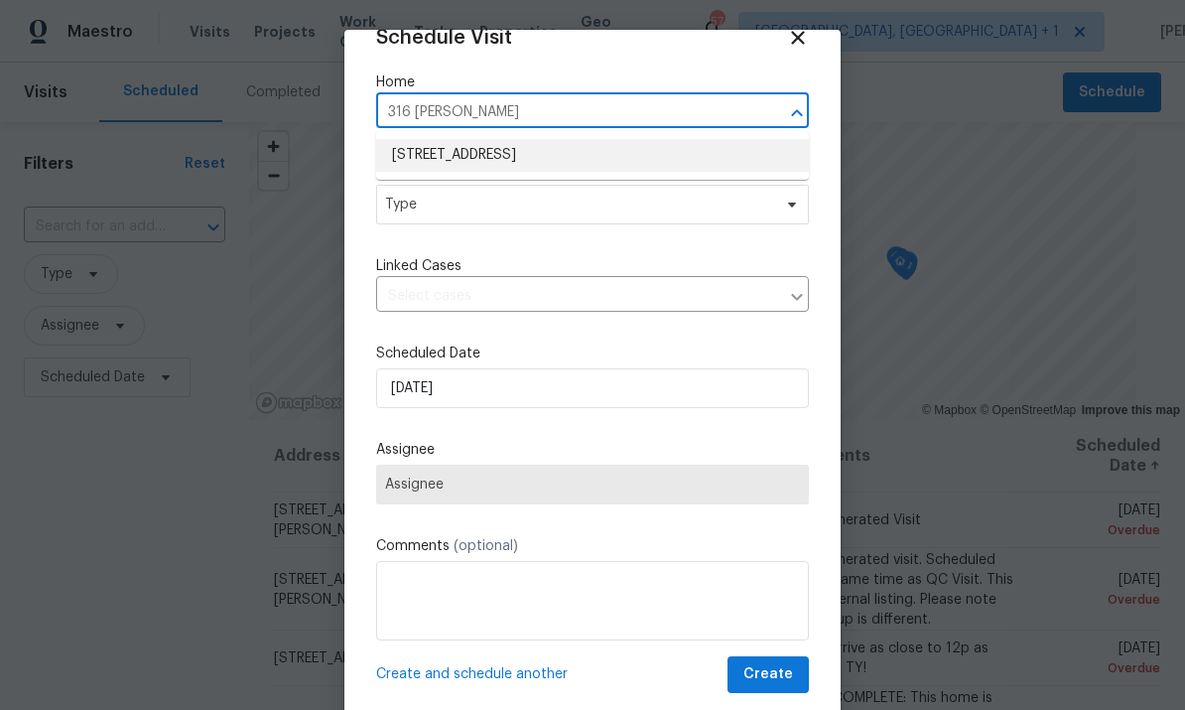
click at [523, 158] on li "[STREET_ADDRESS]" at bounding box center [592, 155] width 433 height 33
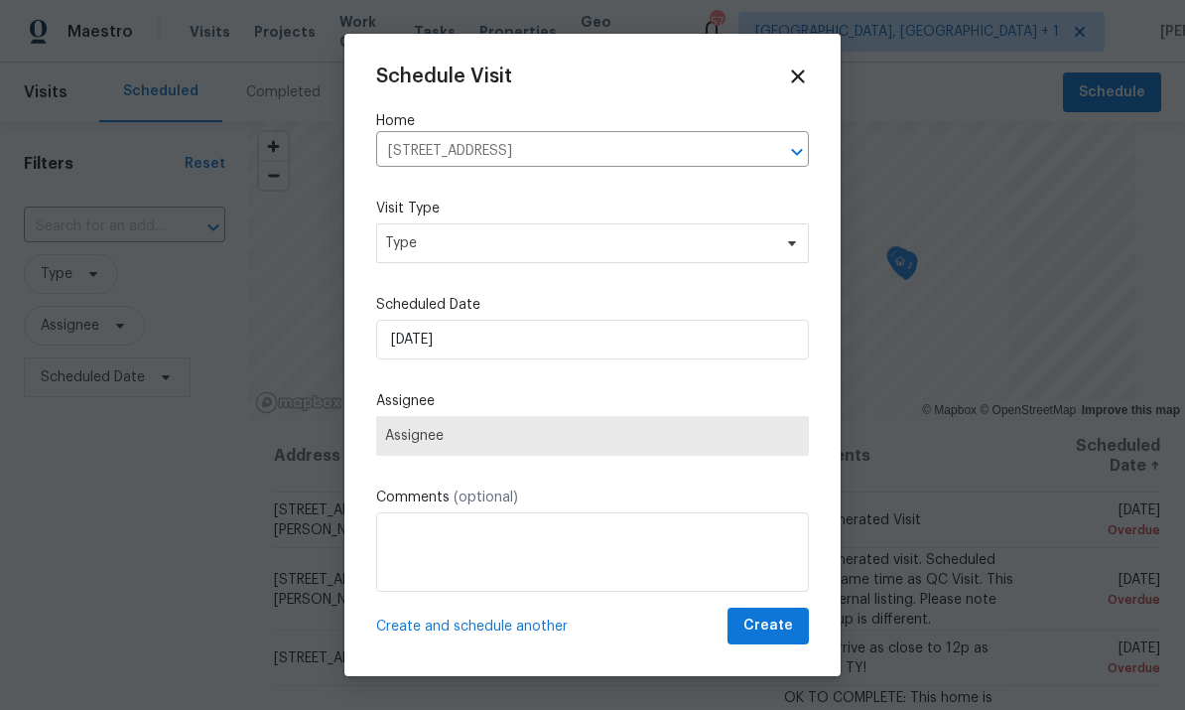
scroll to position [0, 0]
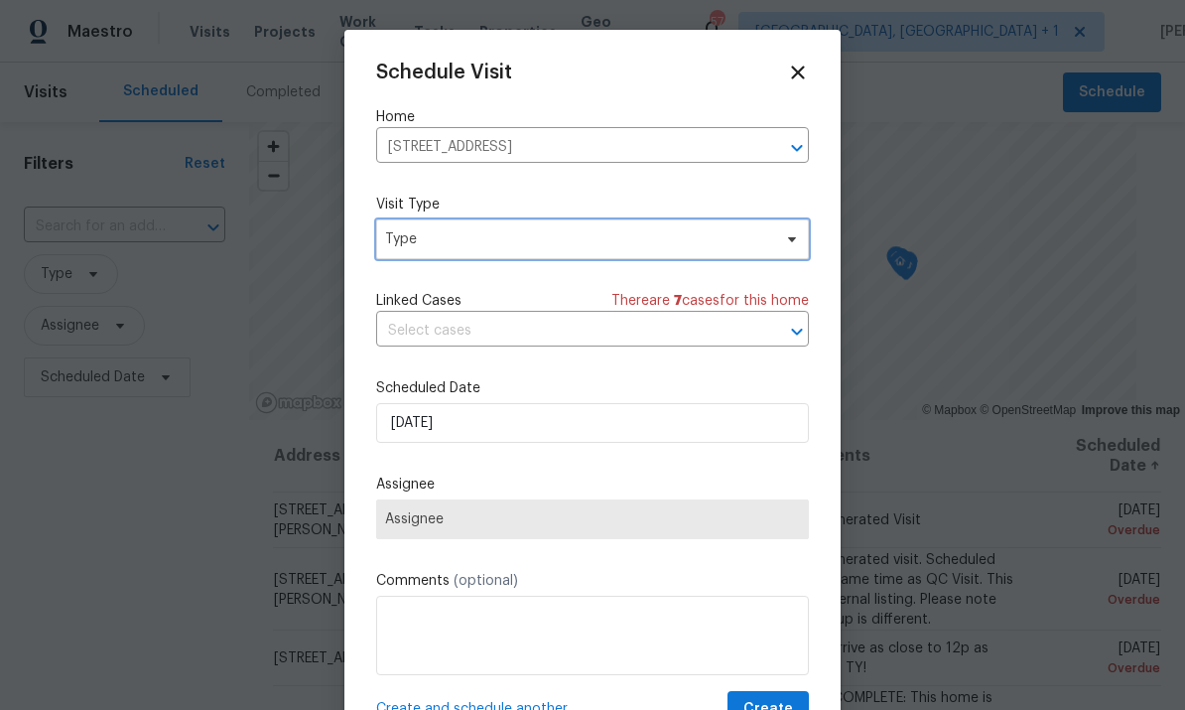
click at [789, 246] on icon at bounding box center [792, 239] width 16 height 16
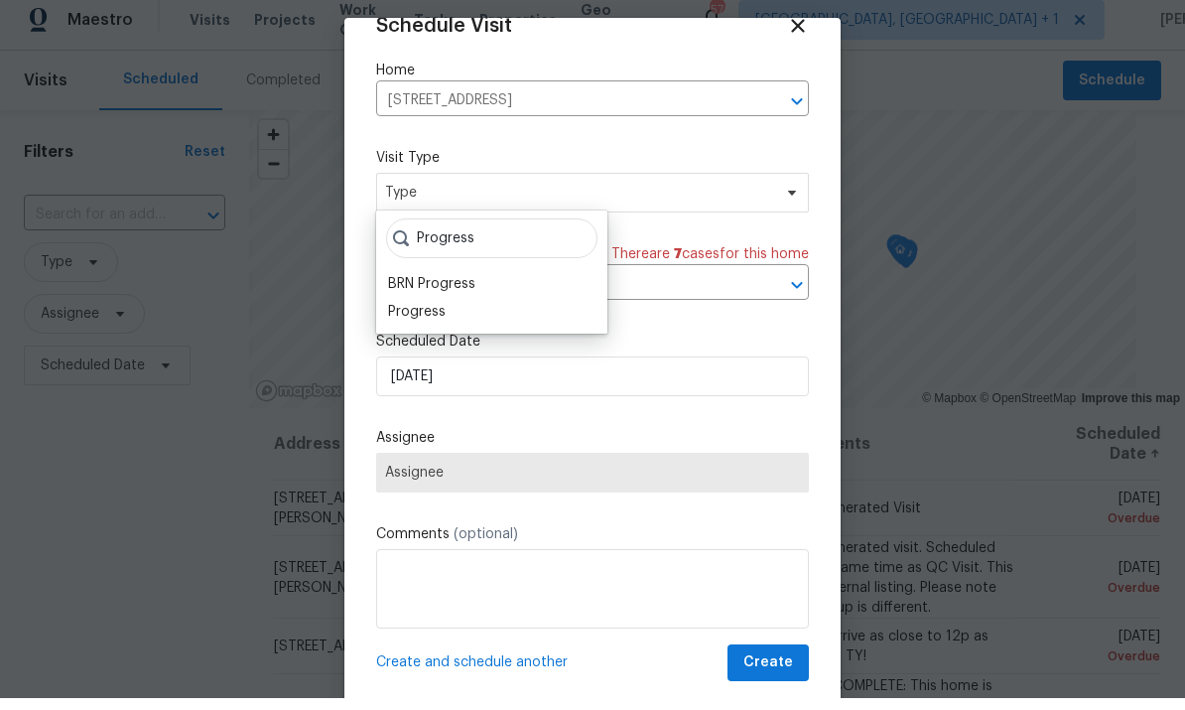
scroll to position [12, 0]
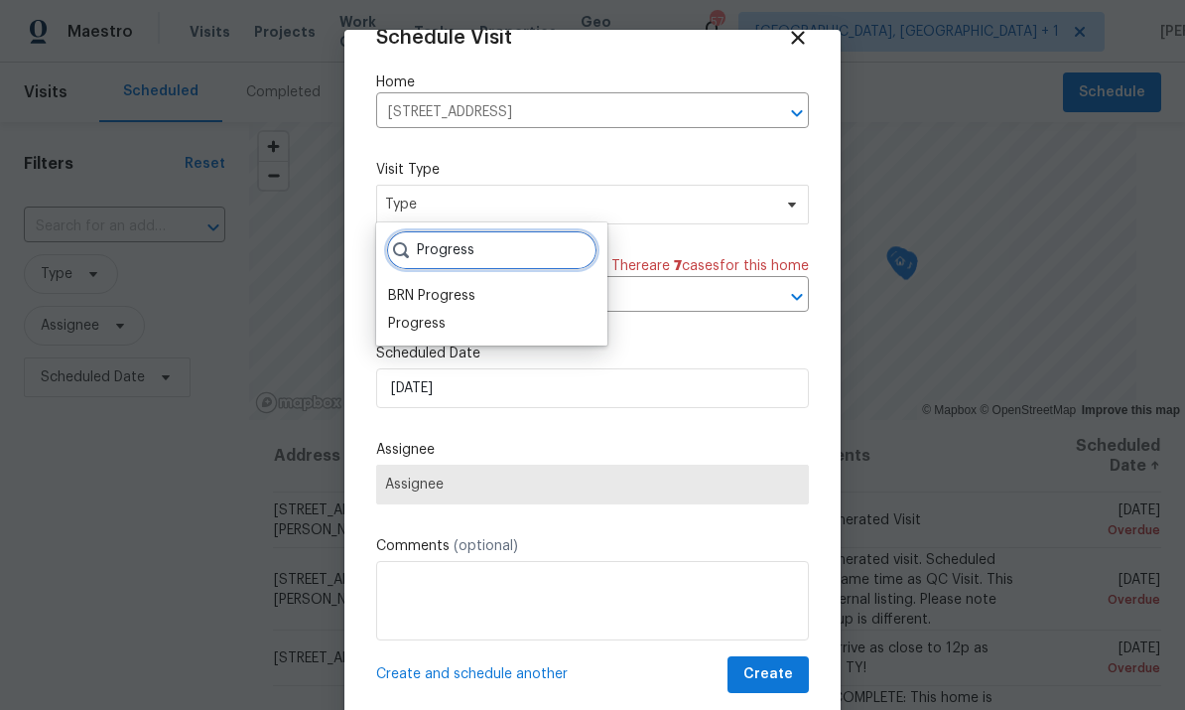
type input "Progress"
click at [437, 317] on div "Progress" at bounding box center [417, 324] width 58 height 20
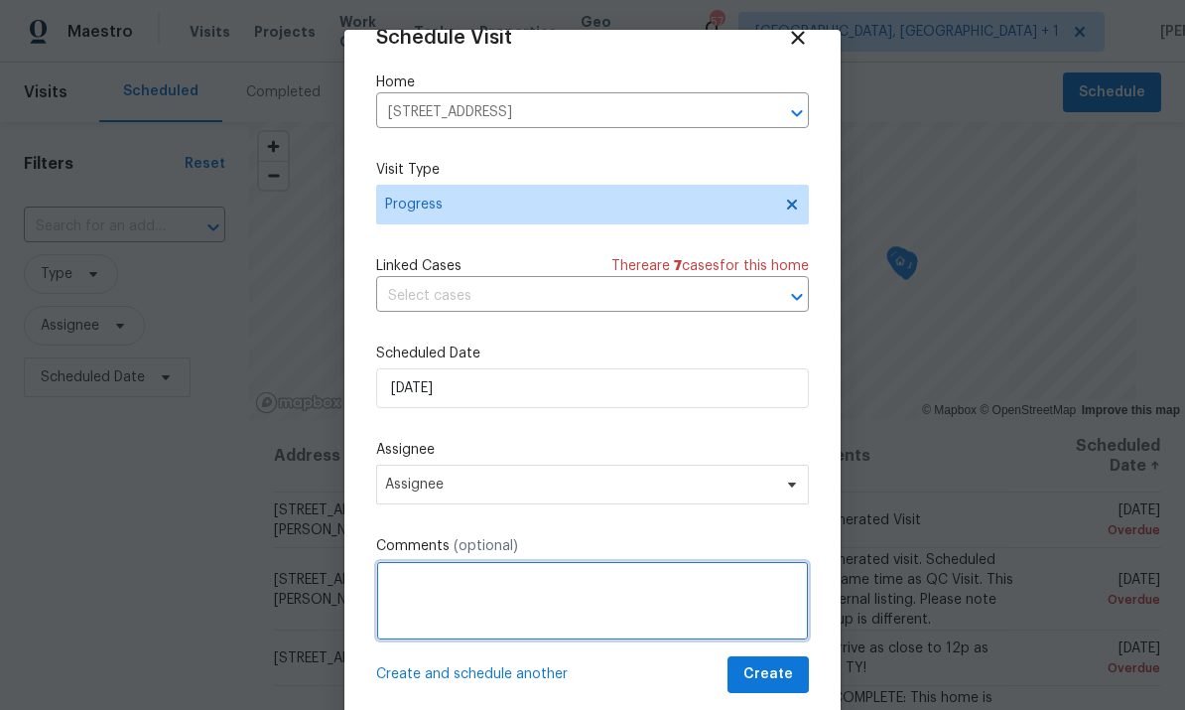
click at [480, 605] on textarea at bounding box center [592, 600] width 433 height 79
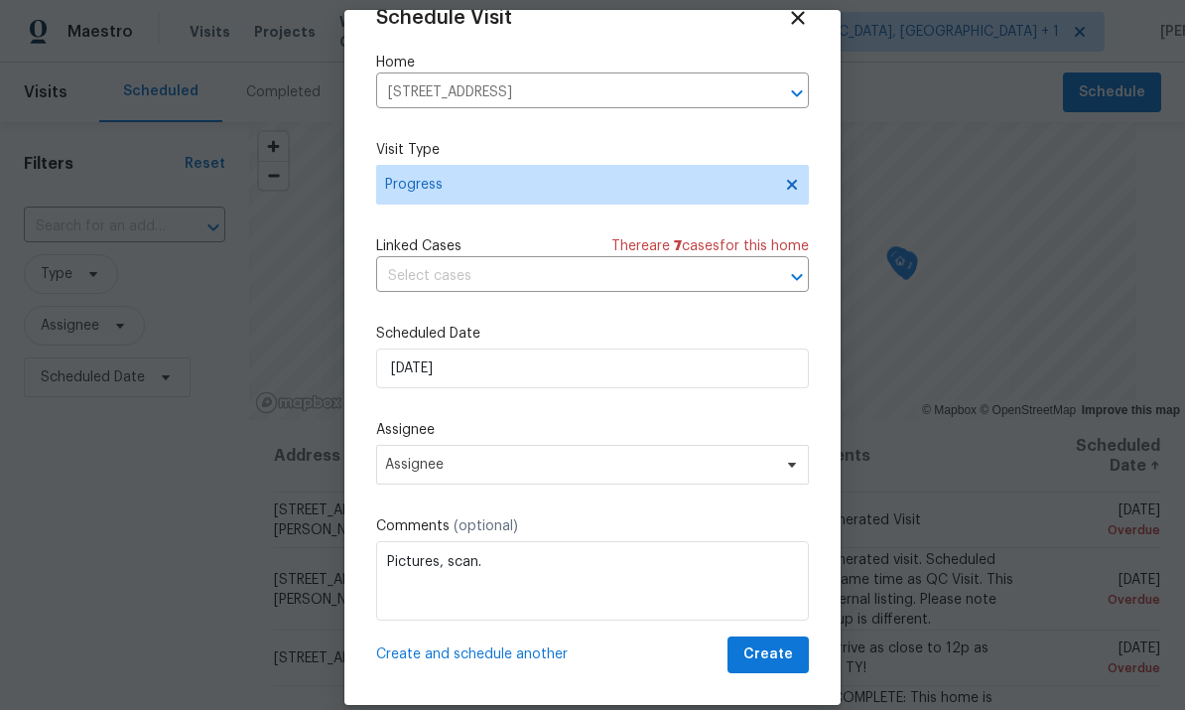
scroll to position [24, 0]
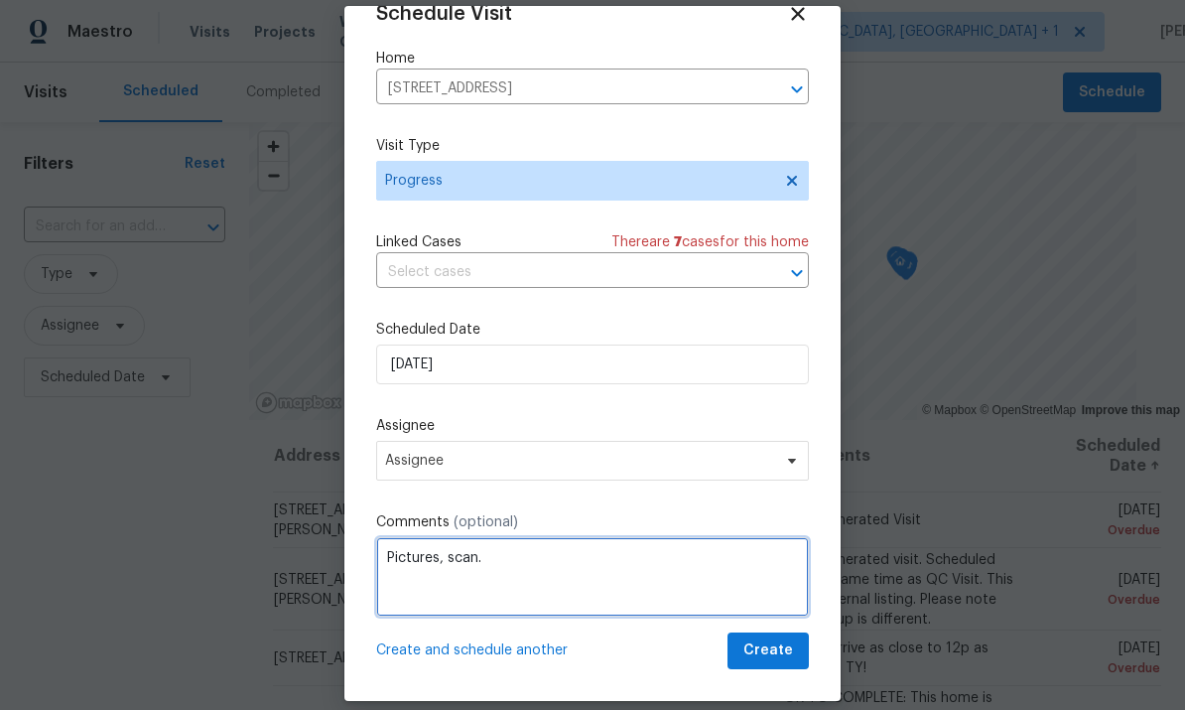
type textarea "Pictures, scan."
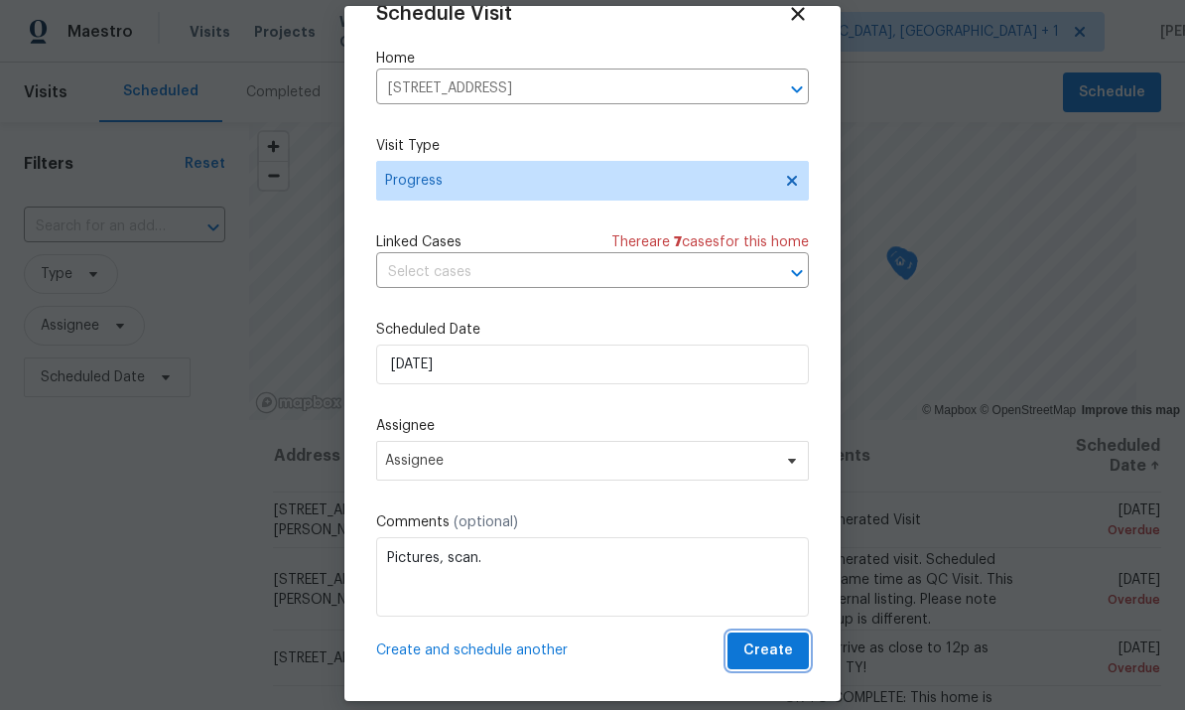
click at [776, 656] on span "Create" at bounding box center [769, 650] width 50 height 25
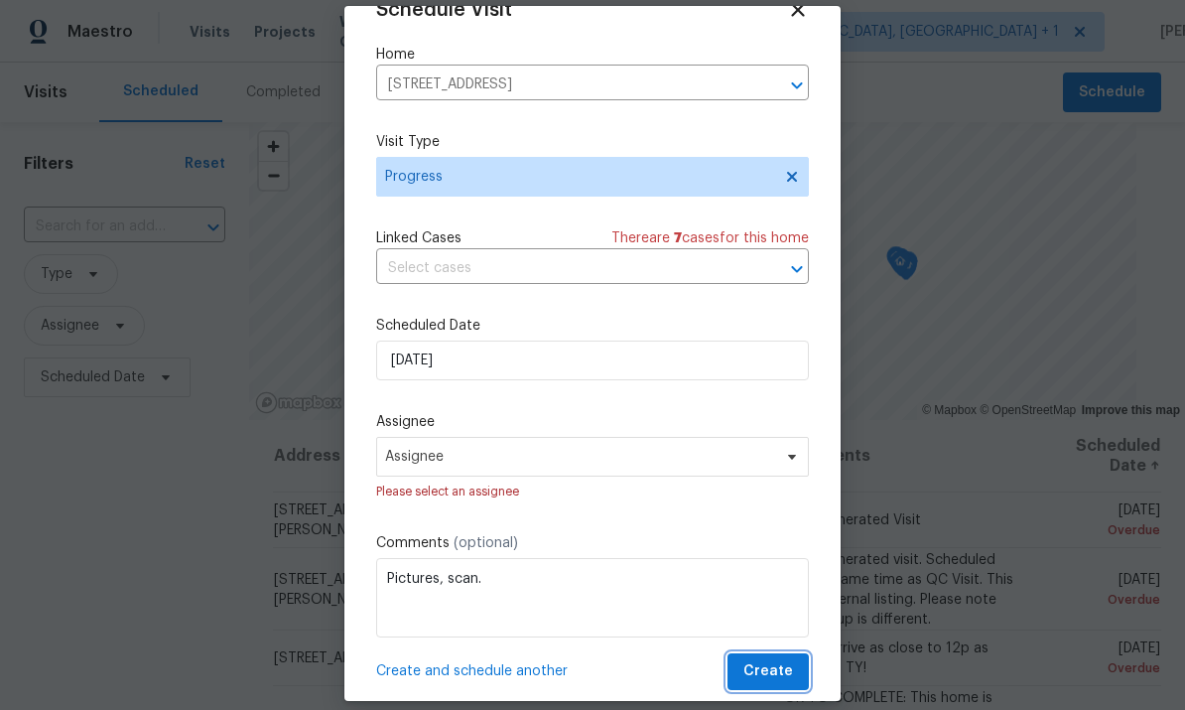
click at [786, 674] on span "Create" at bounding box center [769, 671] width 50 height 25
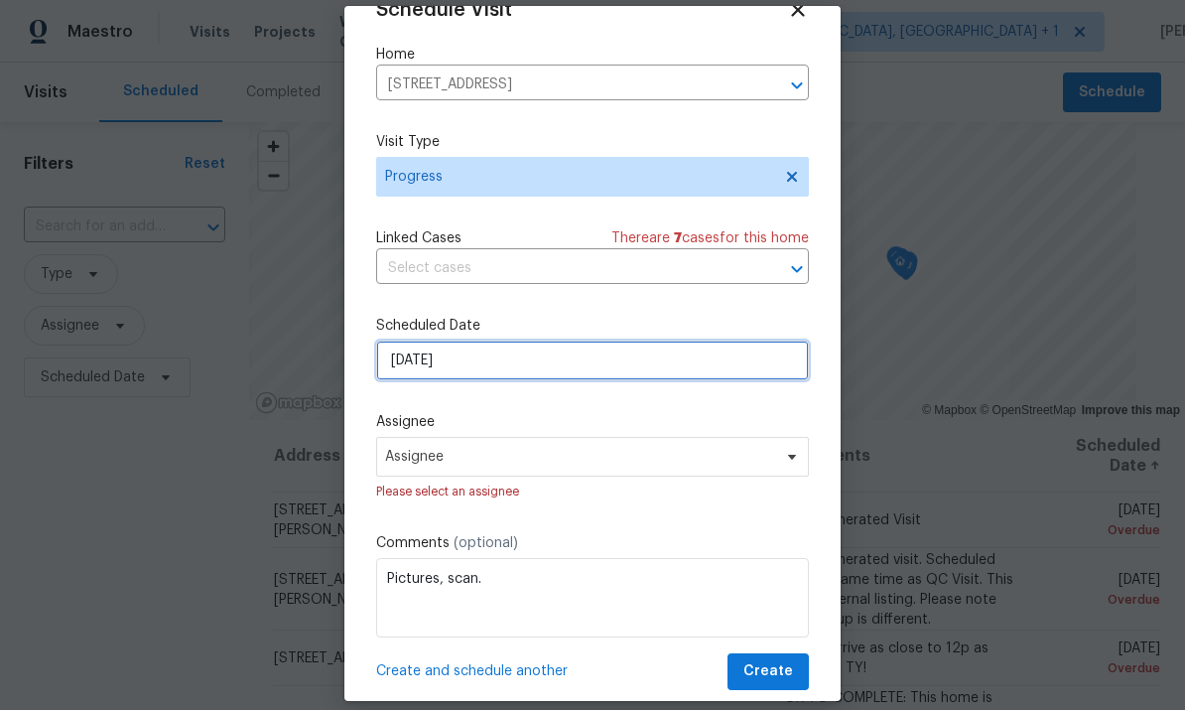
click at [719, 365] on input "[DATE]" at bounding box center [592, 361] width 433 height 40
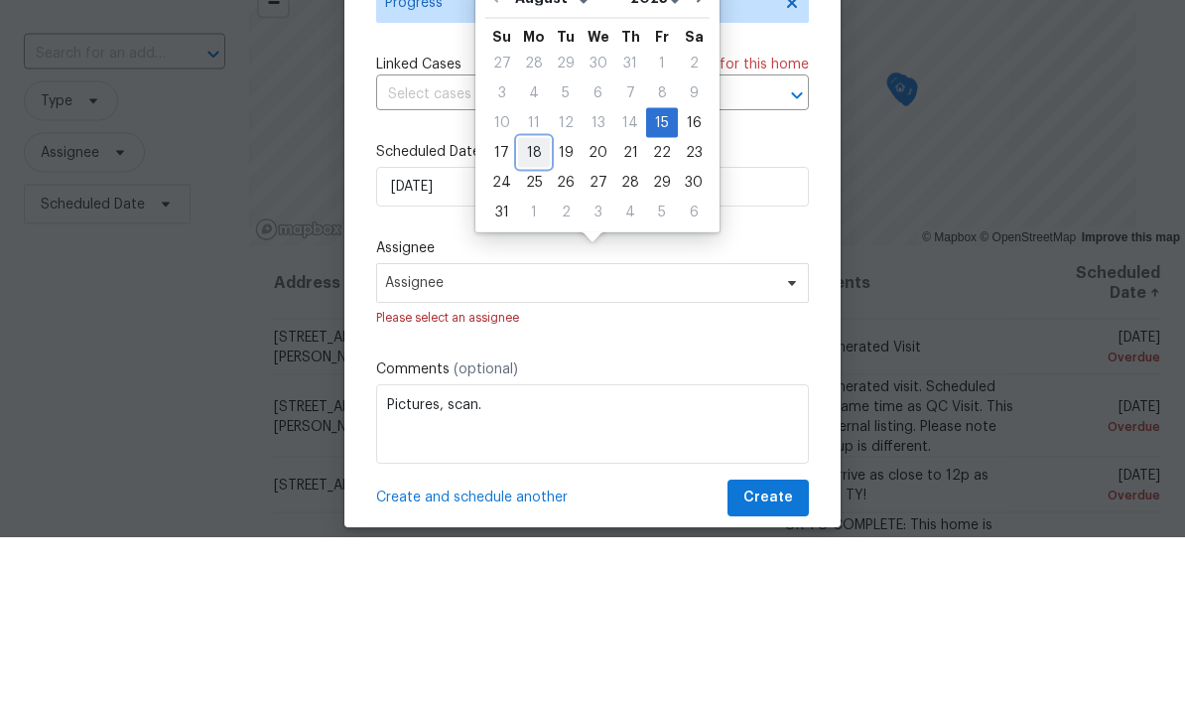
click at [531, 312] on div "18" at bounding box center [534, 326] width 32 height 28
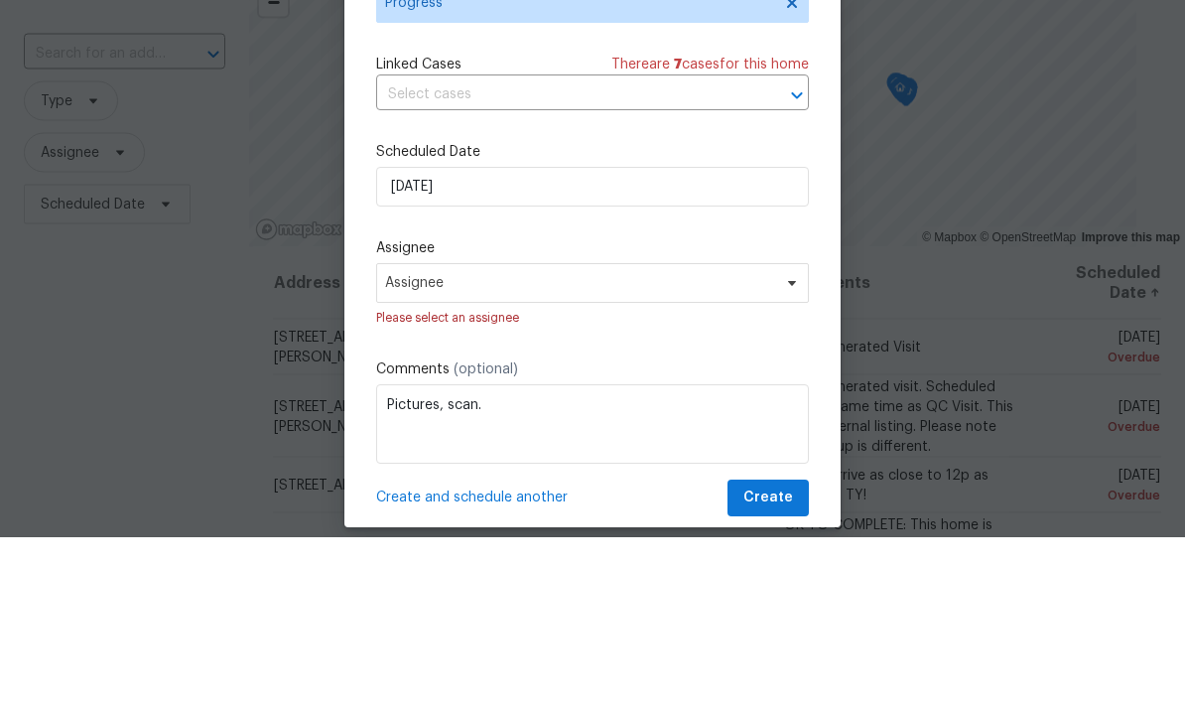
type input "[DATE]"
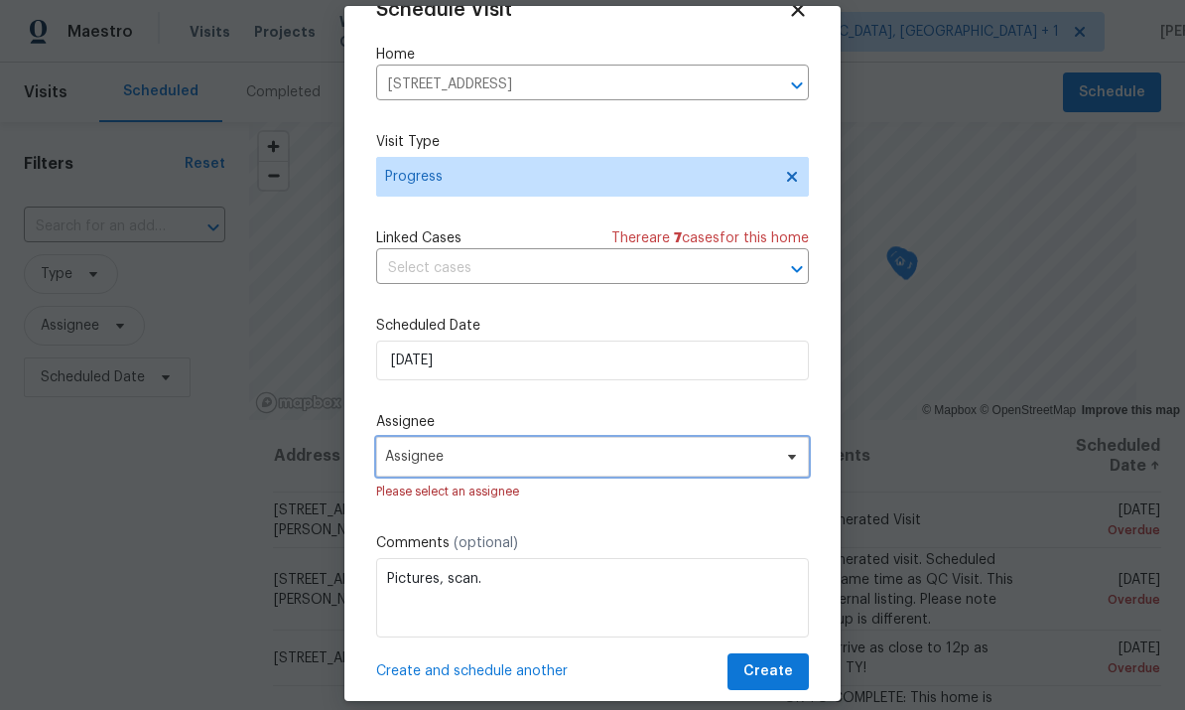
click at [791, 460] on icon at bounding box center [792, 457] width 8 height 5
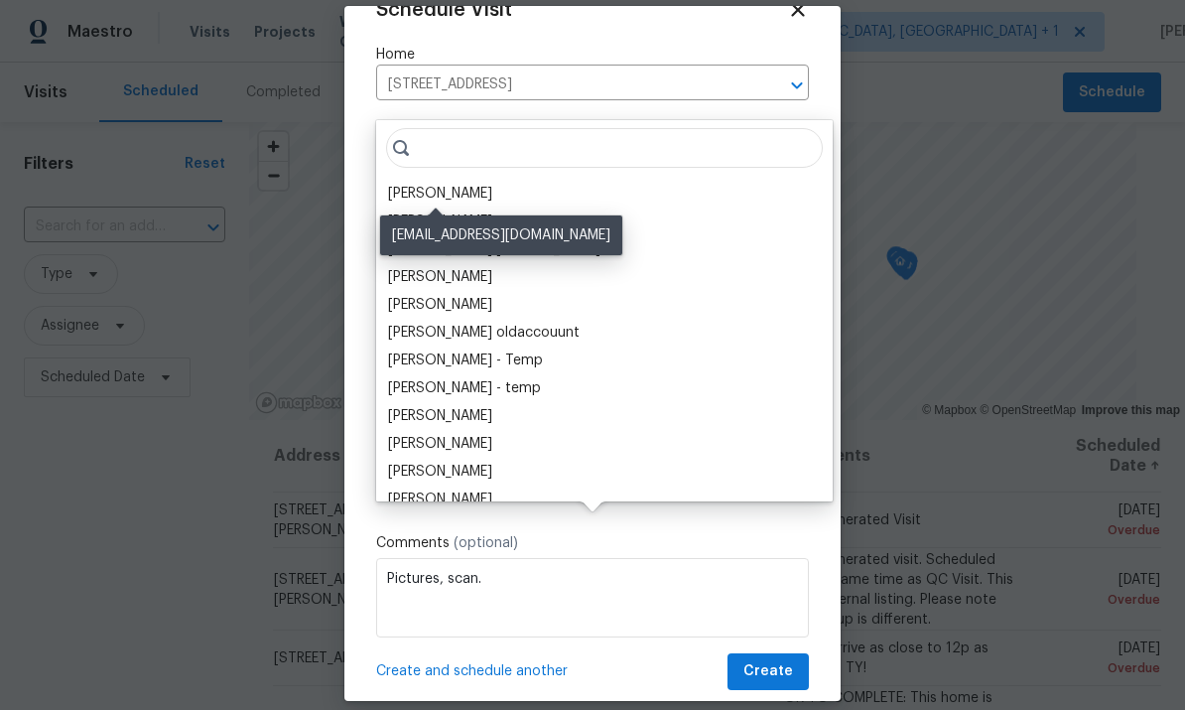
click at [472, 184] on div "[PERSON_NAME]" at bounding box center [440, 194] width 104 height 20
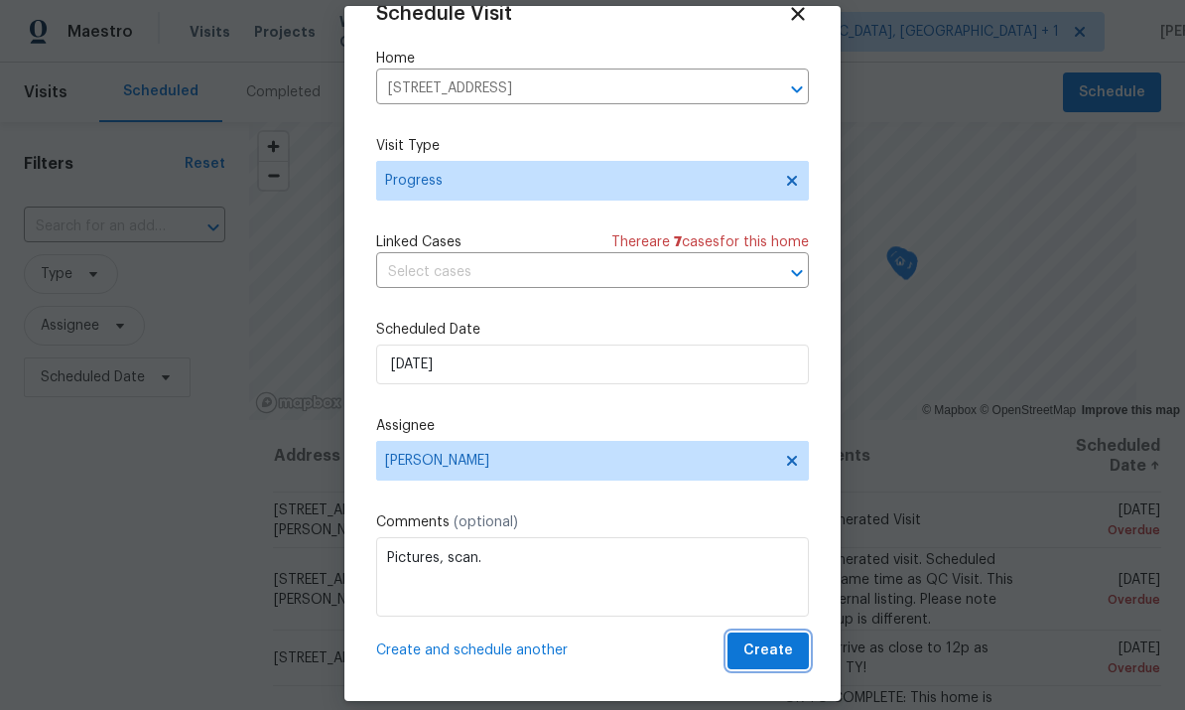
click at [791, 658] on span "Create" at bounding box center [769, 650] width 50 height 25
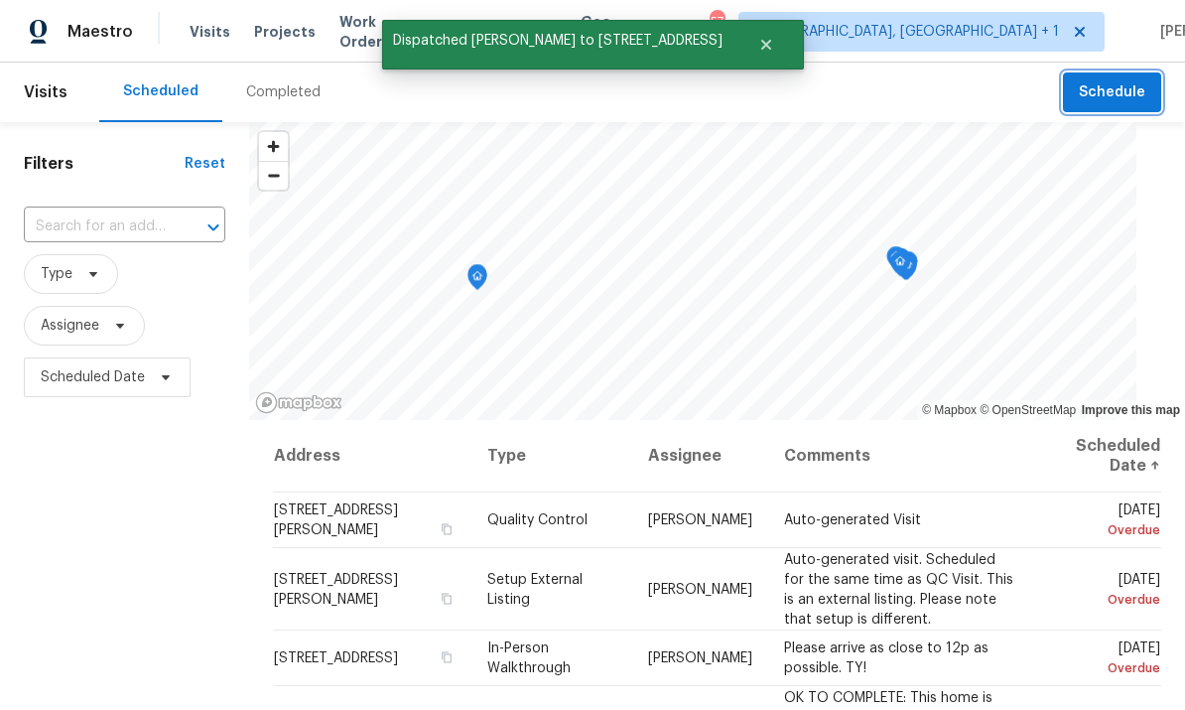
scroll to position [0, 0]
